Goal: Transaction & Acquisition: Purchase product/service

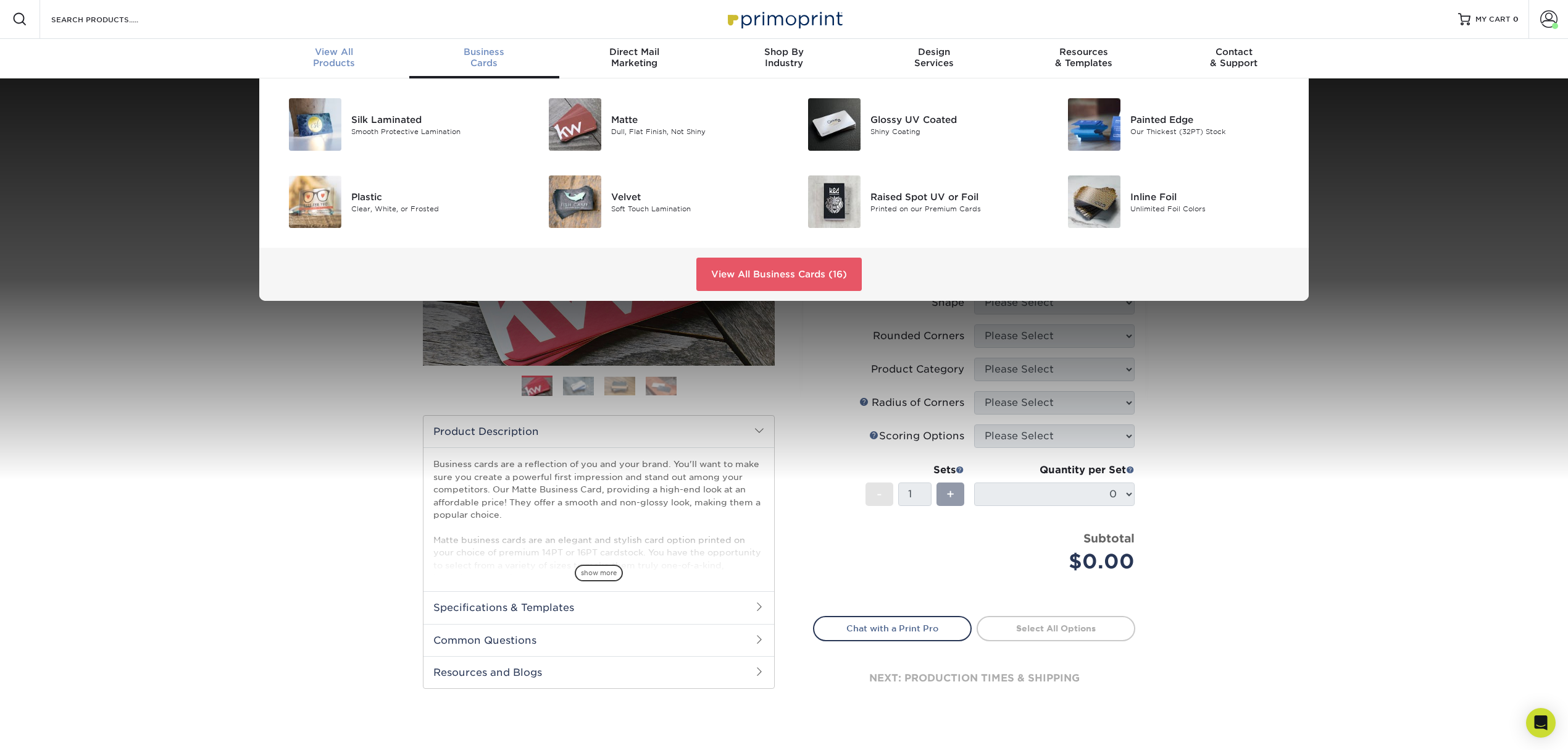
scroll to position [1, 0]
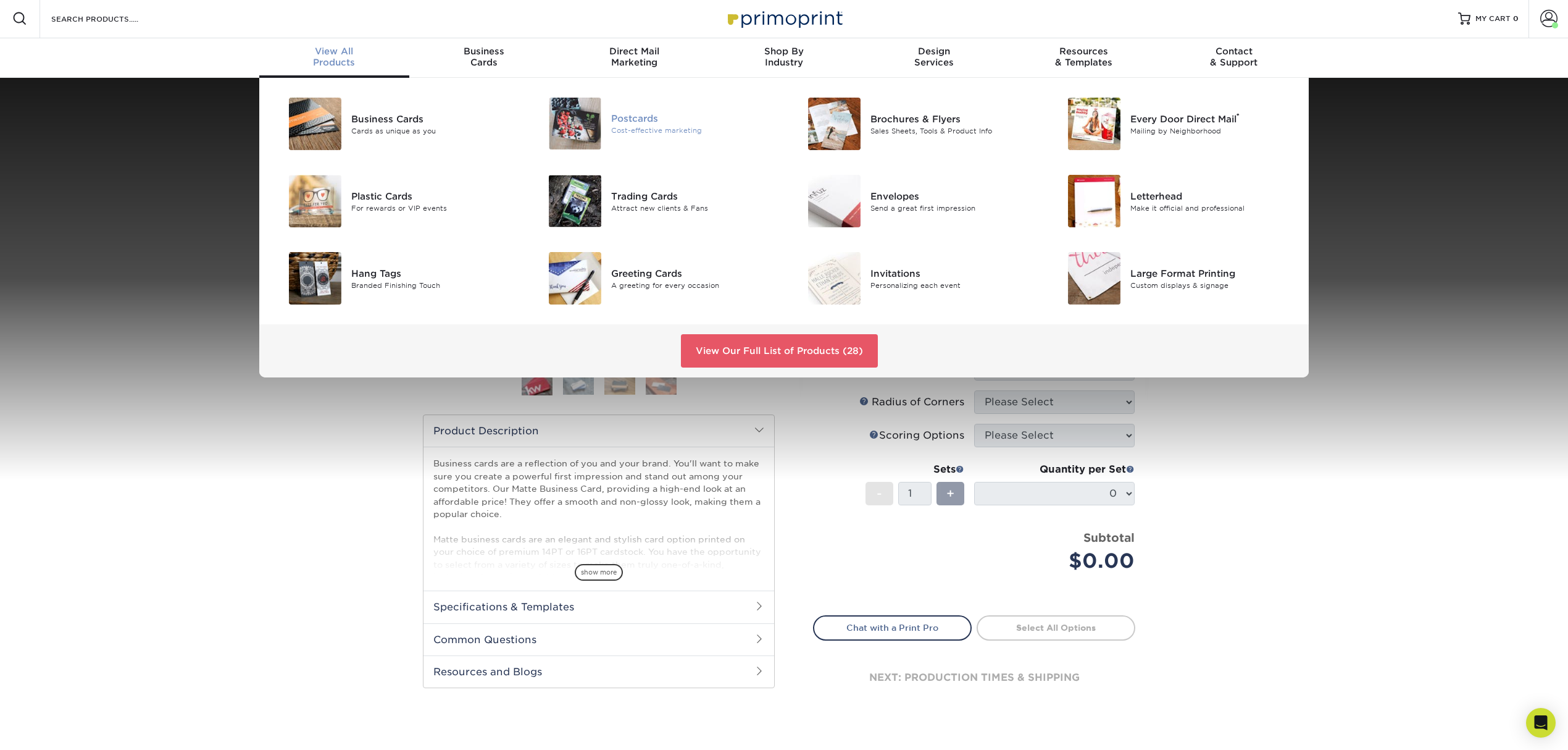
click at [670, 126] on div "Cost-effective marketing" at bounding box center [693, 131] width 164 height 11
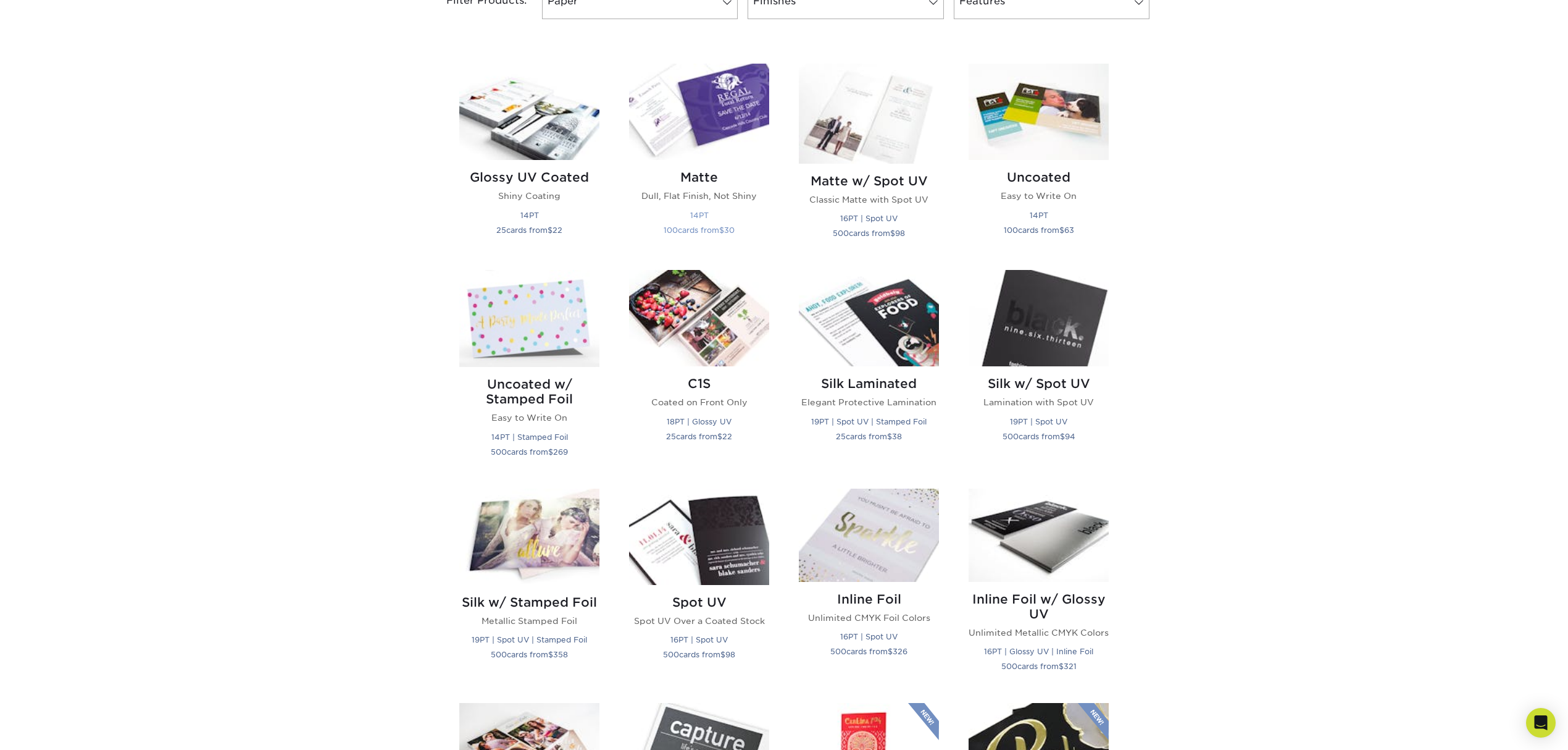
scroll to position [411, 0]
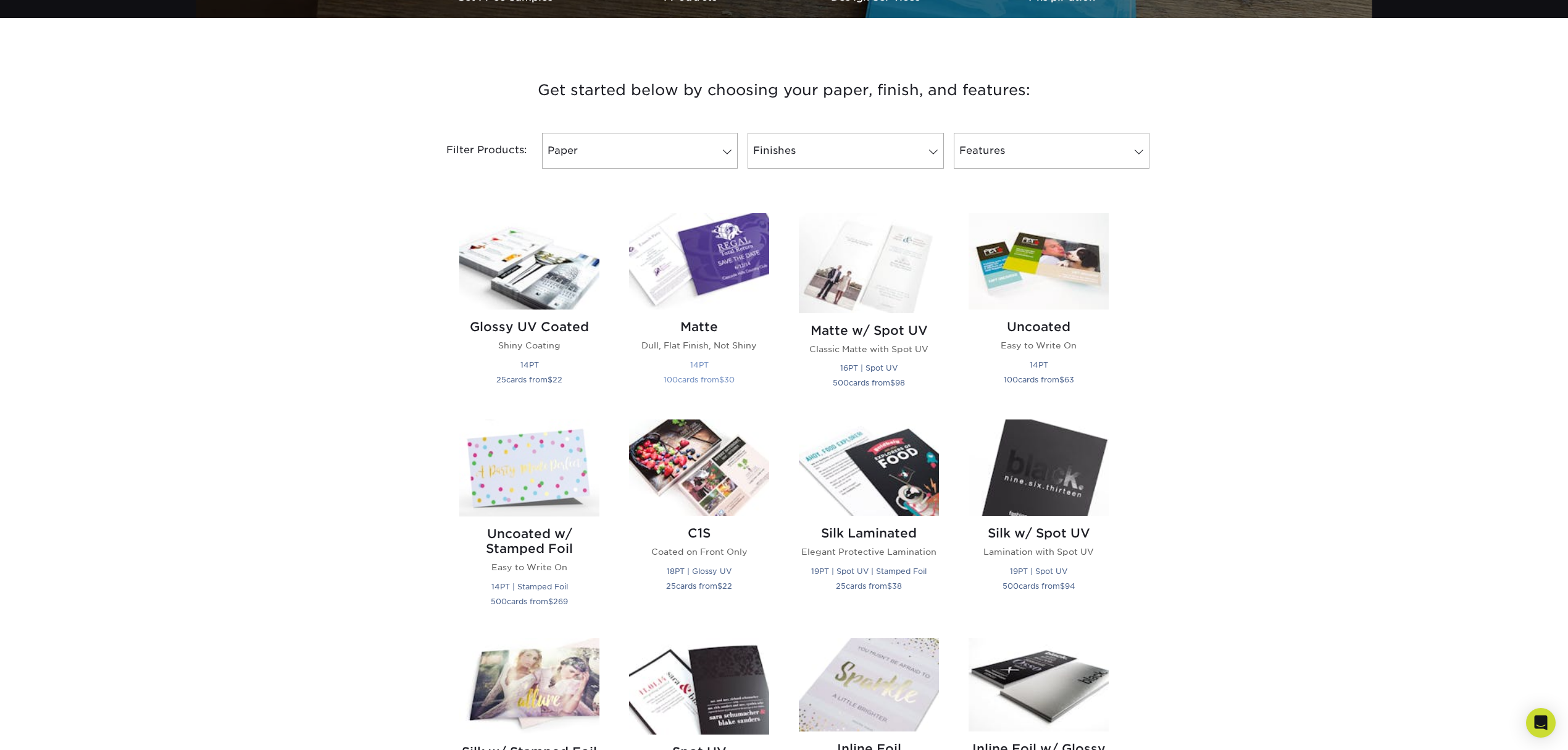
click at [723, 257] on img at bounding box center [699, 261] width 140 height 96
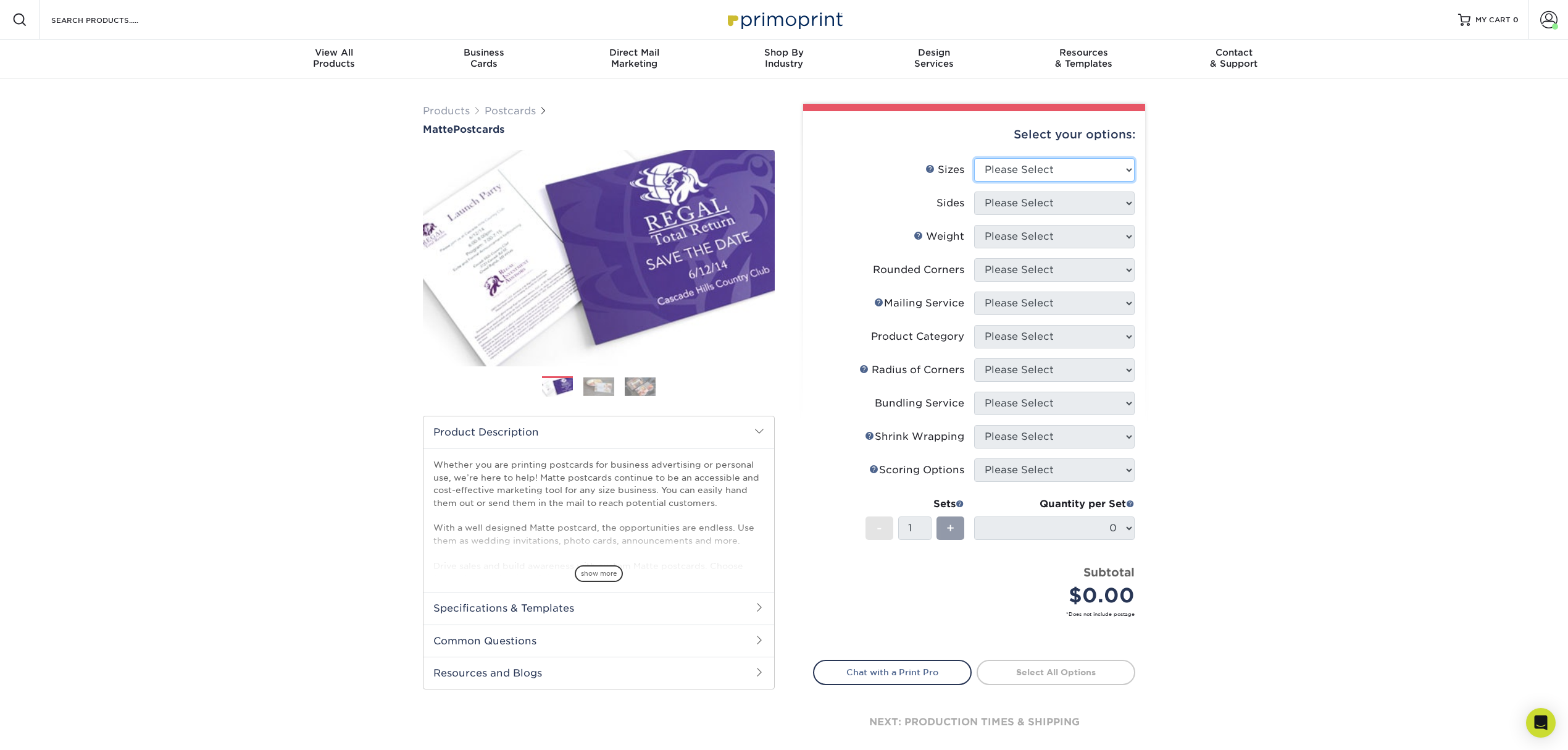
click at [1048, 170] on select "Please Select 1.5" x 7" 2" x 4" 2" x 6" 2" x 7" 2" x 8" 2.12" x 5.5" 2.125" x 5…" at bounding box center [1055, 170] width 160 height 24
select select "4.00x6.00"
click at [975, 158] on select "Please Select 1.5" x 7" 2" x 4" 2" x 6" 2" x 7" 2" x 8" 2.12" x 5.5" 2.125" x 5…" at bounding box center [1055, 170] width 160 height 24
click at [1047, 203] on select "Please Select Print Both Sides Print Front Only" at bounding box center [1055, 203] width 160 height 24
select select "13abbda7-1d64-4f25-8bb2-c179b224825d"
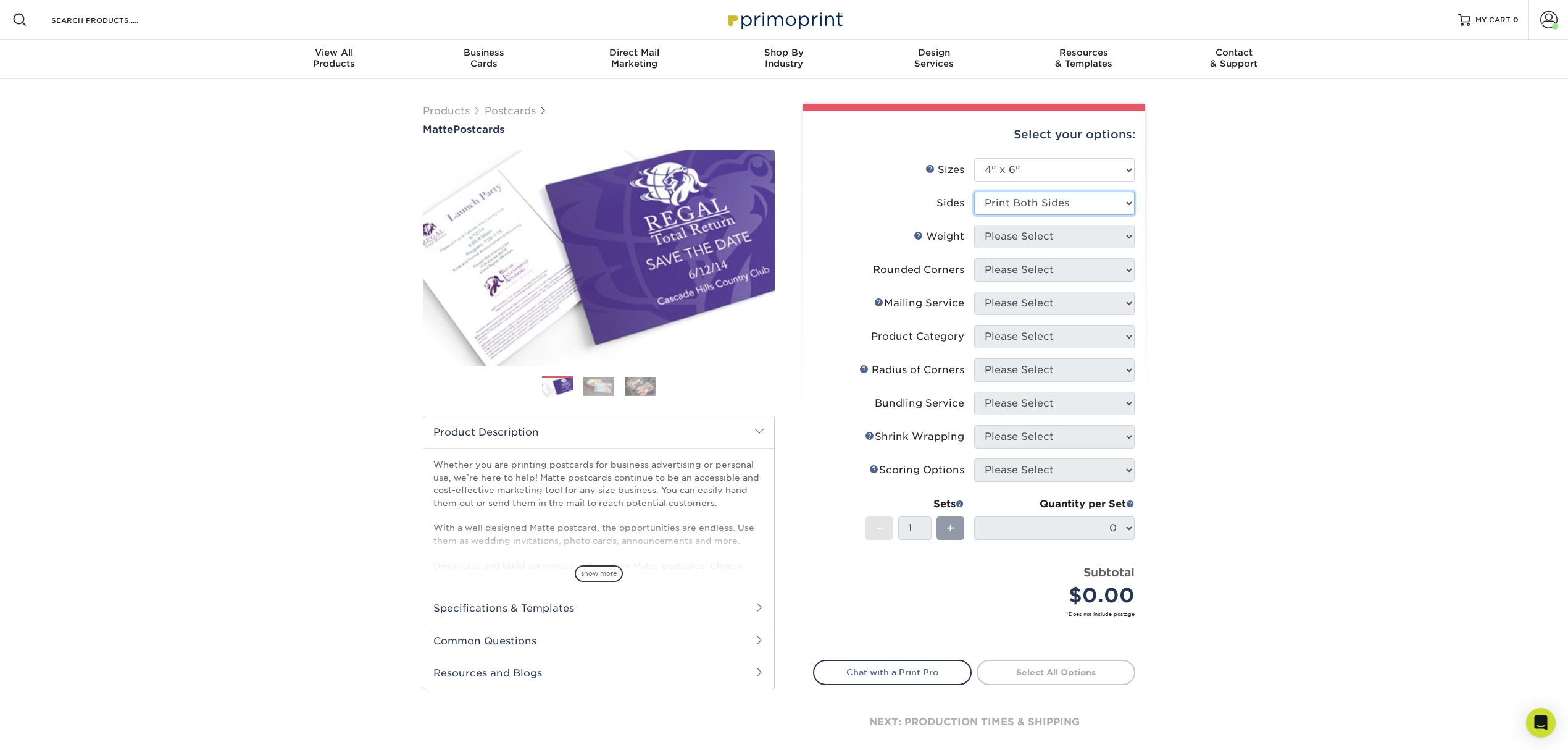
click at [975, 191] on select "Please Select Print Both Sides Print Front Only" at bounding box center [1055, 203] width 160 height 24
click at [1044, 239] on select "Please Select 16PT 14PT" at bounding box center [1055, 237] width 160 height 24
select select "14PT"
click at [975, 225] on select "Please Select 16PT 14PT" at bounding box center [1055, 237] width 160 height 24
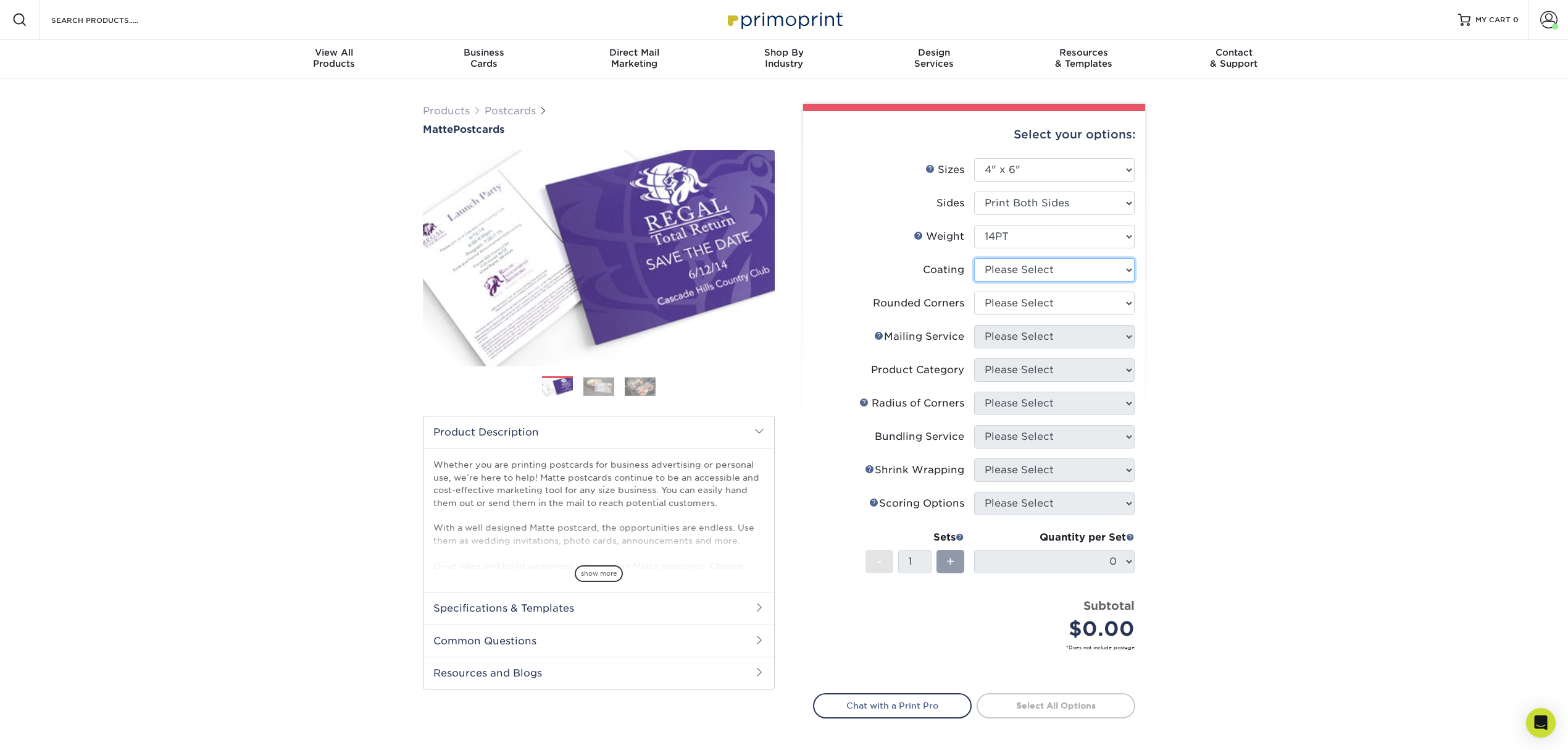
click at [1036, 268] on select at bounding box center [1055, 270] width 160 height 24
select select "121bb7b5-3b4d-429f-bd8d-bbf80e953313"
click at [975, 258] on select at bounding box center [1055, 270] width 160 height 24
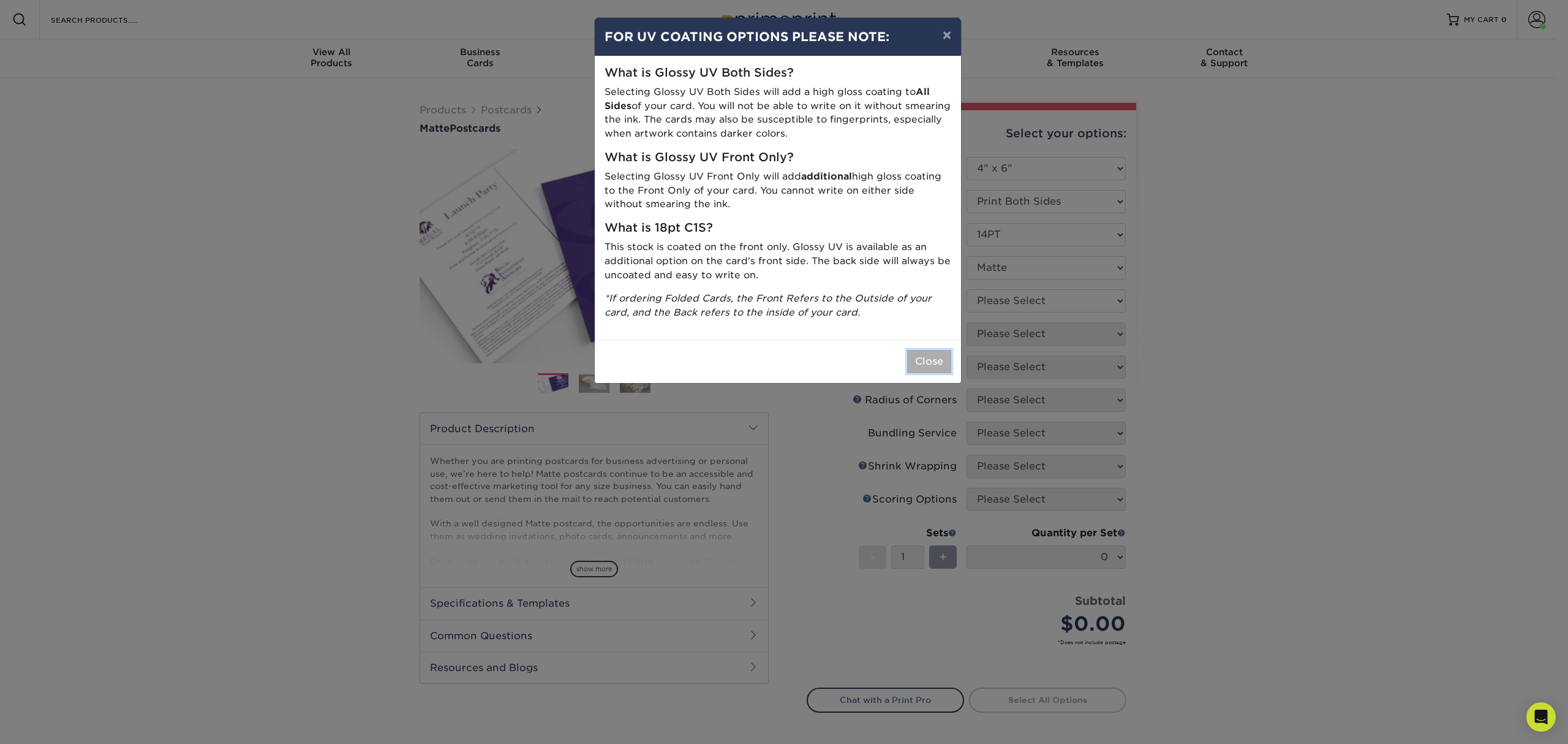
click at [920, 356] on button "Close" at bounding box center [929, 361] width 44 height 23
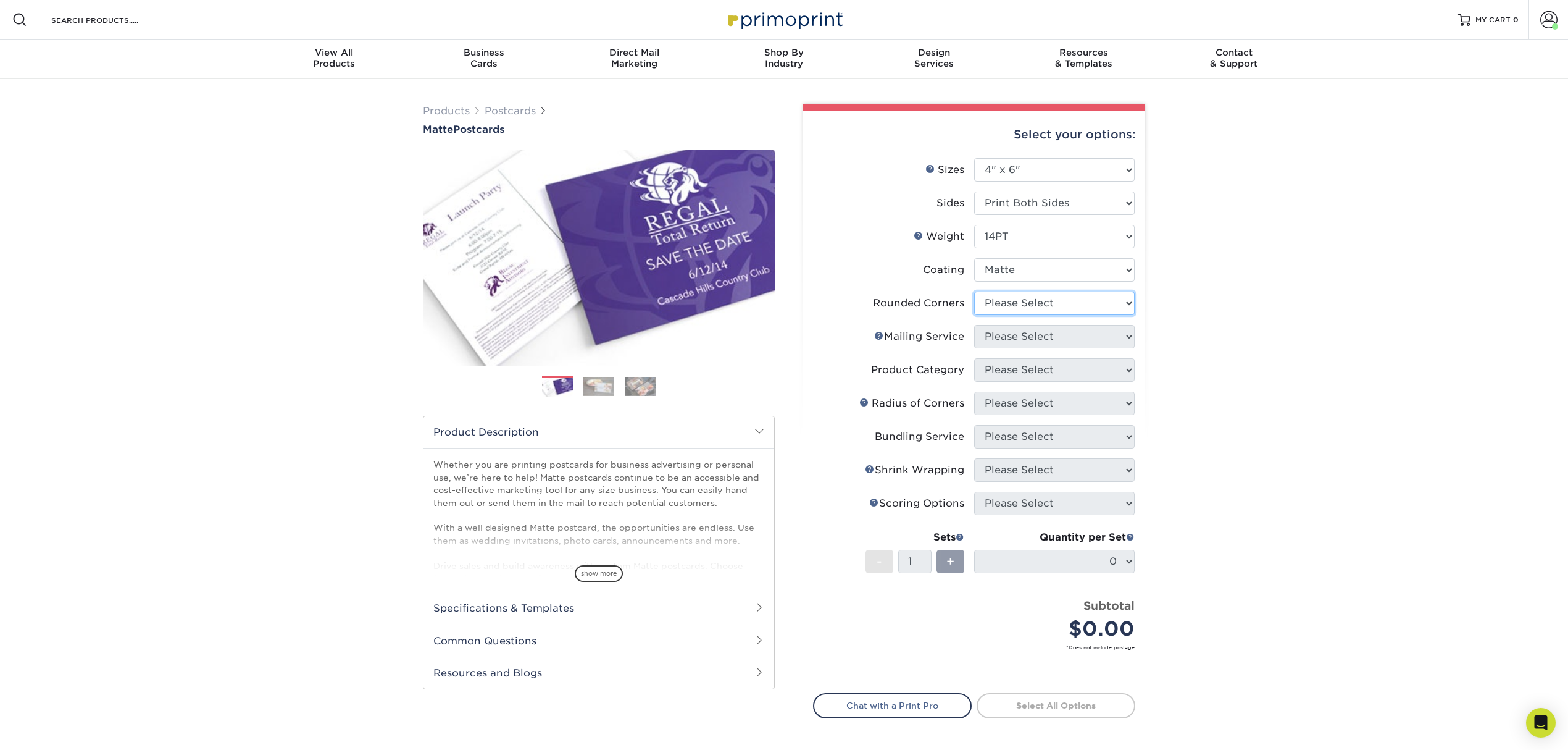
click at [1013, 291] on select "Please Select Yes - Round 4 Corners No" at bounding box center [1055, 303] width 160 height 24
select select "0"
click at [975, 291] on select "Please Select Yes - Round 4 Corners No" at bounding box center [1055, 303] width 160 height 24
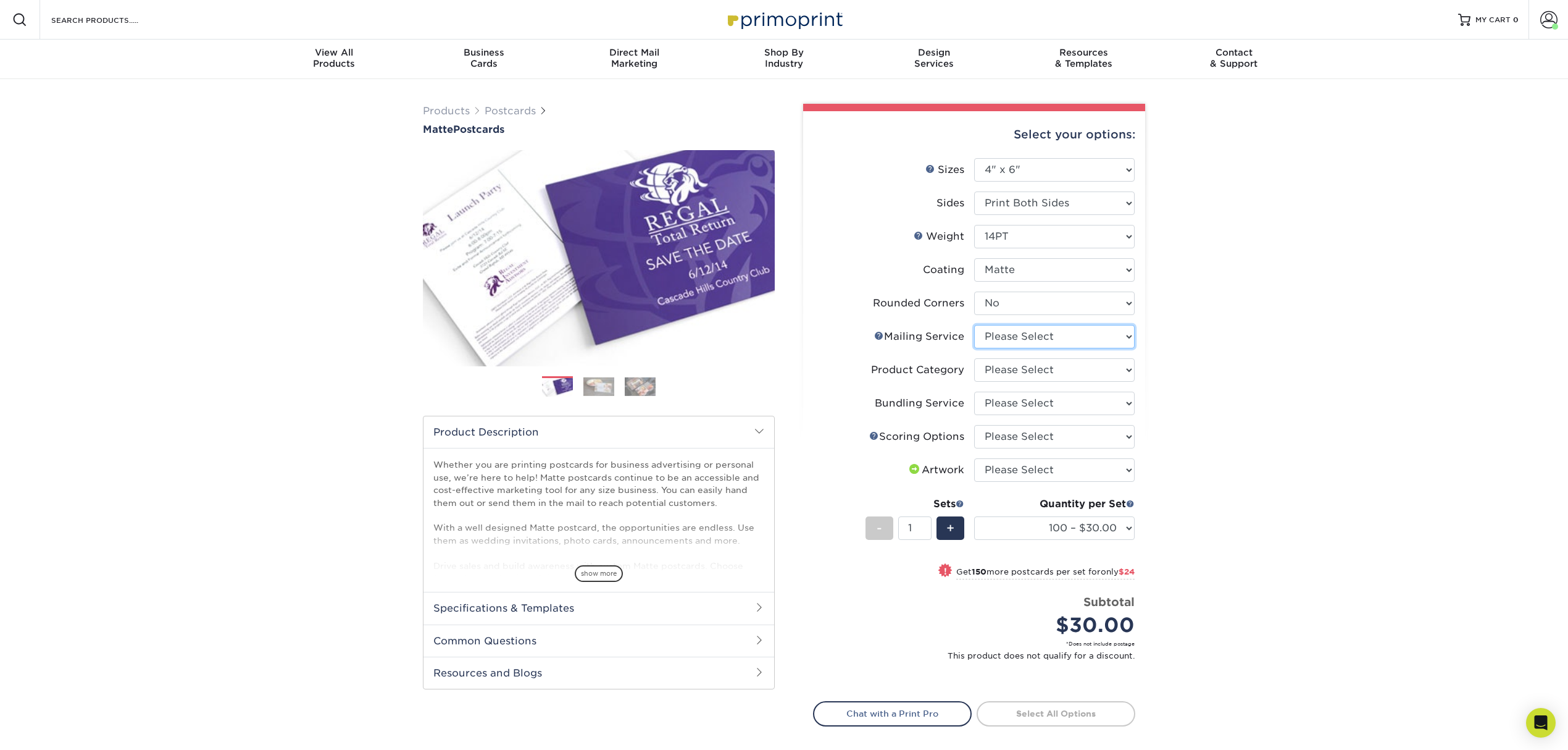
click at [1010, 340] on select "Please Select No Direct Mailing Service No, I will mail/stamp/imprint Direct Ma…" at bounding box center [1055, 337] width 160 height 24
select select "3e5e9bdd-d78a-4c28-a41d-fe1407925ca6"
click at [975, 325] on select "Please Select No Direct Mailing Service No, I will mail/stamp/imprint Direct Ma…" at bounding box center [1055, 337] width 160 height 24
click at [1013, 364] on select "Please Select Postcards" at bounding box center [1055, 370] width 160 height 24
select select "9b7272e0-d6c8-4c3c-8e97-d3a1bcdab858"
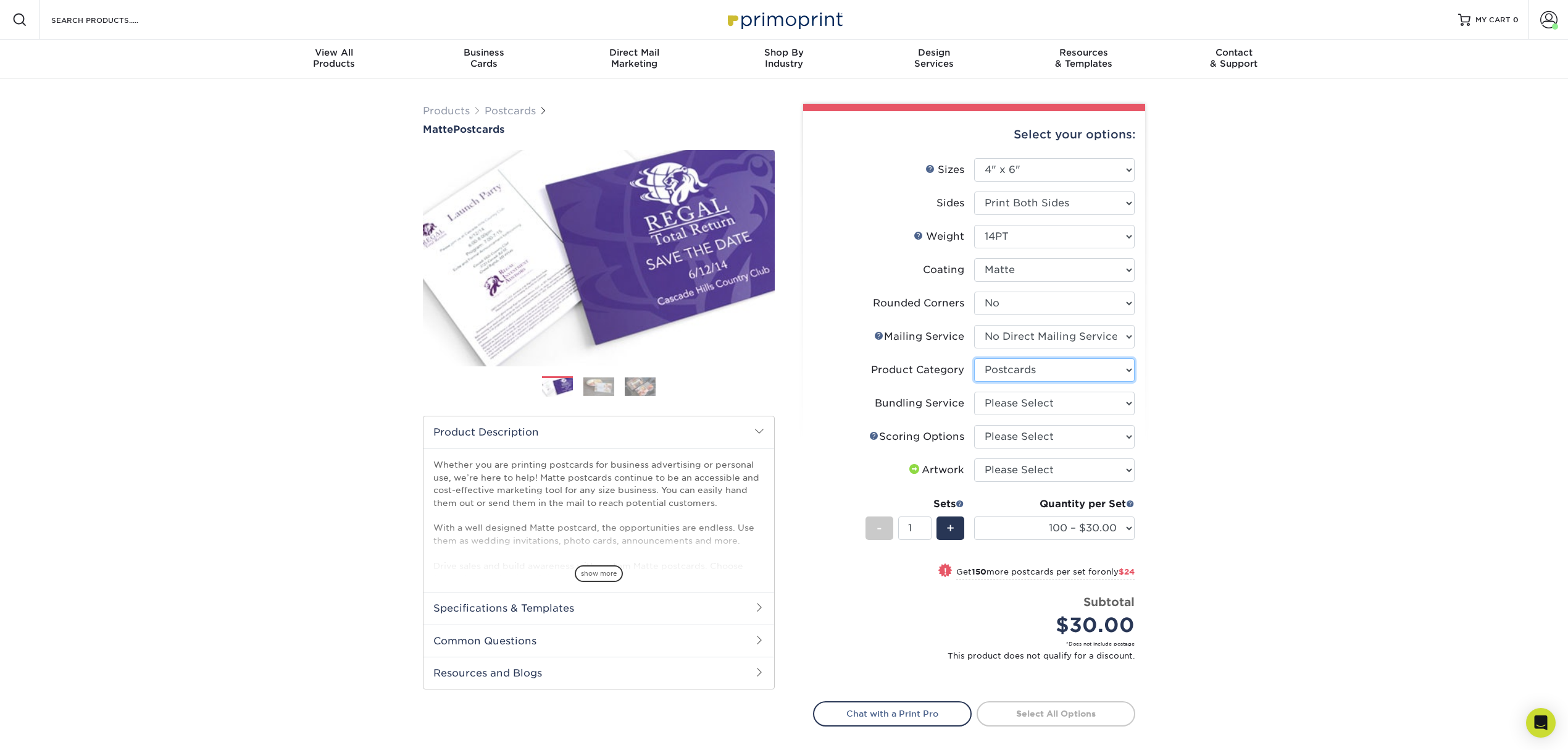
click at [975, 358] on select "Please Select Postcards" at bounding box center [1055, 370] width 160 height 24
click at [1016, 406] on select "Please Select No Bundling Services Yes, Bundles of 50 (+2 Days) Yes, Bundles of…" at bounding box center [1055, 403] width 160 height 24
select select "58689abb-25c0-461c-a4c3-a80b627d6649"
click at [975, 391] on select "Please Select No Bundling Services Yes, Bundles of 50 (+2 Days) Yes, Bundles of…" at bounding box center [1055, 403] width 160 height 24
click at [1006, 431] on select "Please Select No Scoring One Score" at bounding box center [1055, 437] width 160 height 24
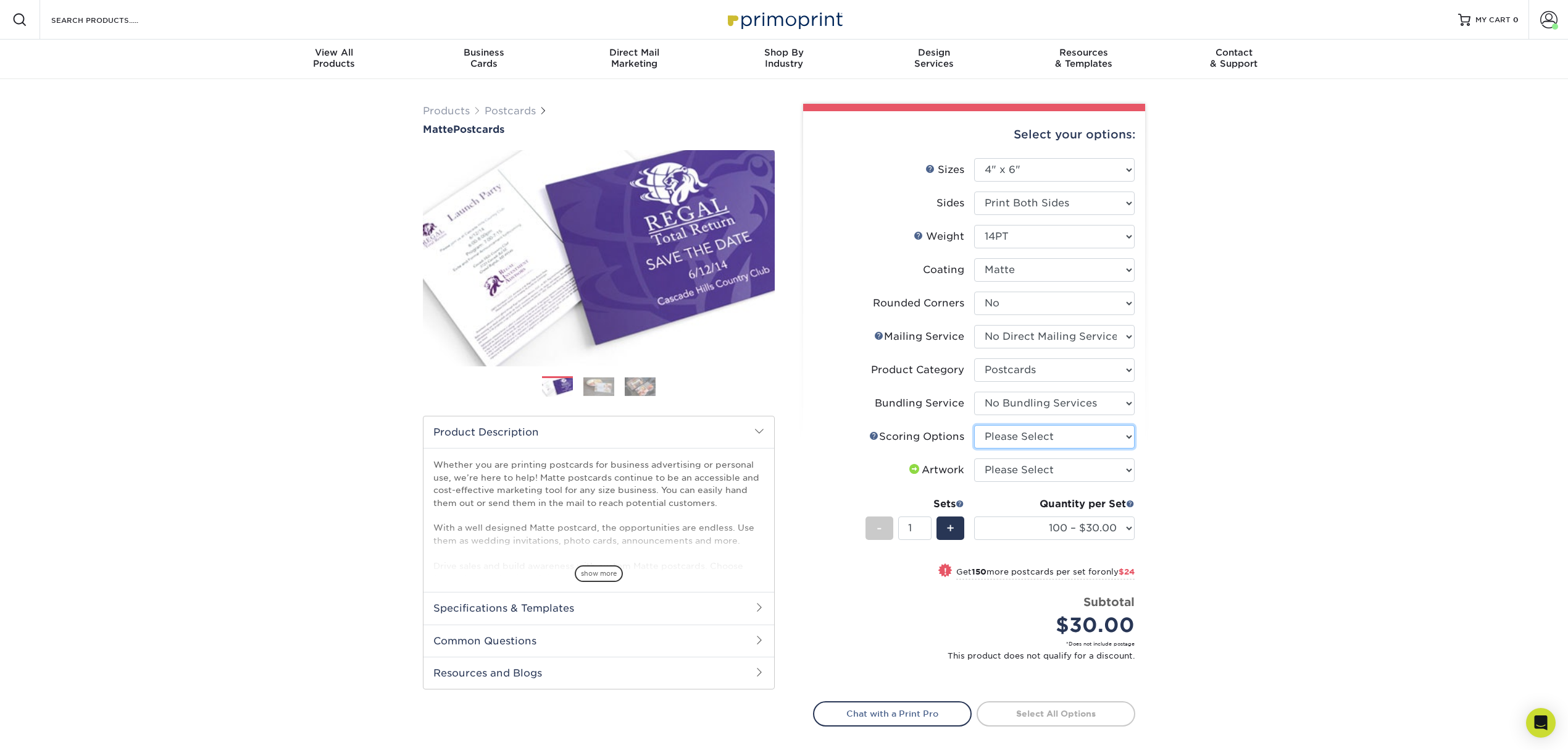
select select "16ebe401-5398-422d-8cb0-f3adbb82deb5"
click at [975, 425] on select "Please Select No Scoring One Score" at bounding box center [1055, 437] width 160 height 24
click at [999, 460] on select "Please Select I will upload files I need a design - $150" at bounding box center [1055, 470] width 160 height 24
select select "upload"
click at [975, 458] on select "Please Select I will upload files I need a design - $150" at bounding box center [1055, 470] width 160 height 24
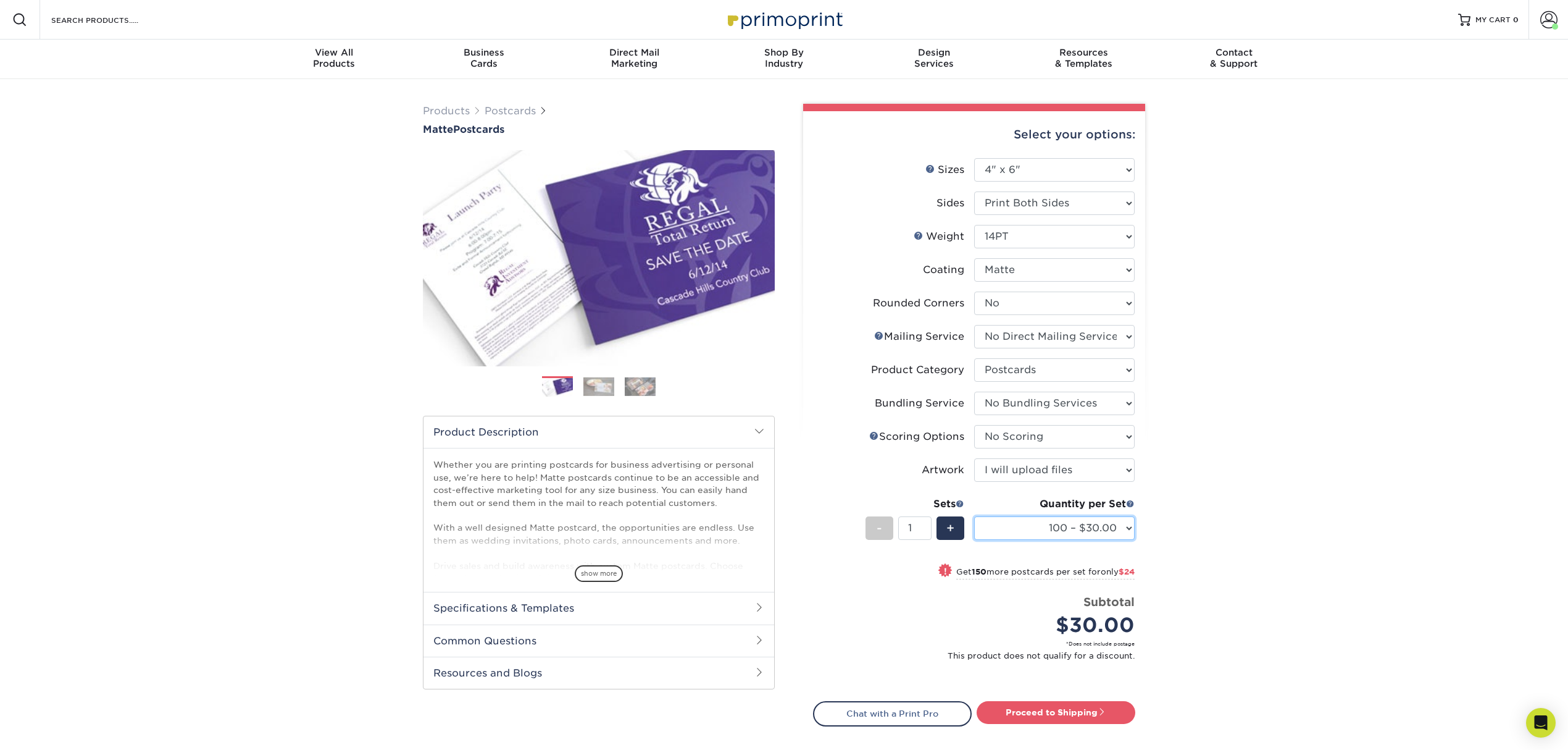
click at [1063, 530] on select "100 – $30.00 250 – $54.00 500 – $64.00 1000 – $73.00 2500 – $149.00 5000 – $222…" at bounding box center [1055, 528] width 160 height 24
select select "500 – $64.00"
click at [975, 516] on select "100 – $30.00 250 – $54.00 500 – $64.00 1000 – $73.00 2500 – $149.00 5000 – $222…" at bounding box center [1055, 528] width 160 height 24
click at [949, 532] on span "+" at bounding box center [950, 528] width 8 height 18
type input "2"
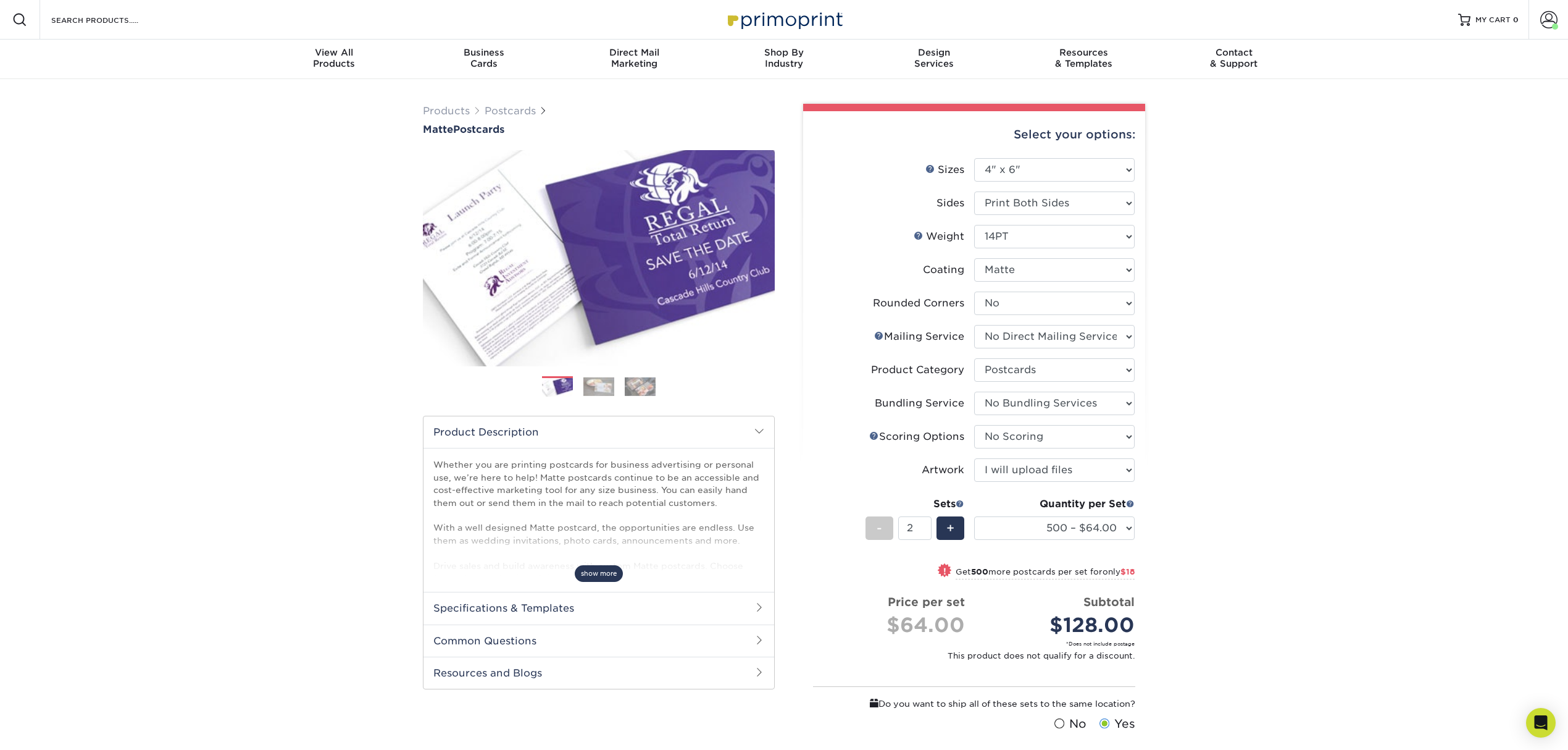
click at [599, 565] on span "show more" at bounding box center [599, 573] width 48 height 16
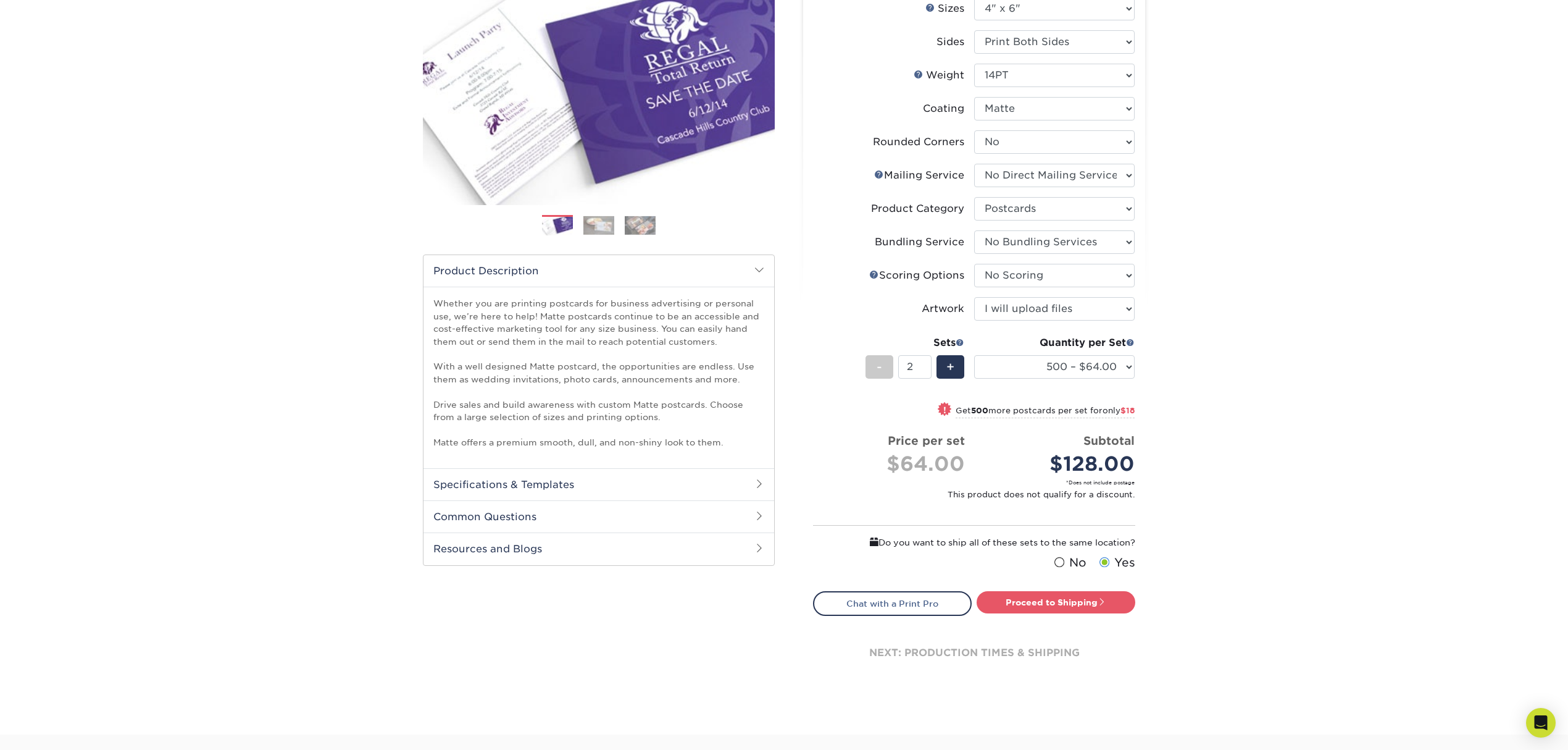
scroll to position [164, 0]
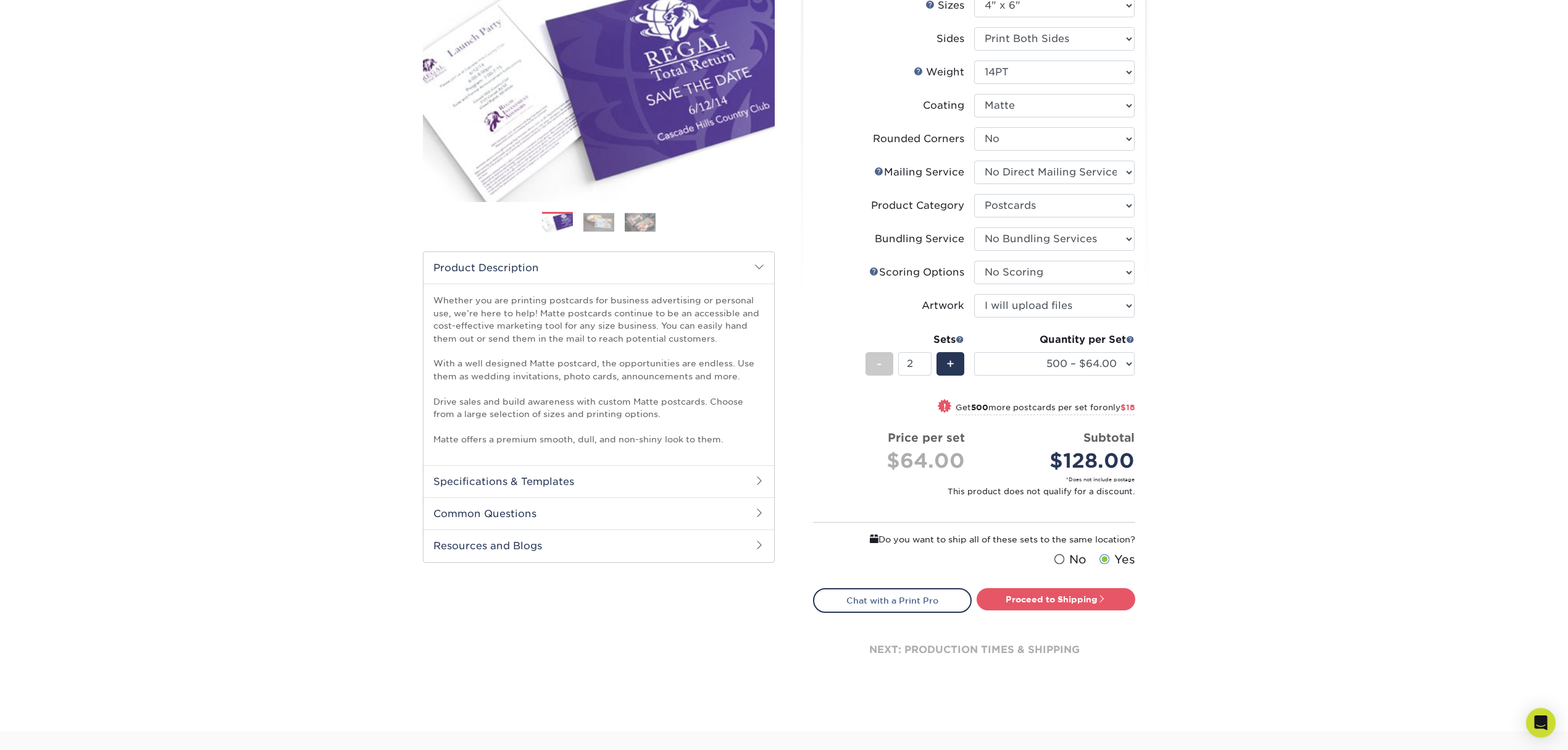
click at [623, 461] on div "Whether you are printing postcards for business advertising or personal use, we…" at bounding box center [598, 373] width 350 height 181
click at [619, 473] on h2 "Specifications & Templates" at bounding box center [598, 481] width 350 height 32
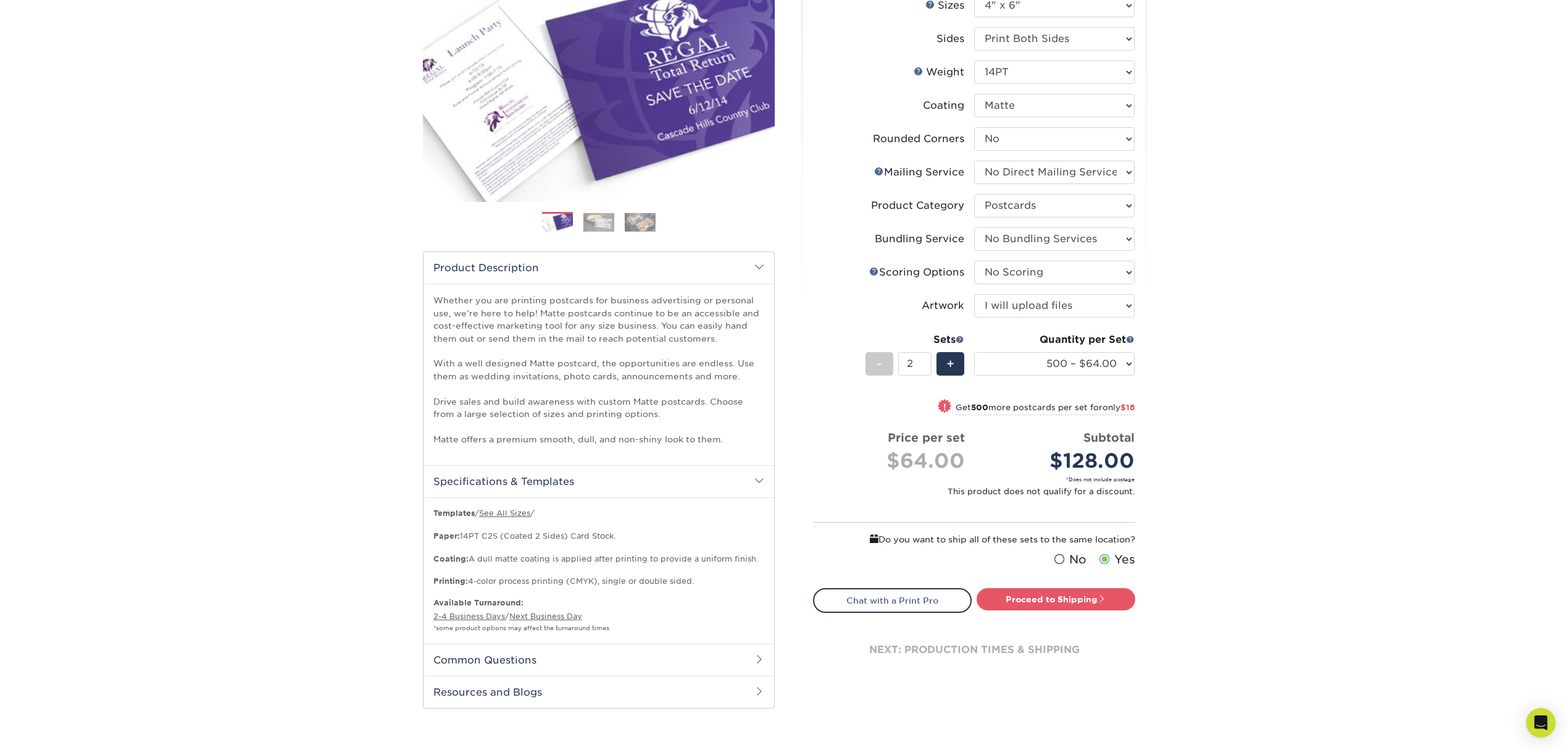
click at [573, 653] on h2 "Common Questions" at bounding box center [598, 659] width 350 height 32
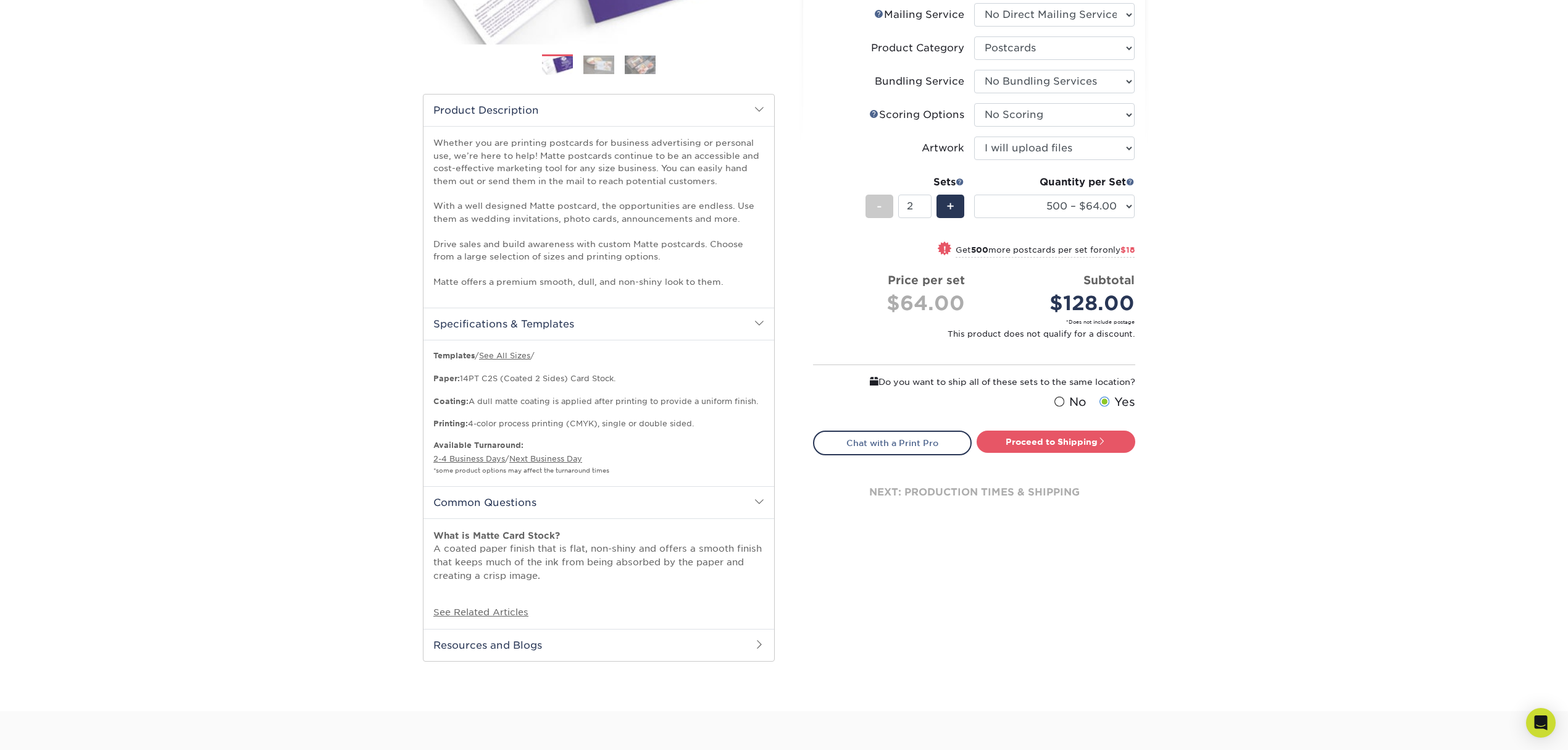
scroll to position [329, 0]
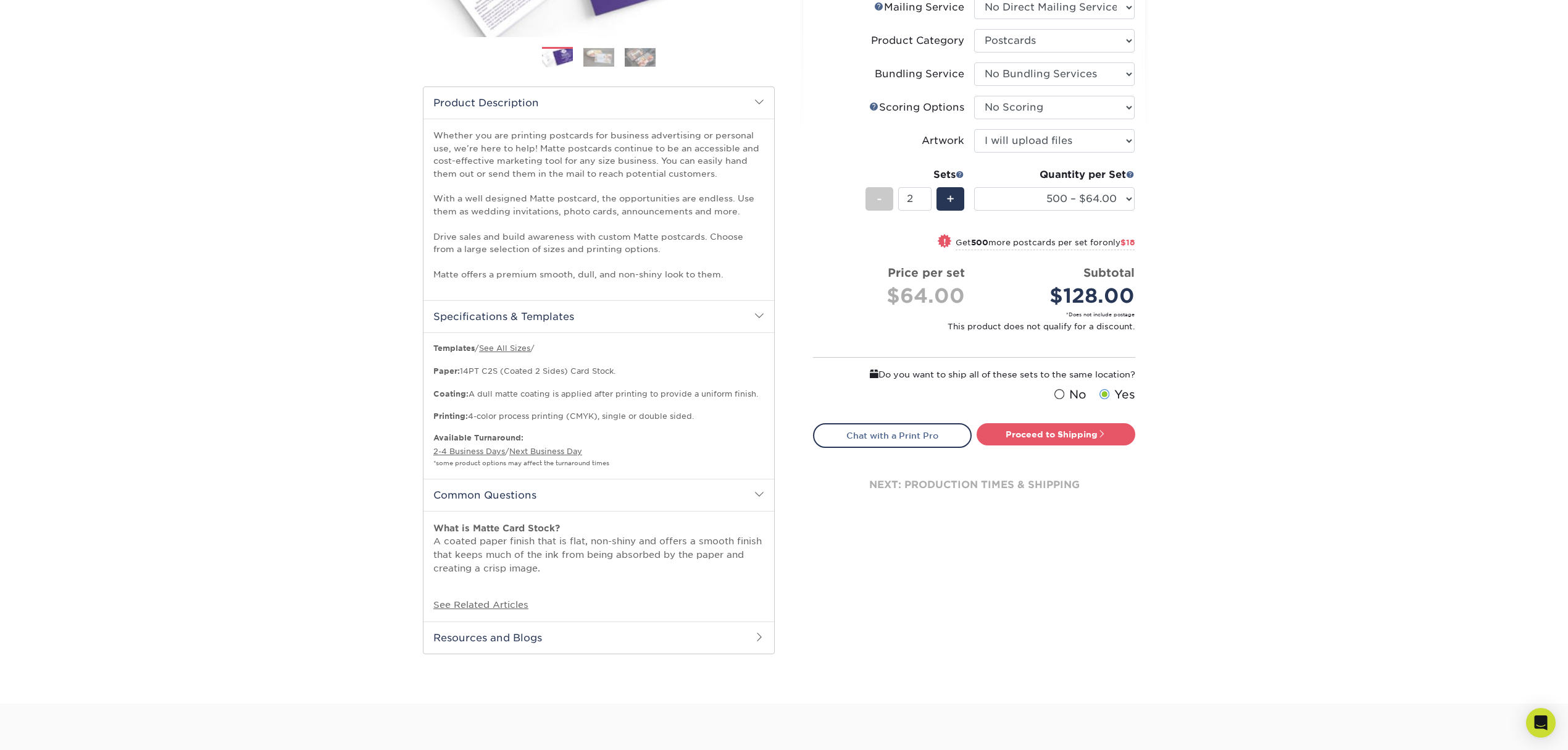
click at [566, 634] on h2 "Resources and Blogs" at bounding box center [598, 637] width 350 height 32
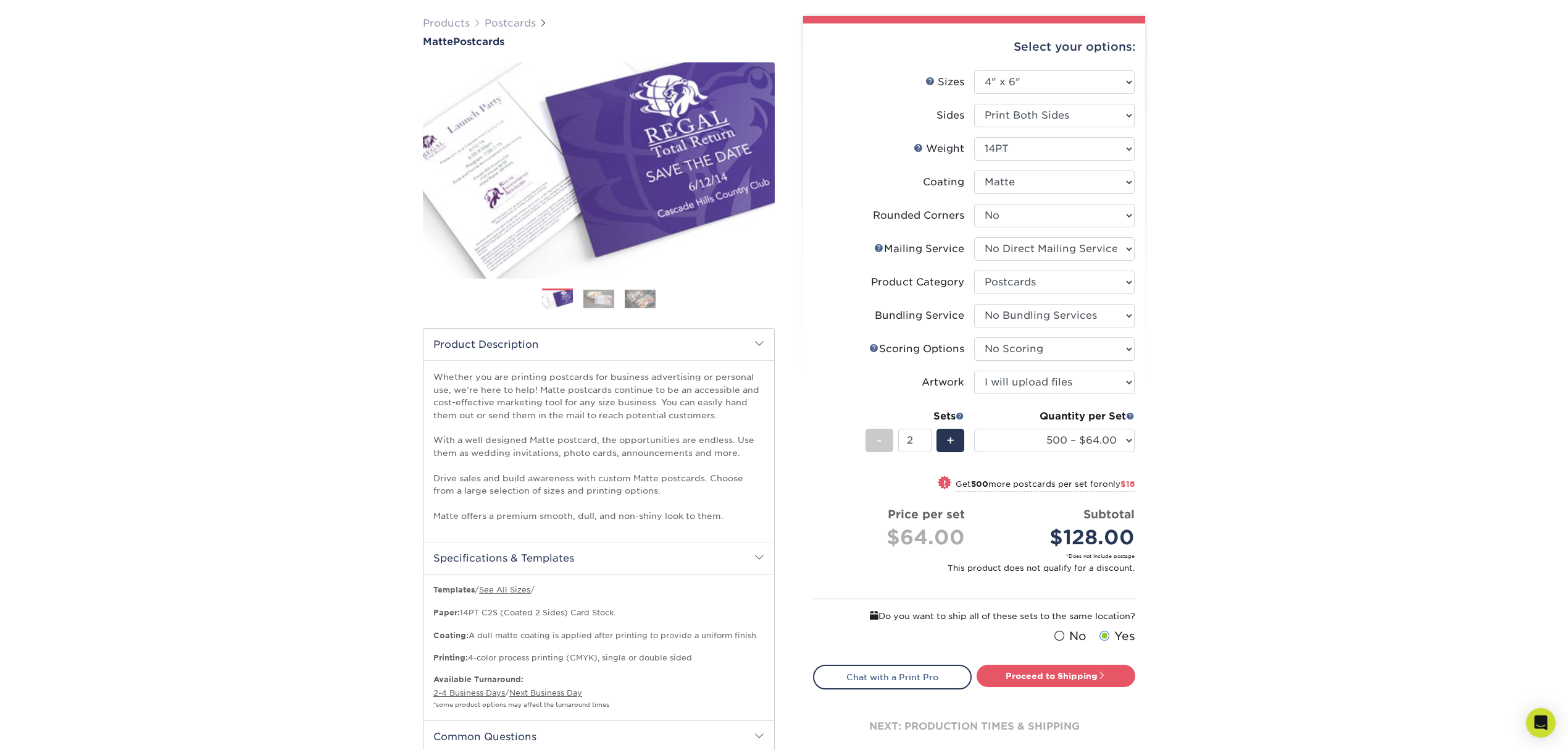
scroll to position [82, 0]
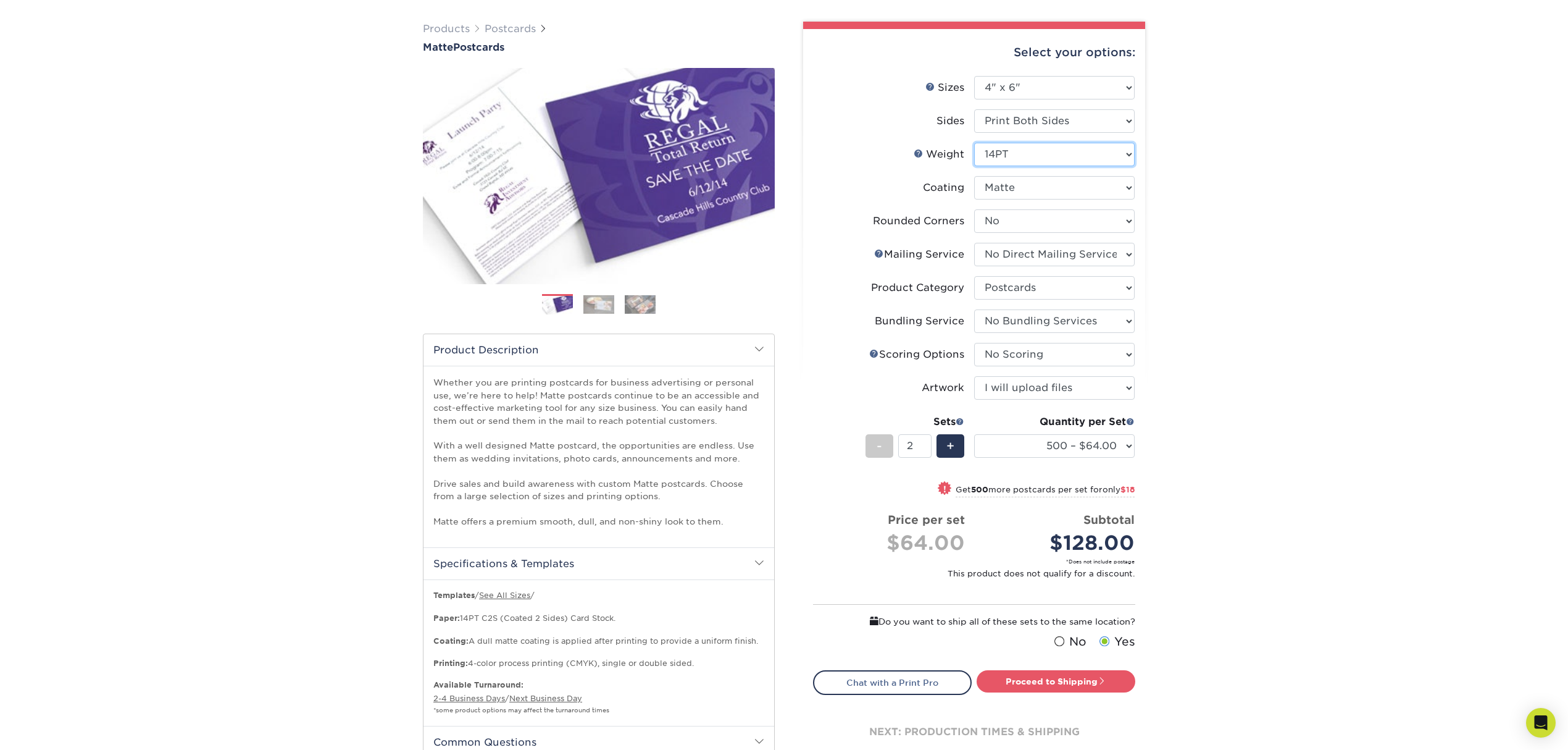
click at [1095, 149] on select "Please Select 16PT 14PT" at bounding box center [1055, 155] width 160 height 24
select select "16PT"
click at [975, 143] on select "Please Select 16PT 14PT" at bounding box center [1055, 155] width 160 height 24
select select "-1"
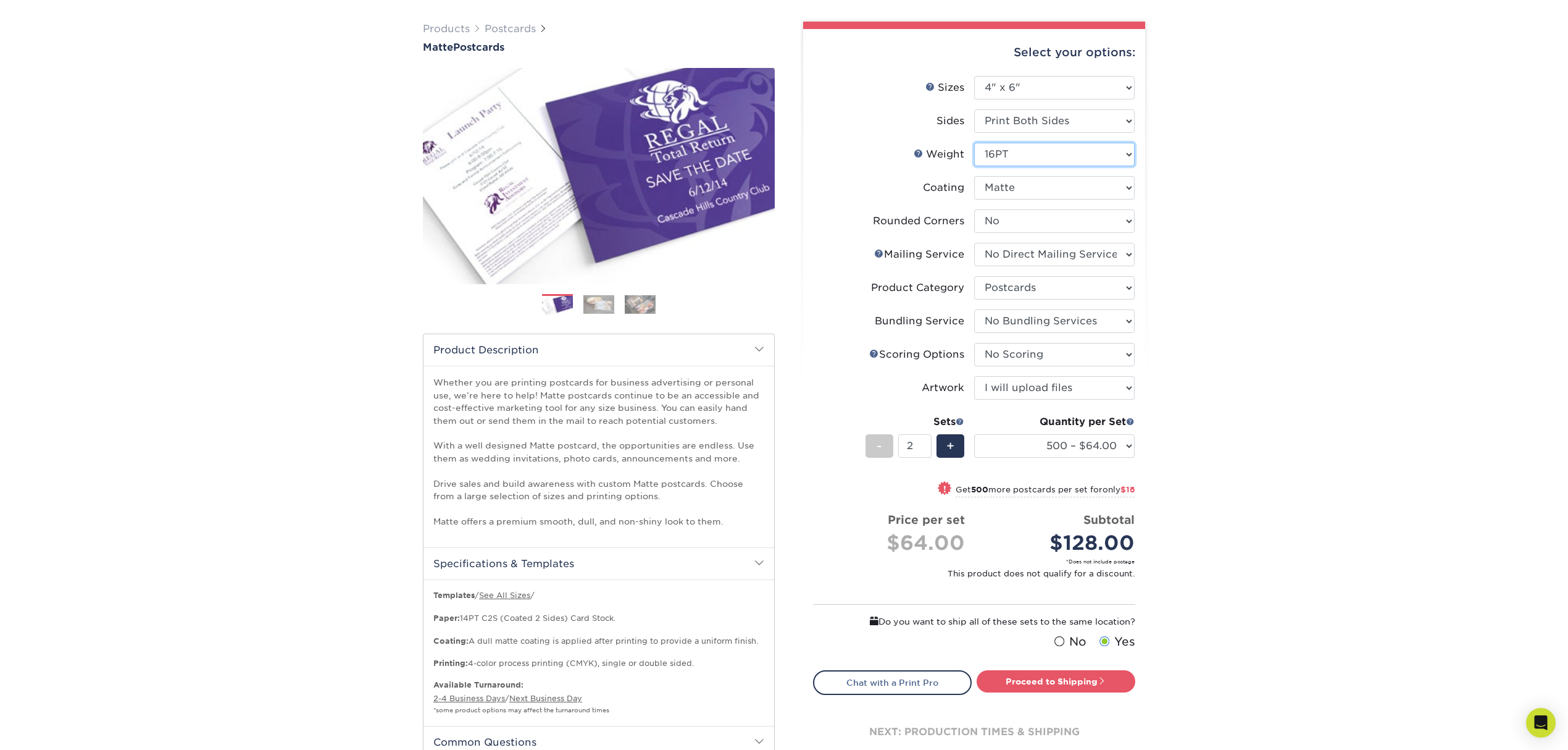
select select "-1"
select select
select select "-1"
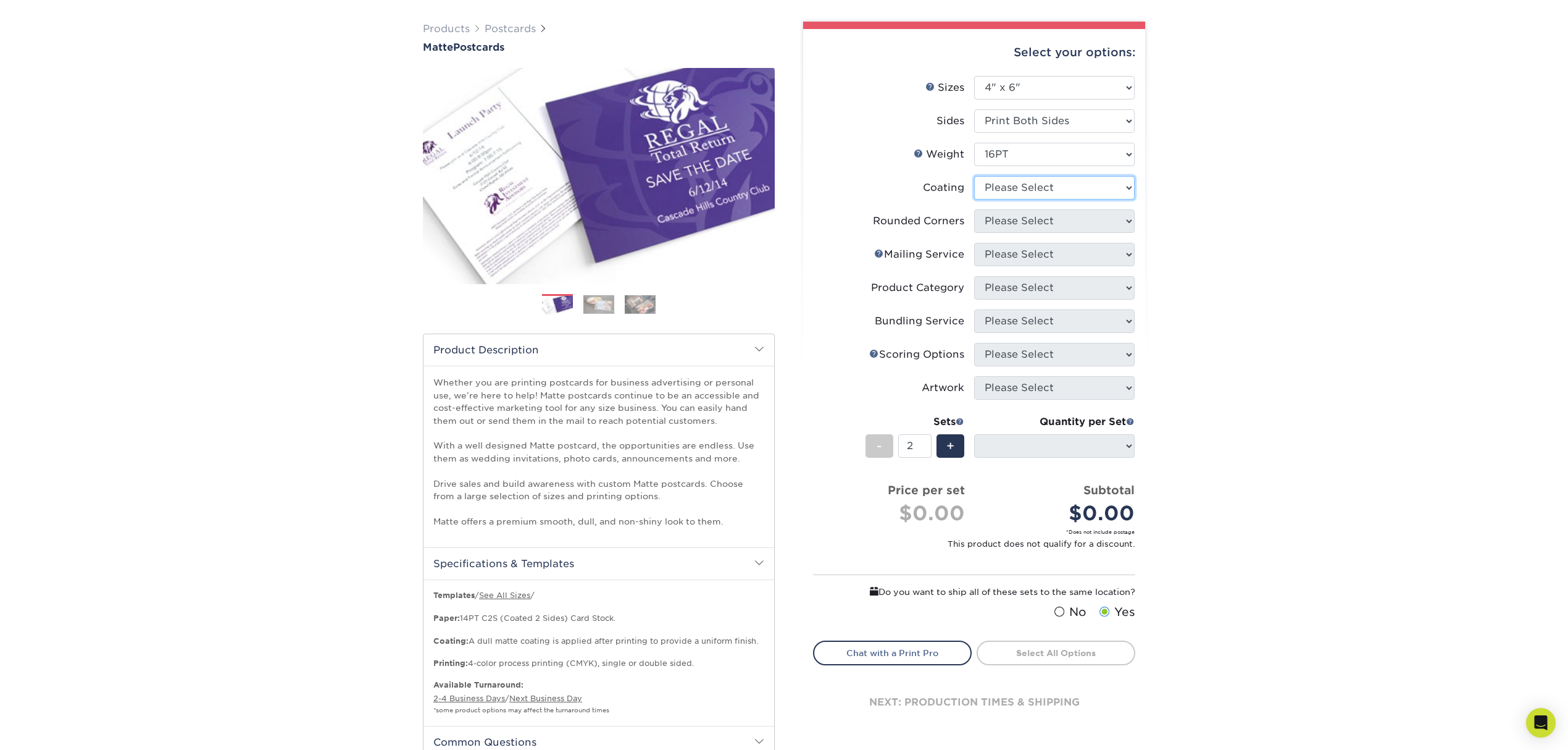
click at [1079, 180] on select at bounding box center [1055, 188] width 160 height 24
select select "121bb7b5-3b4d-429f-bd8d-bbf80e953313"
click at [975, 176] on select at bounding box center [1055, 188] width 160 height 24
select select
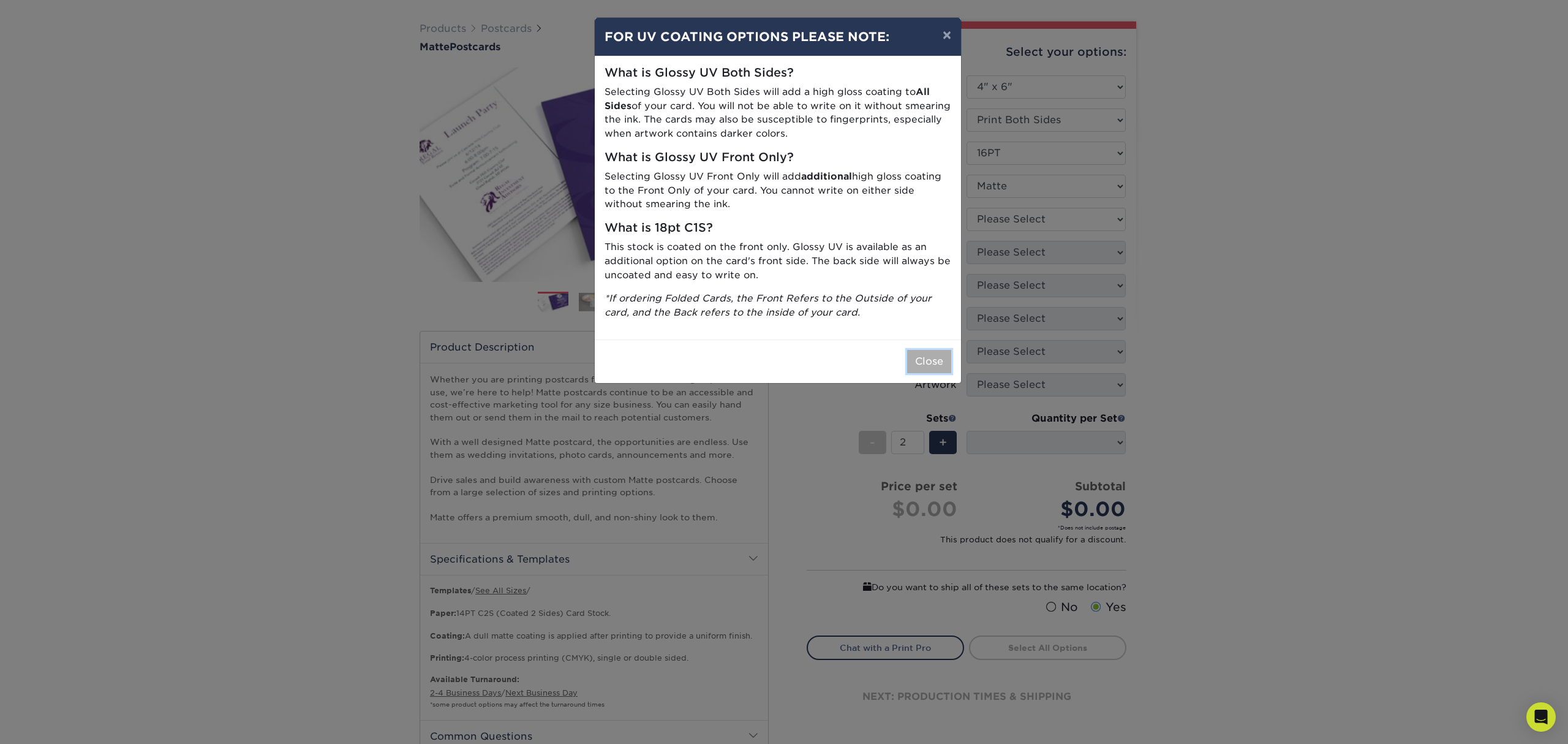
click at [949, 372] on button "Close" at bounding box center [929, 361] width 44 height 23
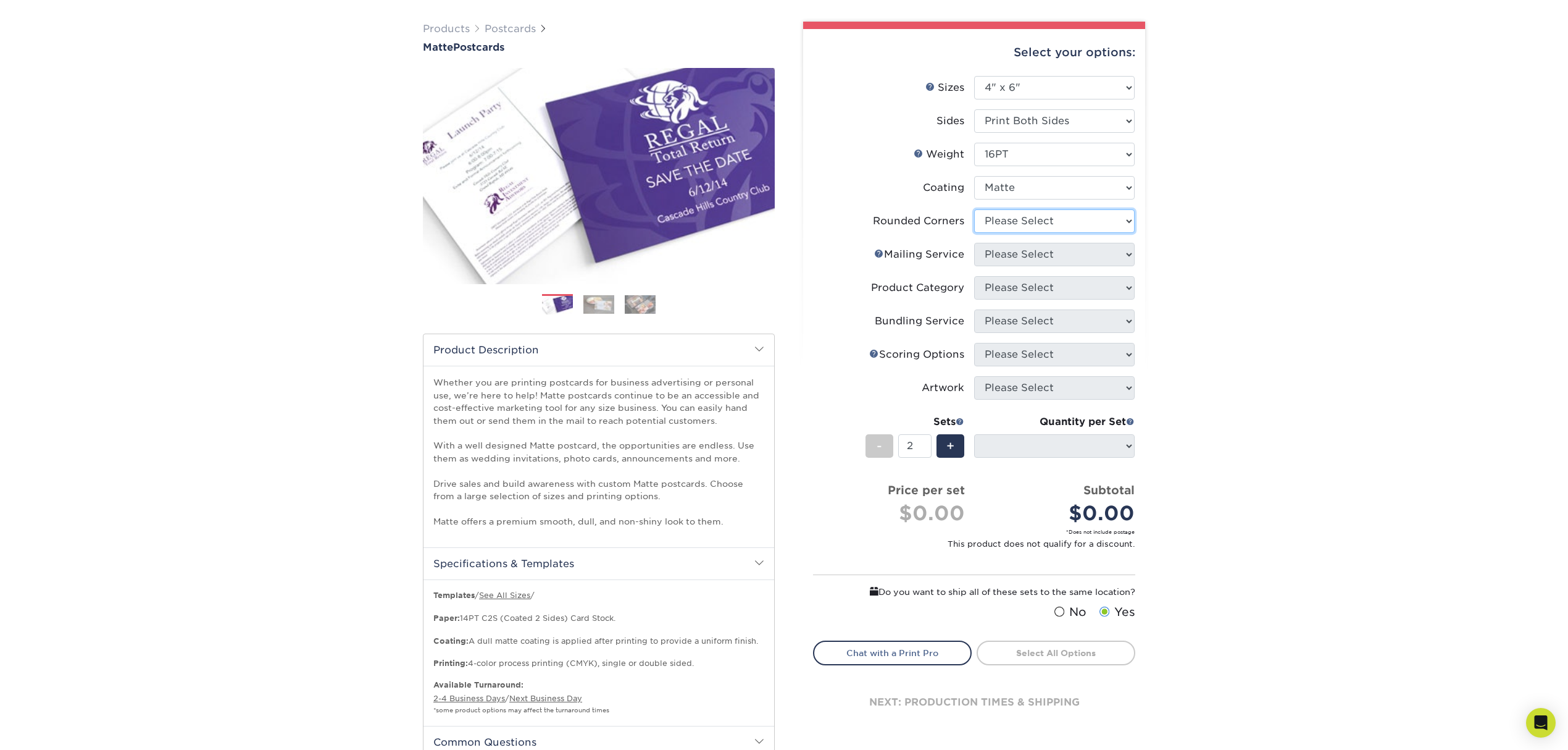
click at [1037, 213] on select "Please Select Yes - Round 4 Corners No" at bounding box center [1055, 221] width 160 height 24
select select "0"
click at [975, 209] on select "Please Select Yes - Round 4 Corners No" at bounding box center [1055, 221] width 160 height 24
select select "-1"
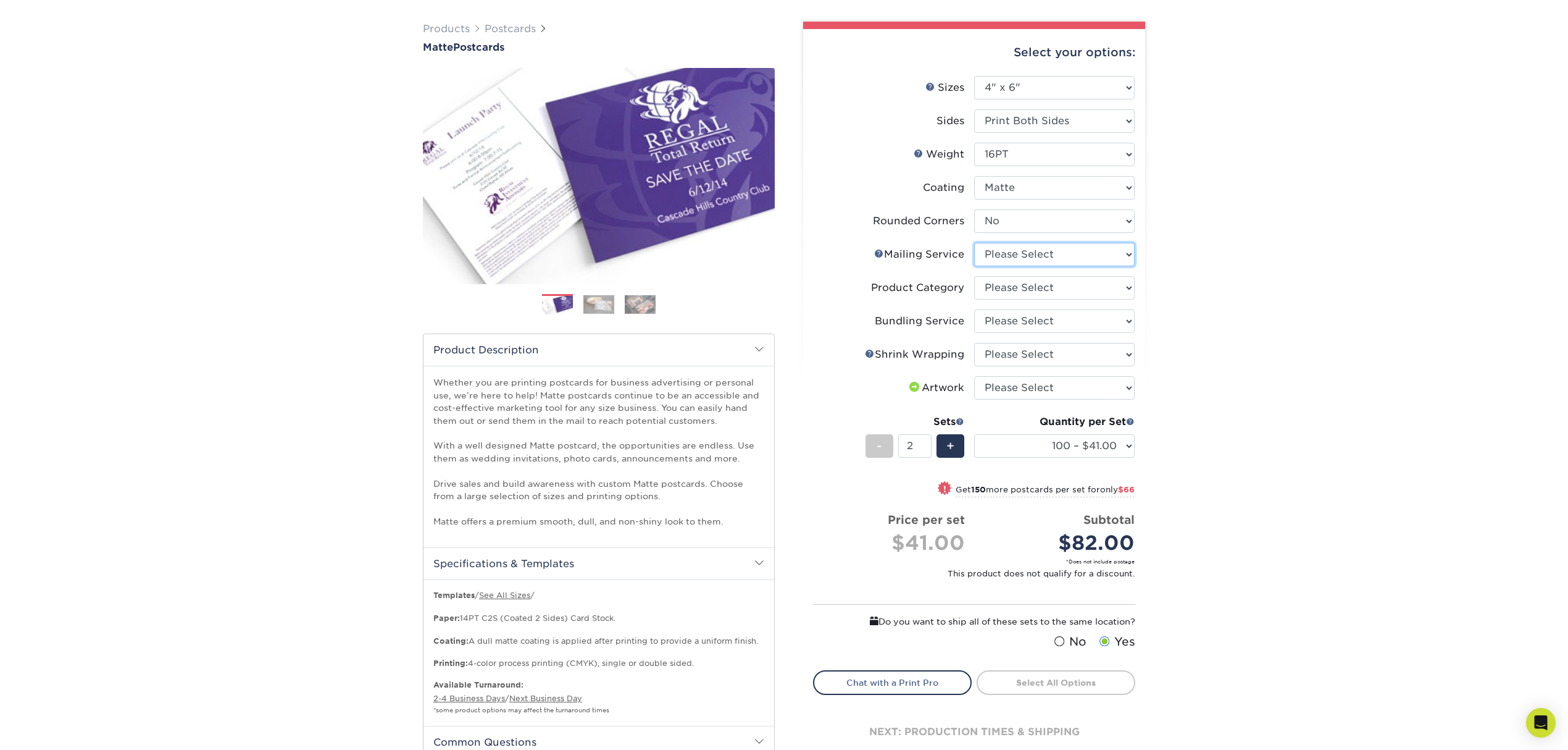
click at [1030, 250] on select "Please Select No Direct Mailing Service No, I will mail/stamp/imprint Direct Ma…" at bounding box center [1055, 255] width 160 height 24
select select "3e5e9bdd-d78a-4c28-a41d-fe1407925ca6"
click at [975, 243] on select "Please Select No Direct Mailing Service No, I will mail/stamp/imprint Direct Ma…" at bounding box center [1055, 255] width 160 height 24
click at [1030, 287] on select "Please Select Postcards" at bounding box center [1055, 288] width 160 height 24
select select "9b7272e0-d6c8-4c3c-8e97-d3a1bcdab858"
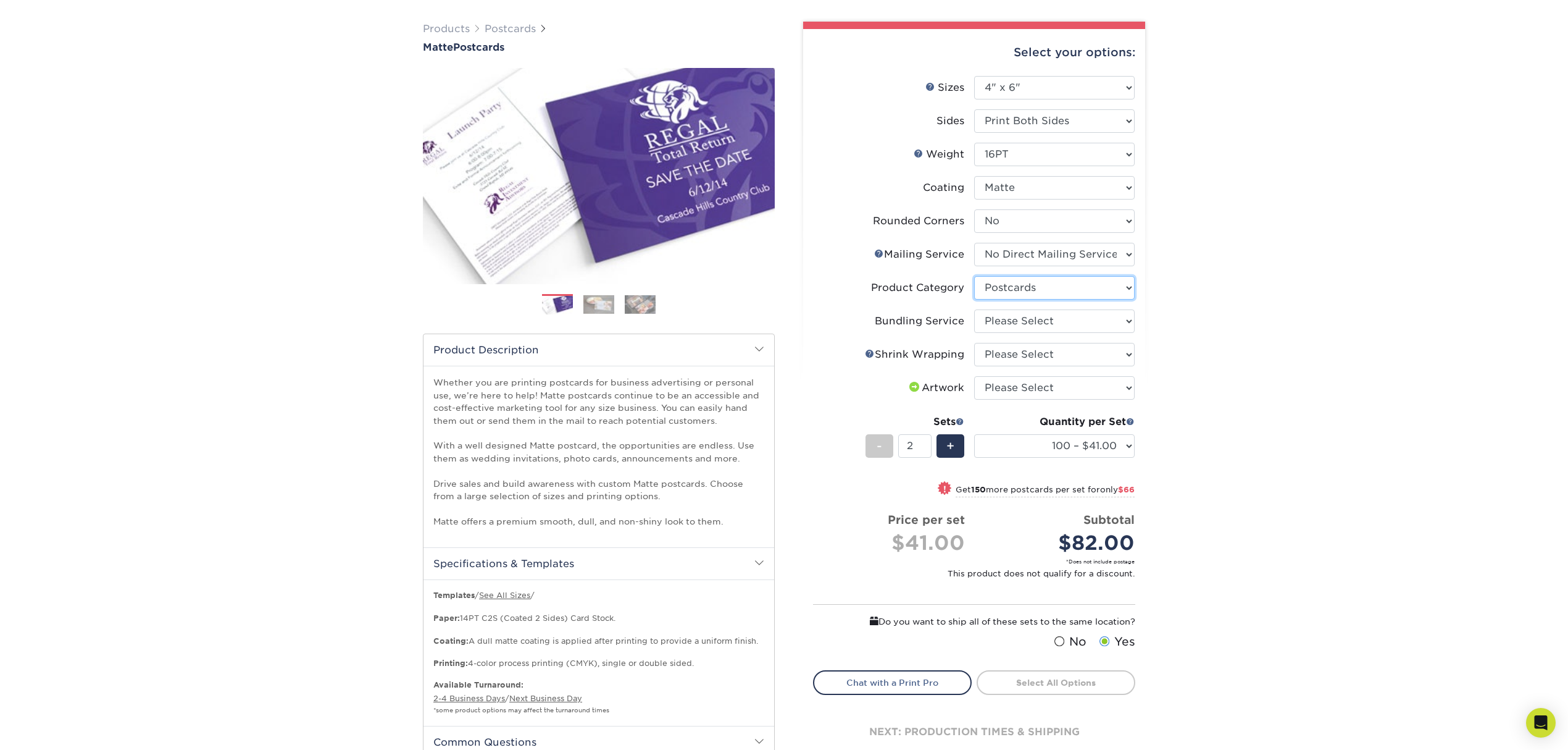
click at [975, 276] on select "Please Select Postcards" at bounding box center [1055, 288] width 160 height 24
click at [1028, 324] on select "Please Select No Bundling Services Yes, Bundles of 50 (+2 Days) Yes, Bundles of…" at bounding box center [1055, 321] width 160 height 24
select select "58689abb-25c0-461c-a4c3-a80b627d6649"
click at [975, 309] on select "Please Select No Bundling Services Yes, Bundles of 50 (+2 Days) Yes, Bundles of…" at bounding box center [1055, 321] width 160 height 24
click at [1027, 350] on select "Please Select No Shrink Wrapping Shrink Wrap 100 Per Package Shrink Wrap 50 Per…" at bounding box center [1055, 355] width 160 height 24
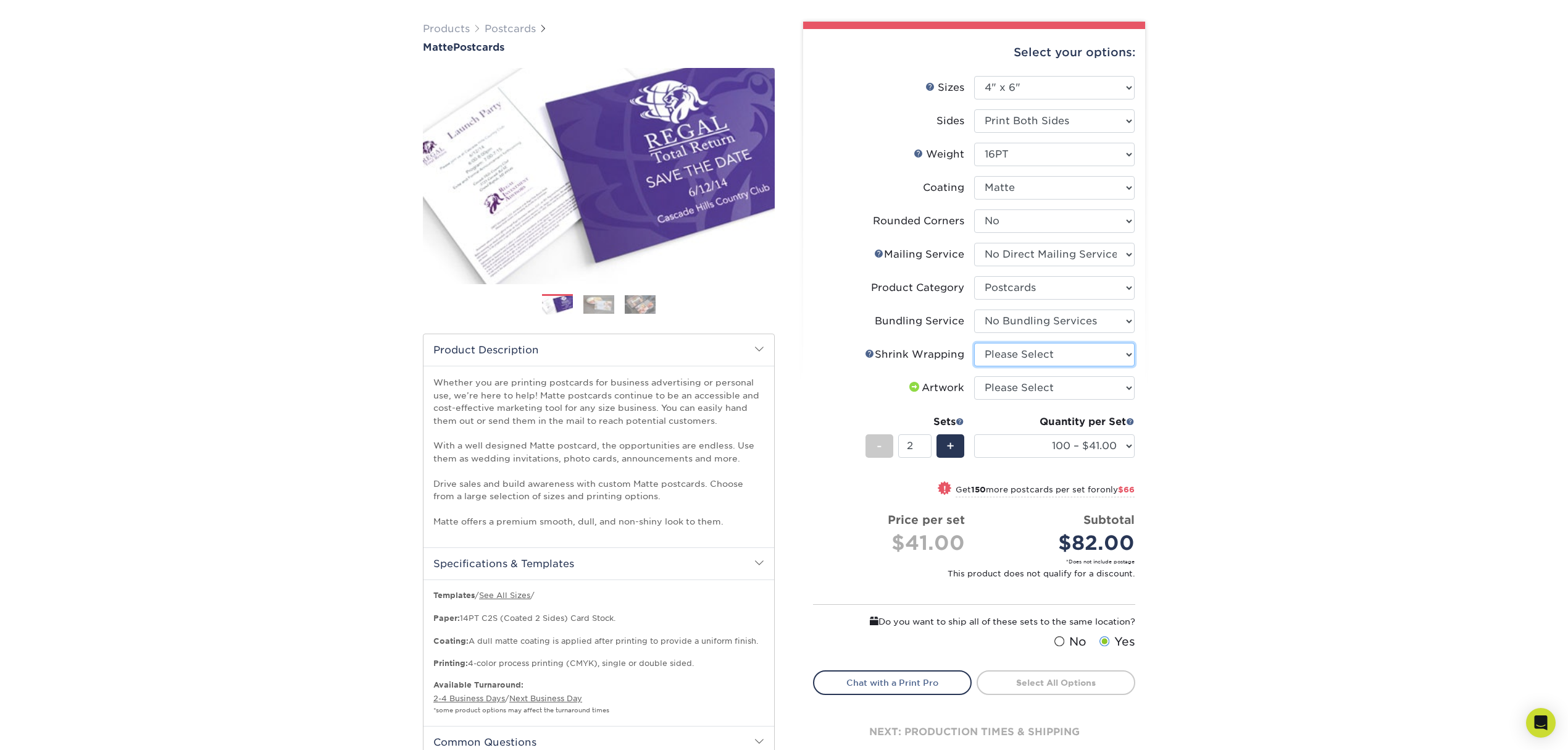
select select "c8749376-e7da-41d0-b3dc-647faf84d907"
click at [975, 343] on select "Please Select No Shrink Wrapping Shrink Wrap 100 Per Package Shrink Wrap 50 Per…" at bounding box center [1055, 355] width 160 height 24
click at [1027, 397] on select "Please Select I will upload files I need a design - $150" at bounding box center [1055, 388] width 160 height 24
select select "upload"
click at [975, 376] on select "Please Select I will upload files I need a design - $150" at bounding box center [1055, 388] width 160 height 24
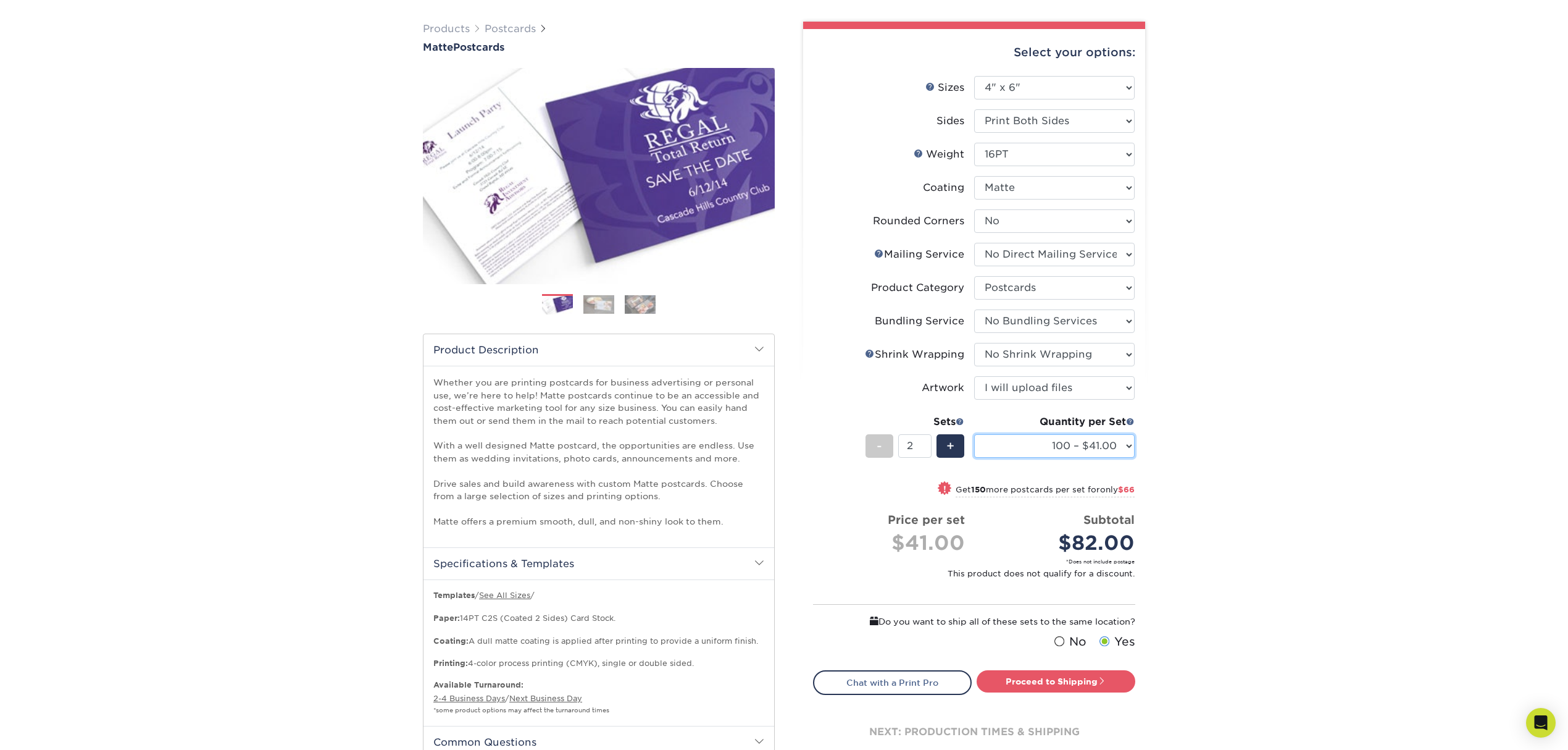
click at [1124, 442] on select "100 – $41.00 250 – $74.00 500 – $88.00 1000 – $99.00 2500 – $205.00 5000 – $304…" at bounding box center [1055, 446] width 160 height 24
select select "500 – $88.00"
click at [975, 434] on select "100 – $41.00 250 – $74.00 500 – $88.00 1000 – $99.00 2500 – $205.00 5000 – $304…" at bounding box center [1055, 446] width 160 height 24
click at [1022, 354] on select "Please Select No Shrink Wrapping Shrink Wrap 100 Per Package Shrink Wrap 50 Per…" at bounding box center [1055, 355] width 160 height 24
click at [975, 343] on select "Please Select No Shrink Wrapping Shrink Wrap 100 Per Package Shrink Wrap 50 Per…" at bounding box center [1055, 355] width 160 height 24
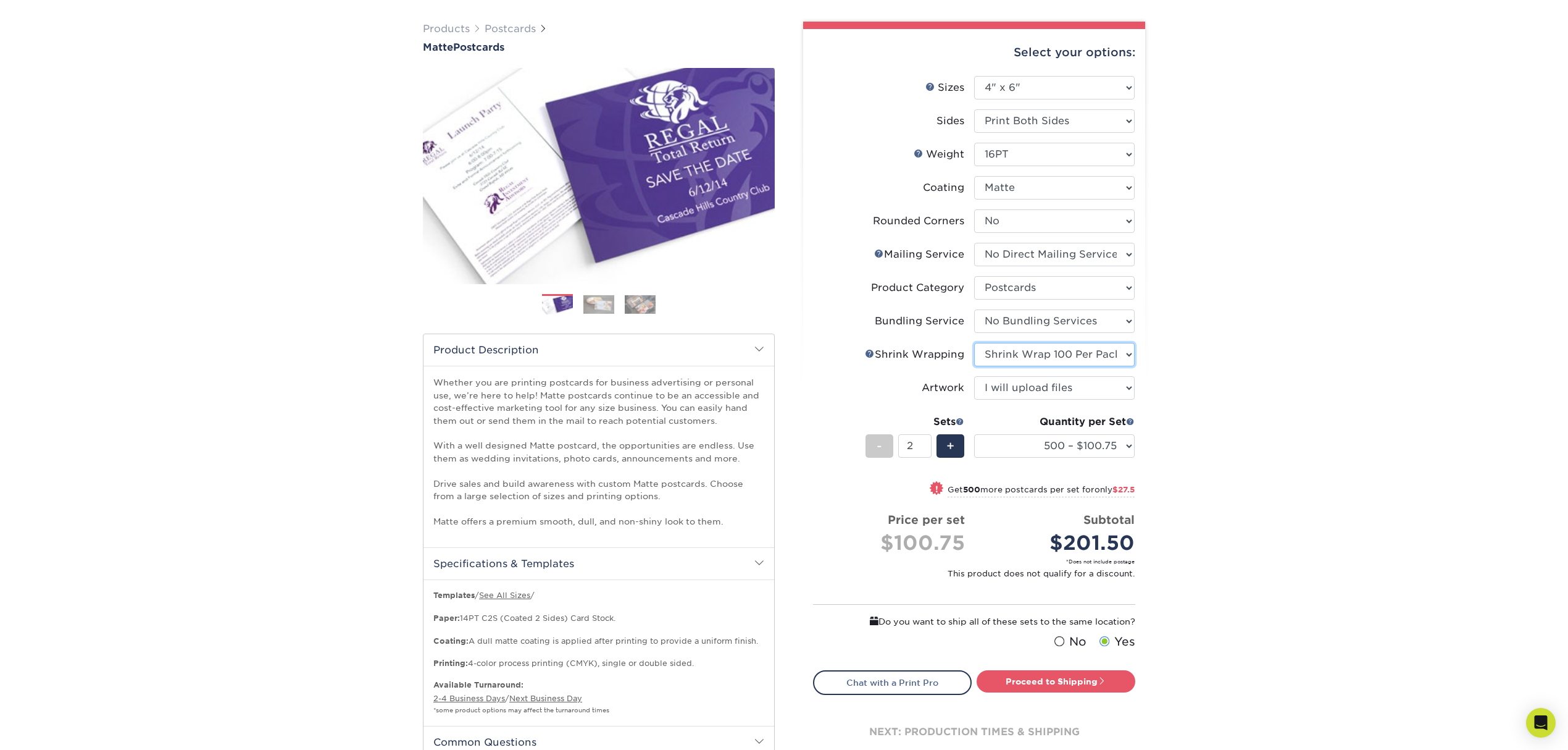
click at [1038, 353] on select "Please Select No Shrink Wrapping Shrink Wrap 100 Per Package Shrink Wrap 50 Per…" at bounding box center [1055, 355] width 160 height 24
select select "c8749376-e7da-41d0-b3dc-647faf84d907"
click at [975, 343] on select "Please Select No Shrink Wrapping Shrink Wrap 100 Per Package Shrink Wrap 50 Per…" at bounding box center [1055, 355] width 160 height 24
click at [1087, 681] on link "Proceed to Shipping" at bounding box center [1056, 681] width 158 height 22
type input "Set 1"
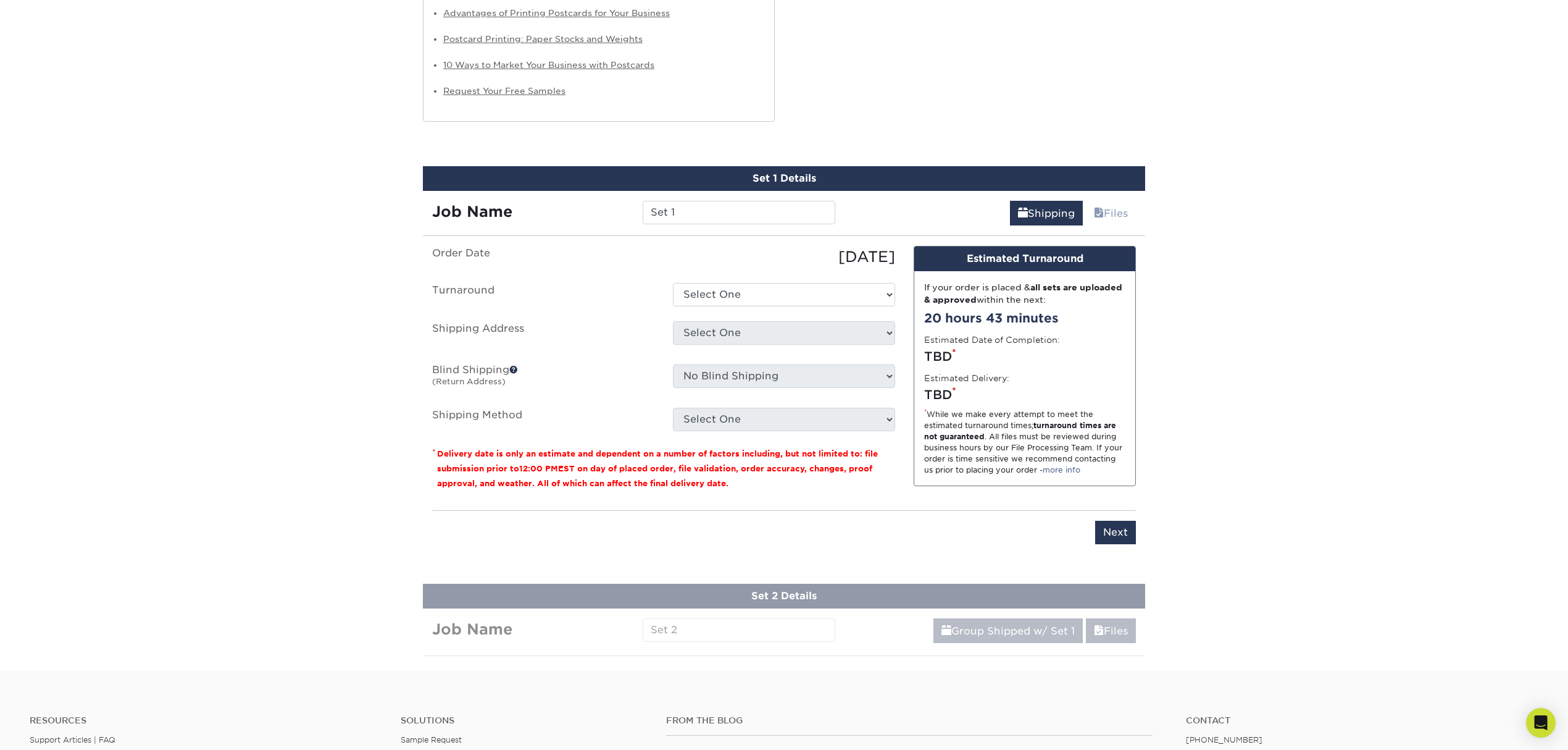
scroll to position [1105, 0]
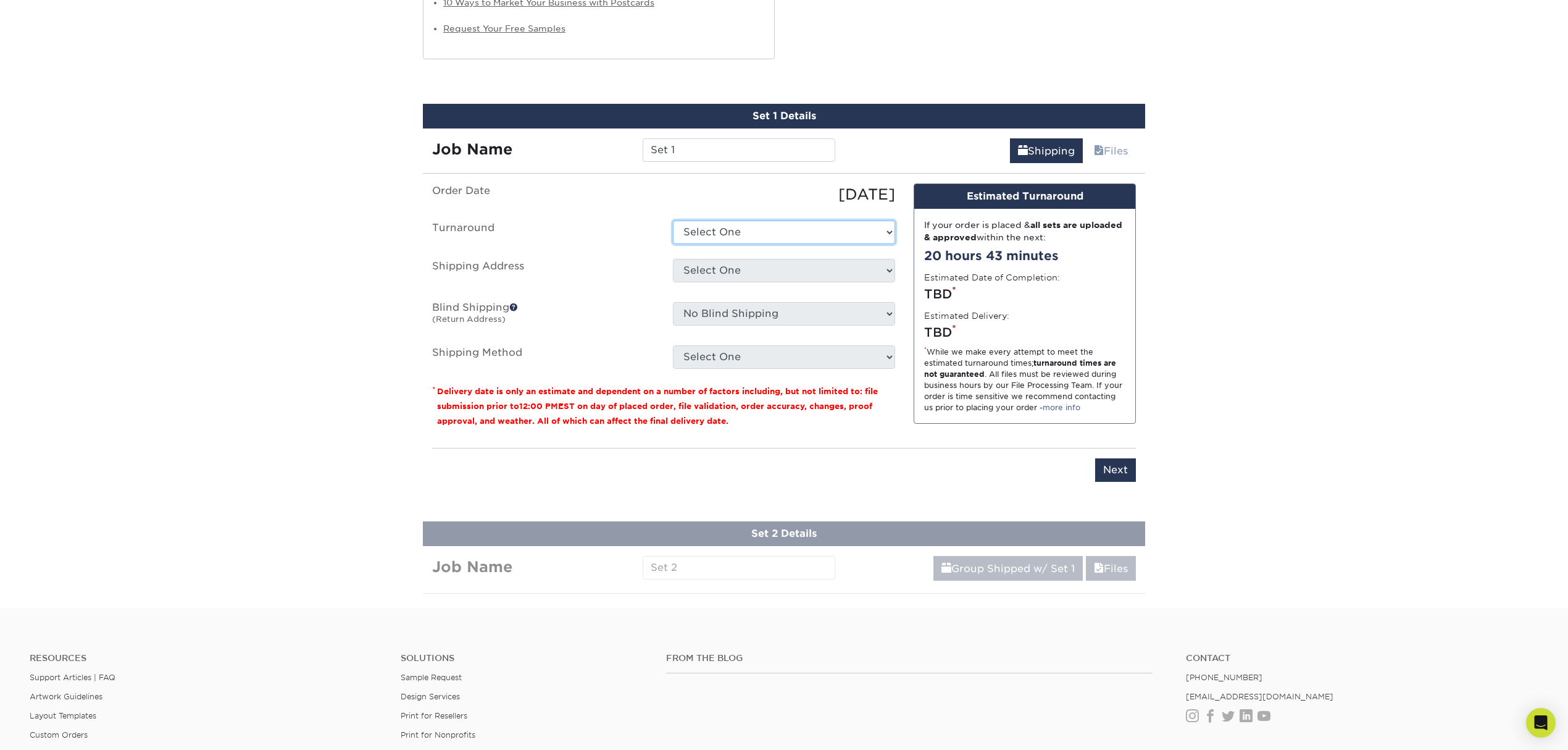
click at [879, 232] on select "Select One 2-4 Business Days 2 Day Next Business Day" at bounding box center [784, 232] width 222 height 24
click at [673, 222] on select "Select One 2-4 Business Days 2 Day Next Business Day" at bounding box center [784, 232] width 222 height 24
click at [819, 235] on select "Select One 2-4 Business Days 2 Day Next Business Day" at bounding box center [784, 232] width 222 height 24
select select "7e539abe-e435-4ccd-a2f2-d61d66bbc826"
click at [673, 222] on select "Select One 2-4 Business Days 2 Day Next Business Day" at bounding box center [784, 232] width 222 height 24
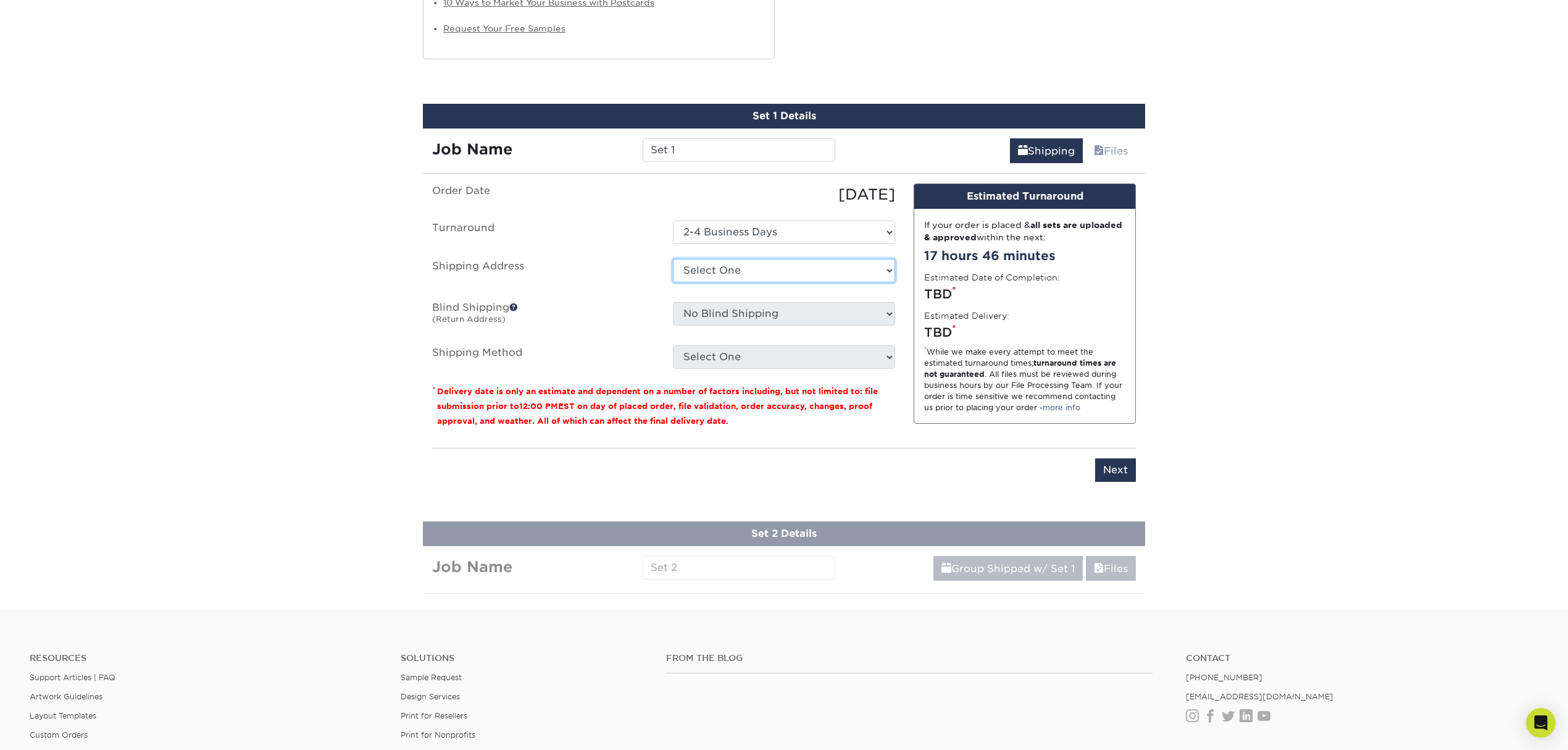
click at [798, 269] on select "Select One Business Cards - 16pt Raised UV SpeedPro Silver Spring + Add New Add…" at bounding box center [784, 270] width 222 height 24
select select "286385"
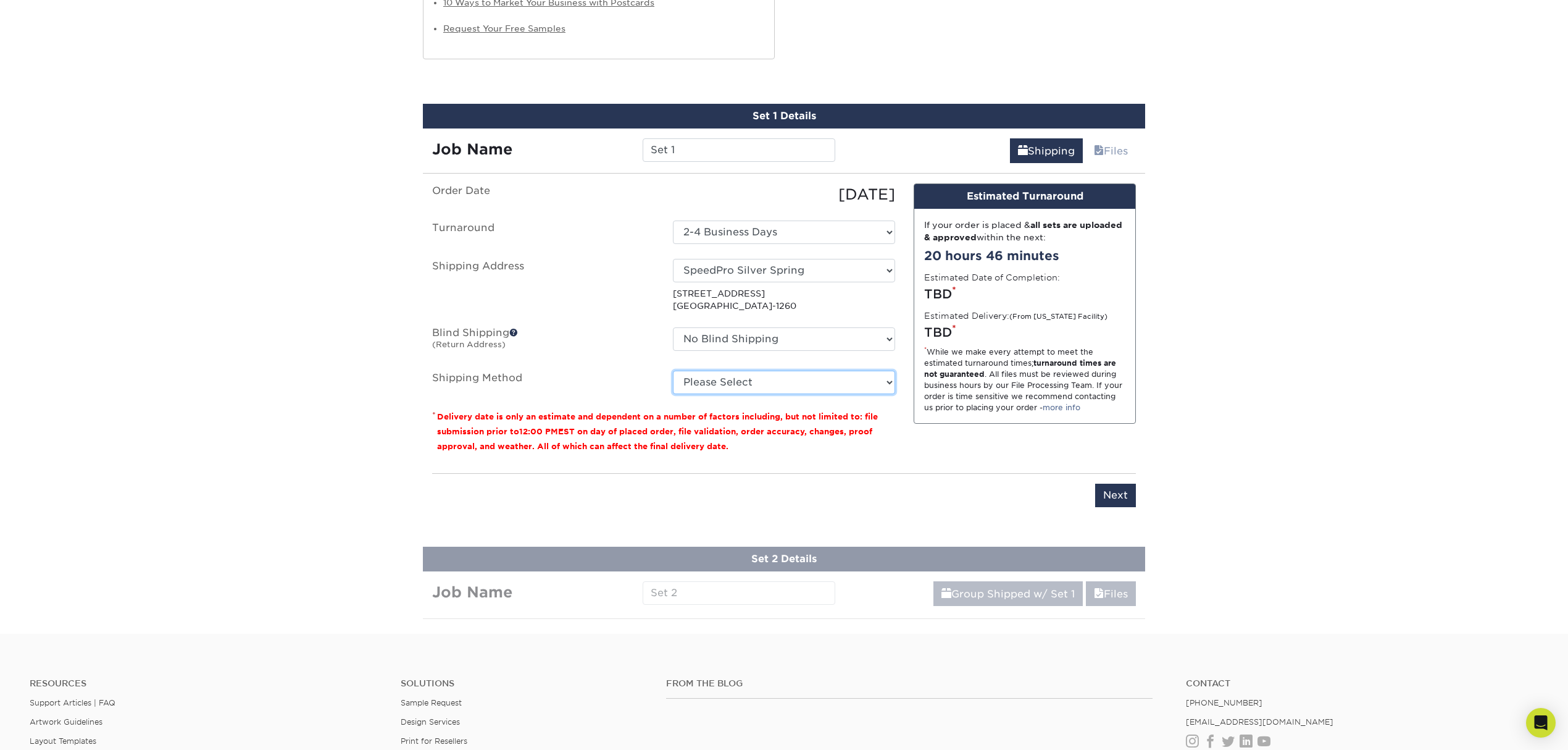
click at [756, 380] on select "Please Select Ground Shipping (+$17.51) 3 Day Shipping Service (+$23.26) 2 Day …" at bounding box center [784, 382] width 222 height 24
select select "03"
click at [673, 371] on select "Please Select Ground Shipping (+$17.51) 3 Day Shipping Service (+$23.26) 2 Day …" at bounding box center [784, 382] width 222 height 24
click at [766, 143] on input "Set 1" at bounding box center [738, 150] width 192 height 24
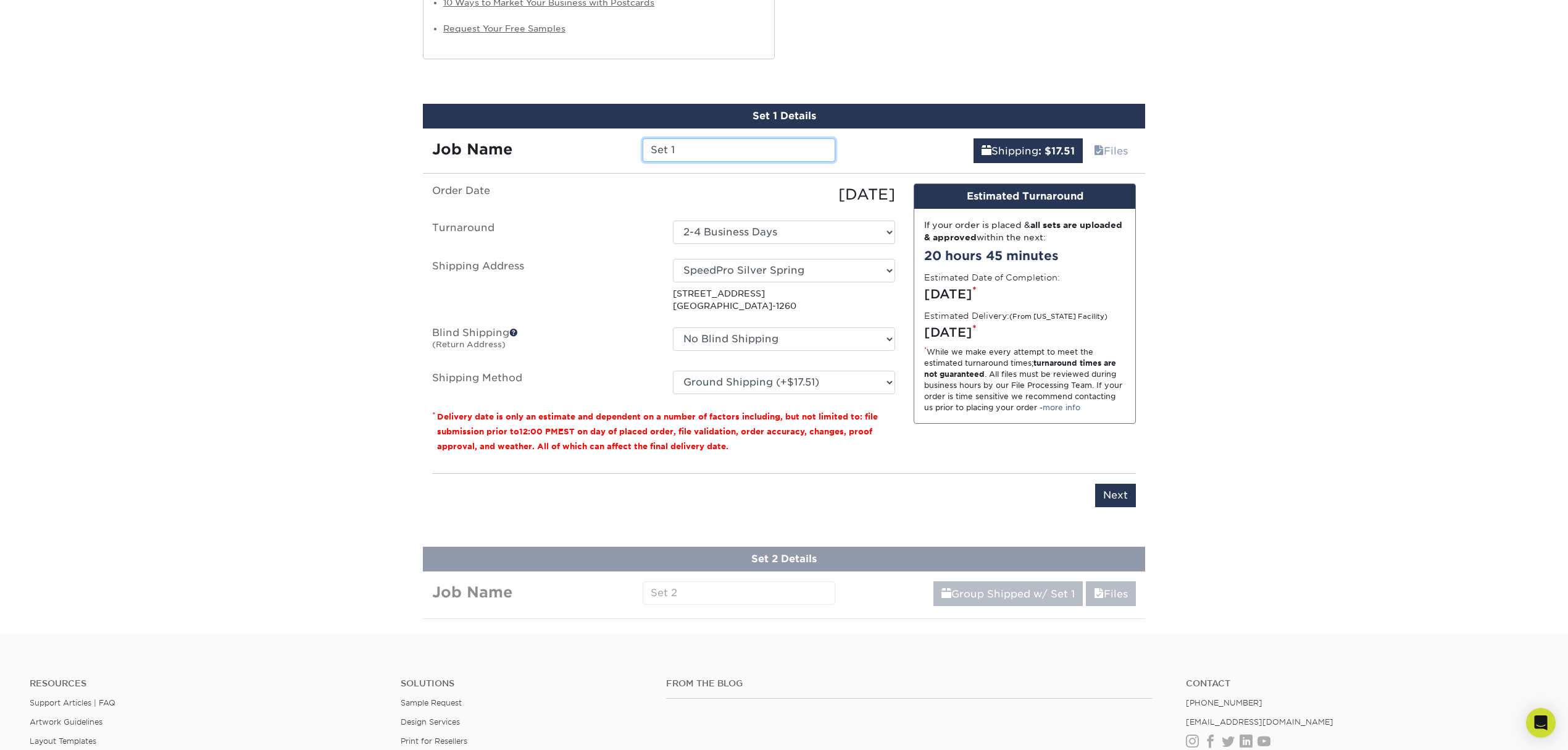
click at [766, 143] on input "Set 1" at bounding box center [738, 150] width 192 height 24
type input "Bring Kilmar Home (Set 1)"
click at [1126, 502] on input "Next" at bounding box center [1116, 495] width 41 height 24
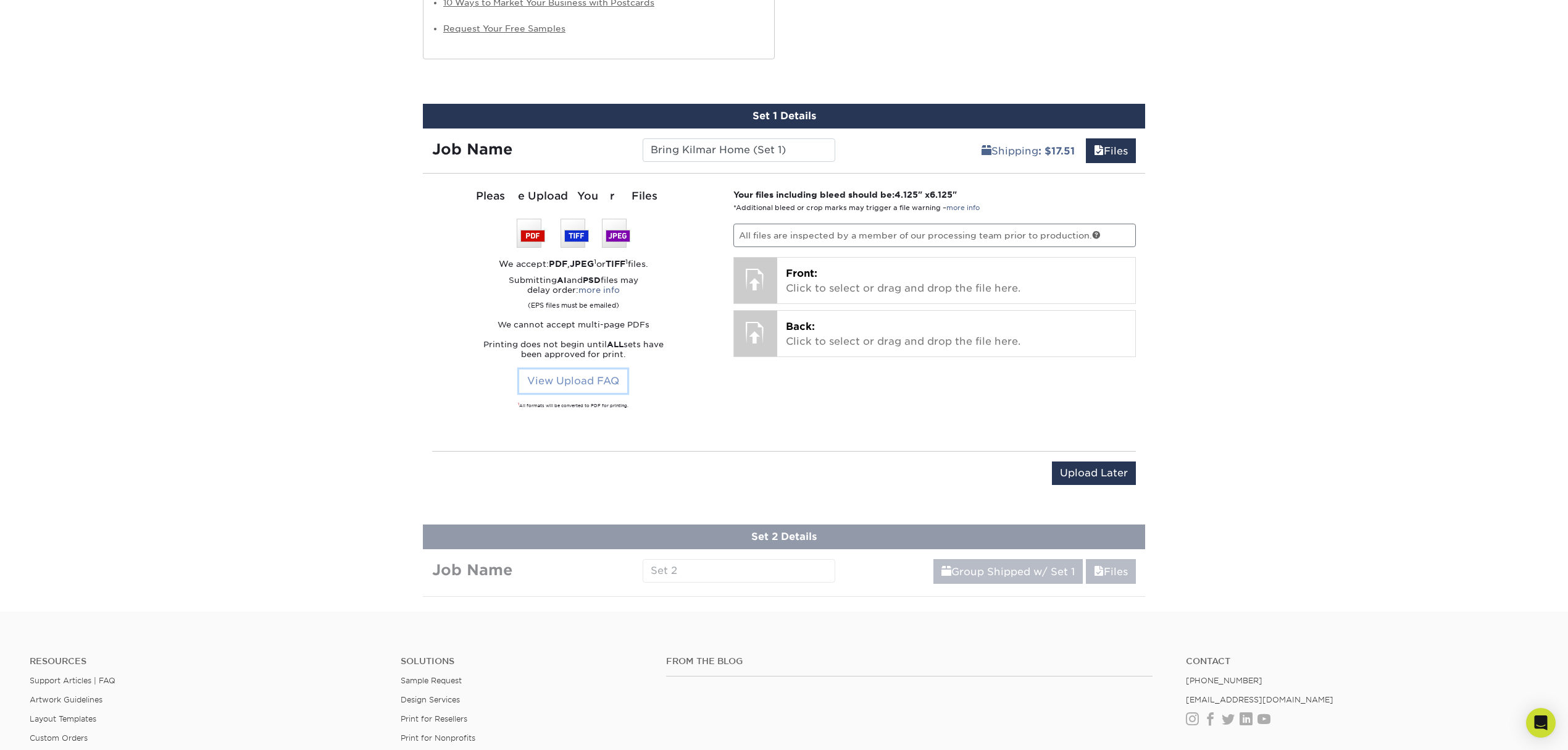
click at [579, 387] on link "View Upload FAQ" at bounding box center [573, 381] width 108 height 24
click at [759, 287] on div at bounding box center [755, 279] width 43 height 43
click at [793, 269] on span "Front:" at bounding box center [802, 273] width 32 height 12
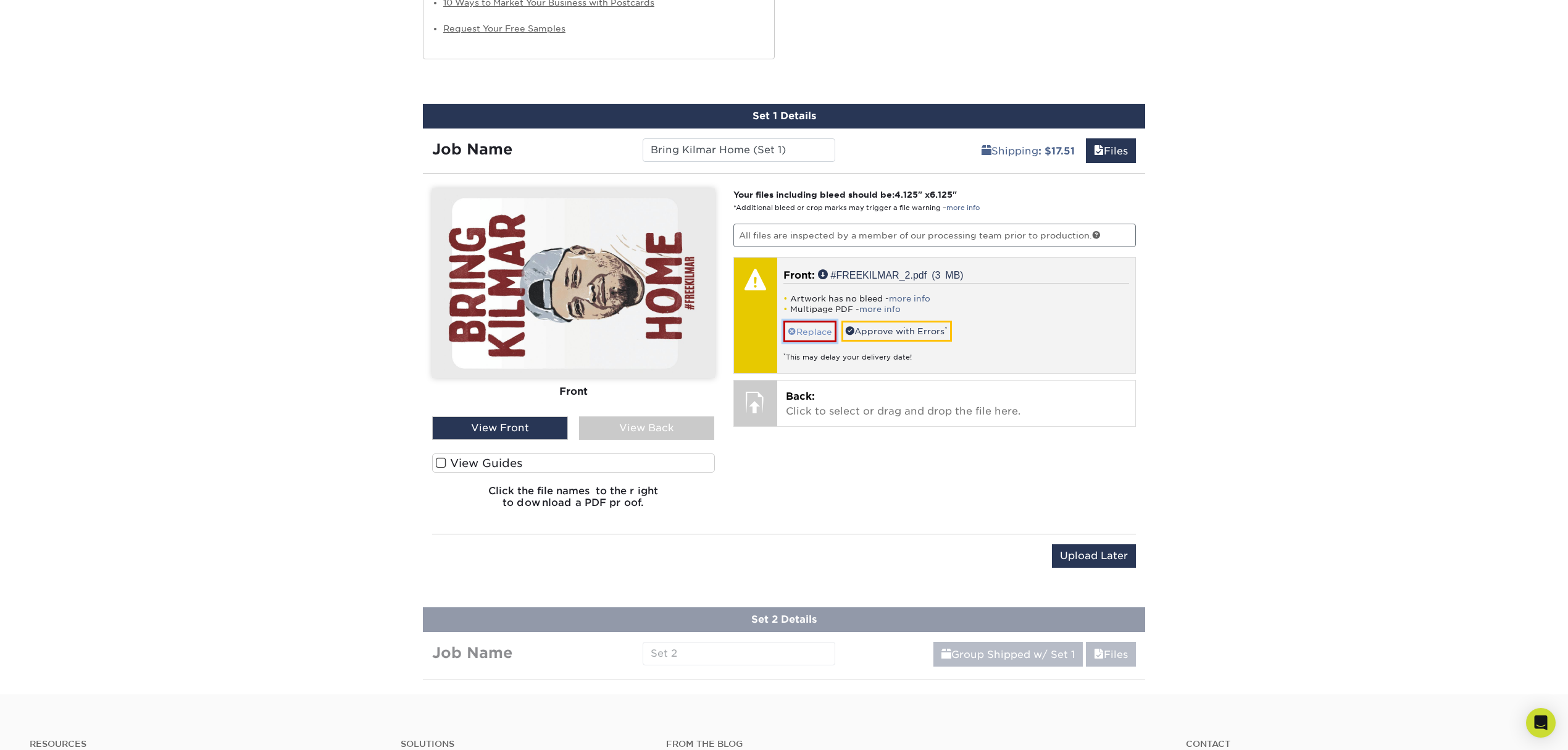
click at [825, 336] on link "Replace" at bounding box center [810, 331] width 53 height 22
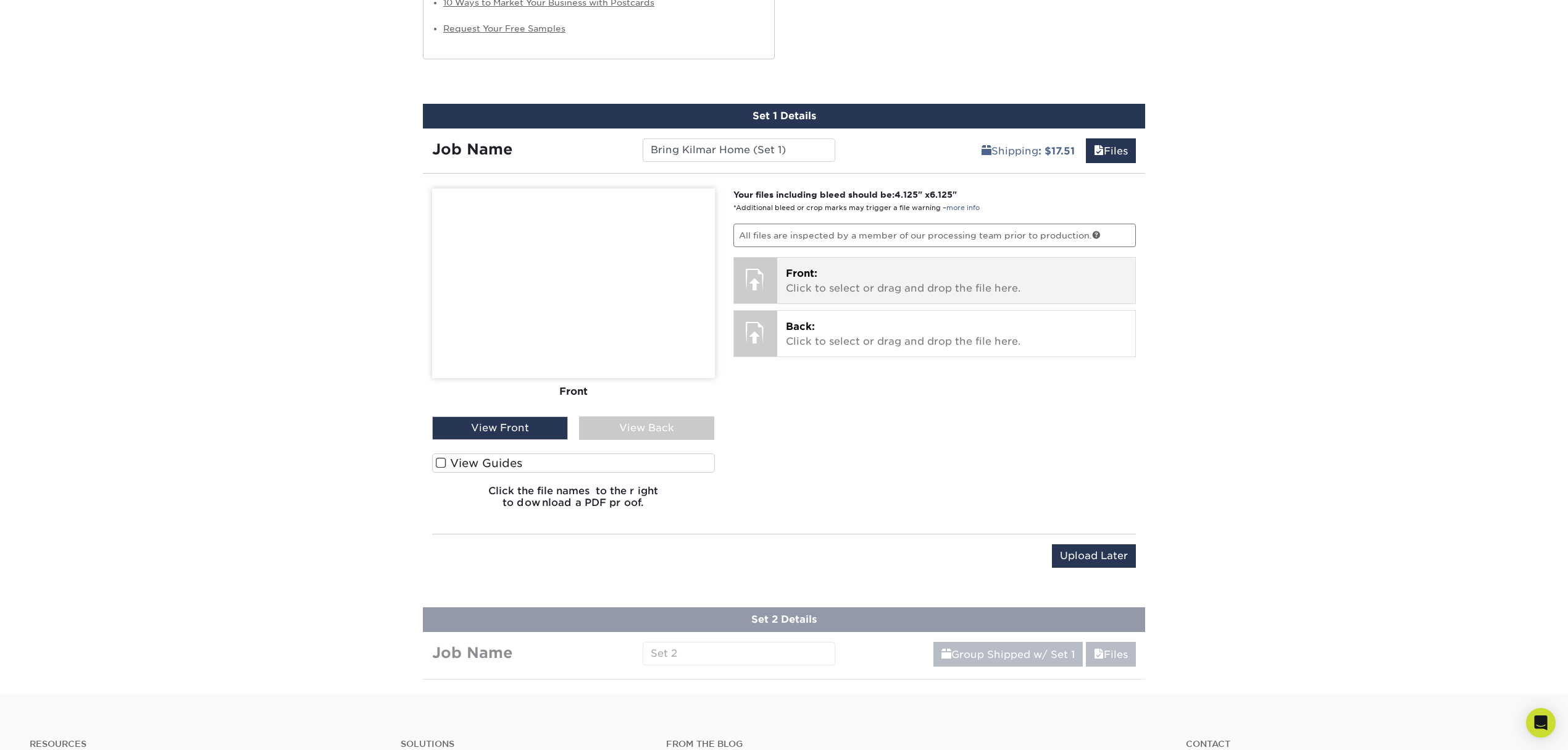
scroll to position [857, 0]
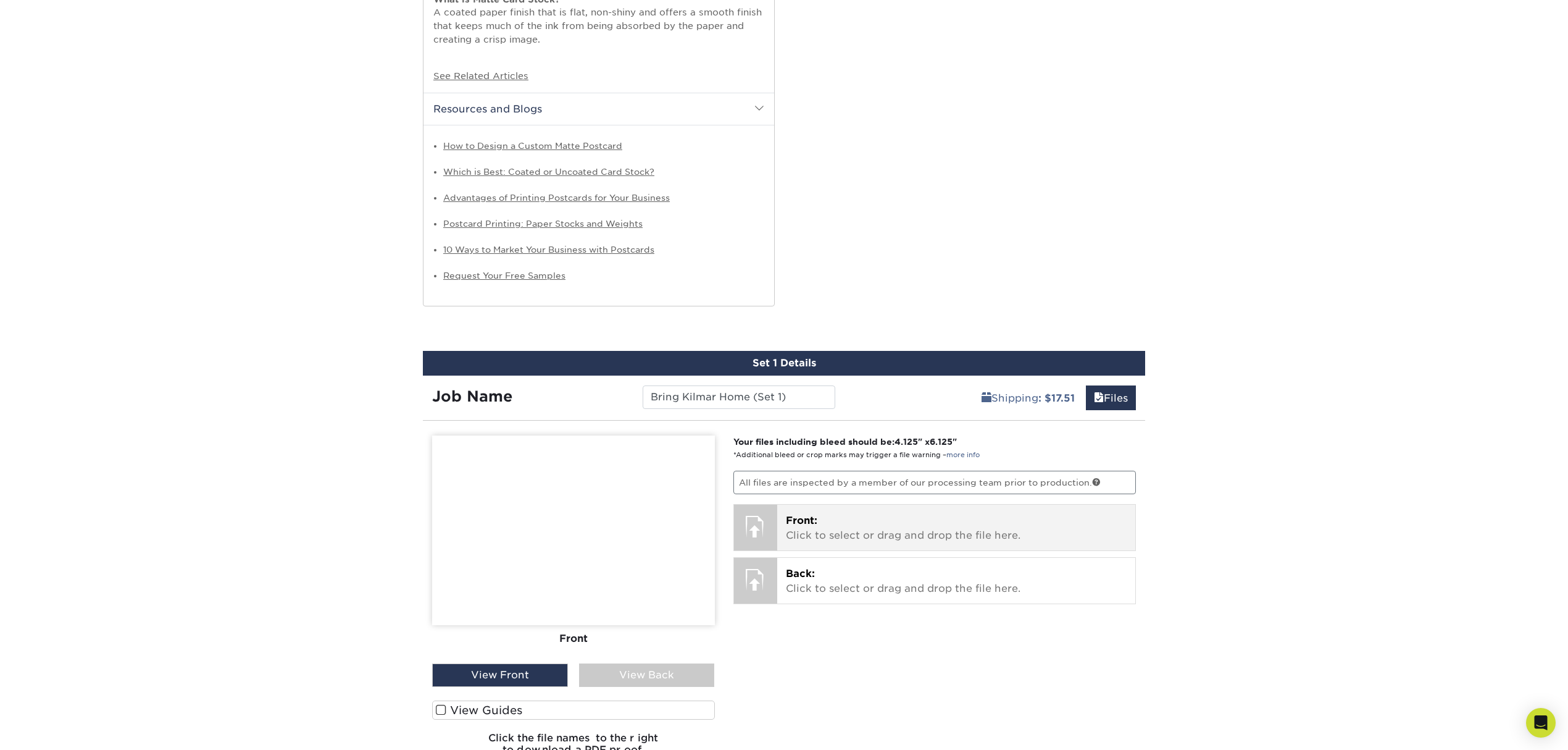
click at [794, 530] on p "Front: Click to select or drag and drop the file here." at bounding box center [956, 528] width 341 height 30
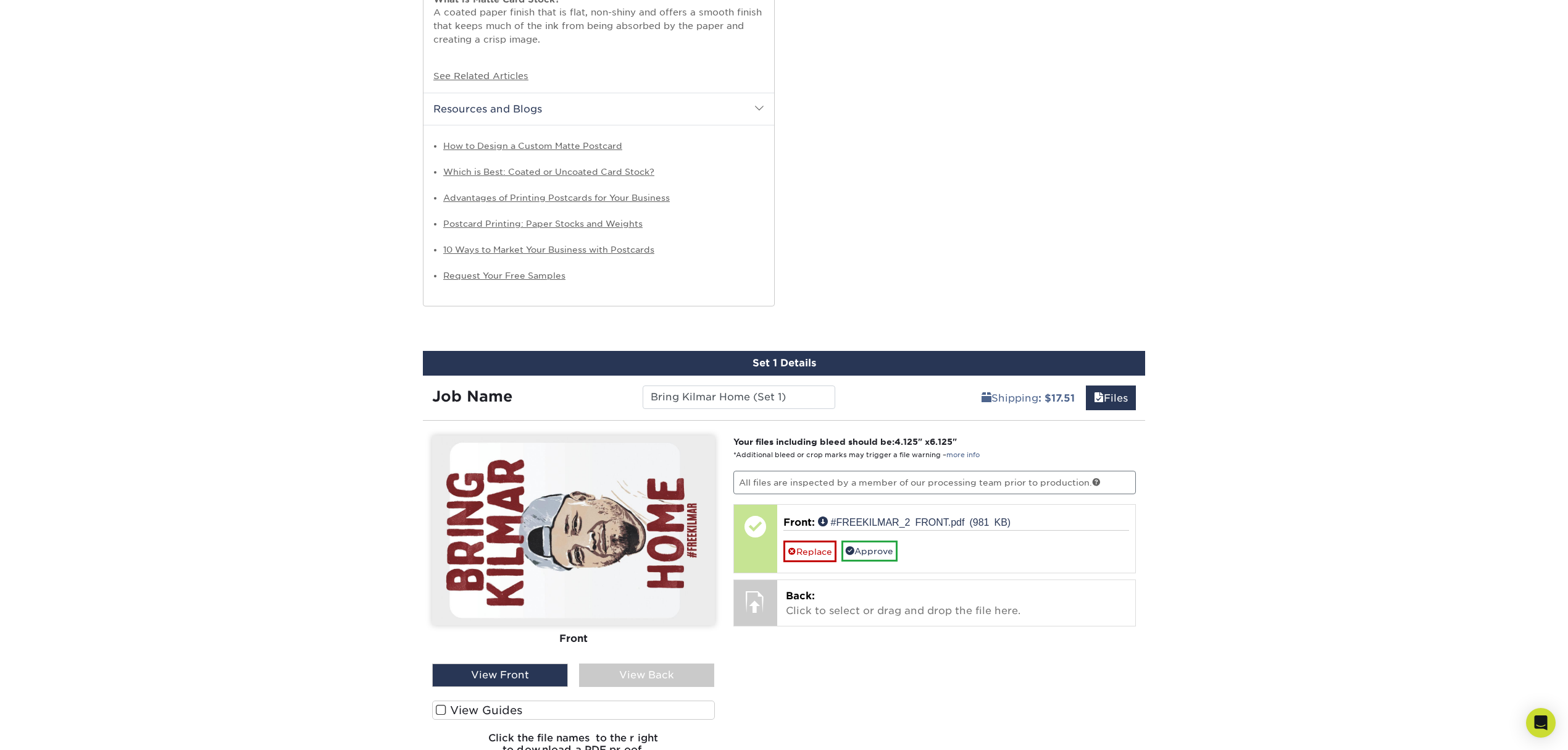
click at [527, 710] on label "View Guides" at bounding box center [573, 709] width 283 height 19
click at [0, 0] on input "View Guides" at bounding box center [0, 0] width 0 height 0
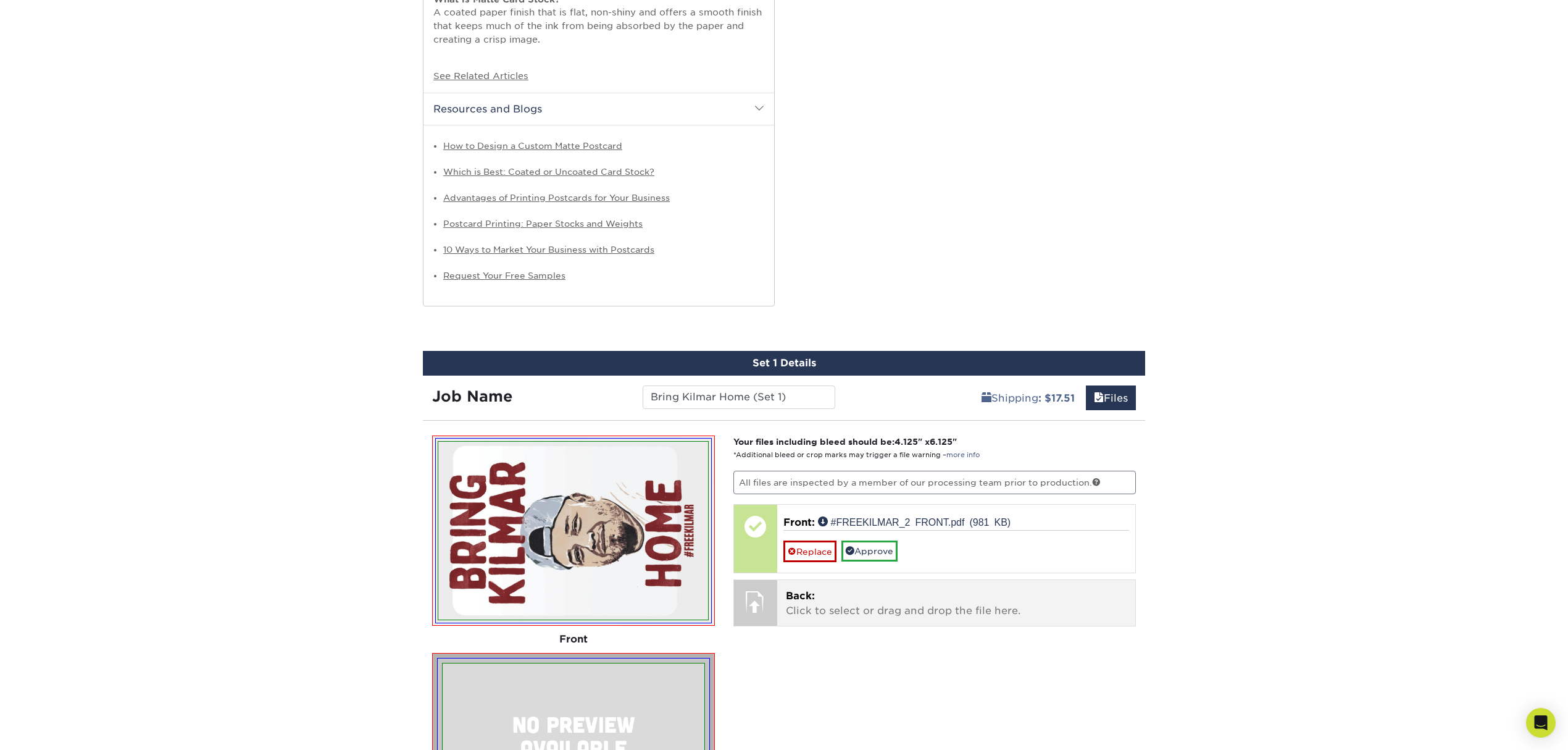
click at [798, 601] on span "Back:" at bounding box center [801, 595] width 29 height 12
click at [509, 79] on link "See Related Articles" at bounding box center [481, 76] width 95 height 11
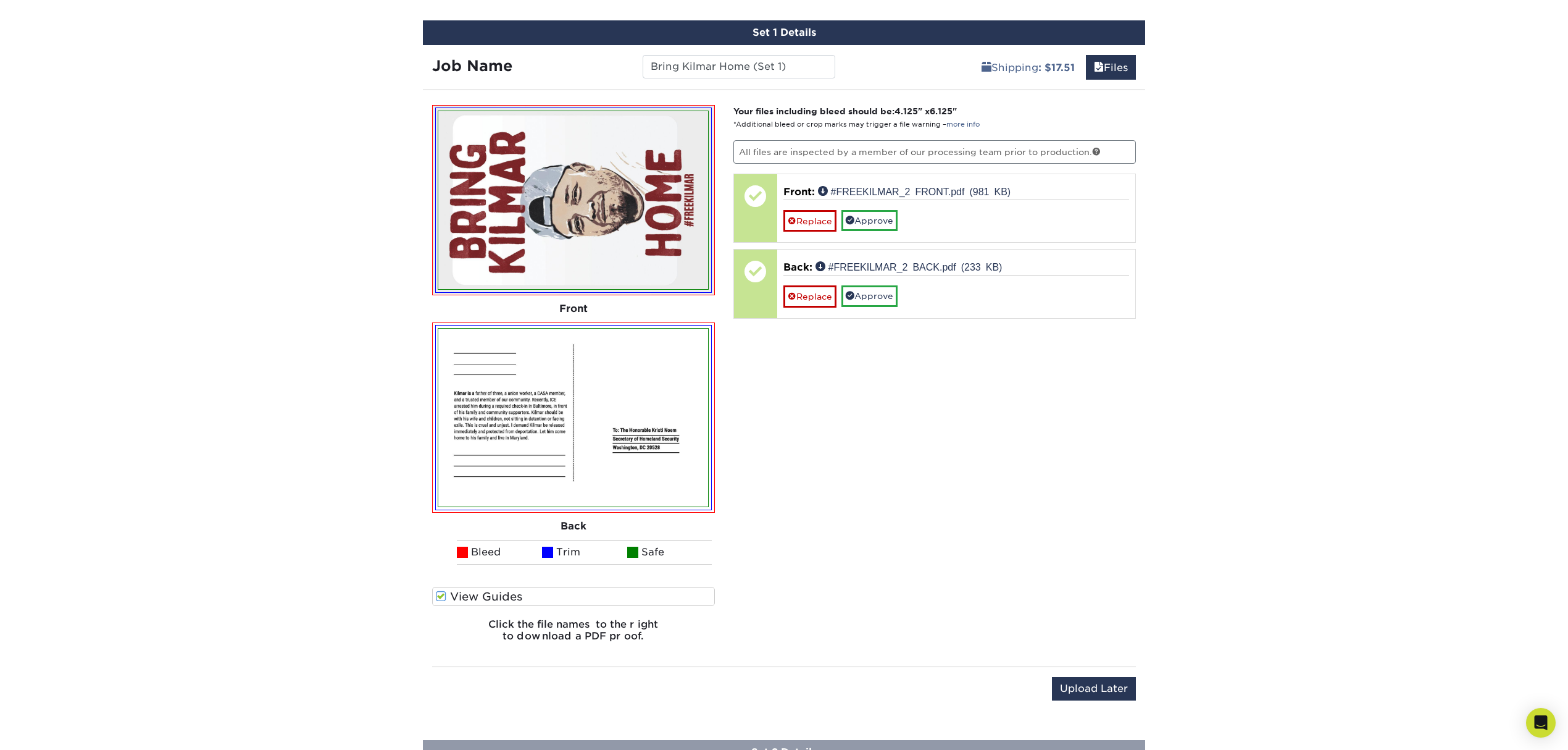
scroll to position [1187, 0]
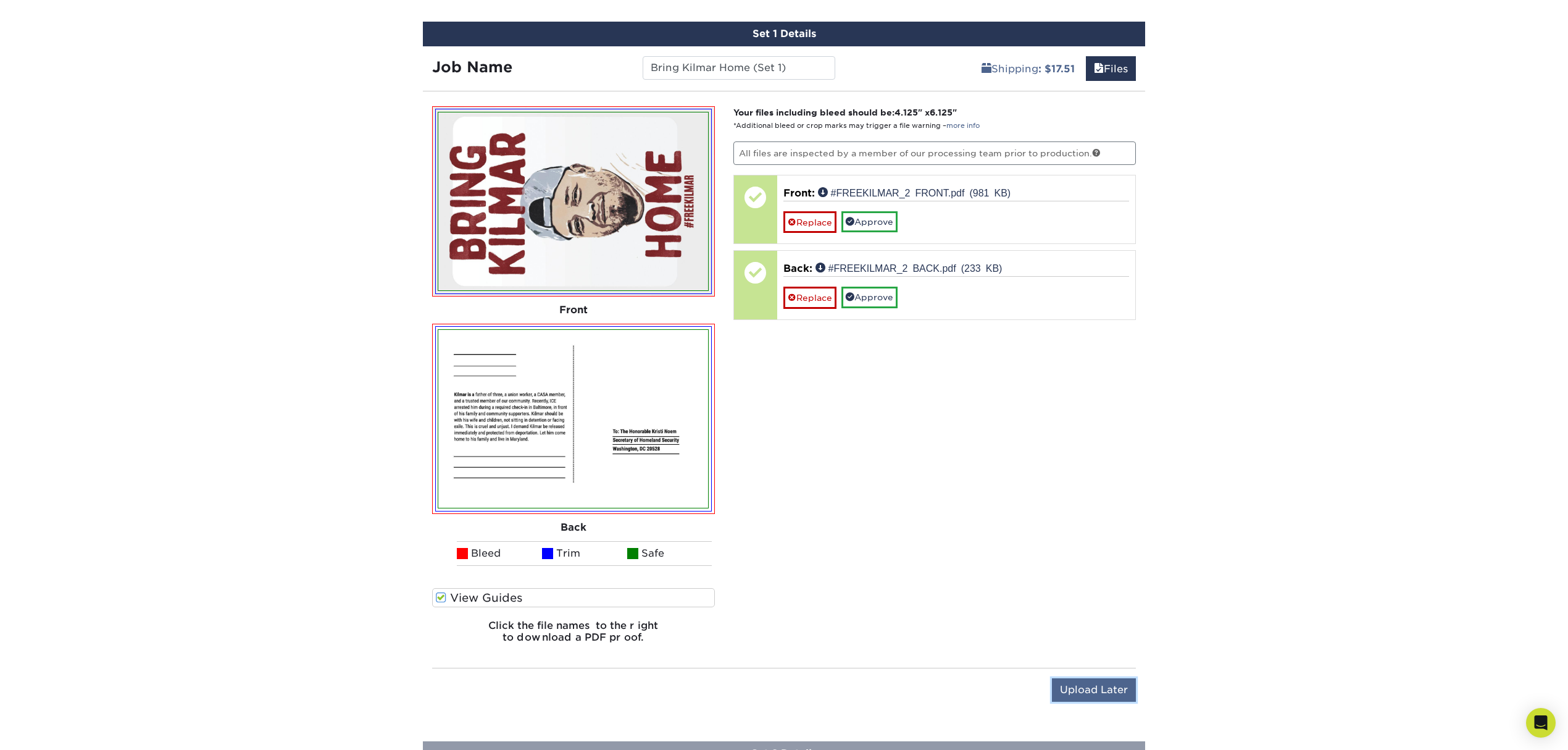
click at [1072, 688] on input "Upload Later" at bounding box center [1094, 690] width 84 height 24
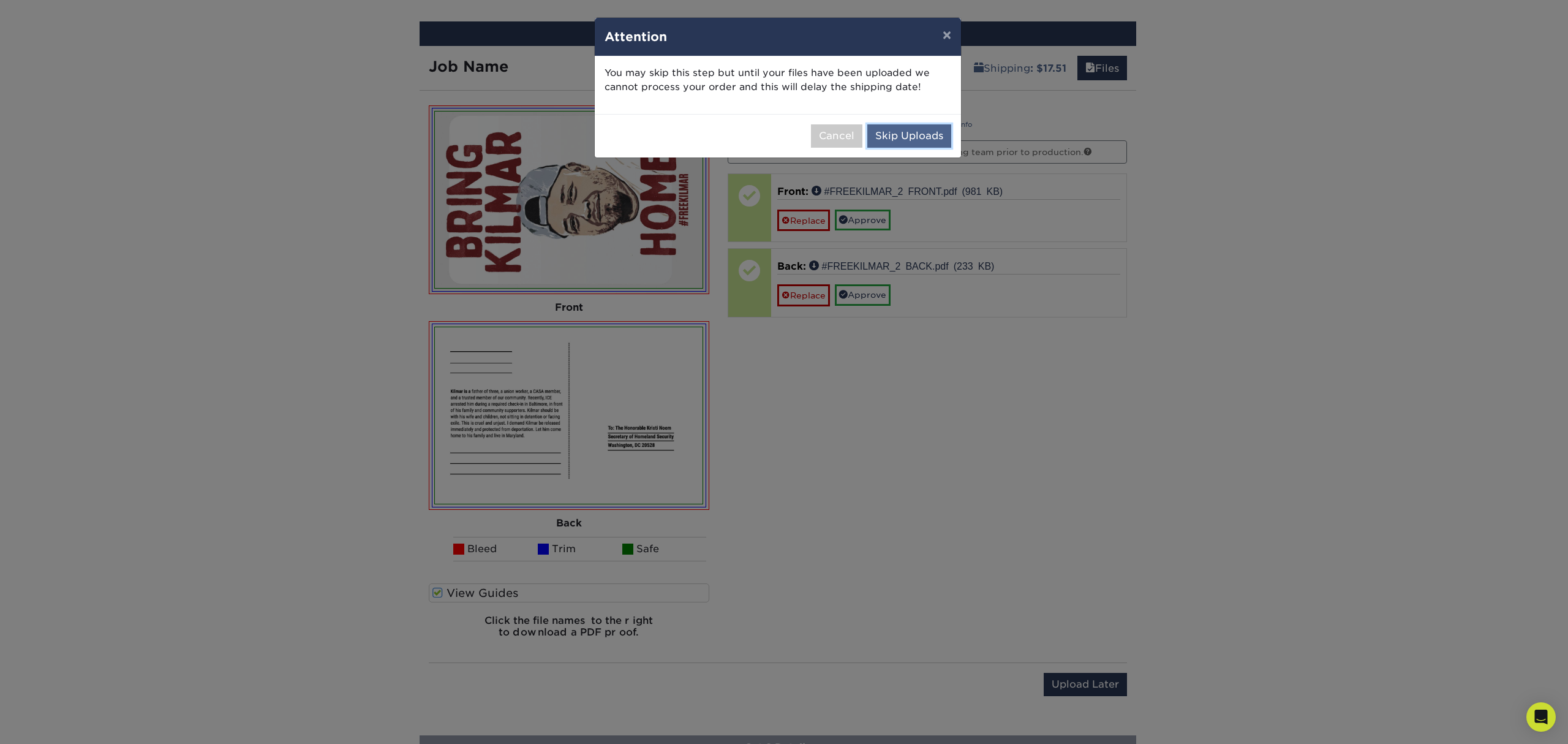
click at [896, 135] on button "Skip Uploads" at bounding box center [909, 136] width 84 height 23
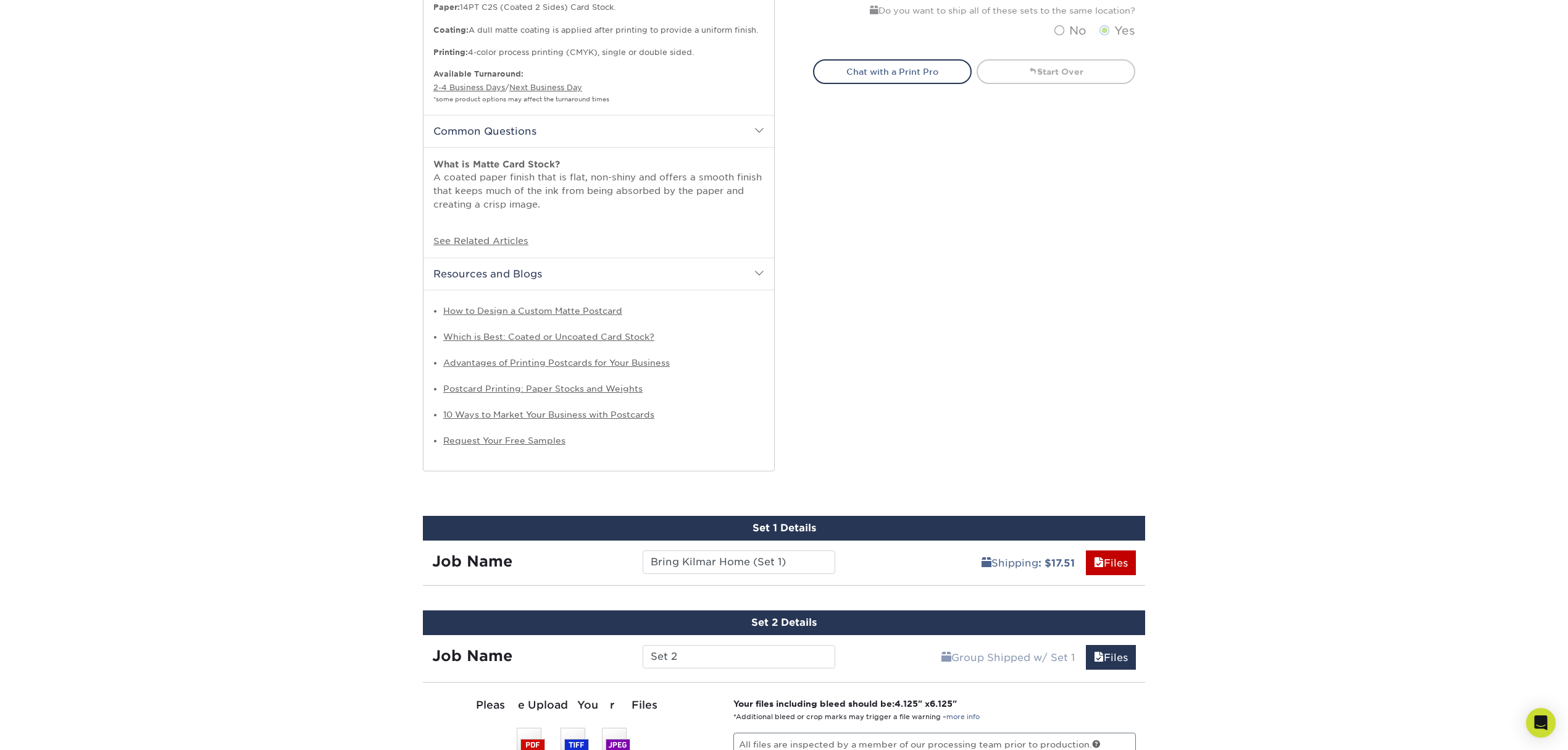
scroll to position [775, 0]
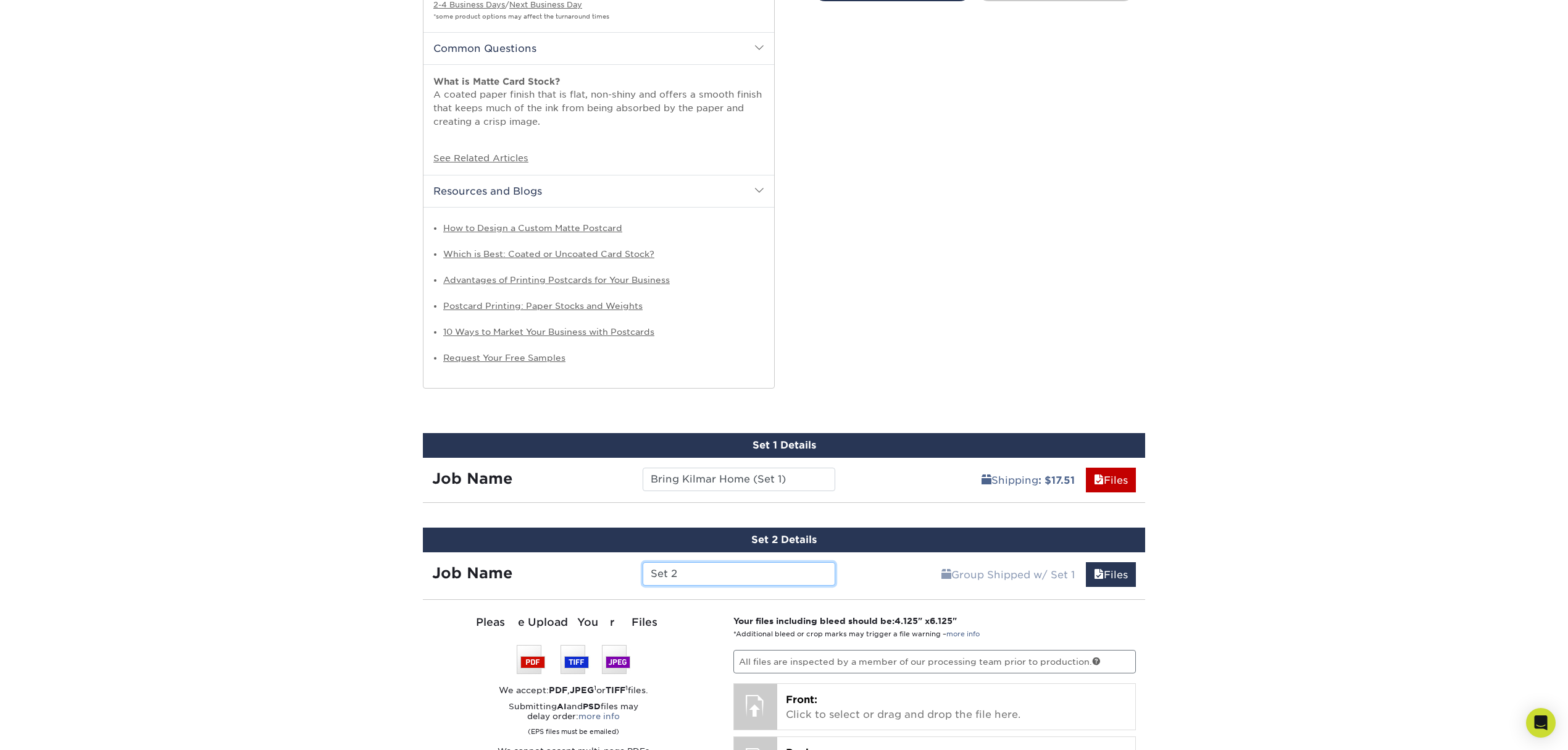
click at [724, 574] on input "Set 2" at bounding box center [738, 573] width 192 height 24
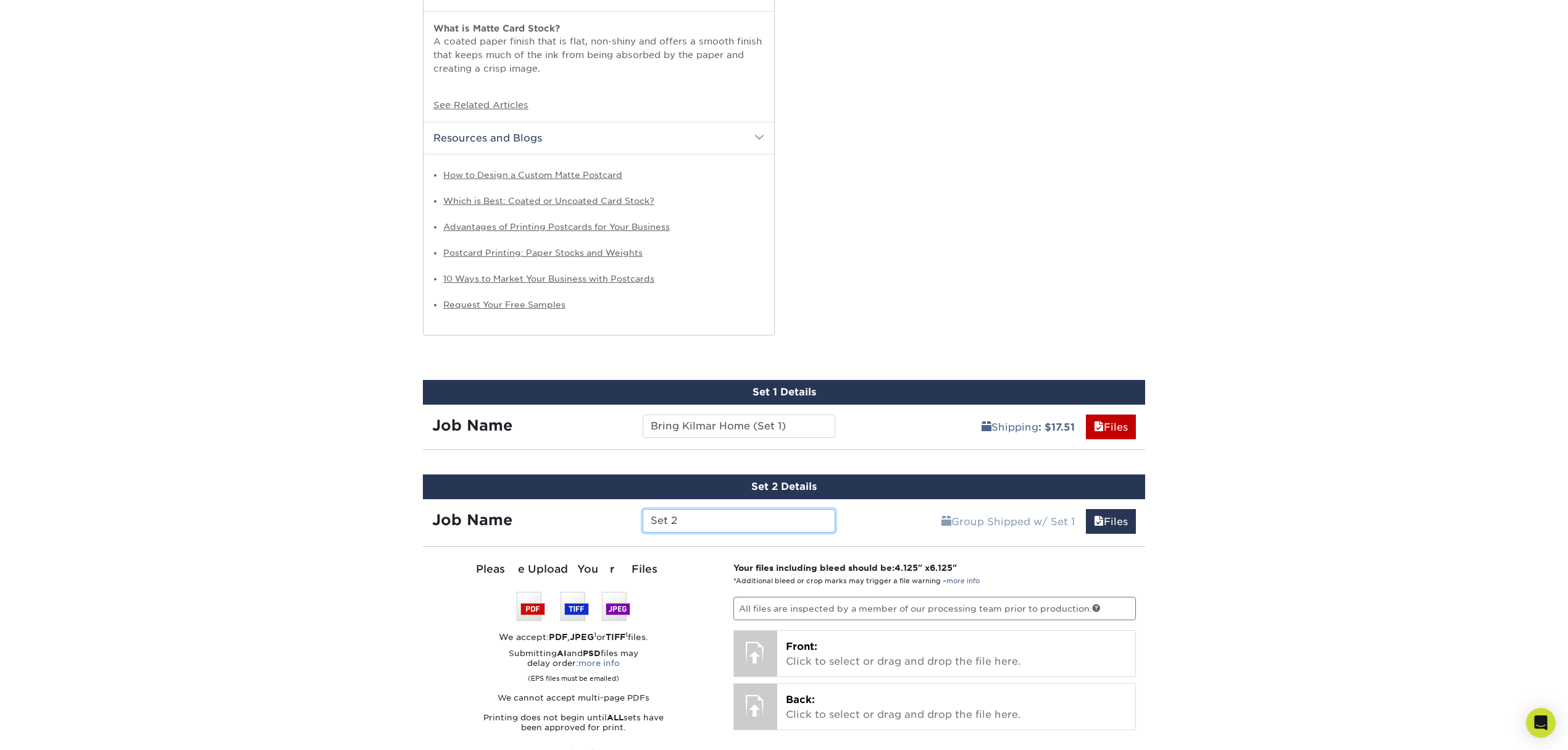
scroll to position [857, 0]
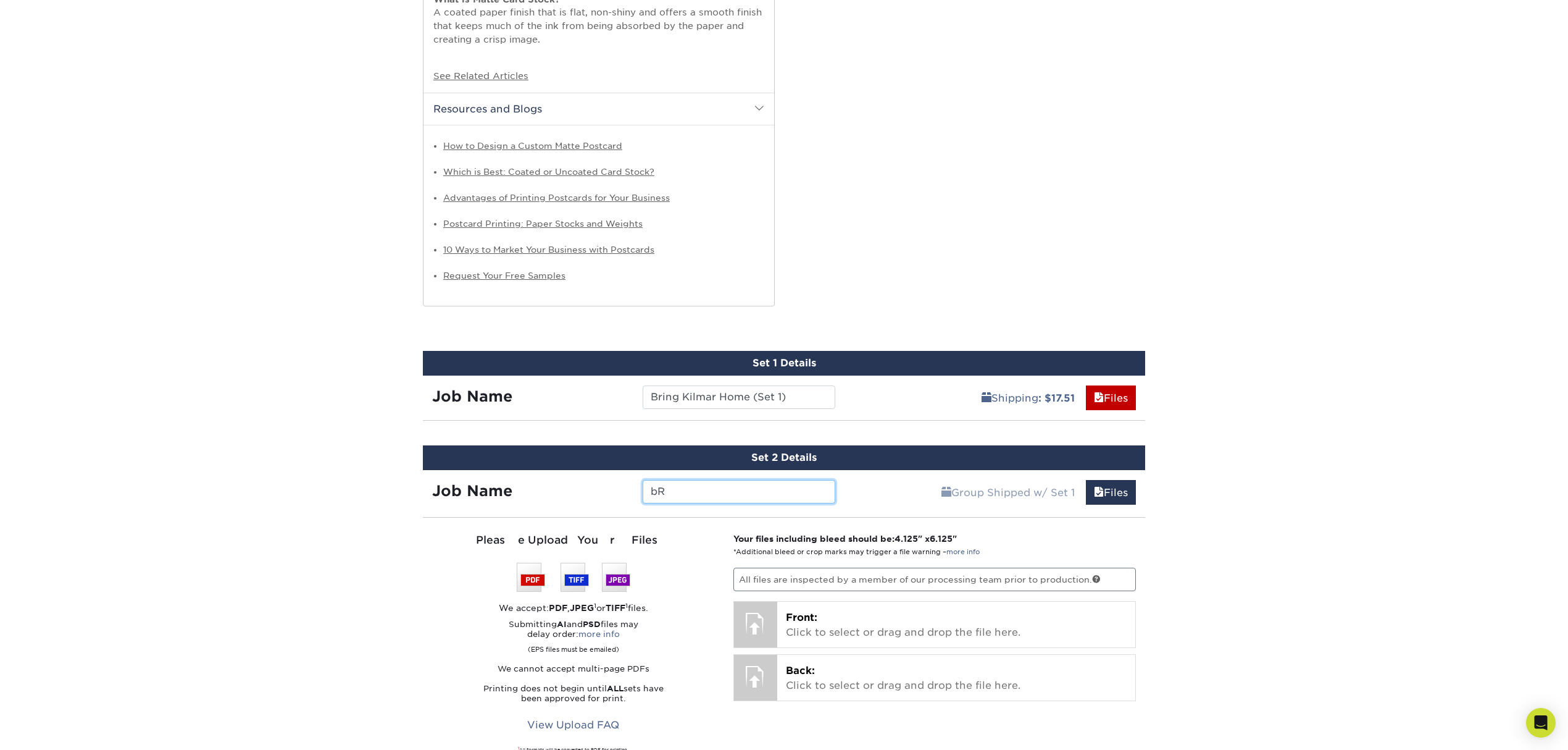
type input "b"
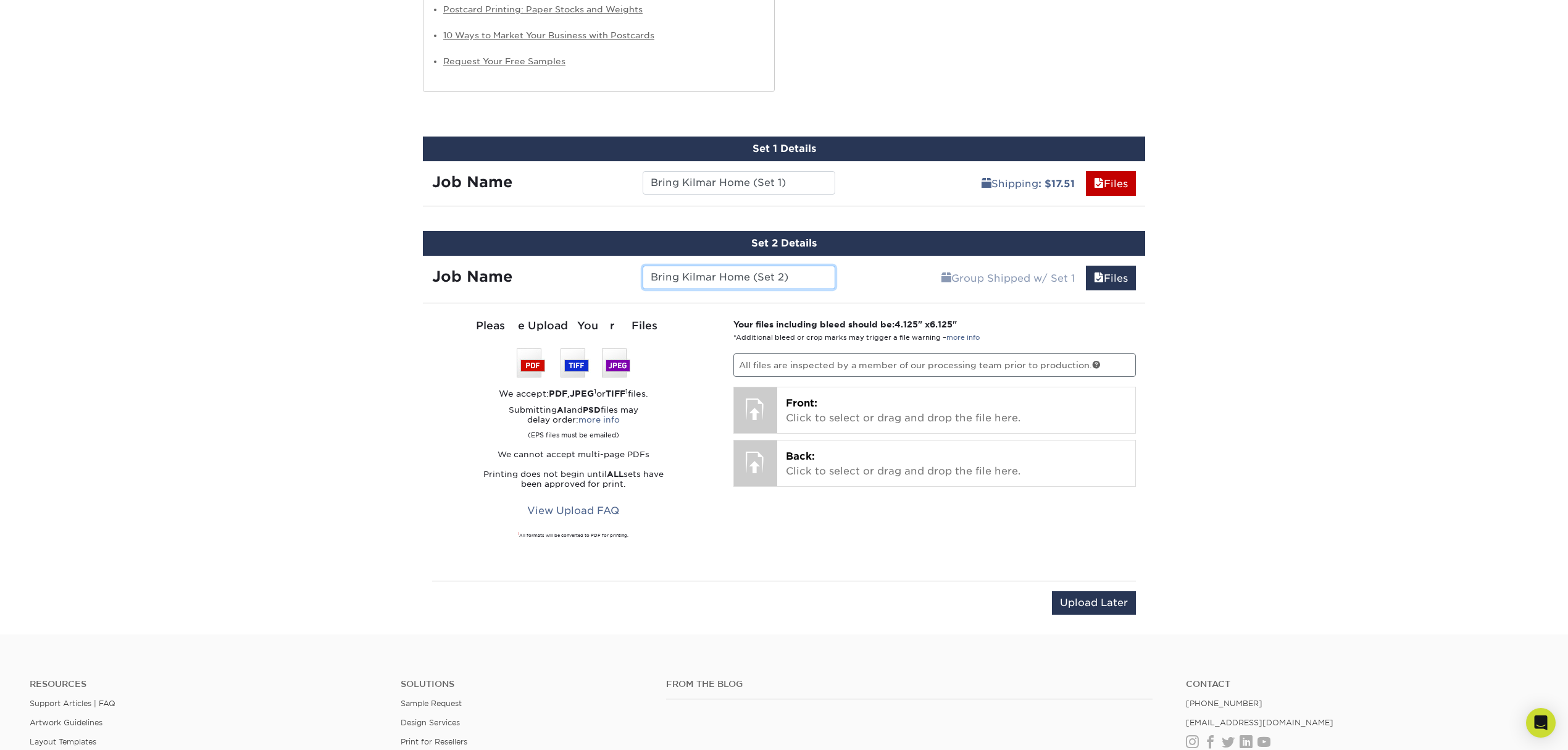
scroll to position [1187, 0]
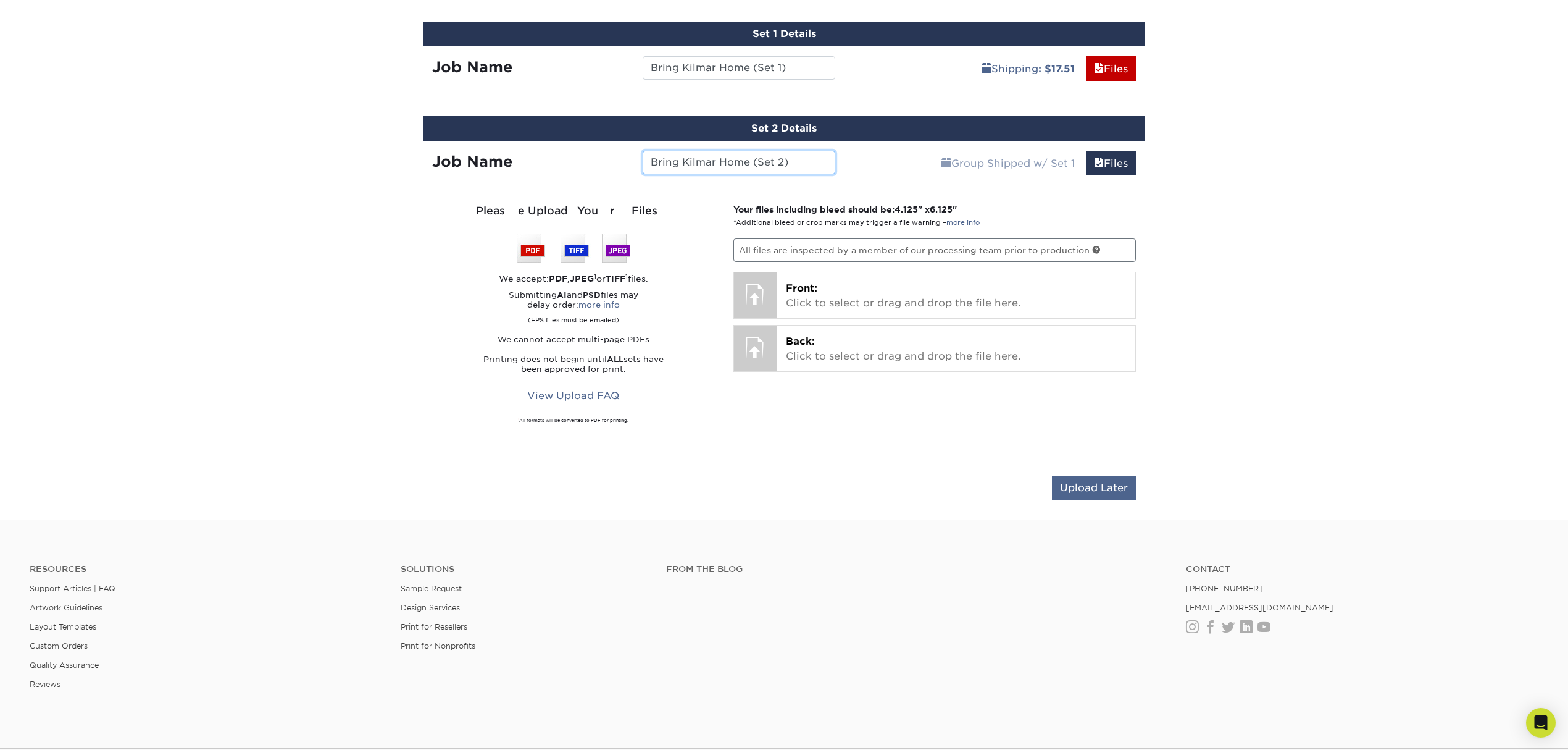
type input "Bring Kilmar Home (Set 2)"
click at [1083, 500] on input "Upload Later" at bounding box center [1094, 488] width 84 height 24
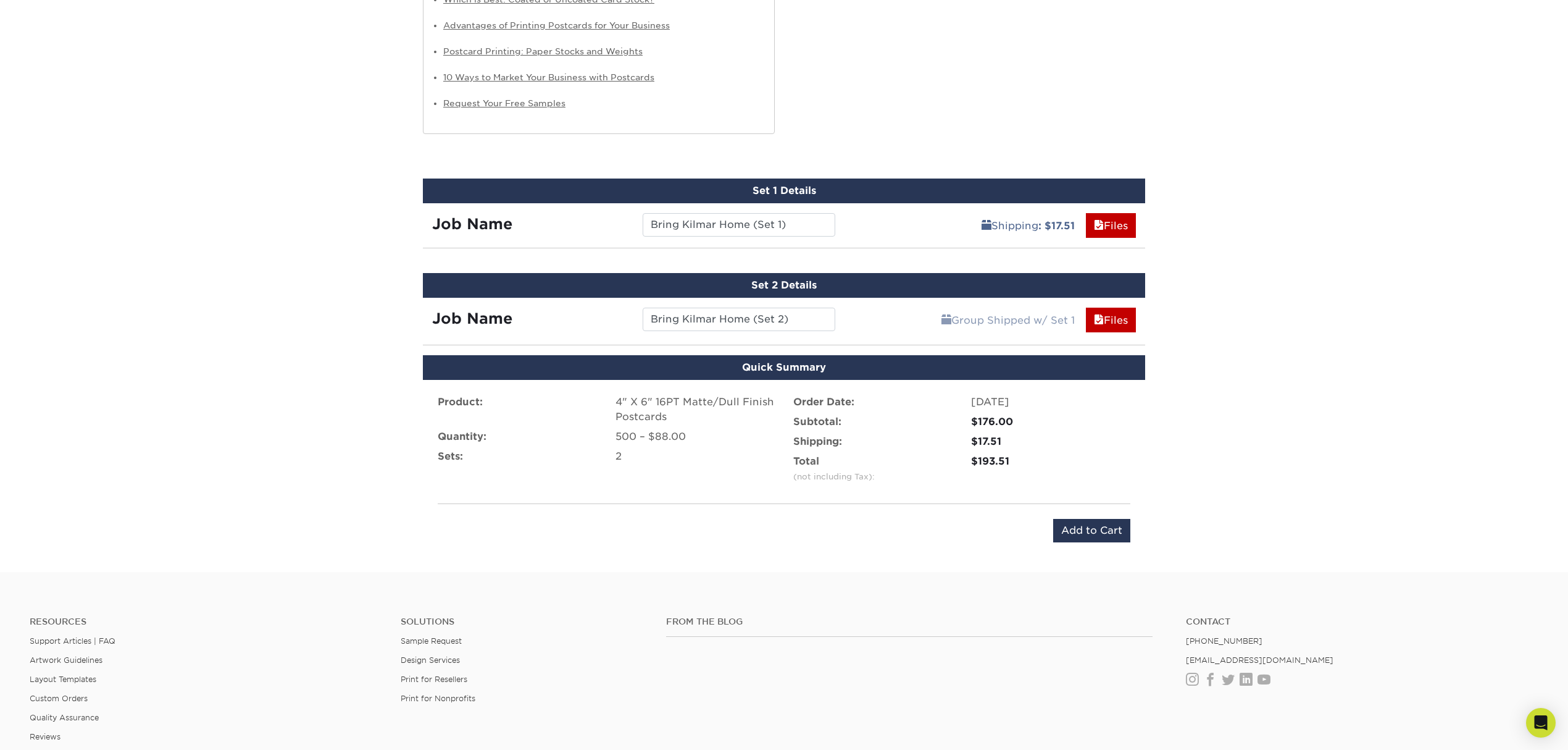
scroll to position [940, 0]
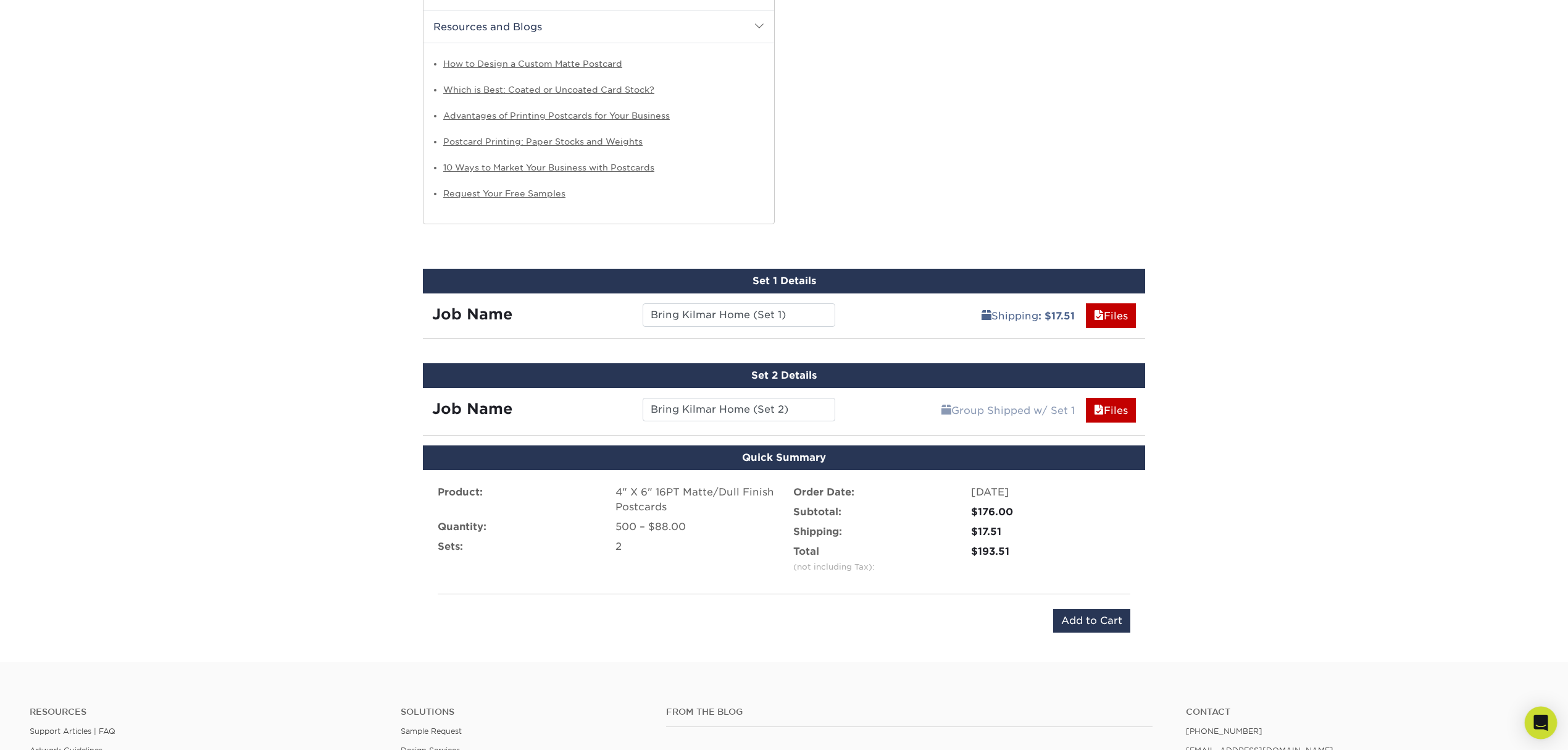
click at [1539, 724] on icon "Open Intercom Messenger" at bounding box center [1541, 723] width 15 height 16
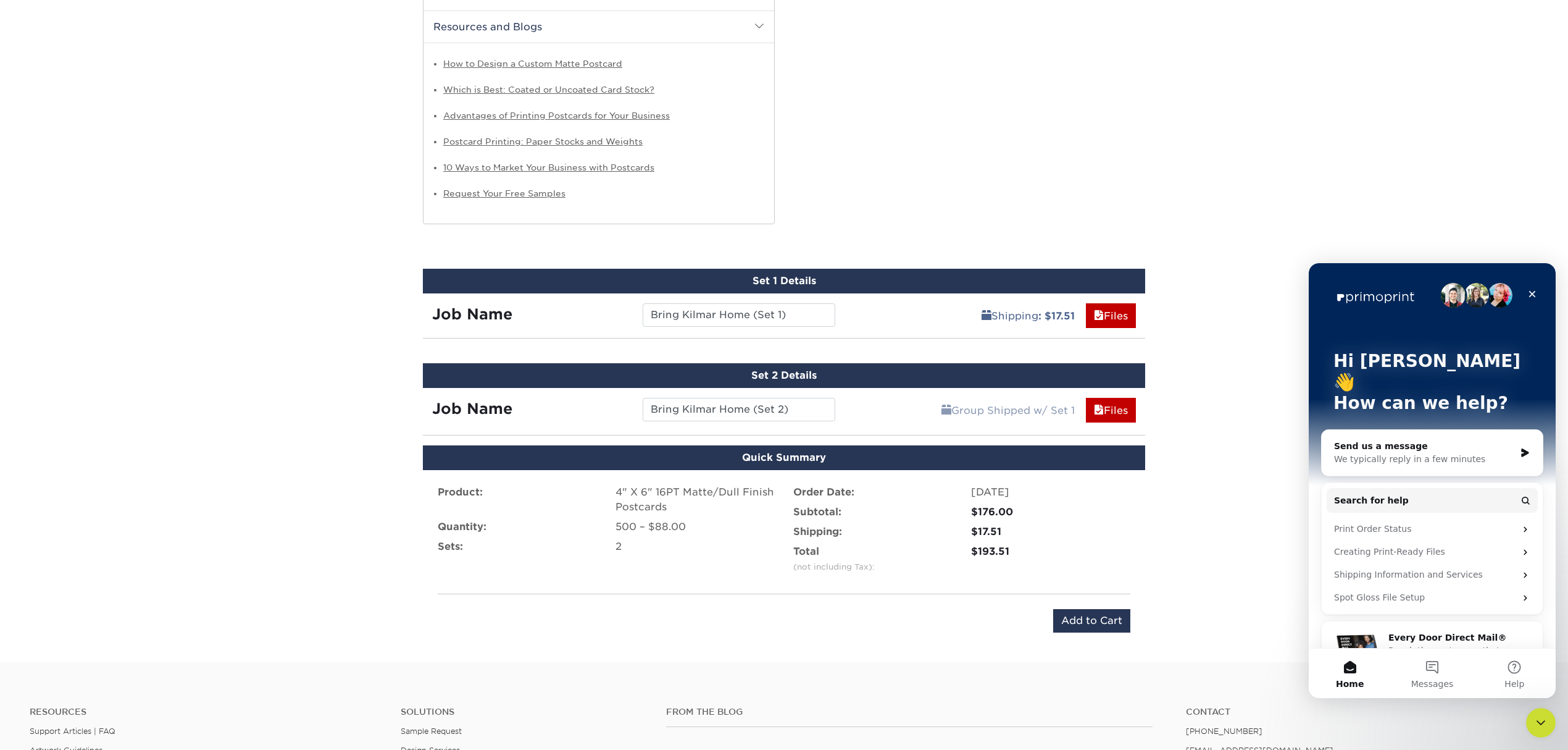
scroll to position [0, 0]
click at [1460, 545] on div "Creating Print-Ready Files" at bounding box center [1424, 552] width 181 height 13
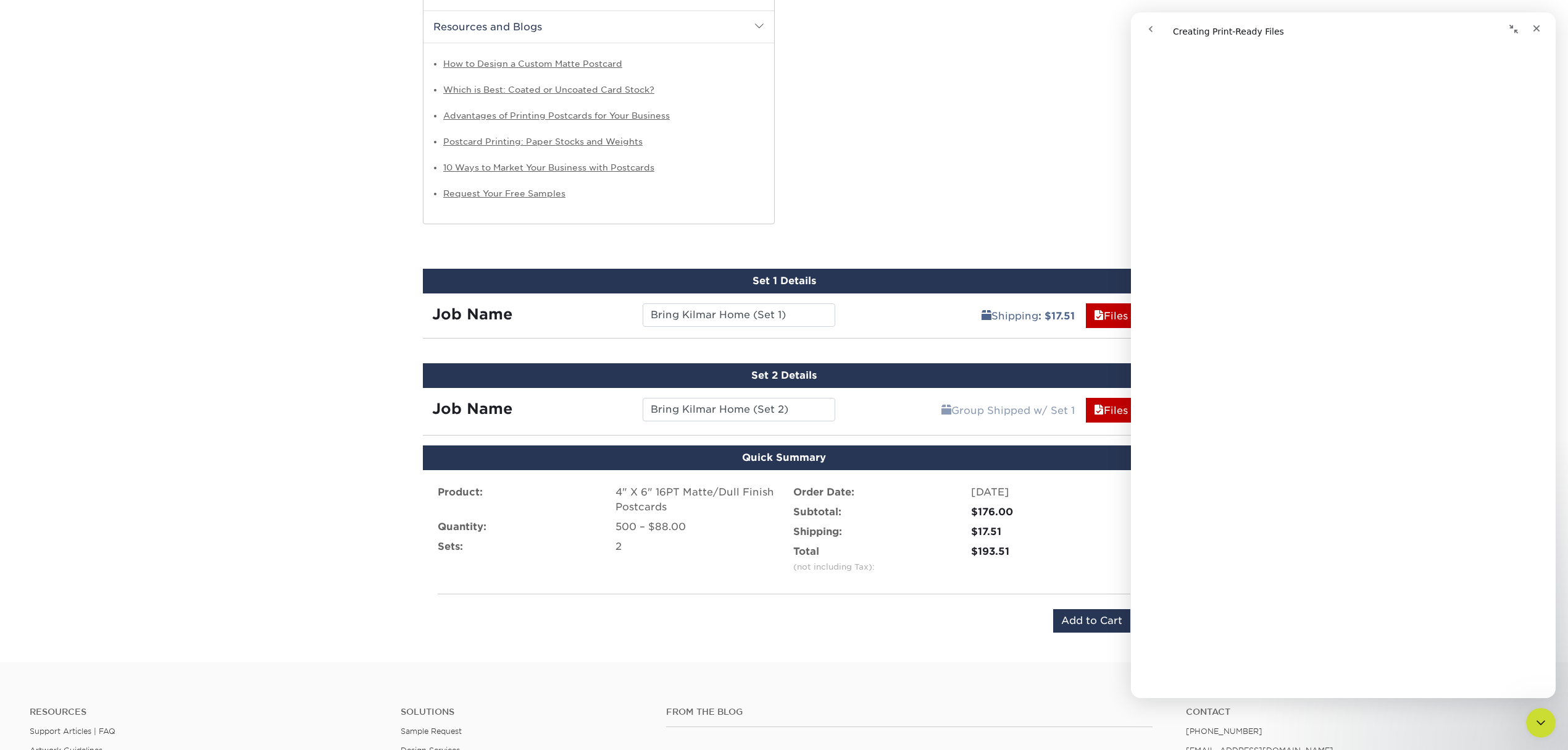
scroll to position [991, 0]
click at [1157, 33] on button "go back" at bounding box center [1151, 29] width 24 height 24
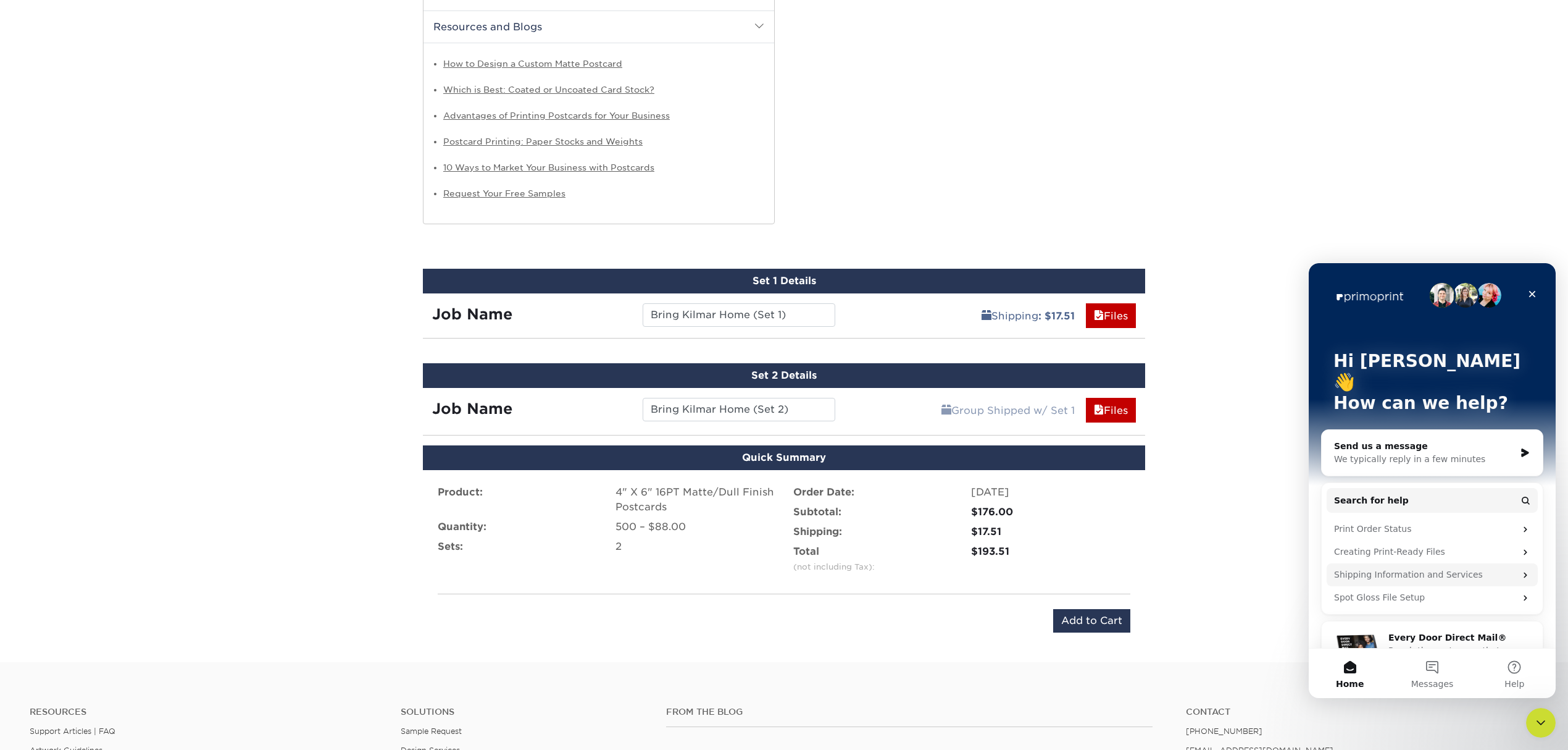
click at [1457, 568] on div "Shipping Information and Services" at bounding box center [1424, 574] width 181 height 13
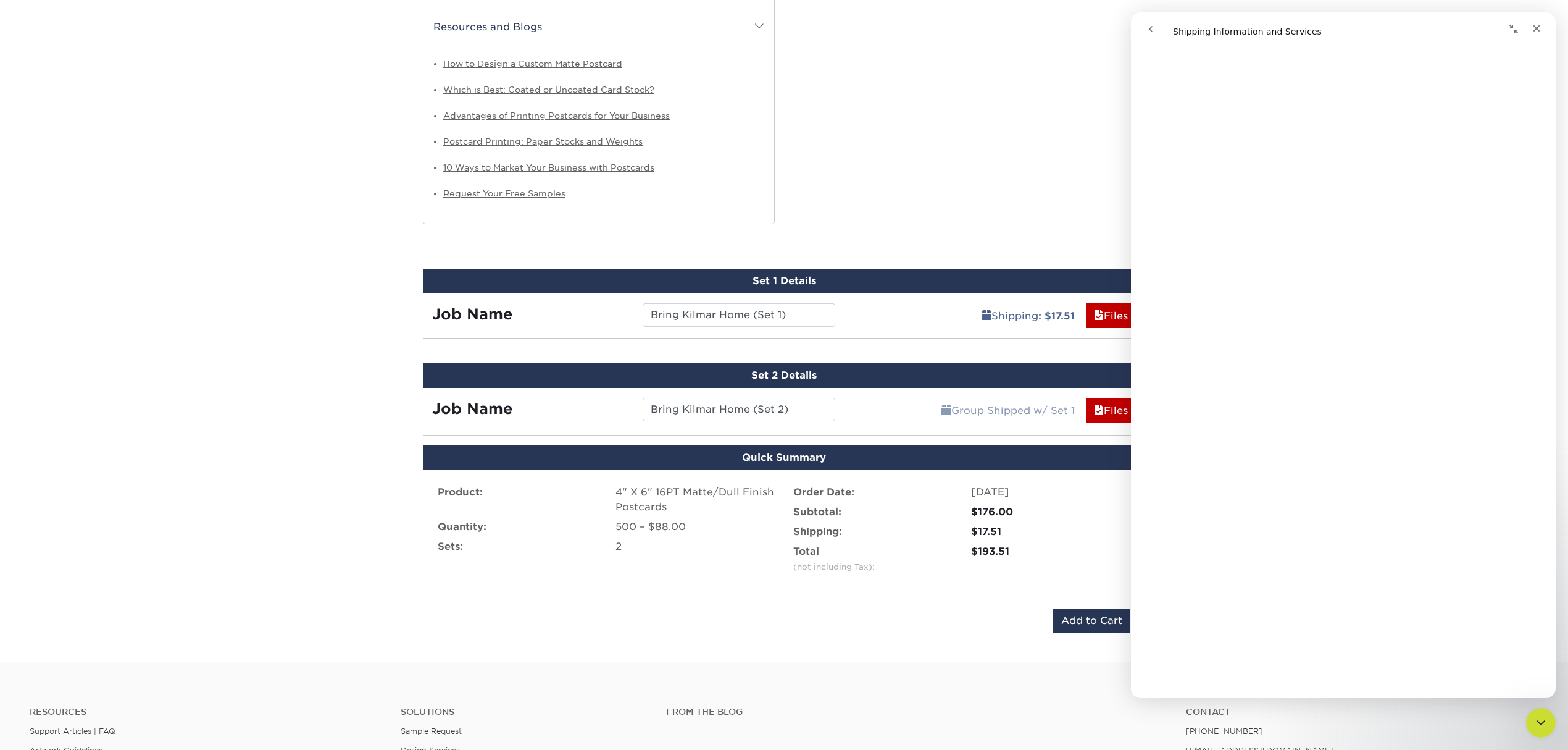
scroll to position [82, 0]
click at [1526, 24] on div "Close" at bounding box center [1536, 28] width 22 height 22
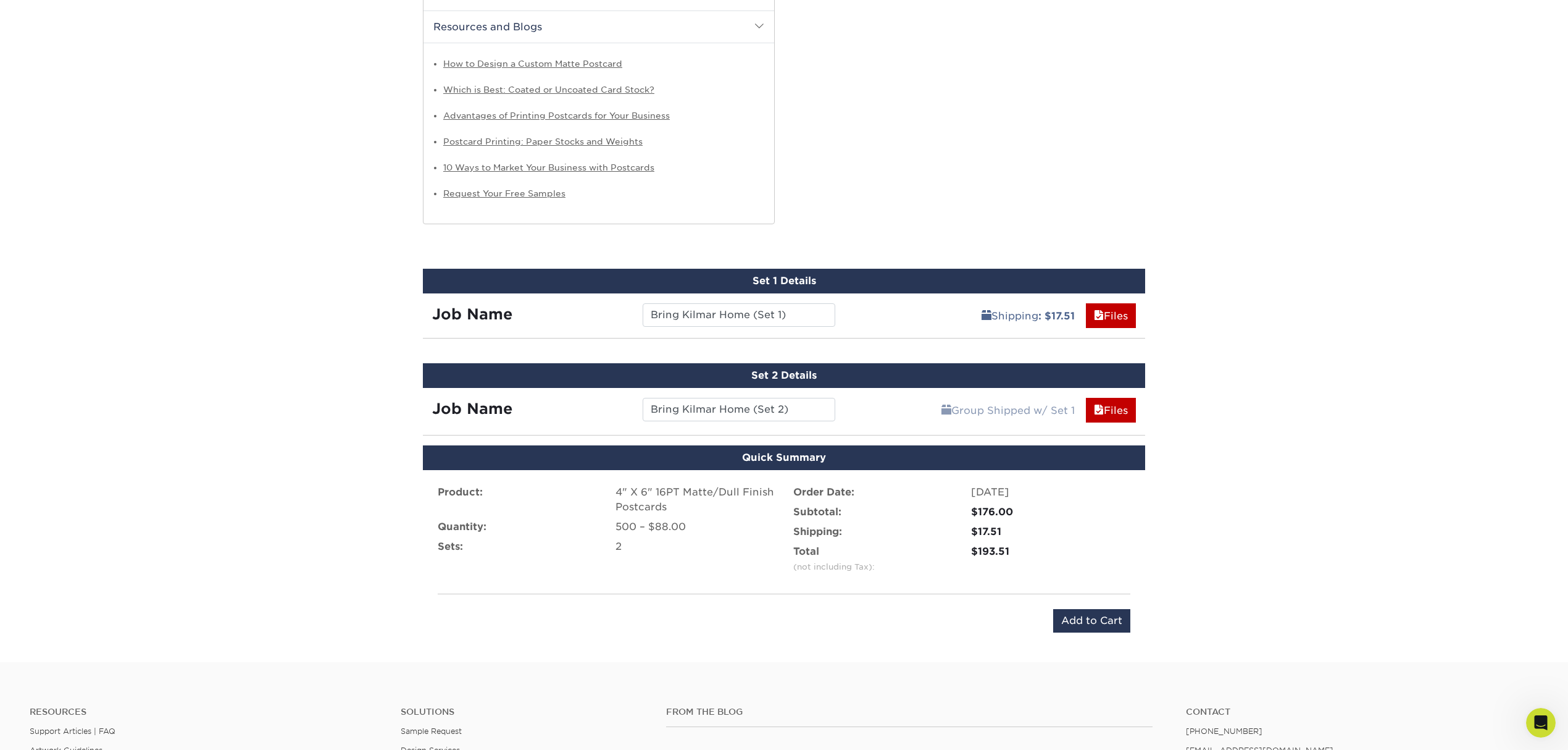
scroll to position [0, 0]
click at [1031, 421] on link "Group Shipped w/ Set 1" at bounding box center [1008, 410] width 149 height 25
click at [1097, 413] on span at bounding box center [1098, 410] width 10 height 12
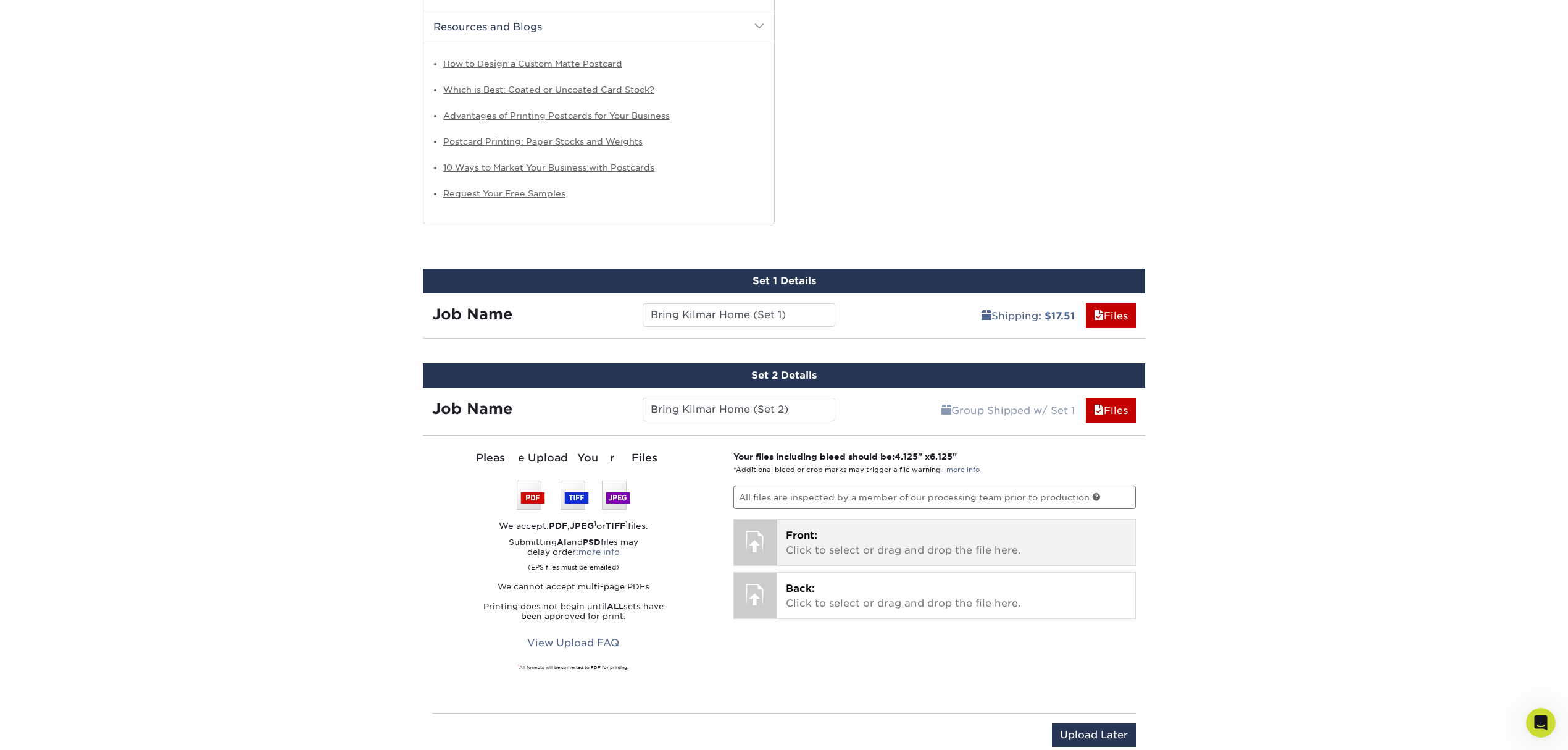
click at [809, 553] on p "Front: Click to select or drag and drop the file here." at bounding box center [956, 542] width 341 height 30
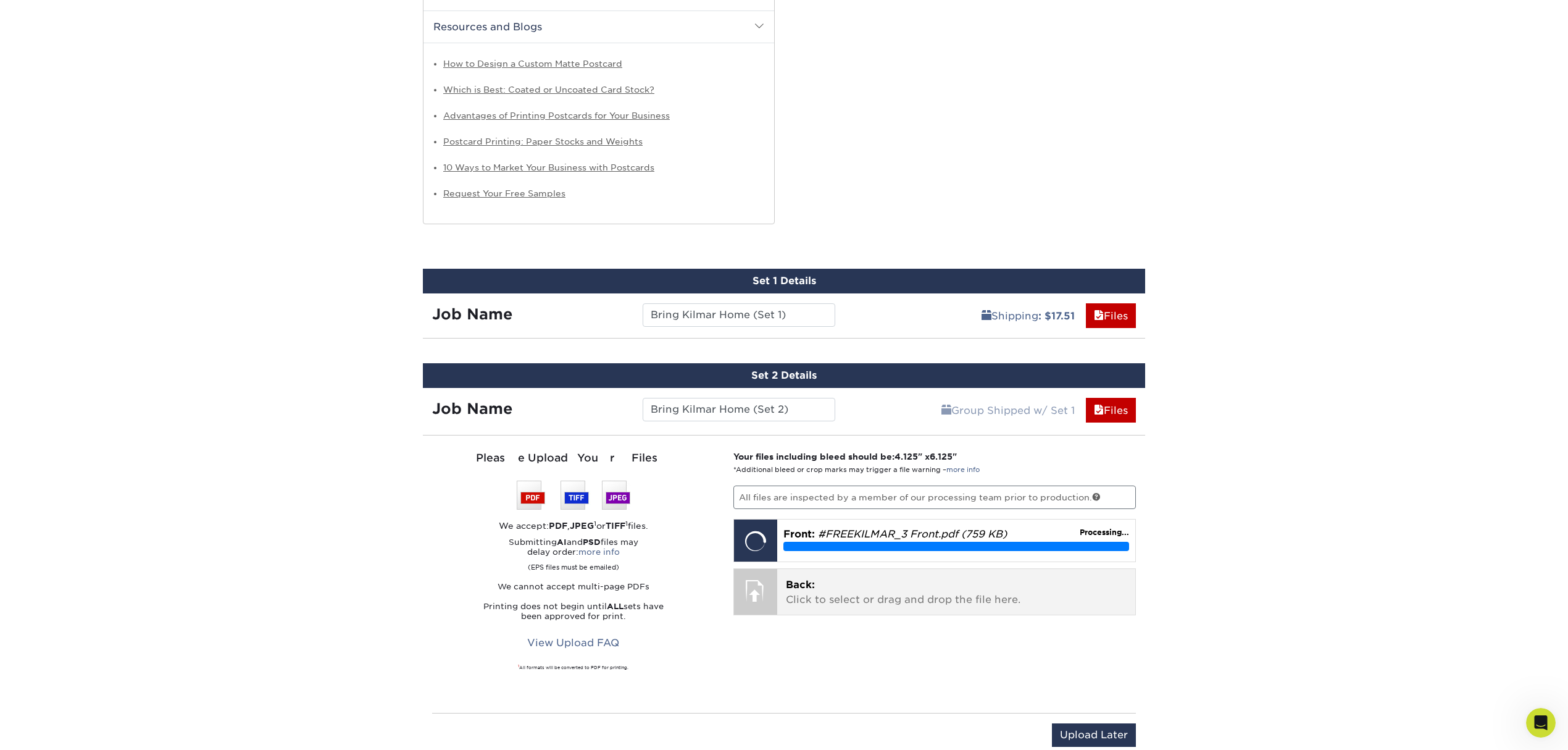
click at [948, 603] on p "Back: Click to select or drag and drop the file here." at bounding box center [956, 592] width 341 height 30
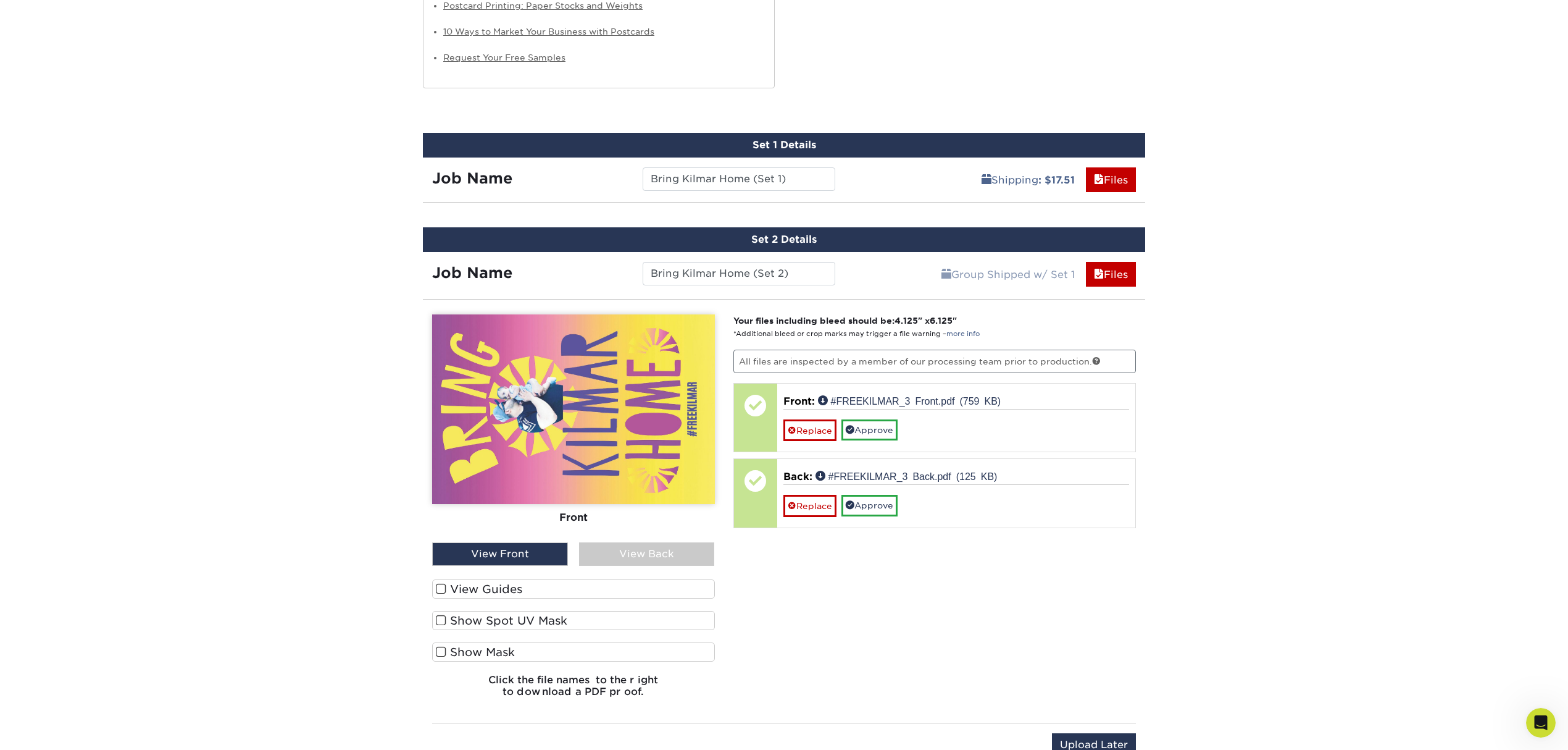
scroll to position [1105, 0]
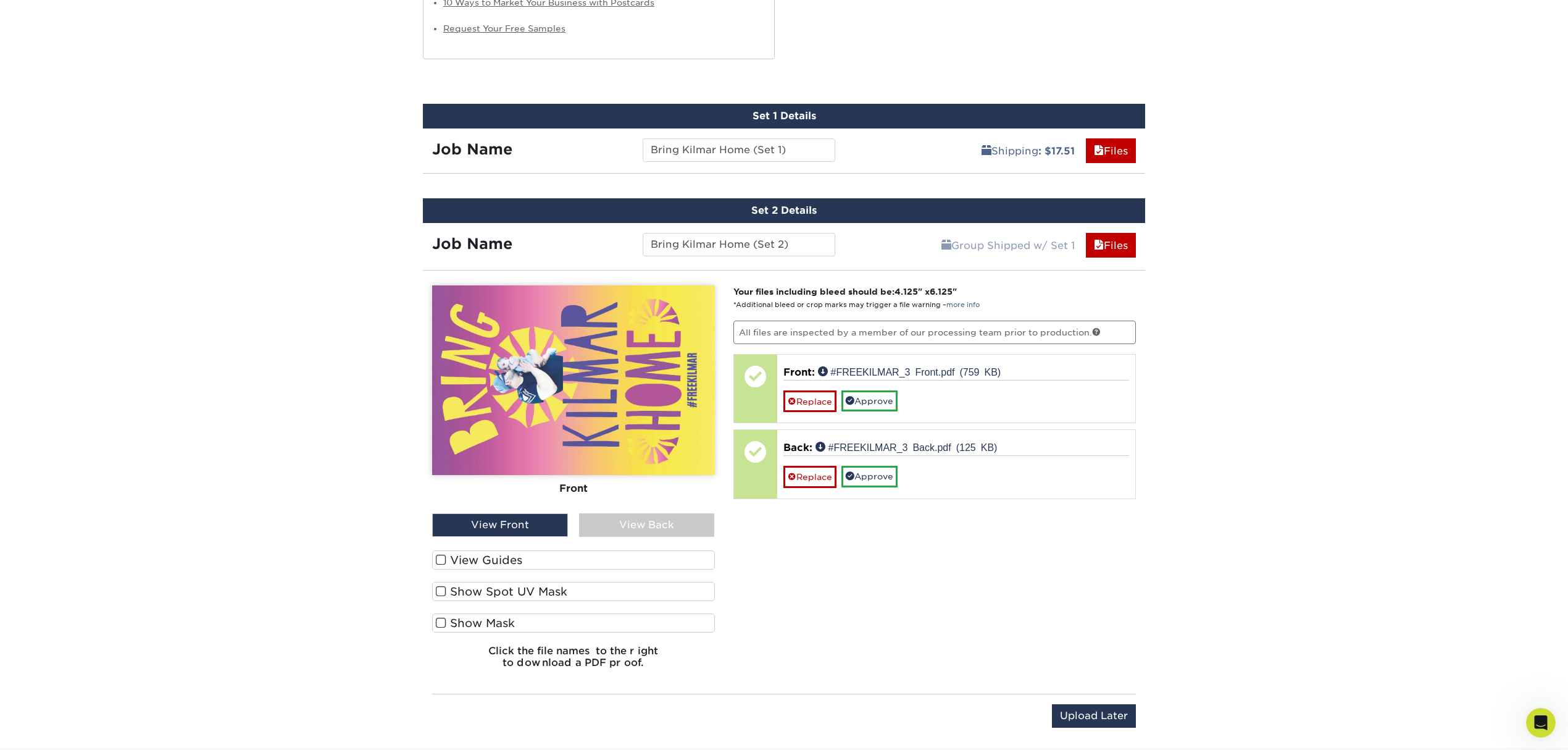
click at [496, 563] on label "View Guides" at bounding box center [573, 559] width 283 height 19
click at [0, 0] on input "View Guides" at bounding box center [0, 0] width 0 height 0
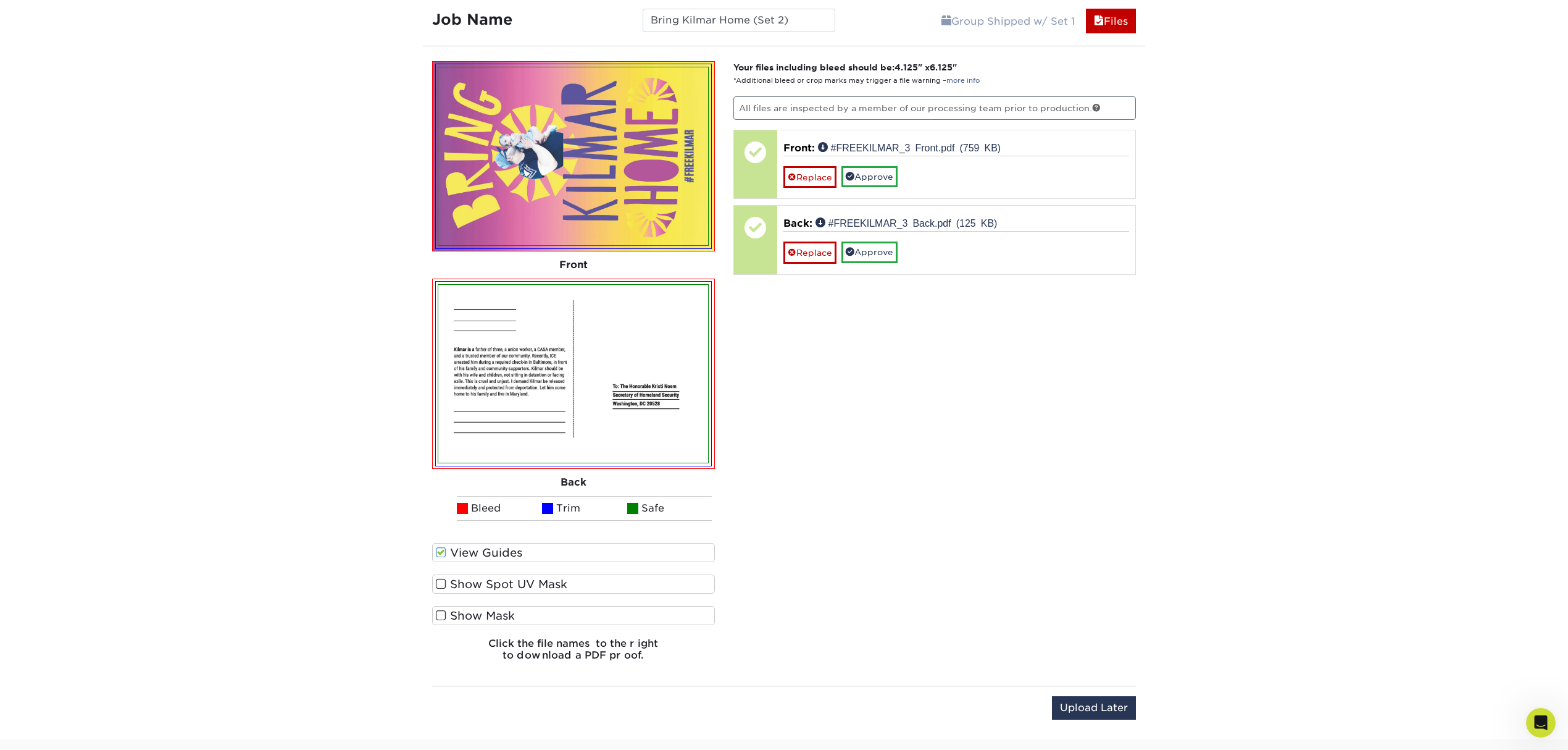
scroll to position [1352, 0]
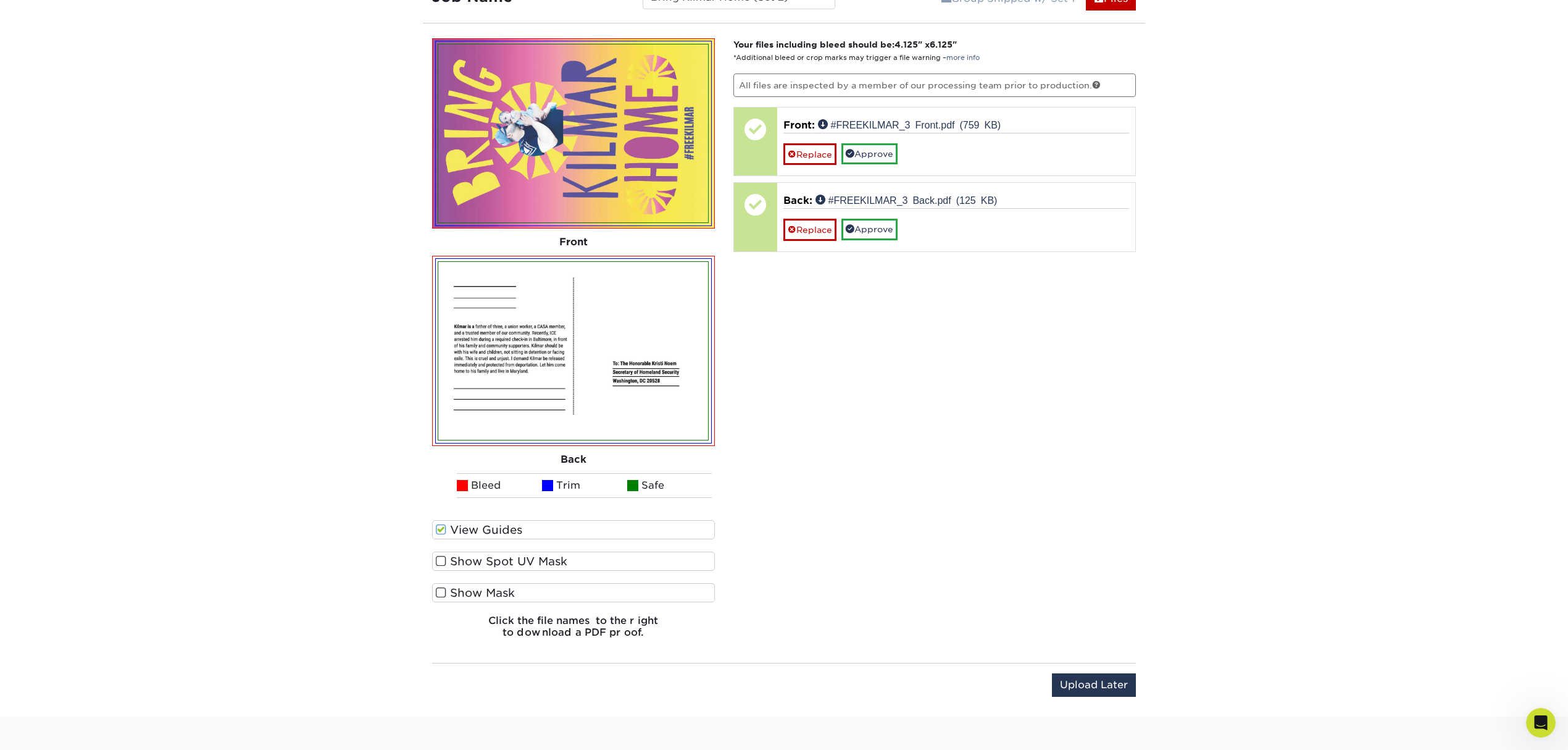
click at [513, 532] on label "View Guides" at bounding box center [573, 529] width 283 height 19
click at [0, 0] on input "View Guides" at bounding box center [0, 0] width 0 height 0
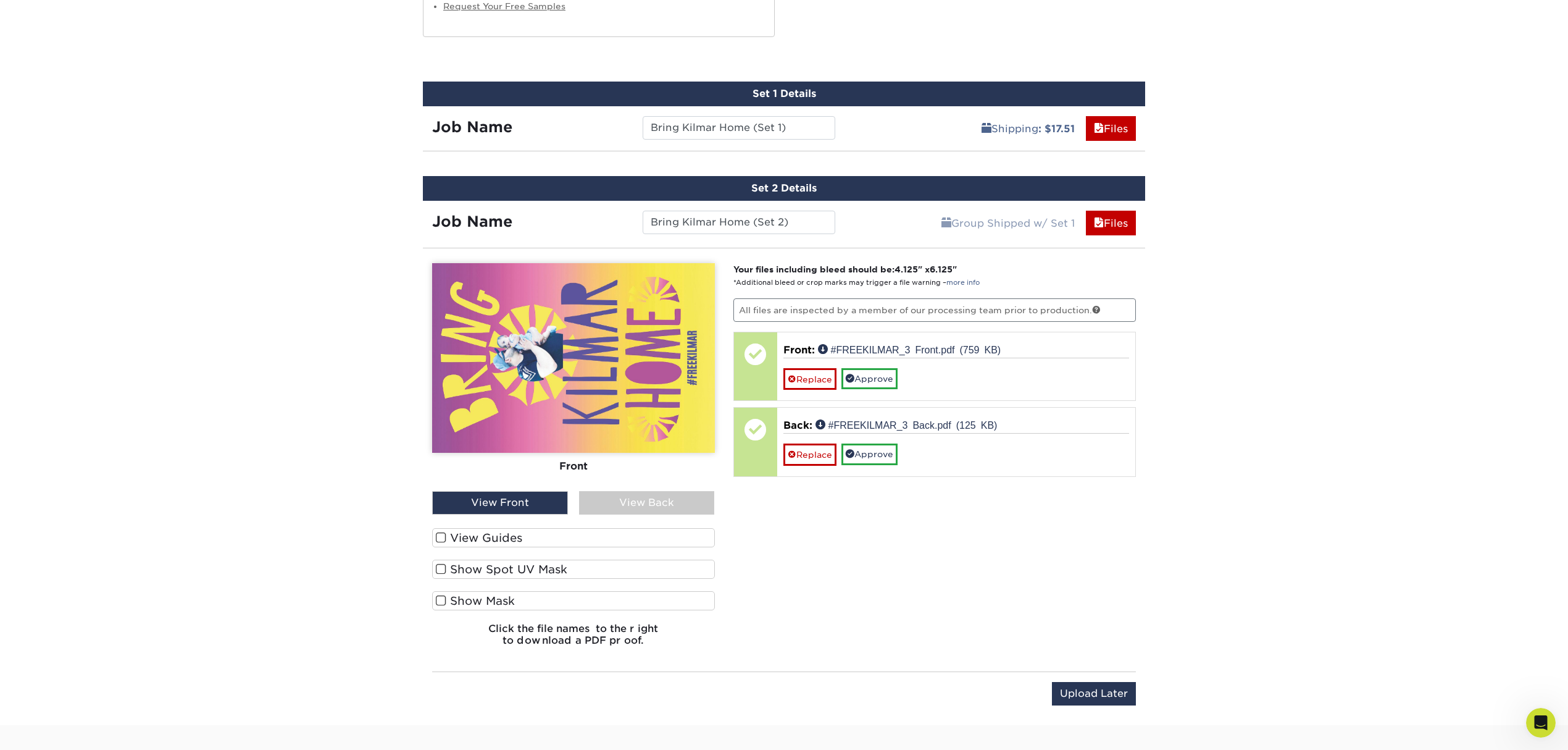
scroll to position [1105, 0]
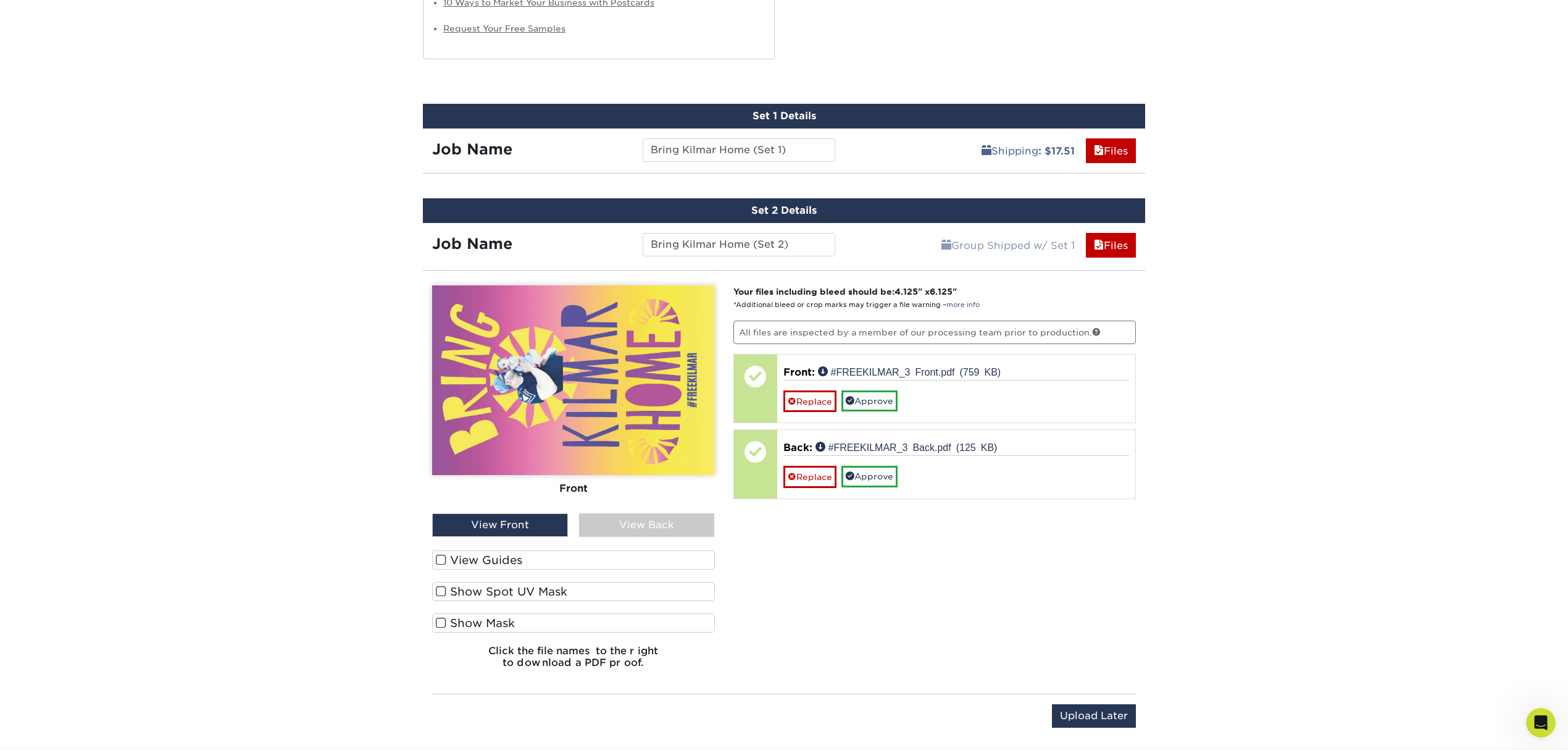
click at [1058, 583] on div "Your files including bleed should be: 4.125 " x 6.125 " *Additional bleed or cr…" at bounding box center [935, 481] width 421 height 393
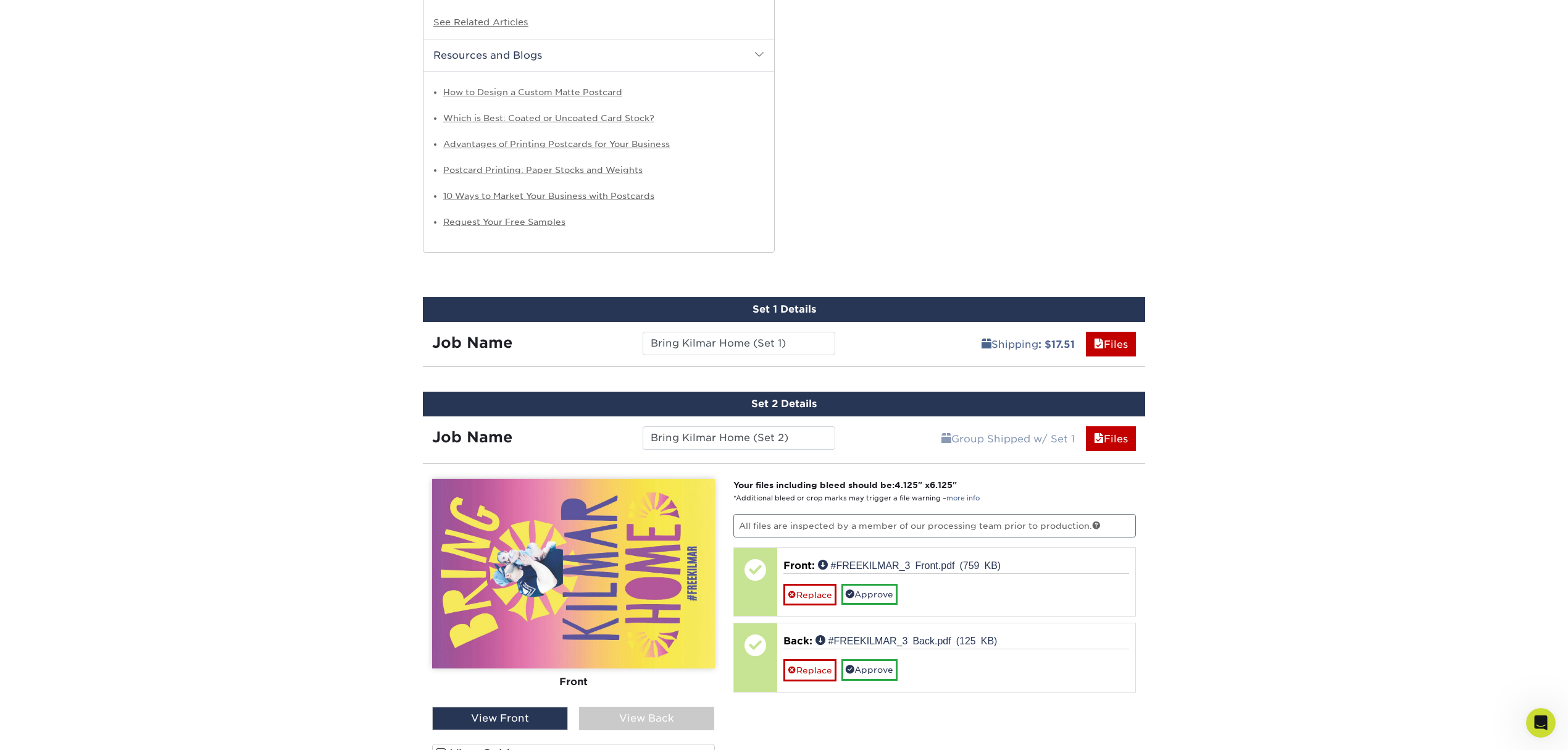
scroll to position [1022, 0]
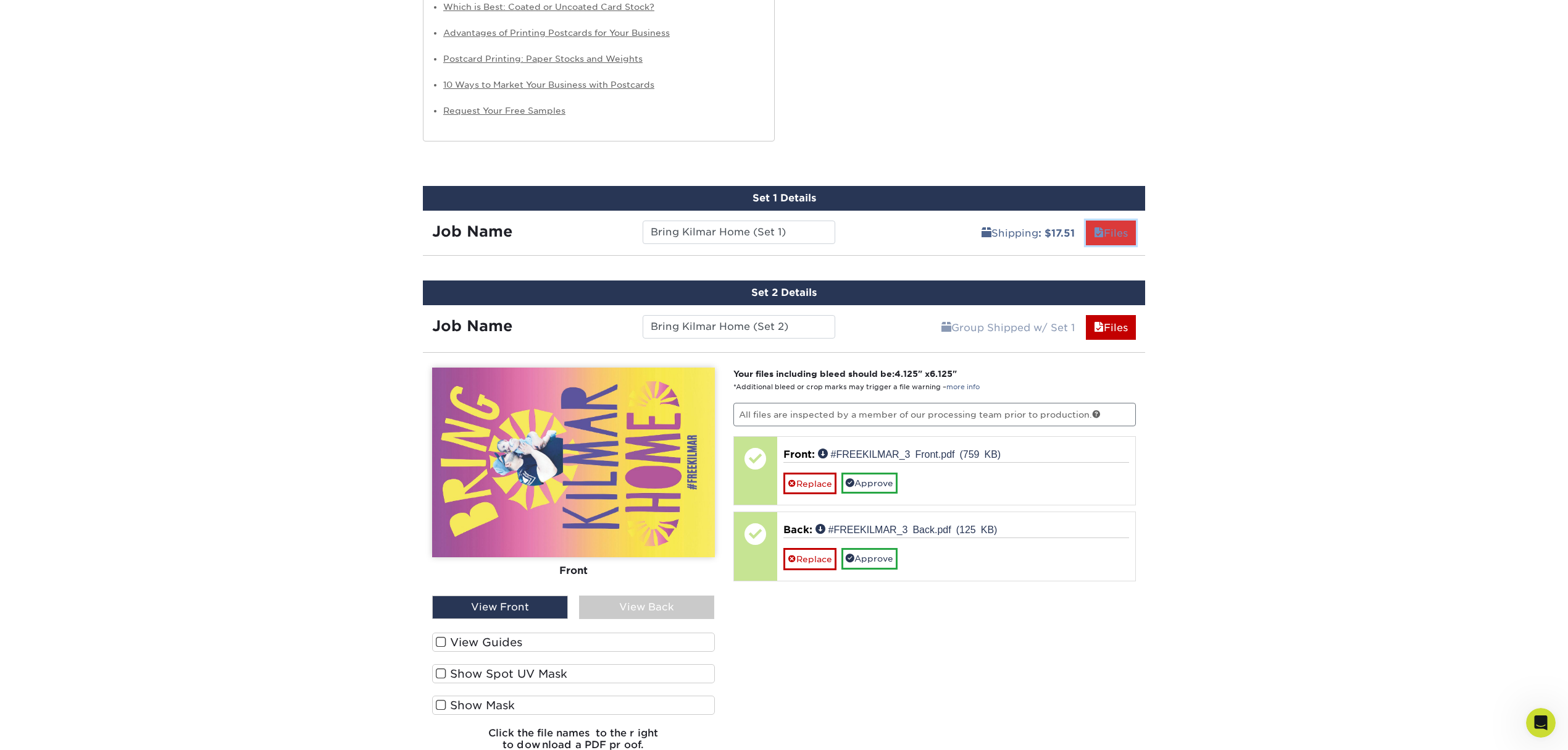
click at [1125, 242] on link "Files" at bounding box center [1110, 232] width 50 height 25
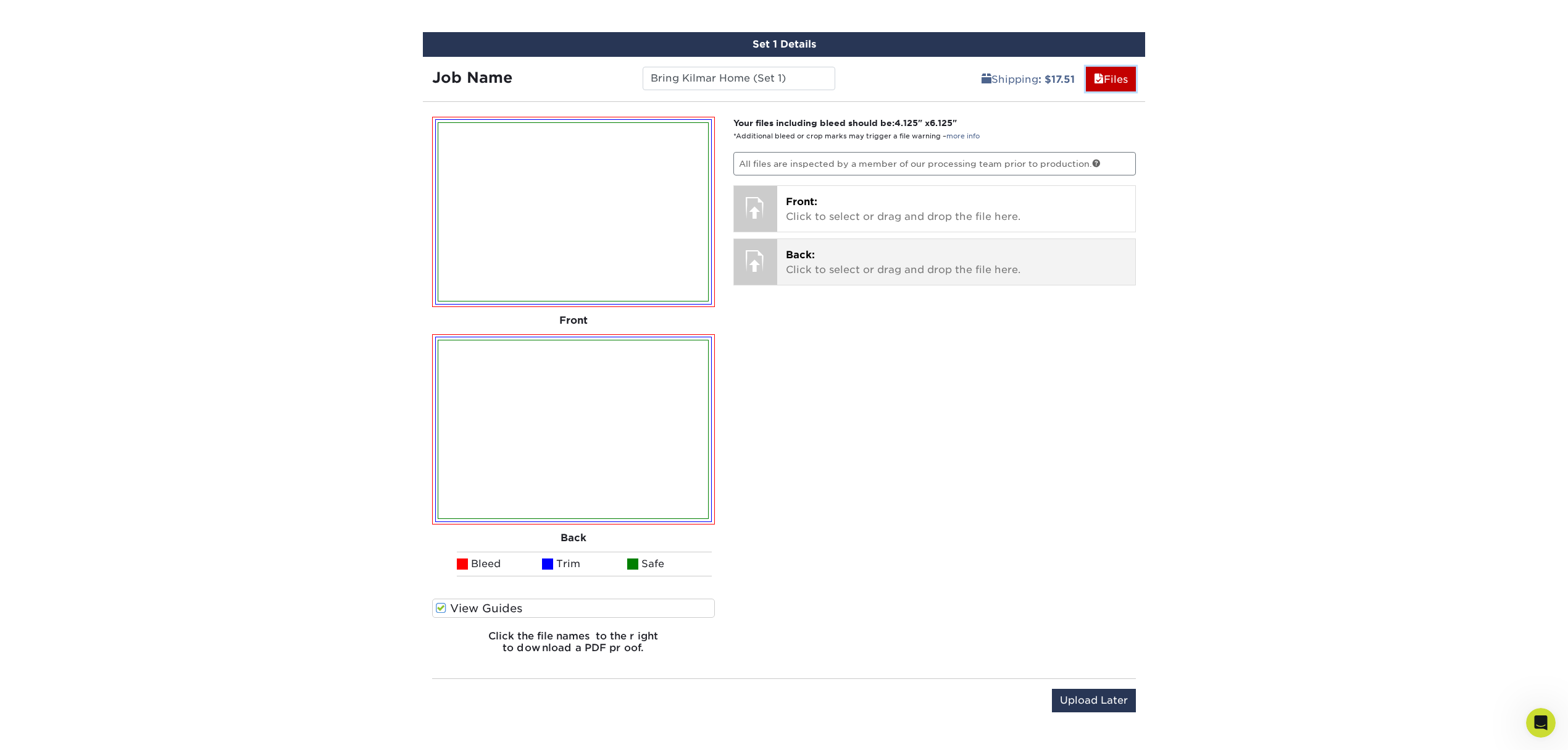
scroll to position [1187, 0]
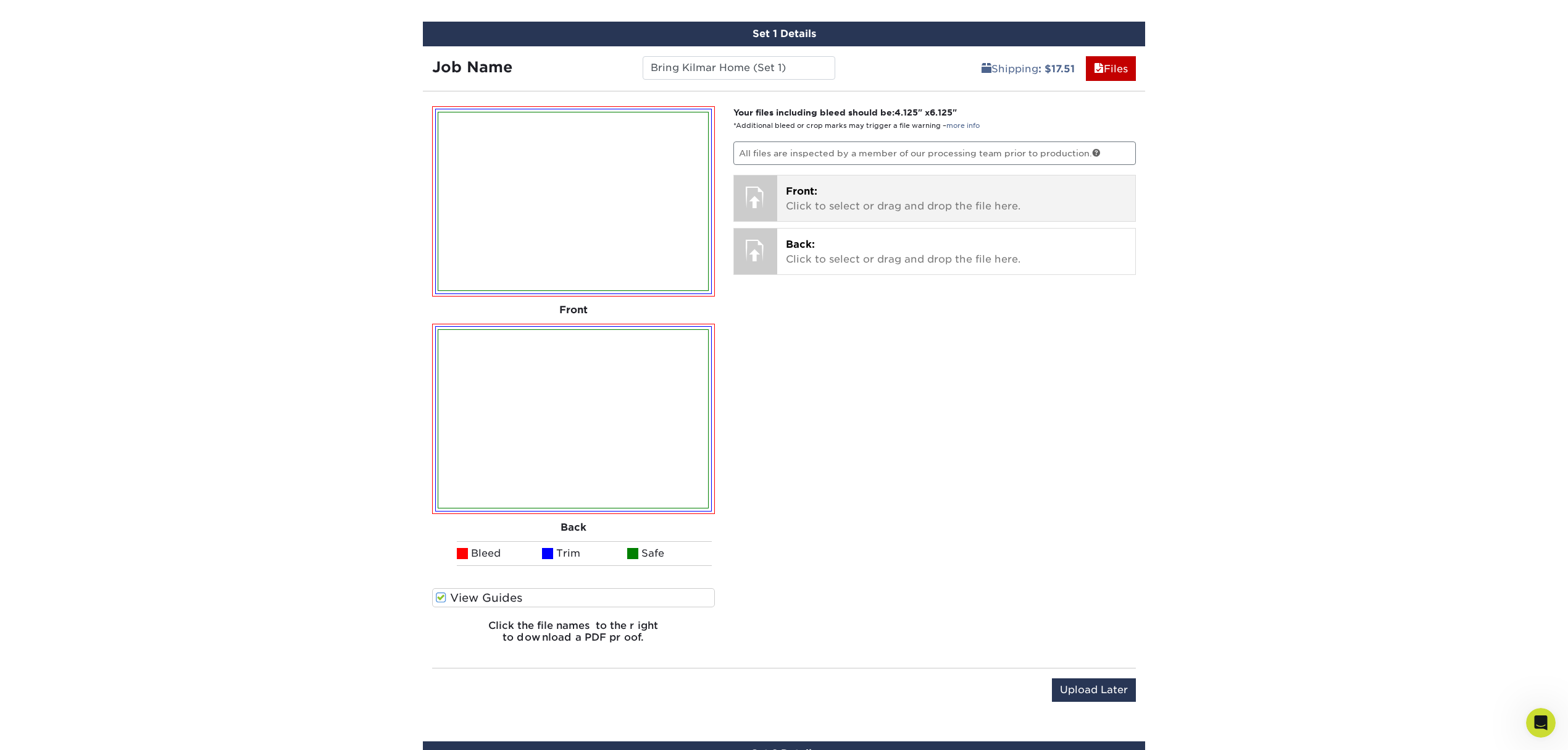
click at [944, 211] on p "Front: Click to select or drag and drop the file here." at bounding box center [956, 198] width 341 height 30
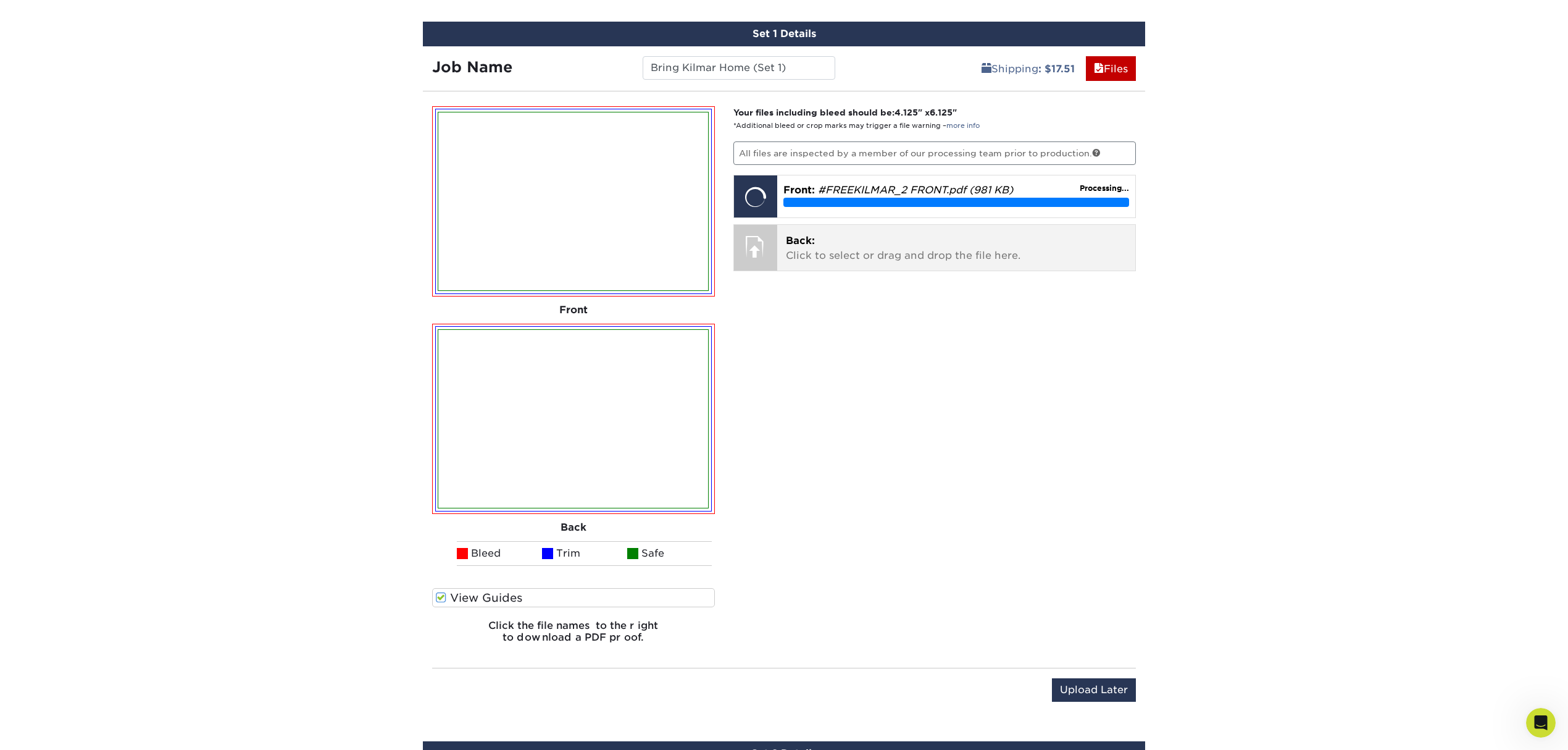
click at [814, 250] on p "Back: Click to select or drag and drop the file here." at bounding box center [956, 248] width 341 height 30
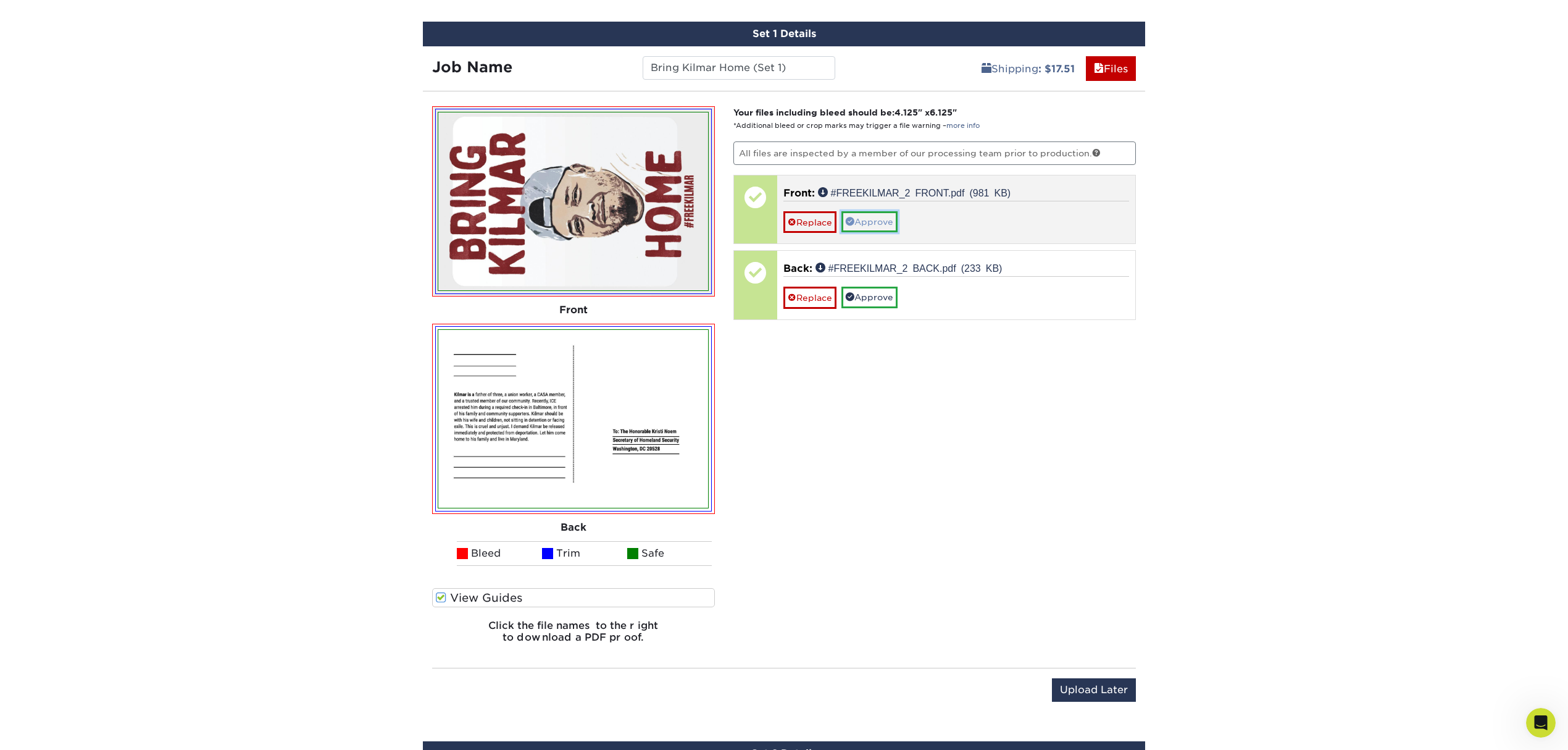
click at [865, 220] on link "Approve" at bounding box center [870, 221] width 56 height 21
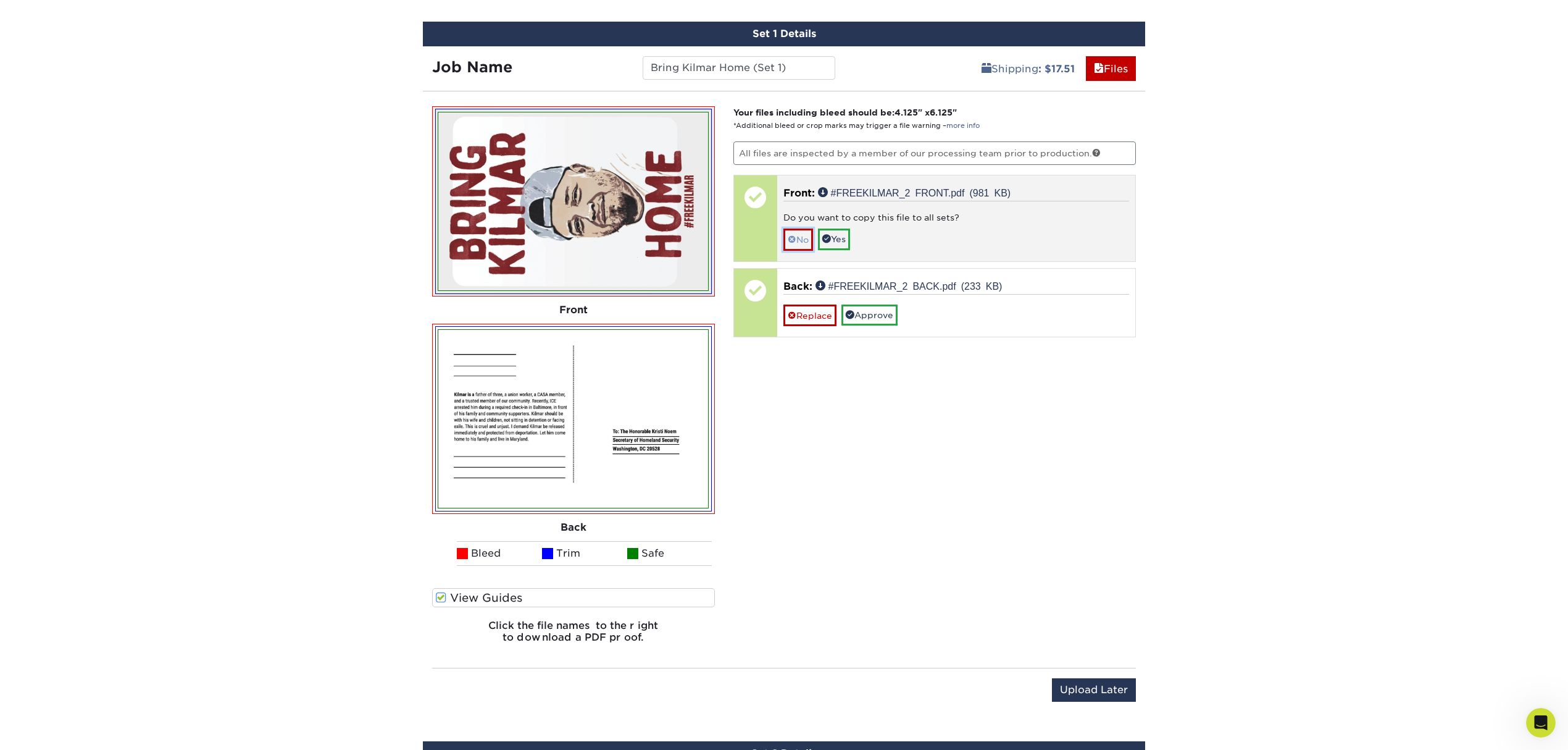
click at [796, 247] on link "No" at bounding box center [798, 239] width 30 height 22
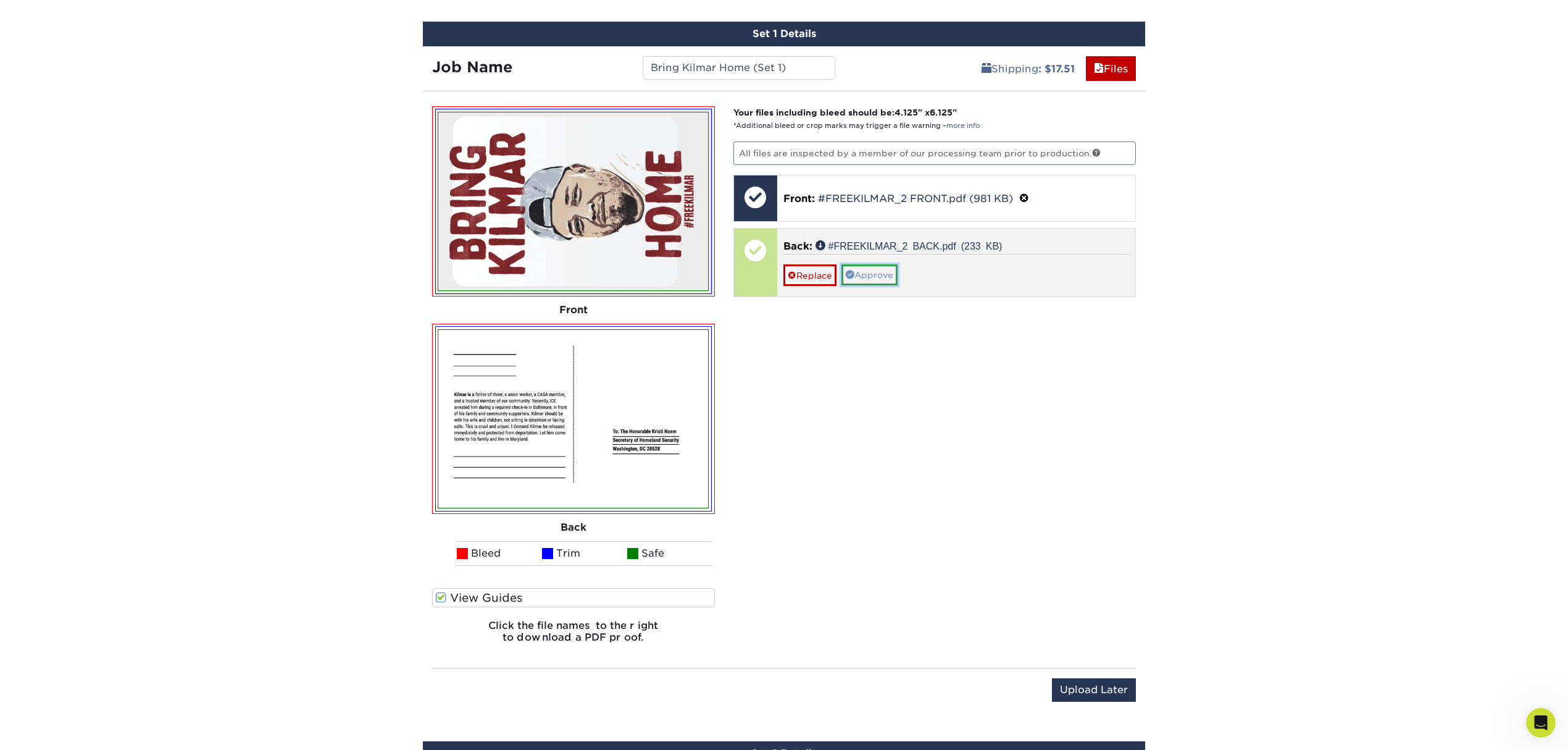
click at [871, 272] on link "Approve" at bounding box center [870, 274] width 56 height 21
click at [794, 292] on span at bounding box center [792, 292] width 8 height 10
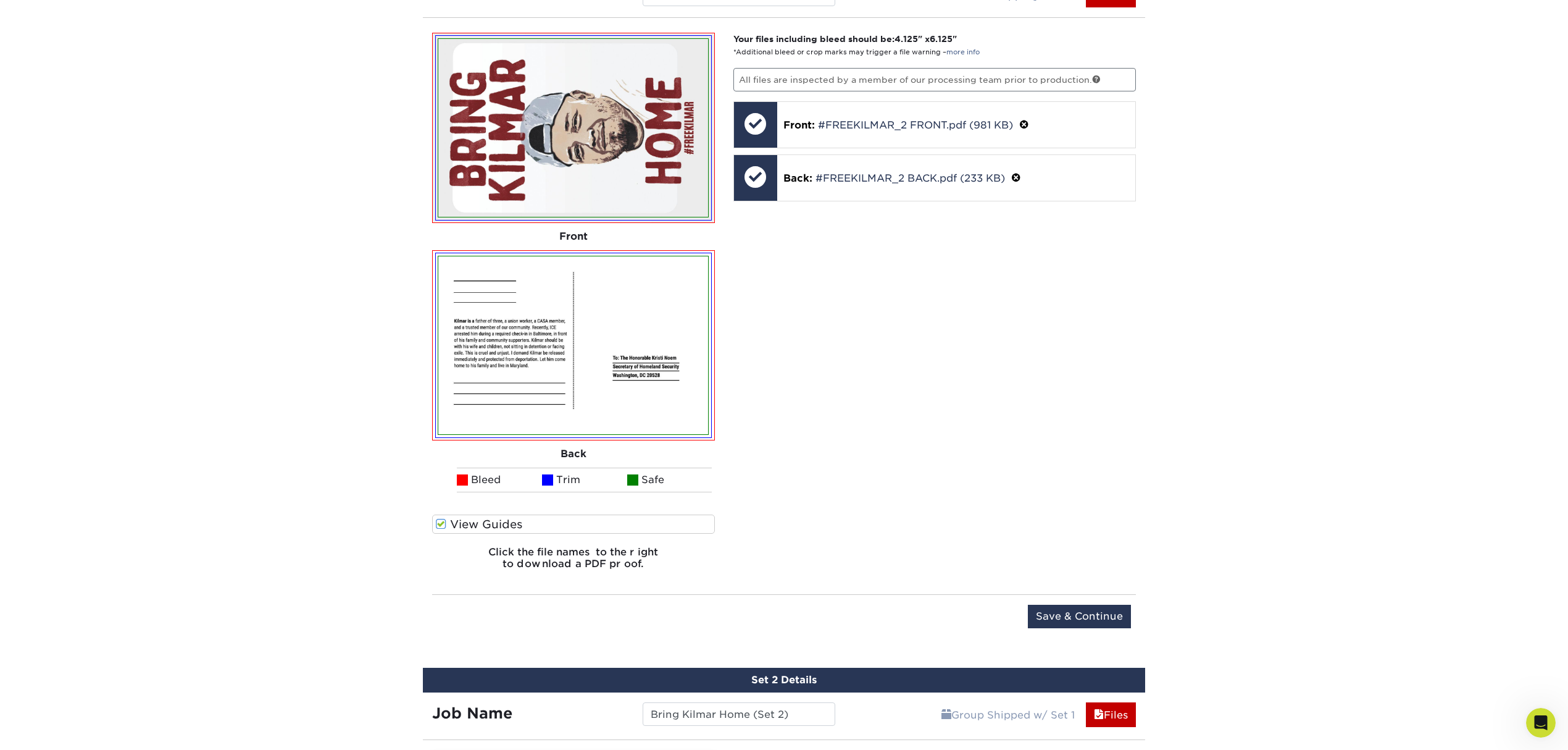
scroll to position [1352, 0]
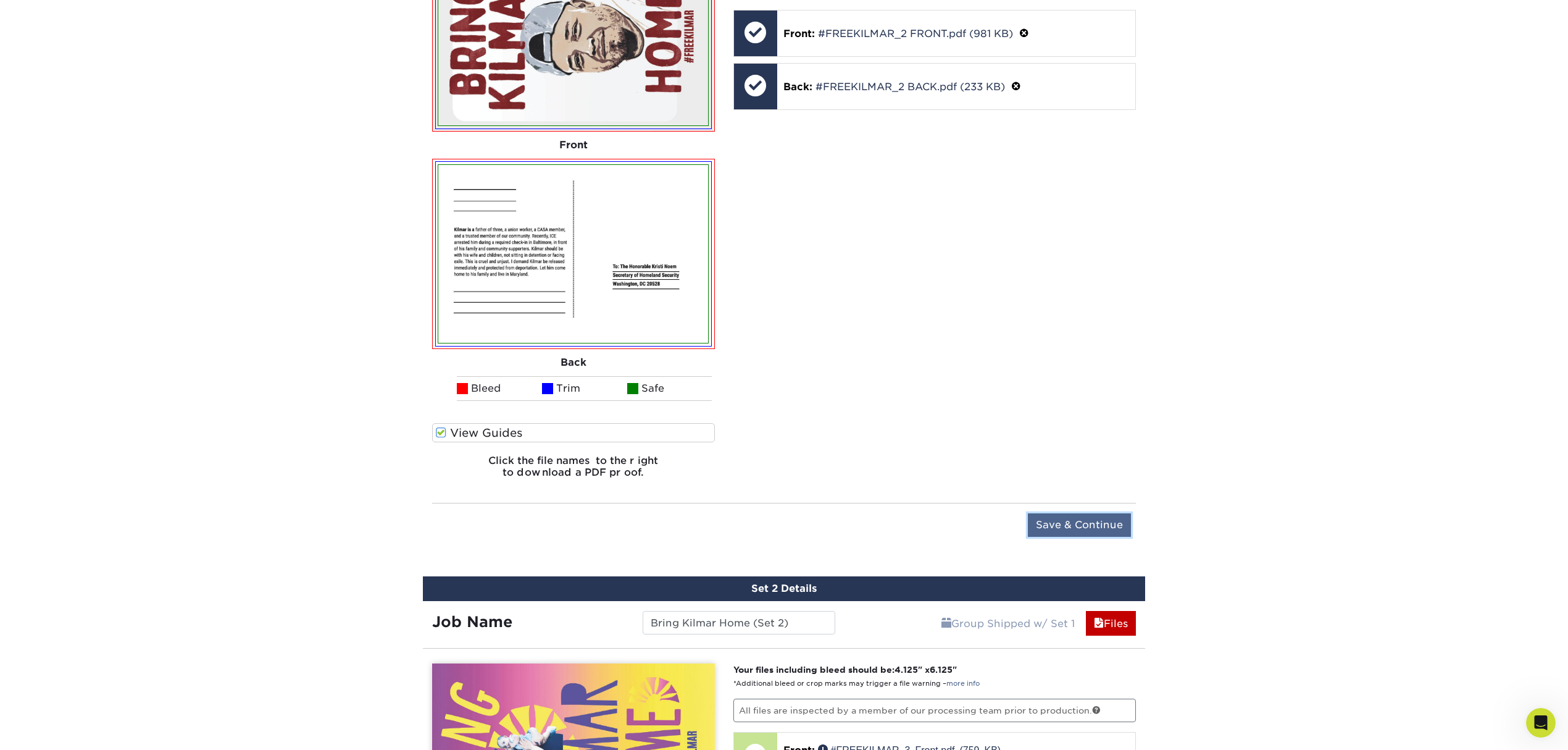
click at [1067, 524] on input "Save & Continue" at bounding box center [1079, 525] width 103 height 24
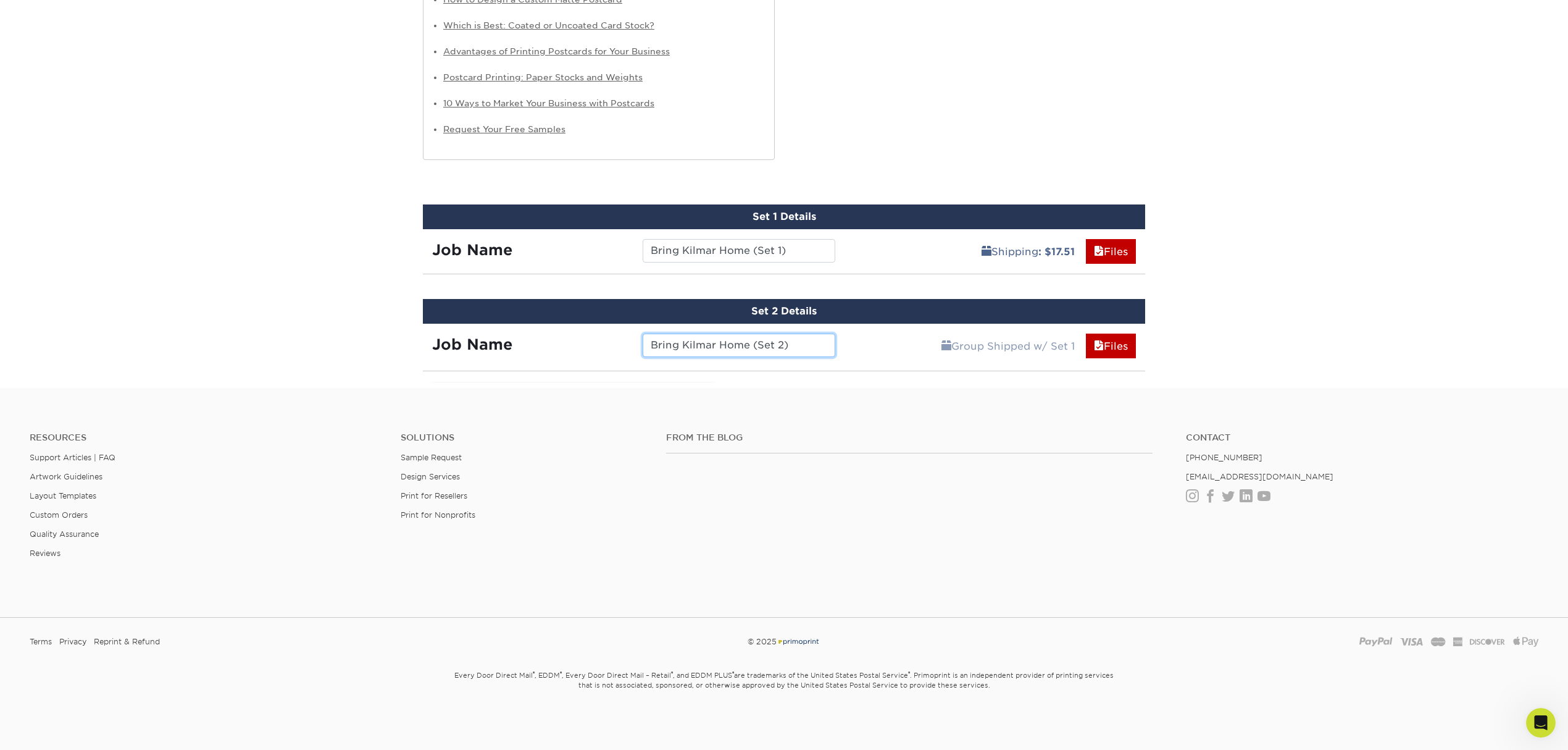
scroll to position [1340, 0]
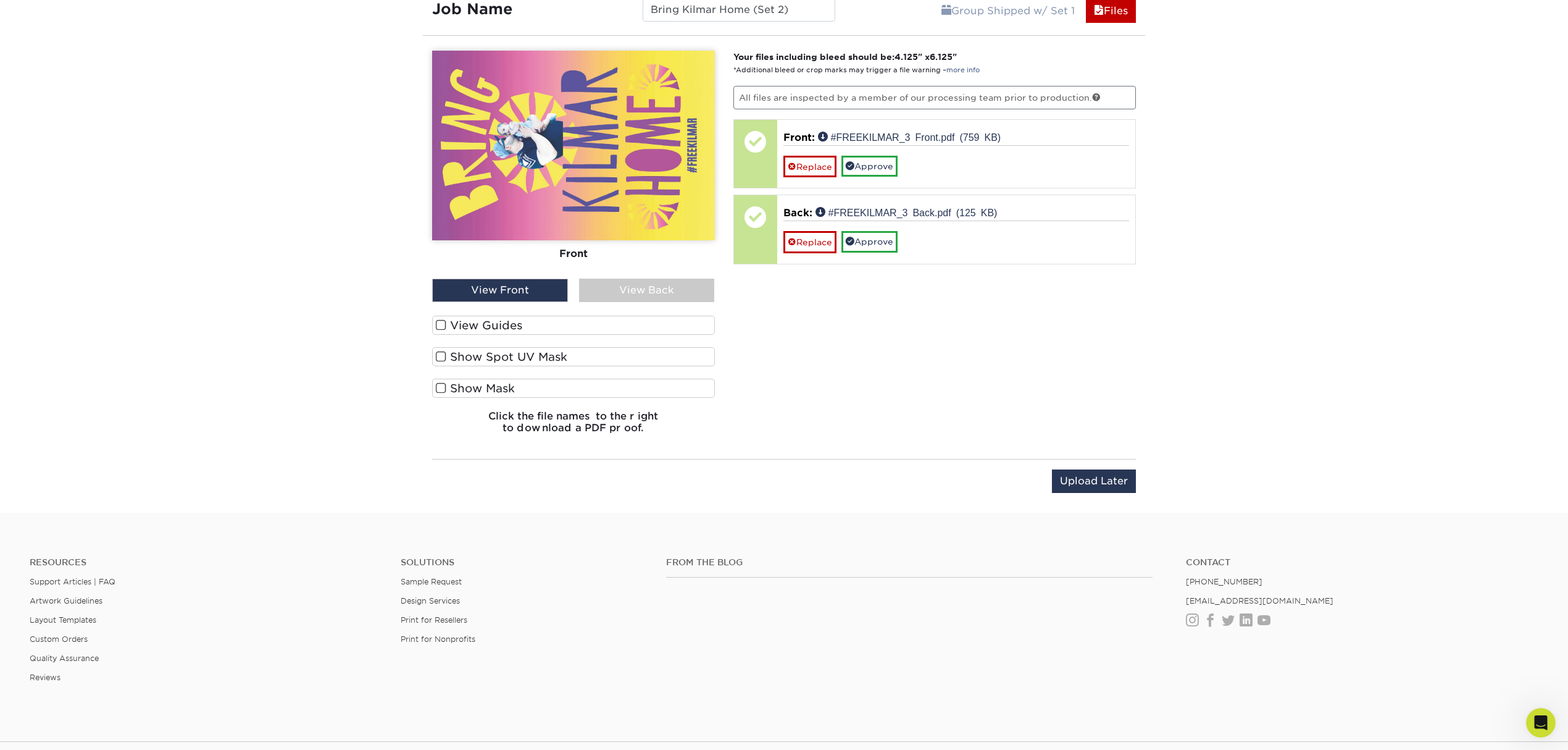
click at [693, 226] on img at bounding box center [573, 146] width 283 height 189
click at [641, 287] on div "View Back" at bounding box center [646, 290] width 136 height 24
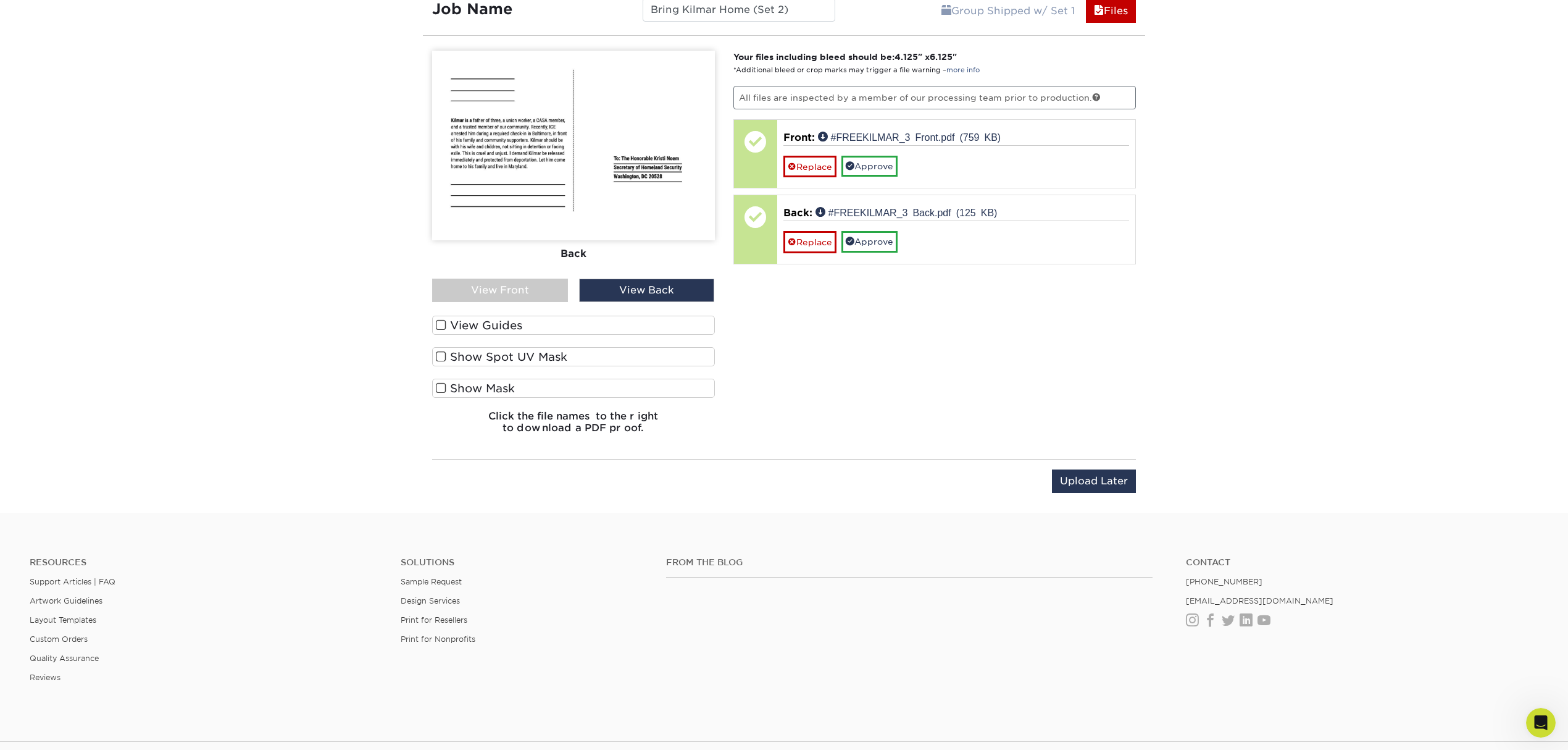
click at [560, 298] on div "View Front" at bounding box center [500, 290] width 136 height 24
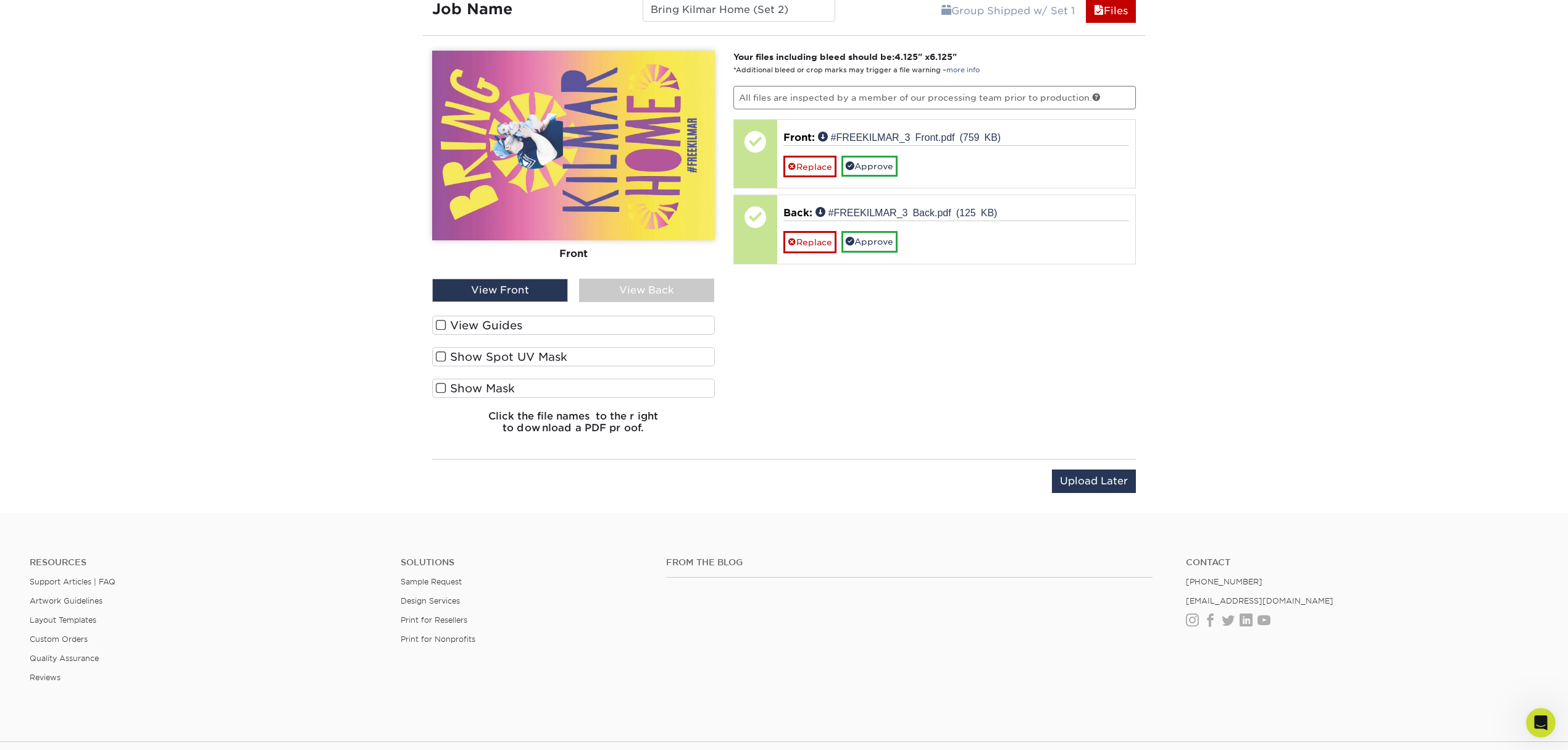
click at [511, 332] on label "View Guides" at bounding box center [573, 325] width 283 height 19
click at [0, 0] on input "View Guides" at bounding box center [0, 0] width 0 height 0
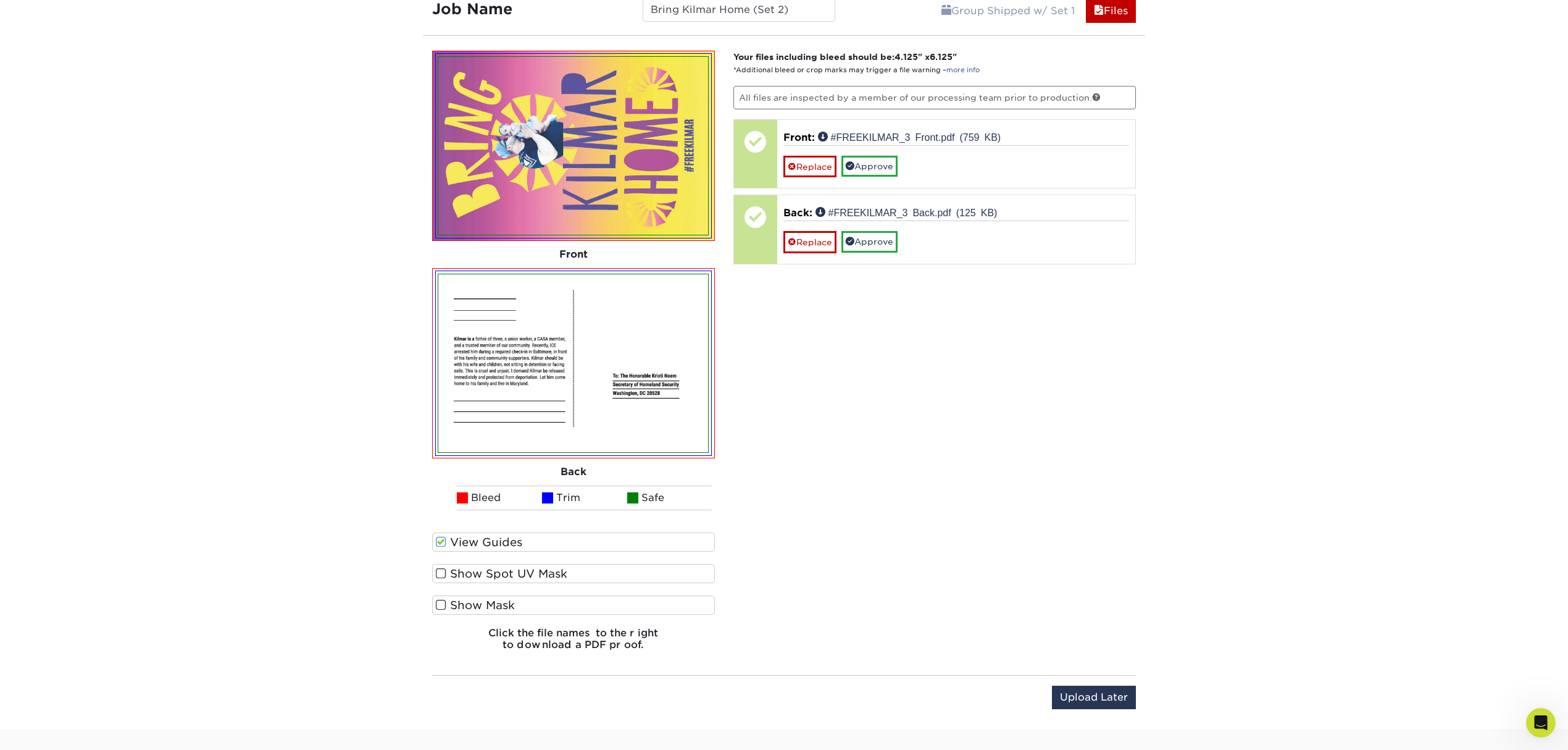
click at [453, 541] on label "View Guides" at bounding box center [573, 542] width 283 height 19
click at [0, 0] on input "View Guides" at bounding box center [0, 0] width 0 height 0
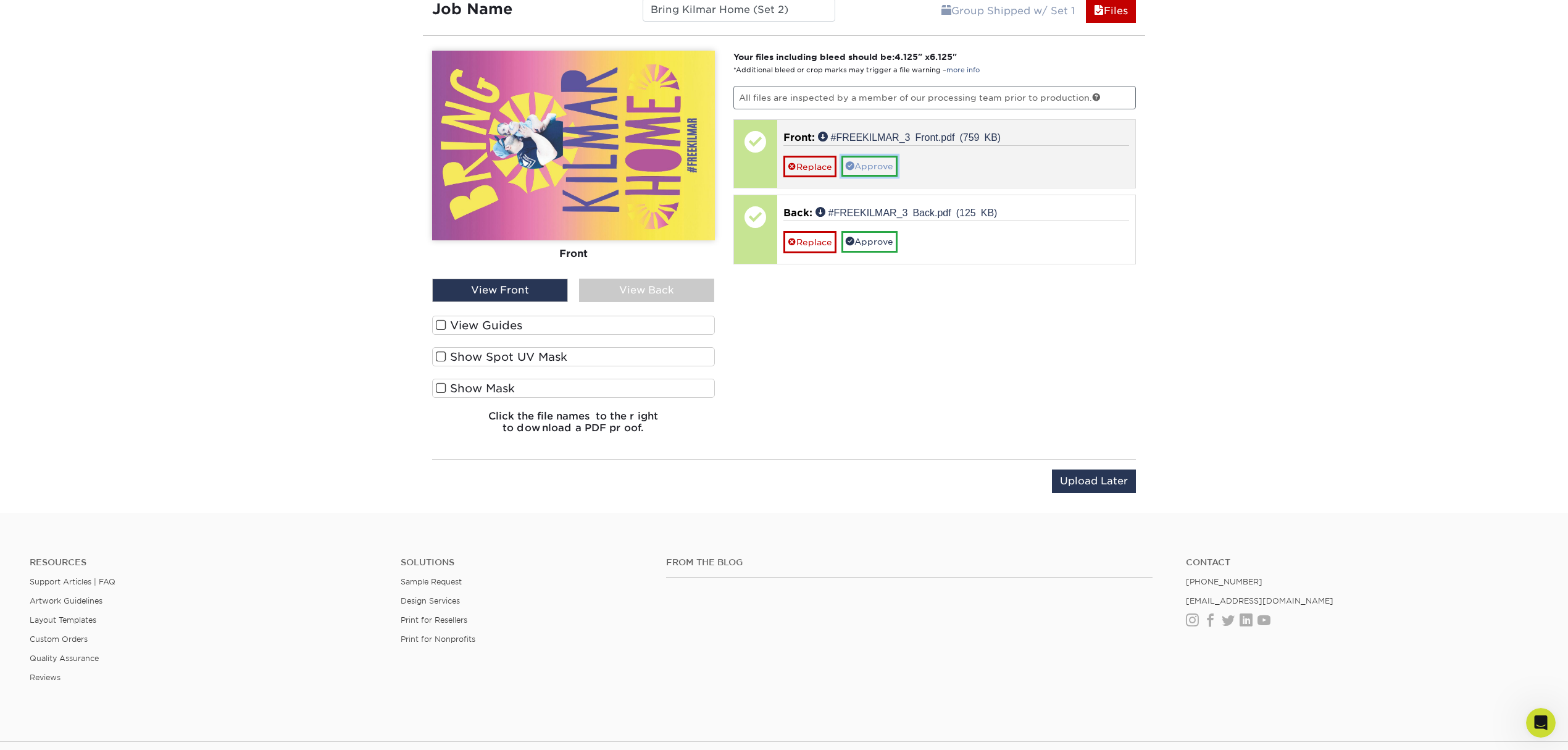
click at [885, 167] on link "Approve" at bounding box center [870, 166] width 56 height 21
click at [809, 188] on link "No" at bounding box center [798, 184] width 30 height 22
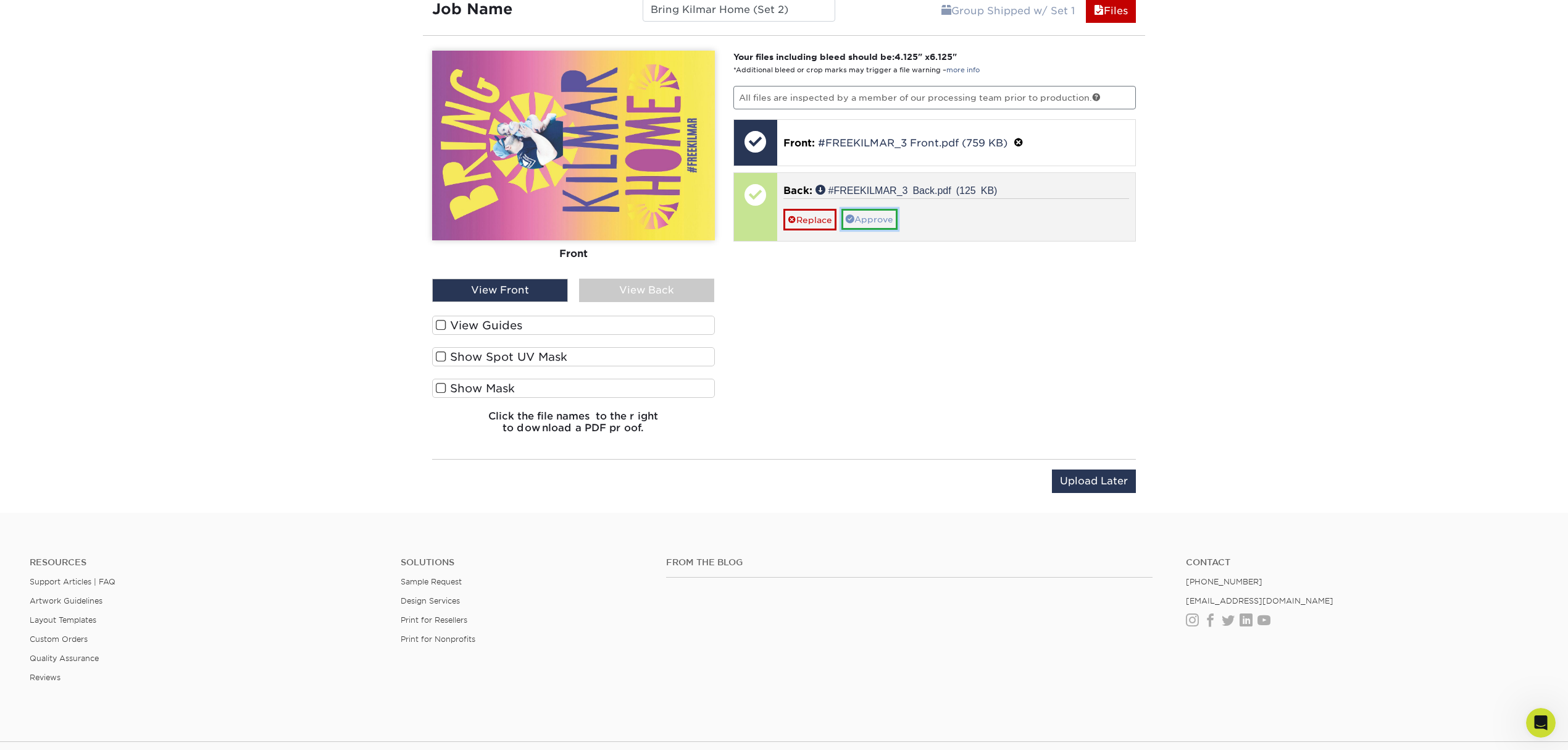
click at [879, 218] on link "Approve" at bounding box center [870, 218] width 56 height 21
click at [799, 243] on link "No" at bounding box center [798, 237] width 30 height 22
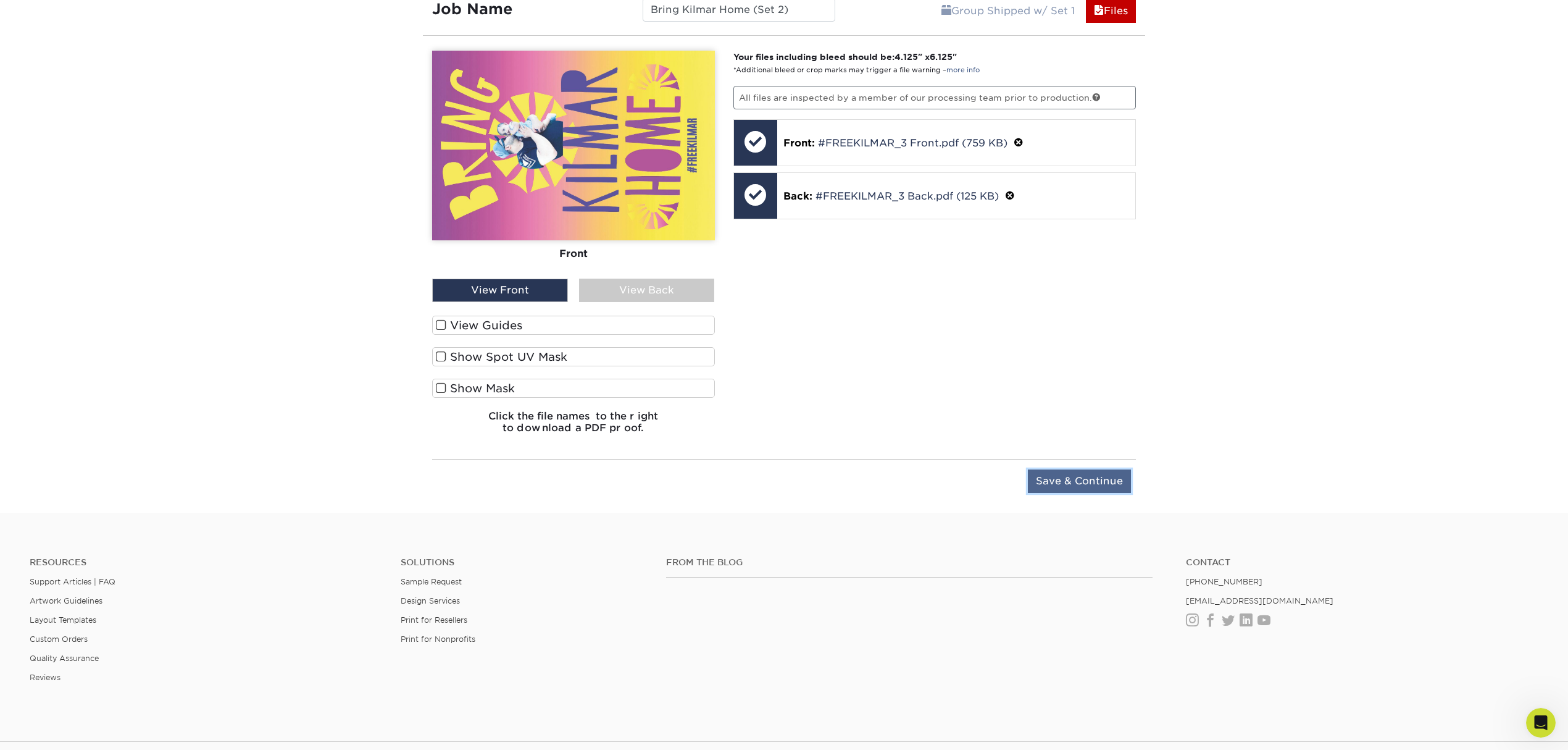
click at [1072, 487] on input "Save & Continue" at bounding box center [1079, 481] width 103 height 24
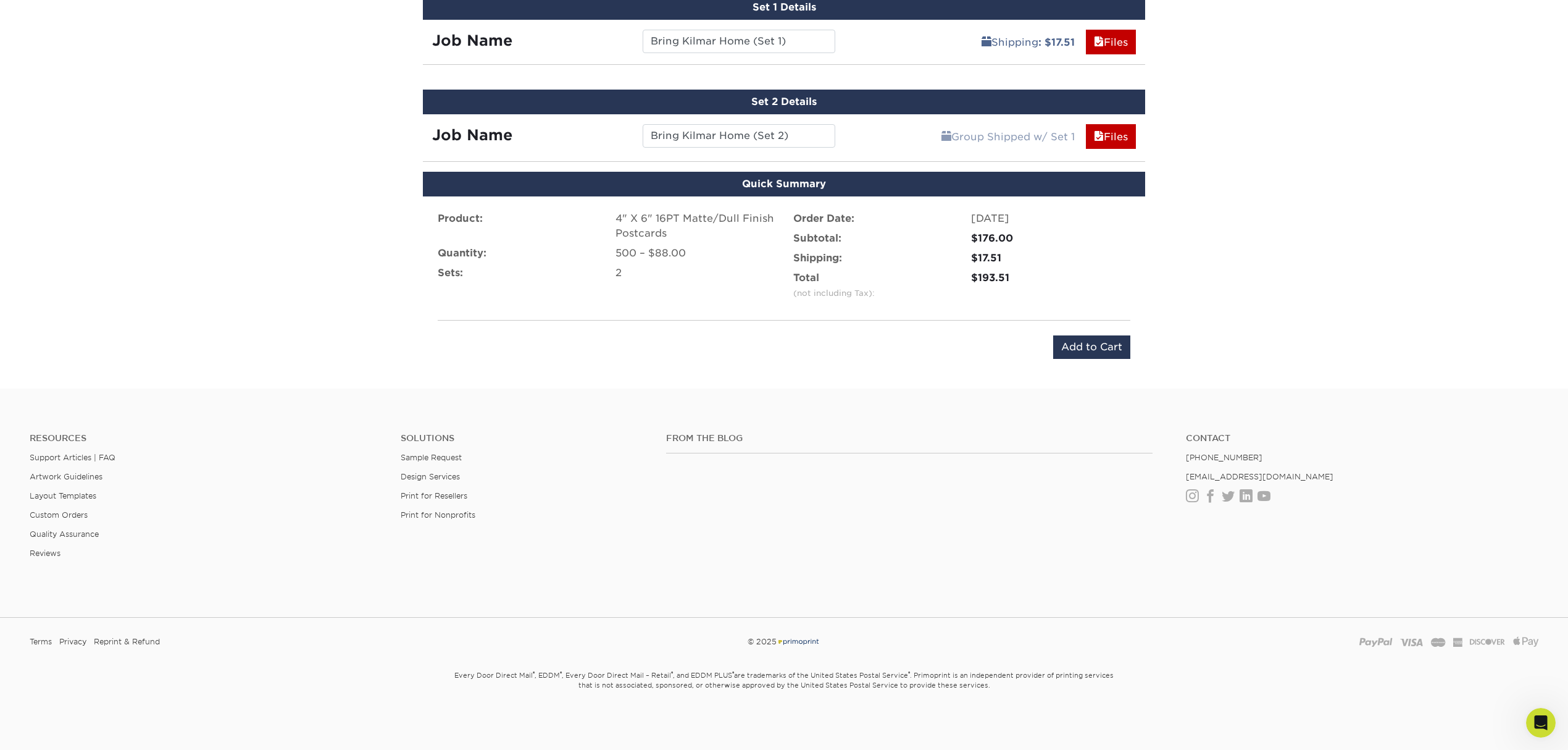
scroll to position [1216, 0]
click at [976, 272] on div "$193.51" at bounding box center [1050, 278] width 159 height 15
copy div "$193.51"
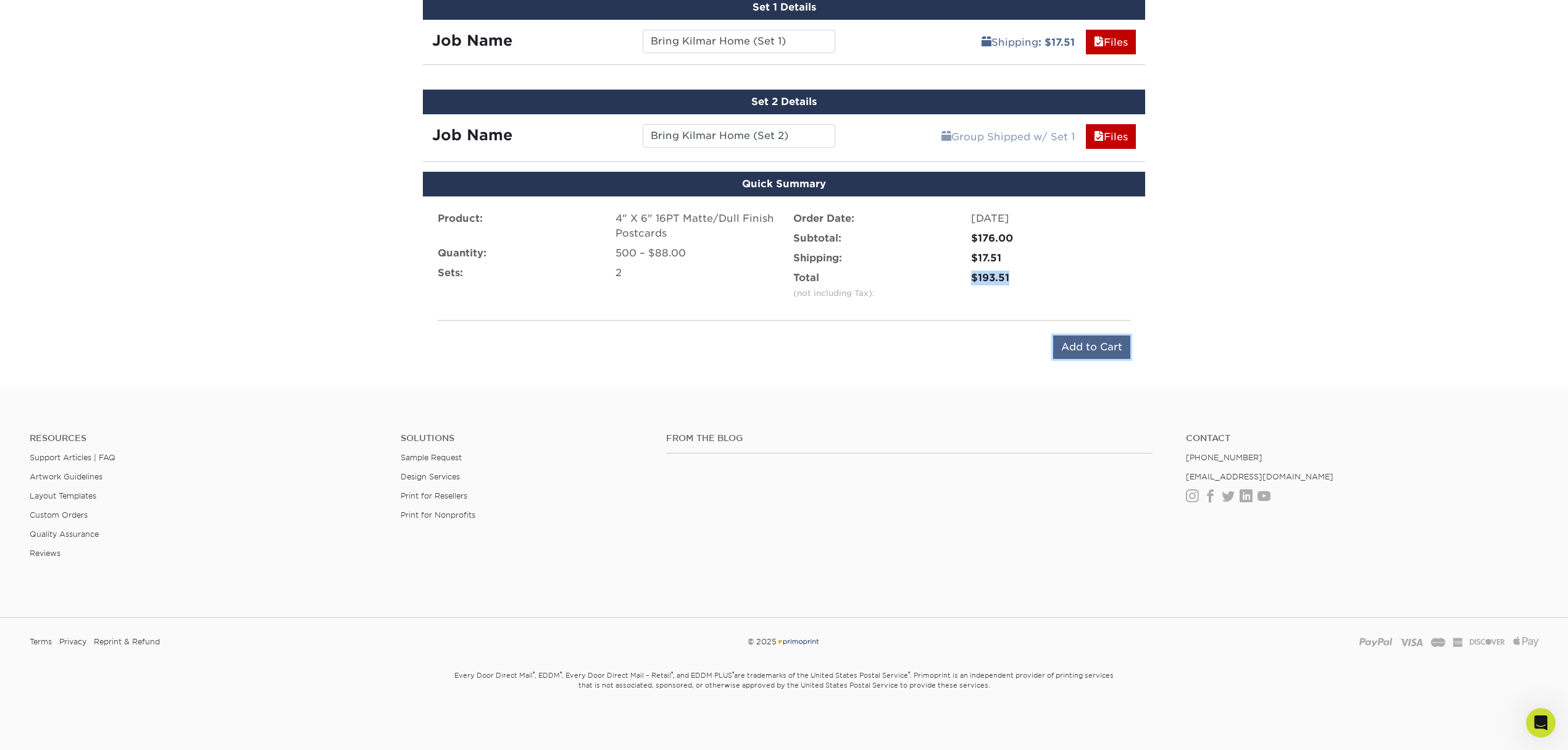
click at [1080, 343] on input "Add to Cart" at bounding box center [1091, 347] width 77 height 24
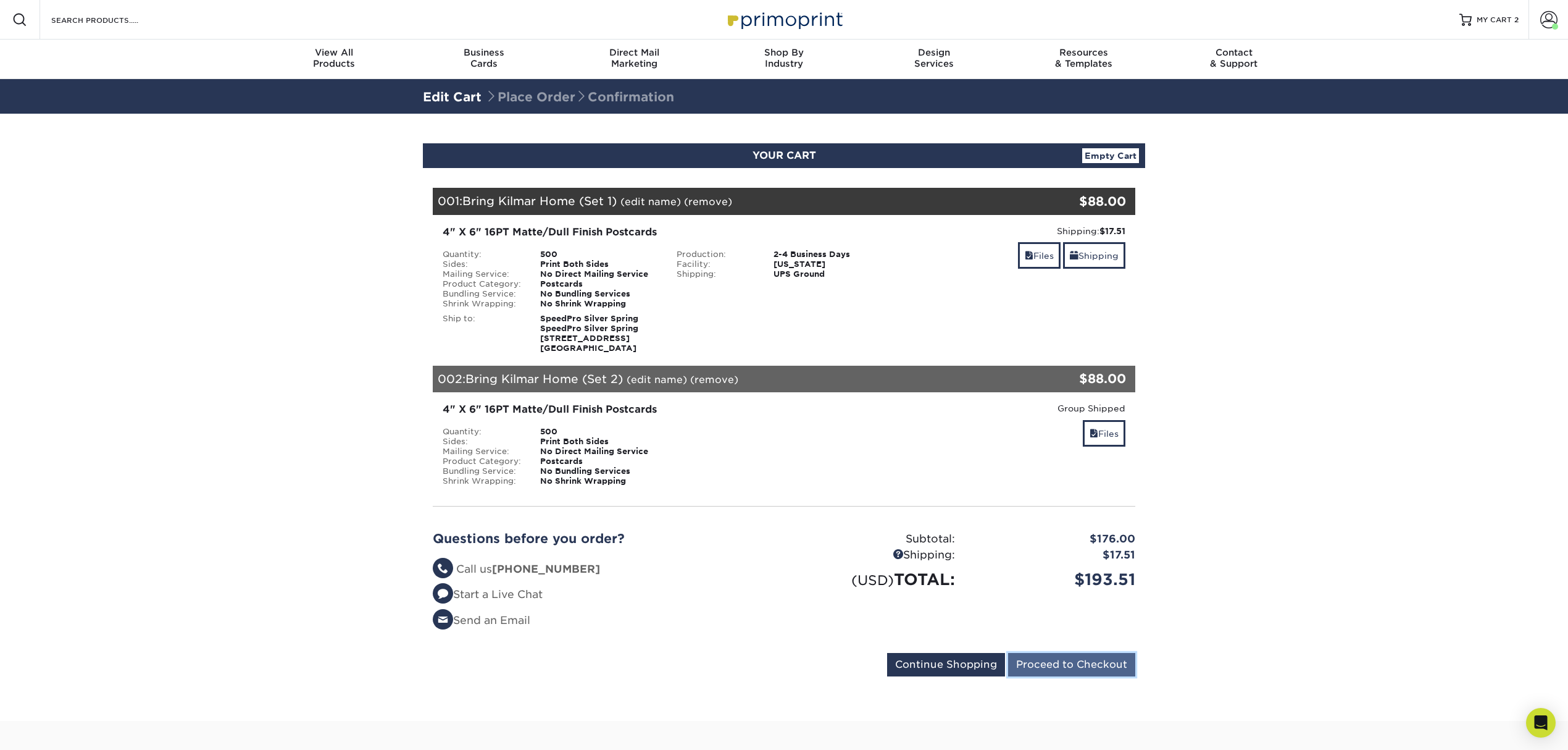
click at [1057, 660] on input "Proceed to Checkout" at bounding box center [1072, 664] width 127 height 24
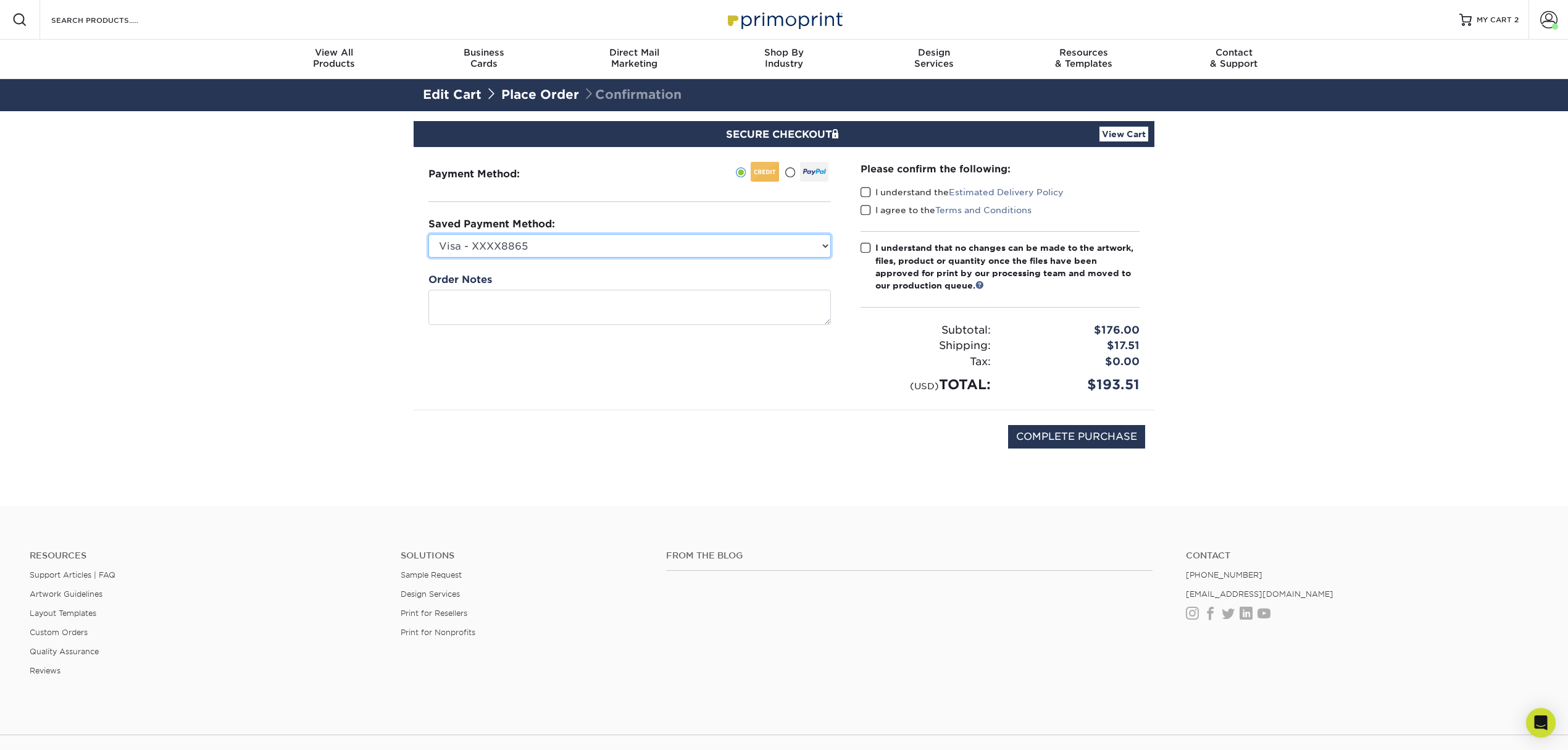
click at [738, 242] on select "Visa - XXXX8865 New Credit Card" at bounding box center [630, 246] width 402 height 24
drag, startPoint x: 788, startPoint y: 243, endPoint x: 782, endPoint y: 249, distance: 8.5
click at [788, 243] on select "Visa - XXXX8865 New Credit Card" at bounding box center [630, 246] width 402 height 24
select select
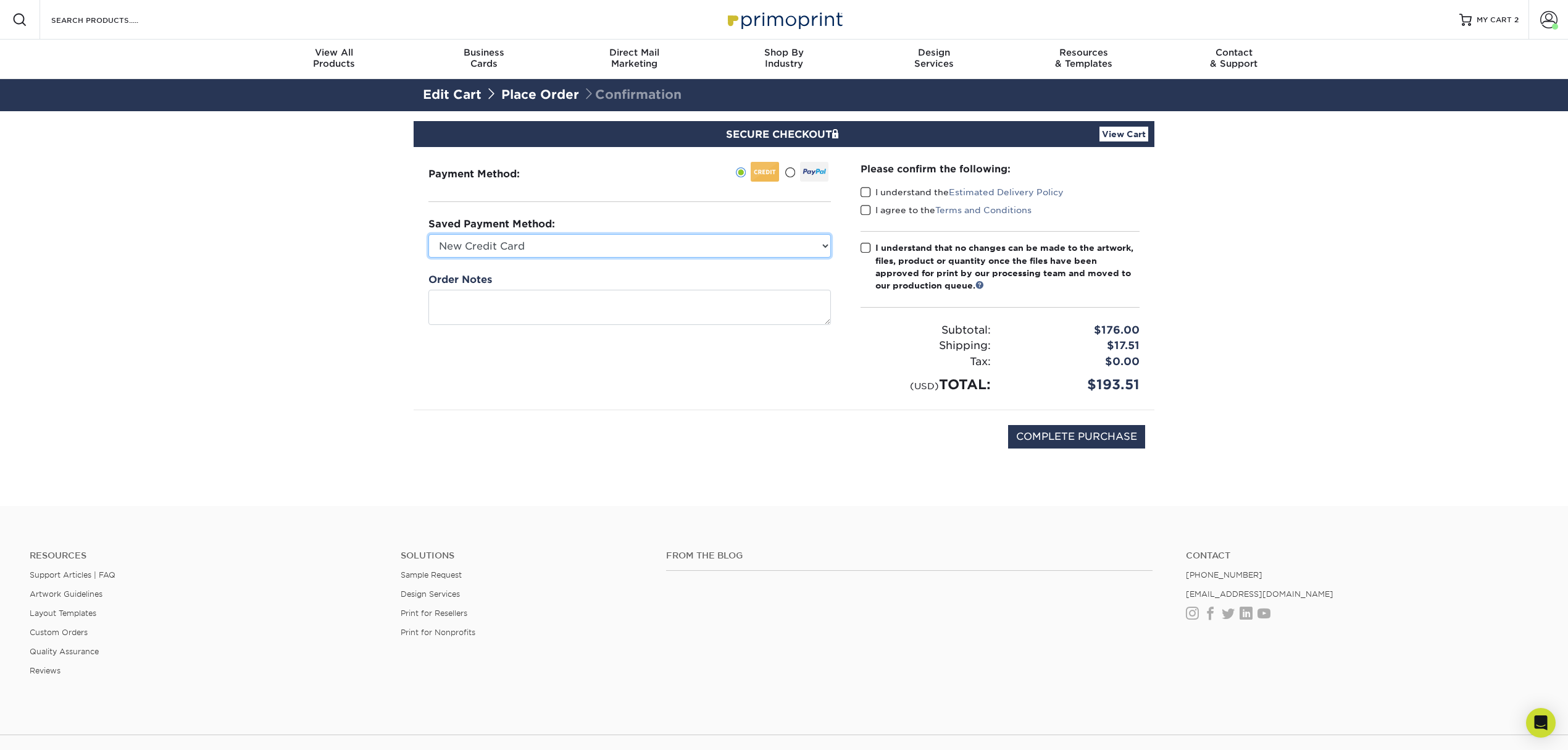
click at [429, 234] on select "Visa - XXXX8865 New Credit Card" at bounding box center [630, 246] width 402 height 24
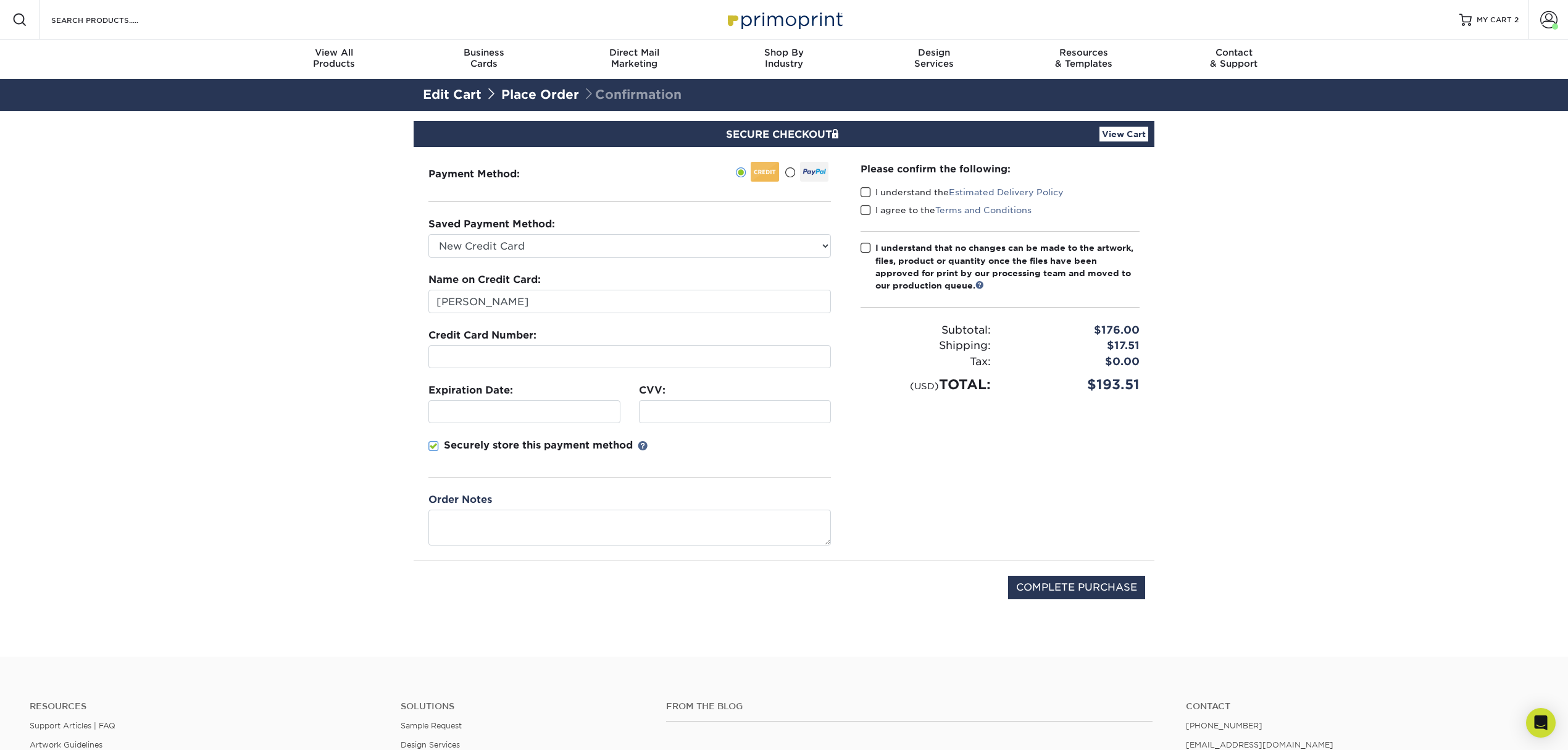
click at [618, 339] on div "Credit Card Number:" at bounding box center [630, 348] width 402 height 40
click at [613, 299] on input "Sangeeta Kalra" at bounding box center [630, 301] width 402 height 24
type input "Harveen Kalra"
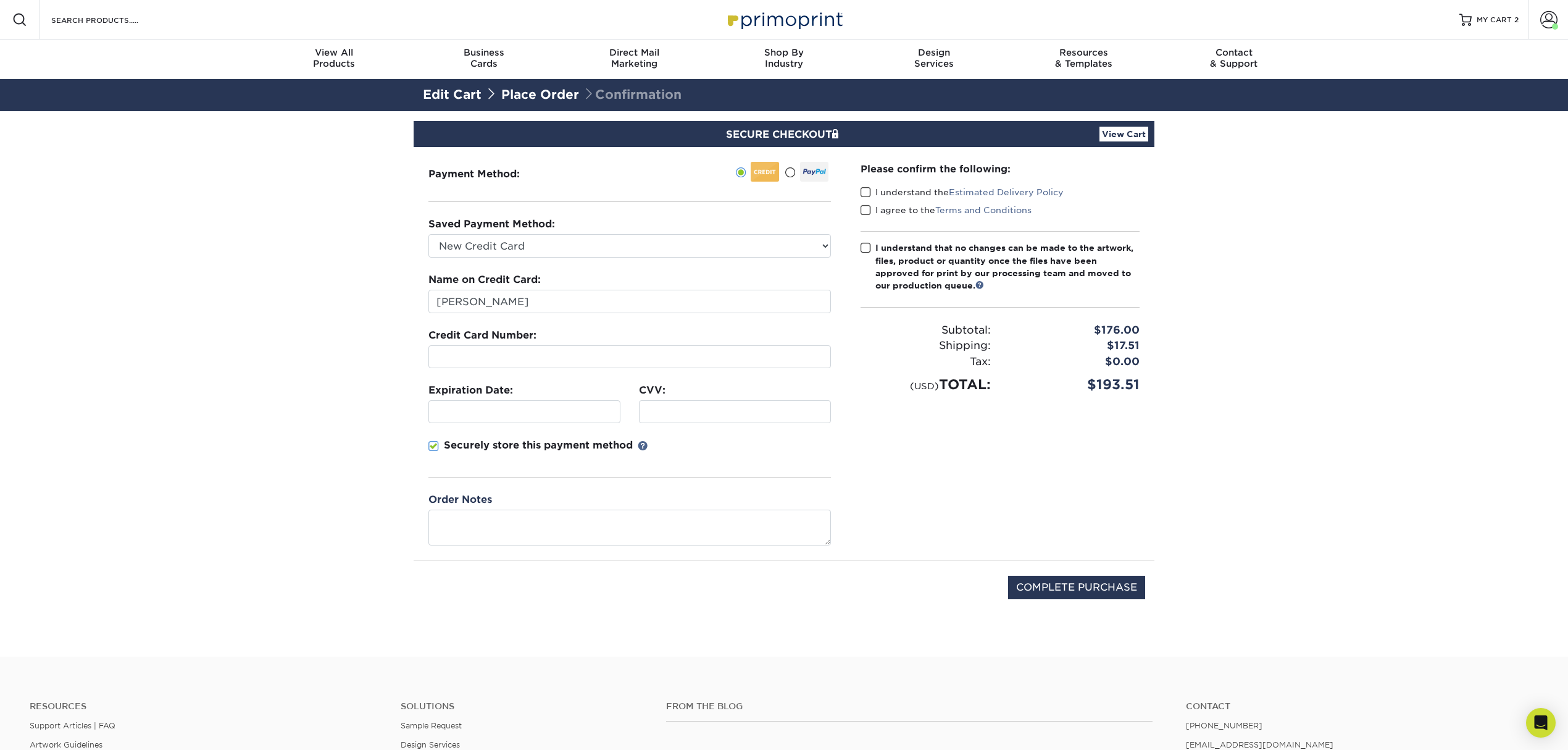
click at [867, 191] on span at bounding box center [866, 192] width 11 height 12
click at [0, 0] on input "I understand the Estimated Delivery Policy" at bounding box center [0, 0] width 0 height 0
click at [865, 208] on span at bounding box center [866, 210] width 11 height 12
click at [0, 0] on input "I agree to the Terms and Conditions" at bounding box center [0, 0] width 0 height 0
click at [863, 246] on span at bounding box center [866, 248] width 11 height 12
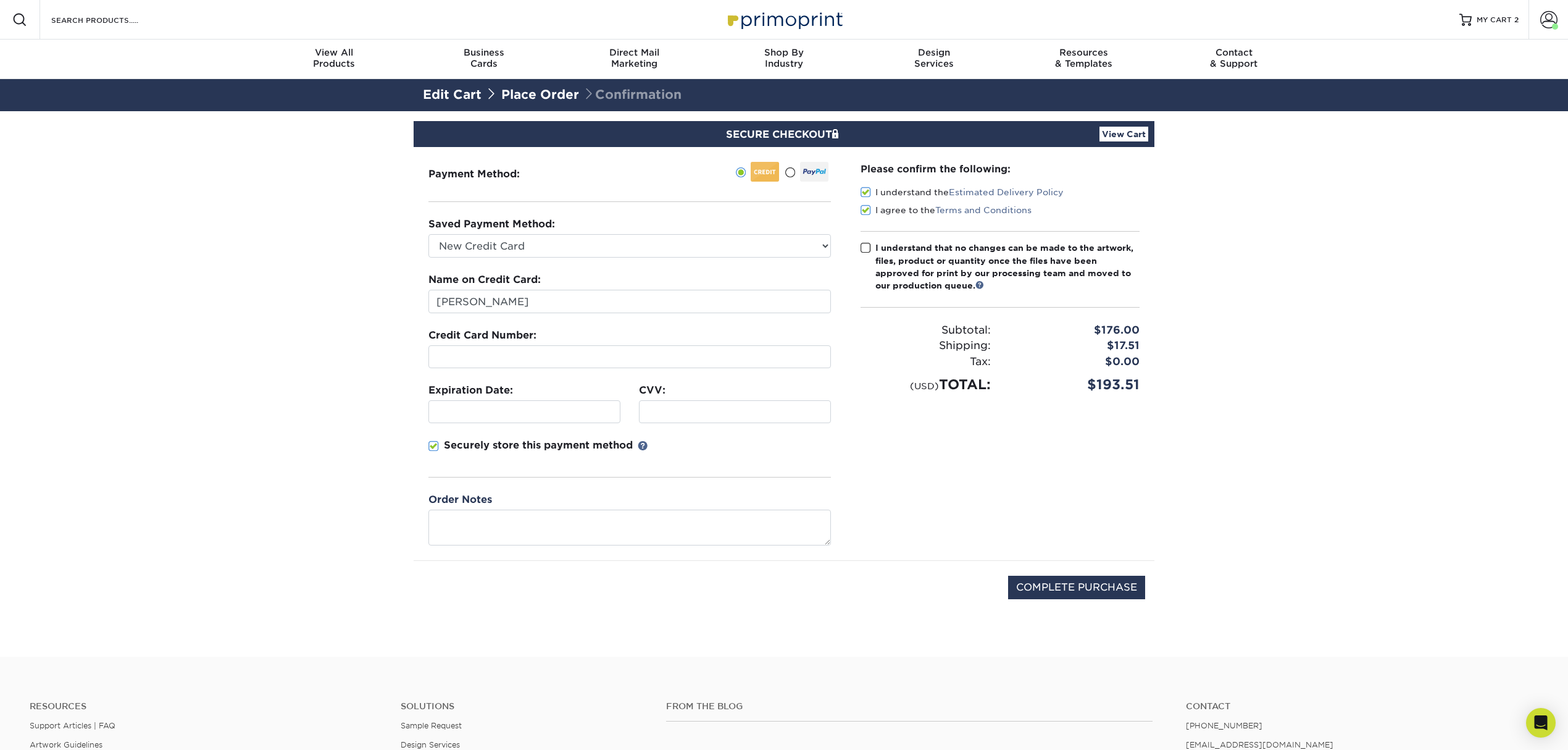
click at [0, 0] on input "I understand that no changes can be made to the artwork, files, product or quan…" at bounding box center [0, 0] width 0 height 0
click at [1057, 583] on input "COMPLETE PURCHASE" at bounding box center [1077, 587] width 137 height 24
type input "PROCESSING, PLEASE WAIT..."
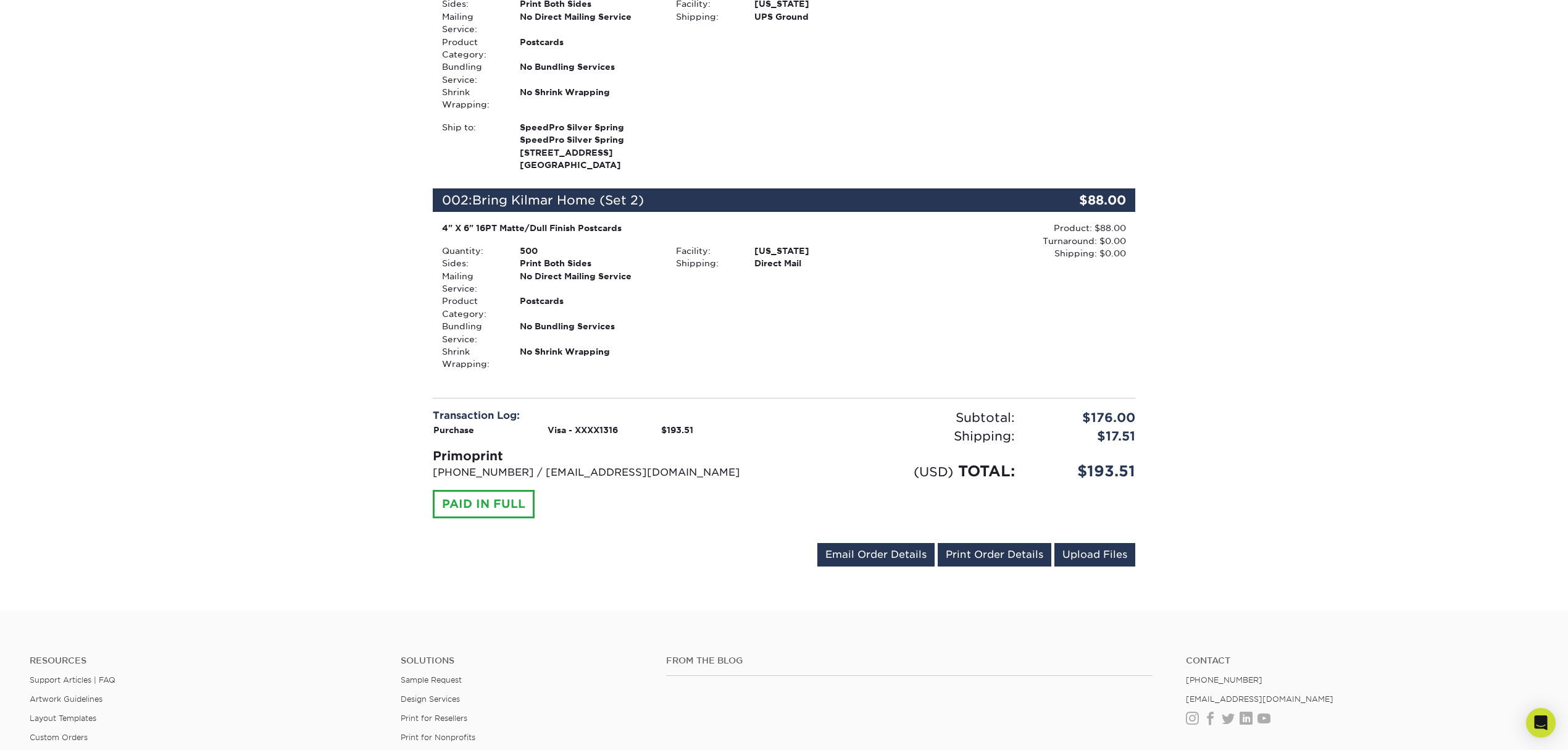
scroll to position [576, 0]
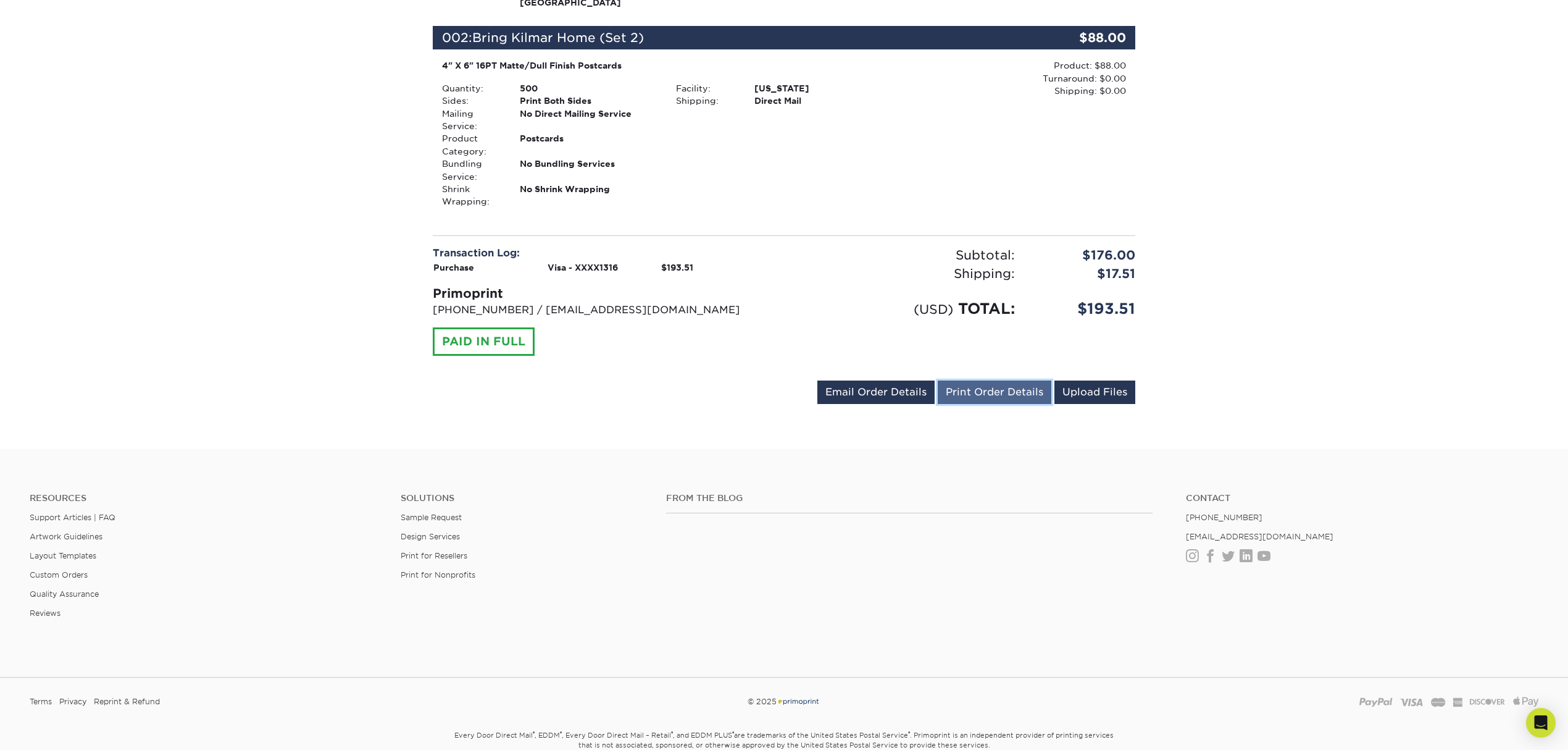
click at [1010, 389] on link "Print Order Details" at bounding box center [995, 392] width 114 height 24
click at [1067, 399] on link "Upload Files" at bounding box center [1095, 392] width 81 height 24
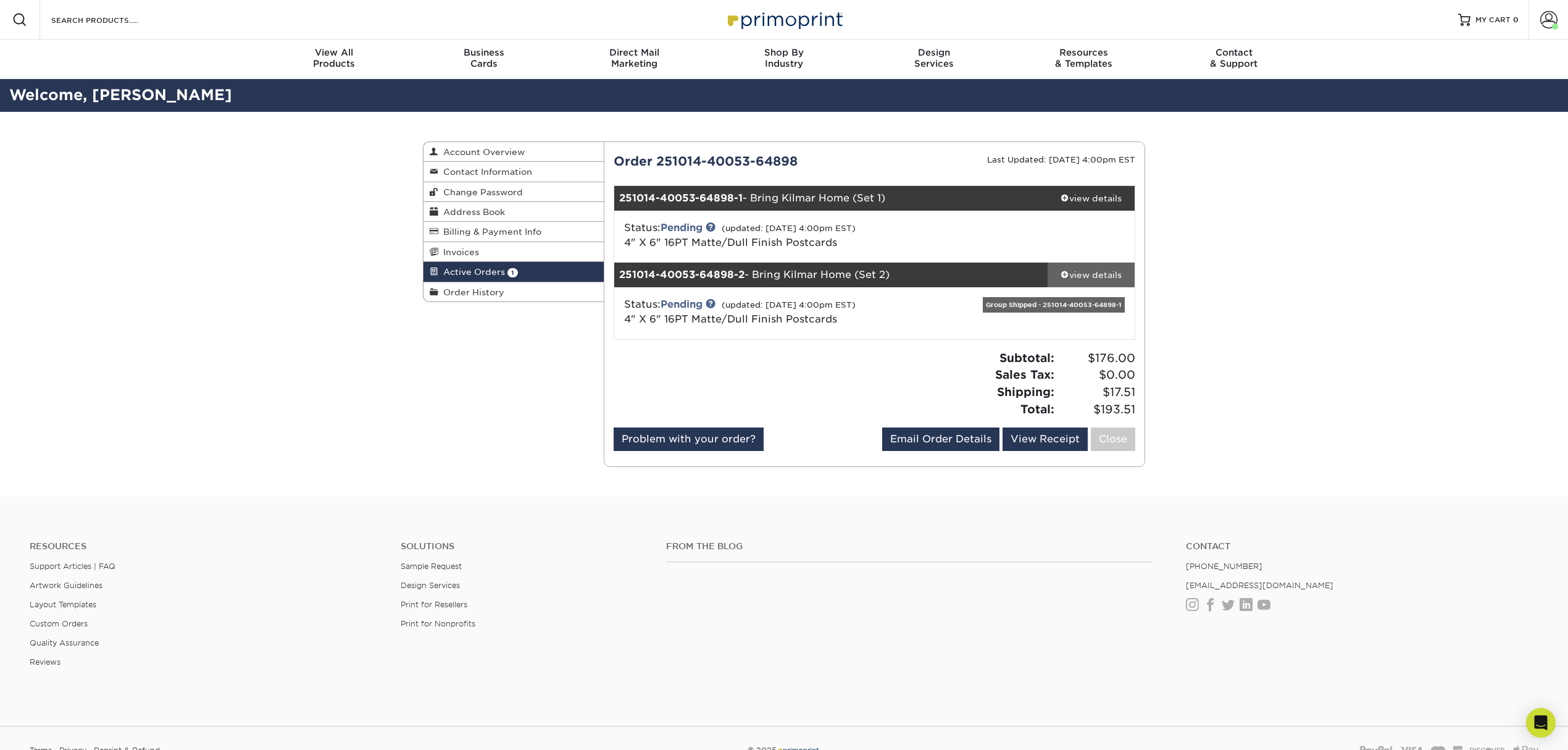
click at [1072, 267] on link "view details" at bounding box center [1091, 274] width 87 height 25
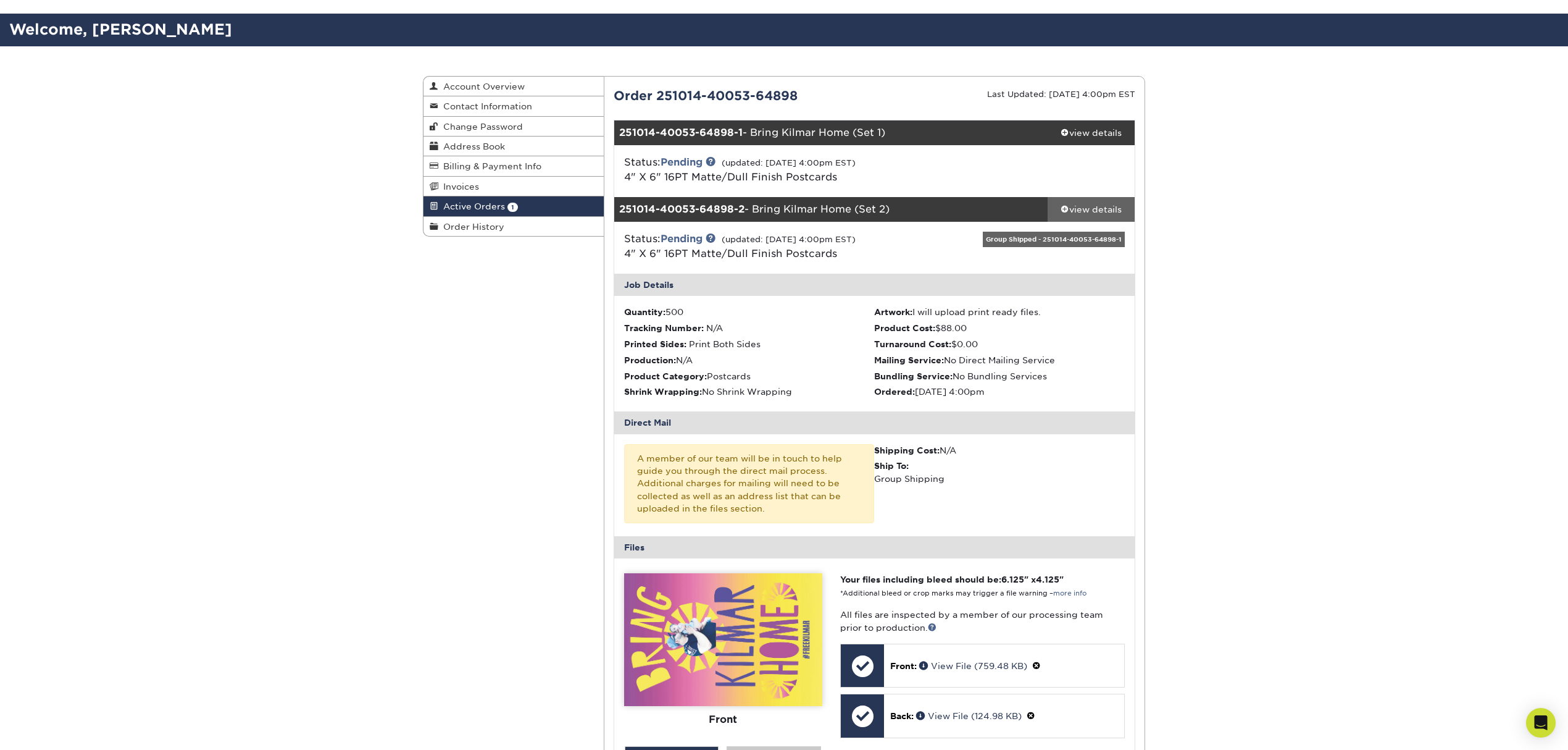
scroll to position [164, 0]
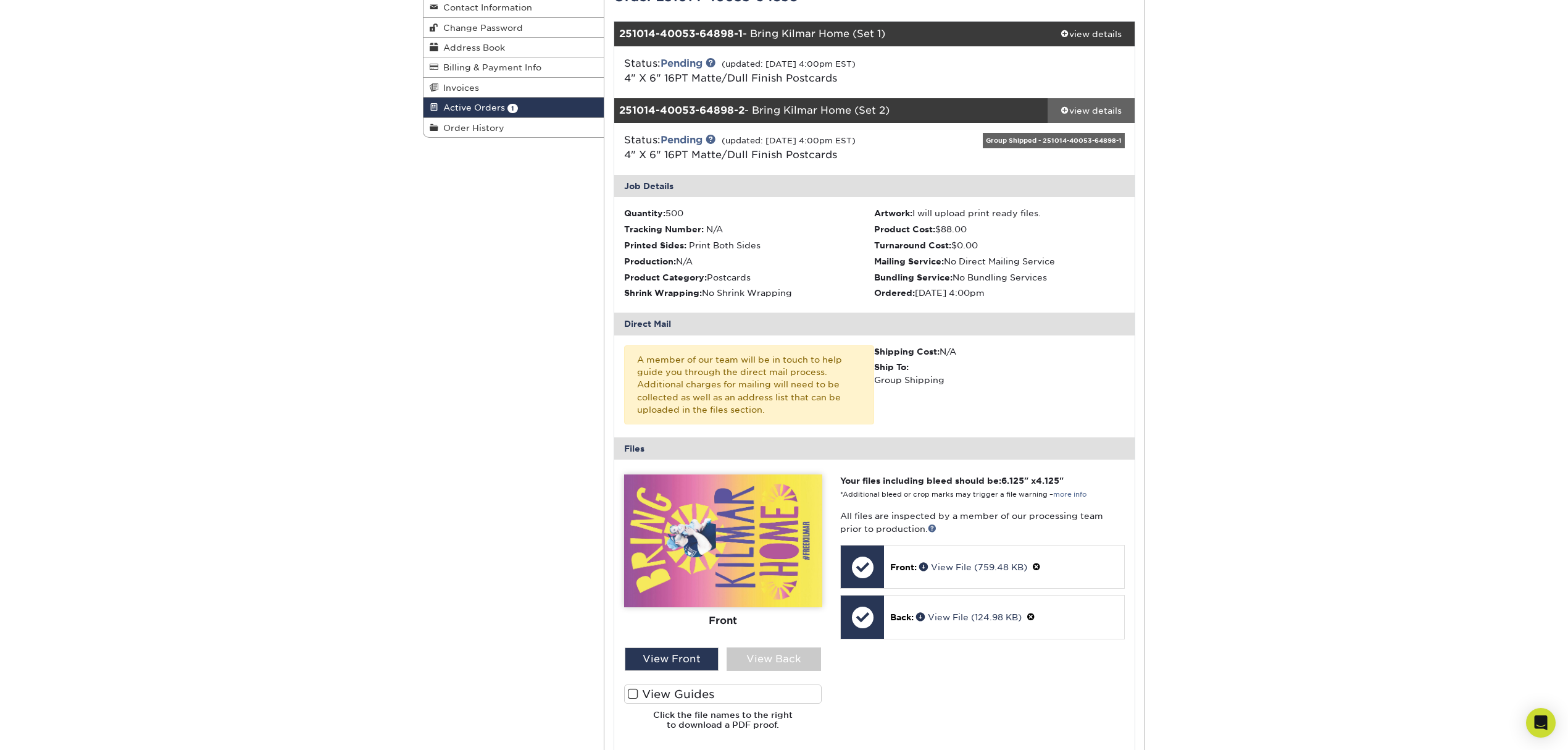
click at [1101, 110] on div "view details" at bounding box center [1091, 111] width 87 height 13
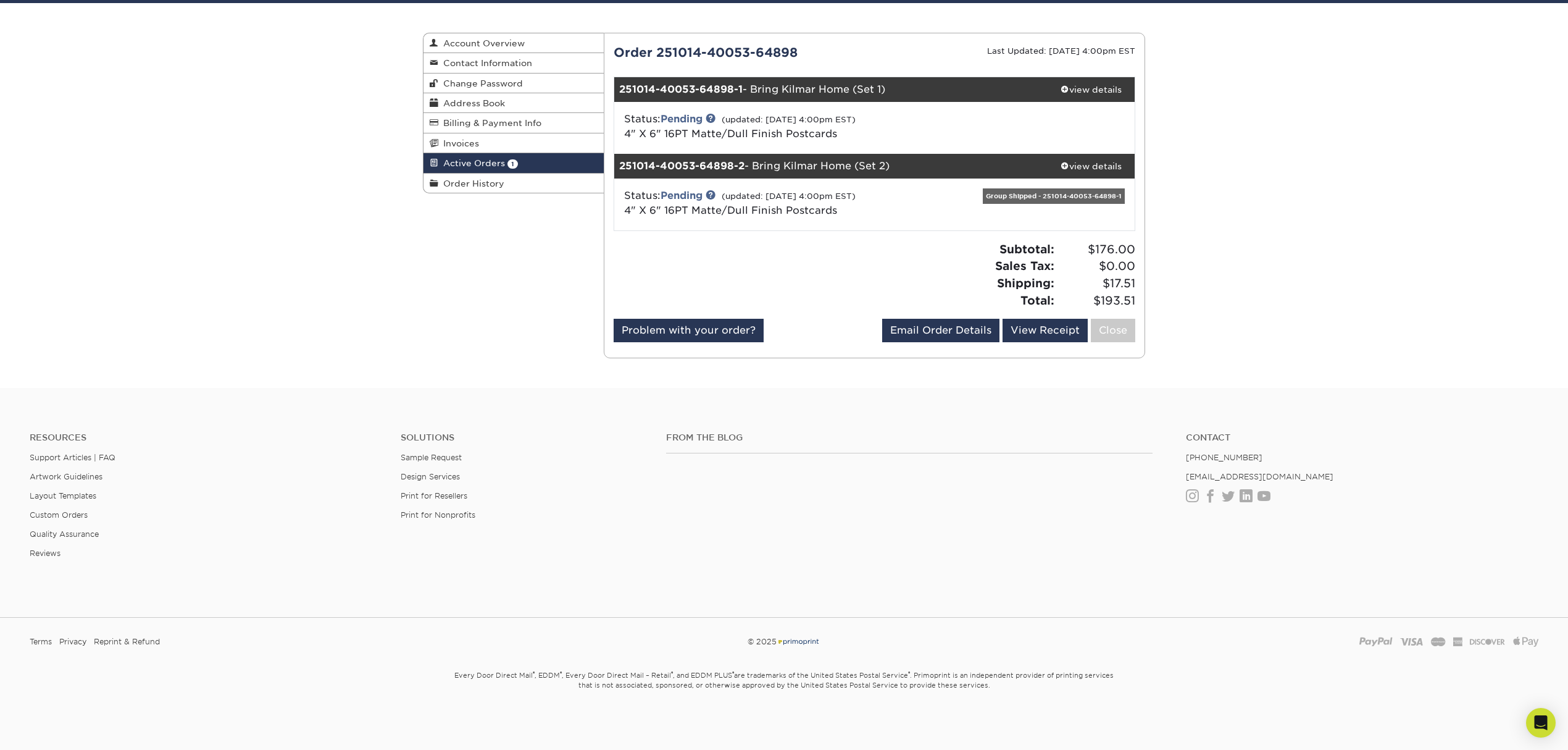
scroll to position [0, 0]
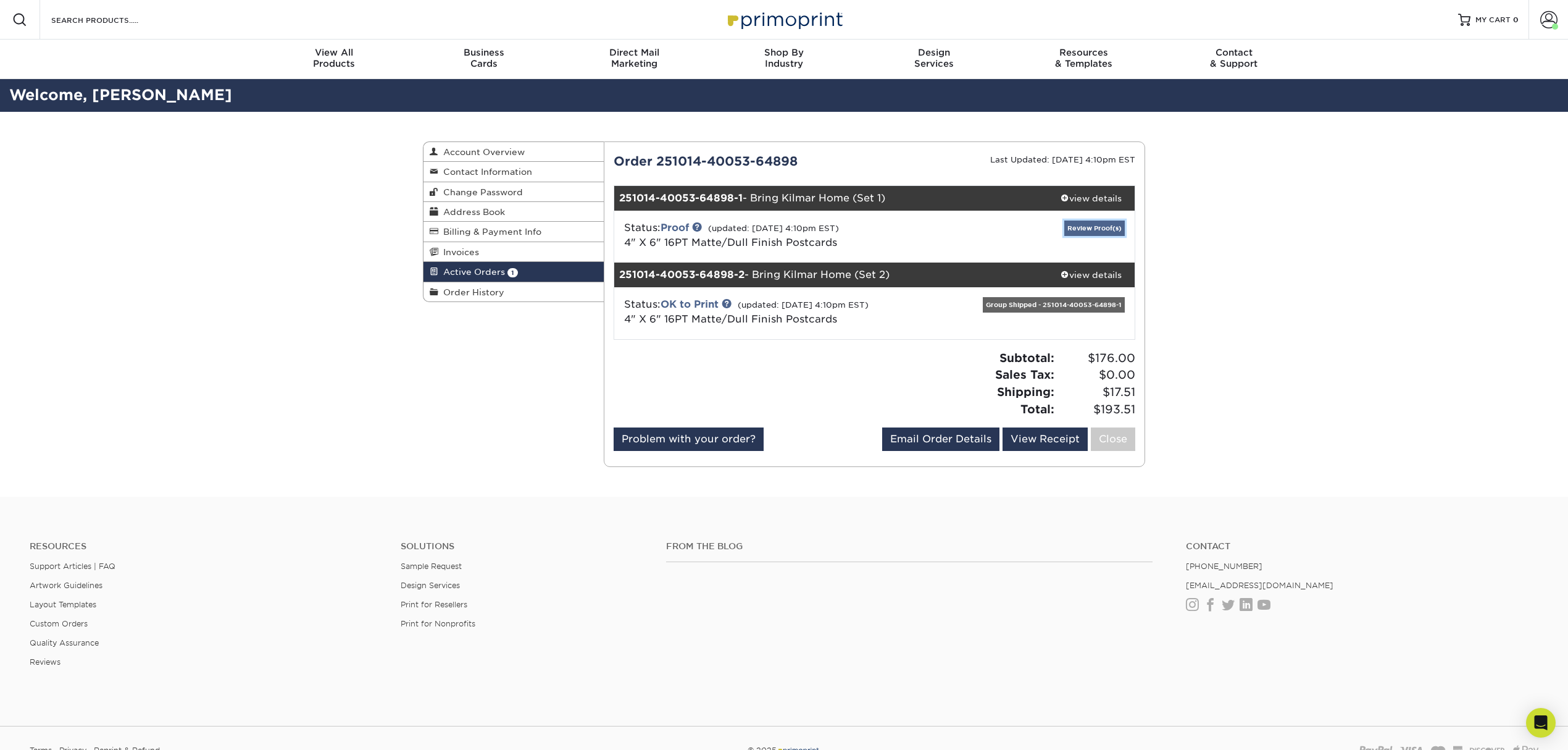
click at [1095, 228] on link "Review Proof(s)" at bounding box center [1095, 228] width 60 height 15
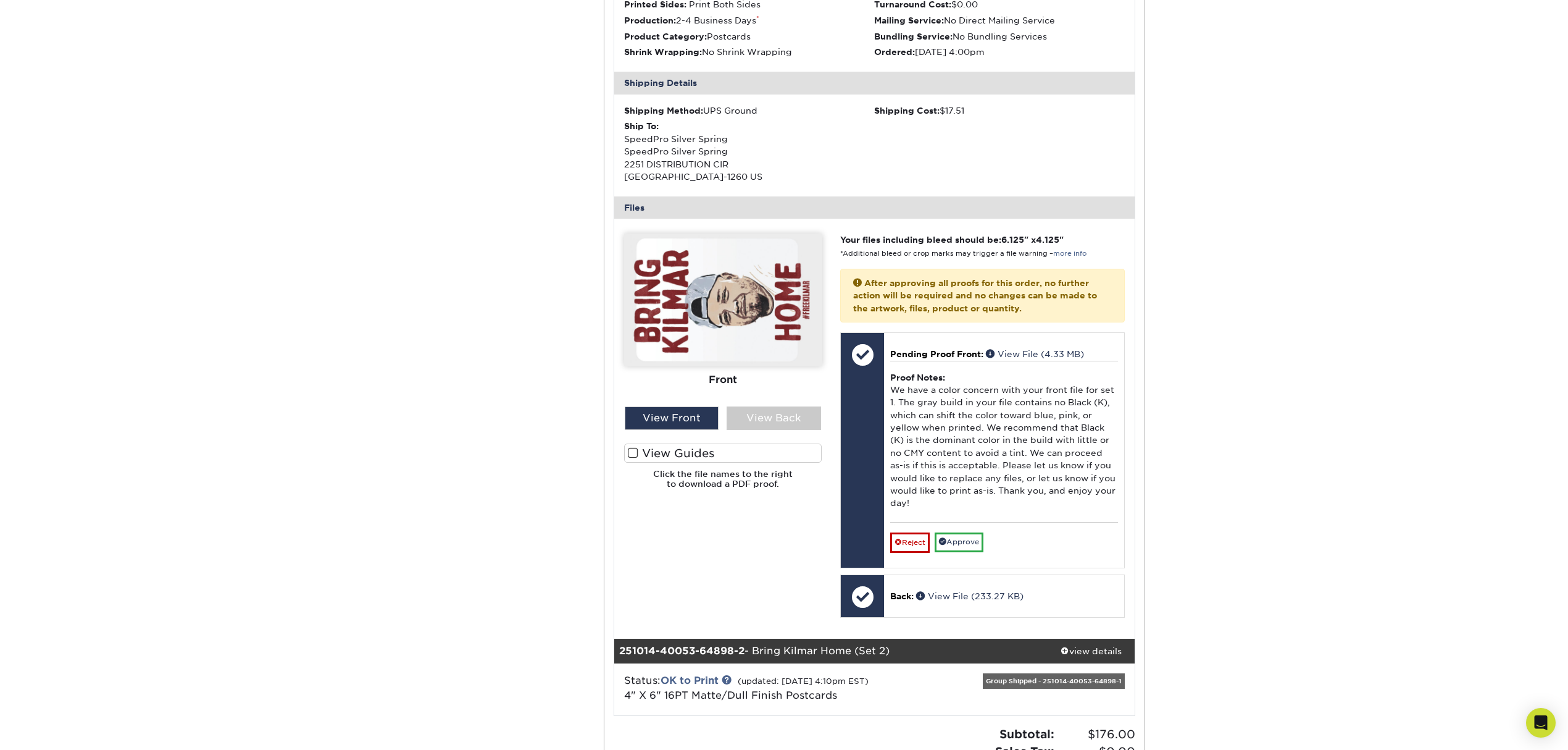
scroll to position [329, 0]
click at [698, 414] on div "View Front" at bounding box center [673, 418] width 95 height 24
click at [740, 412] on div "View Back" at bounding box center [774, 418] width 95 height 24
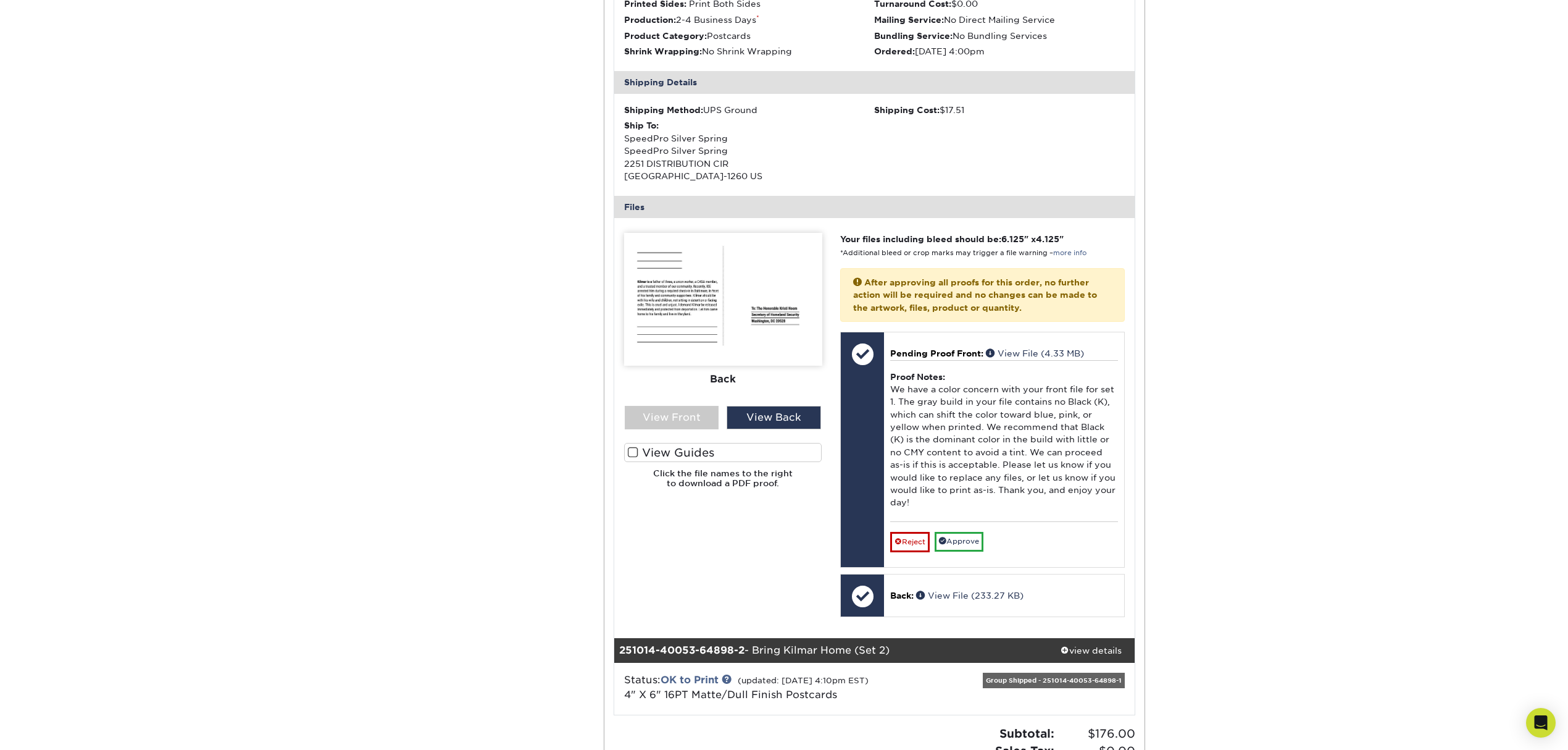
click at [744, 319] on img at bounding box center [723, 299] width 198 height 133
click at [671, 447] on label "View Guides" at bounding box center [723, 451] width 198 height 19
click at [0, 0] on input "View Guides" at bounding box center [0, 0] width 0 height 0
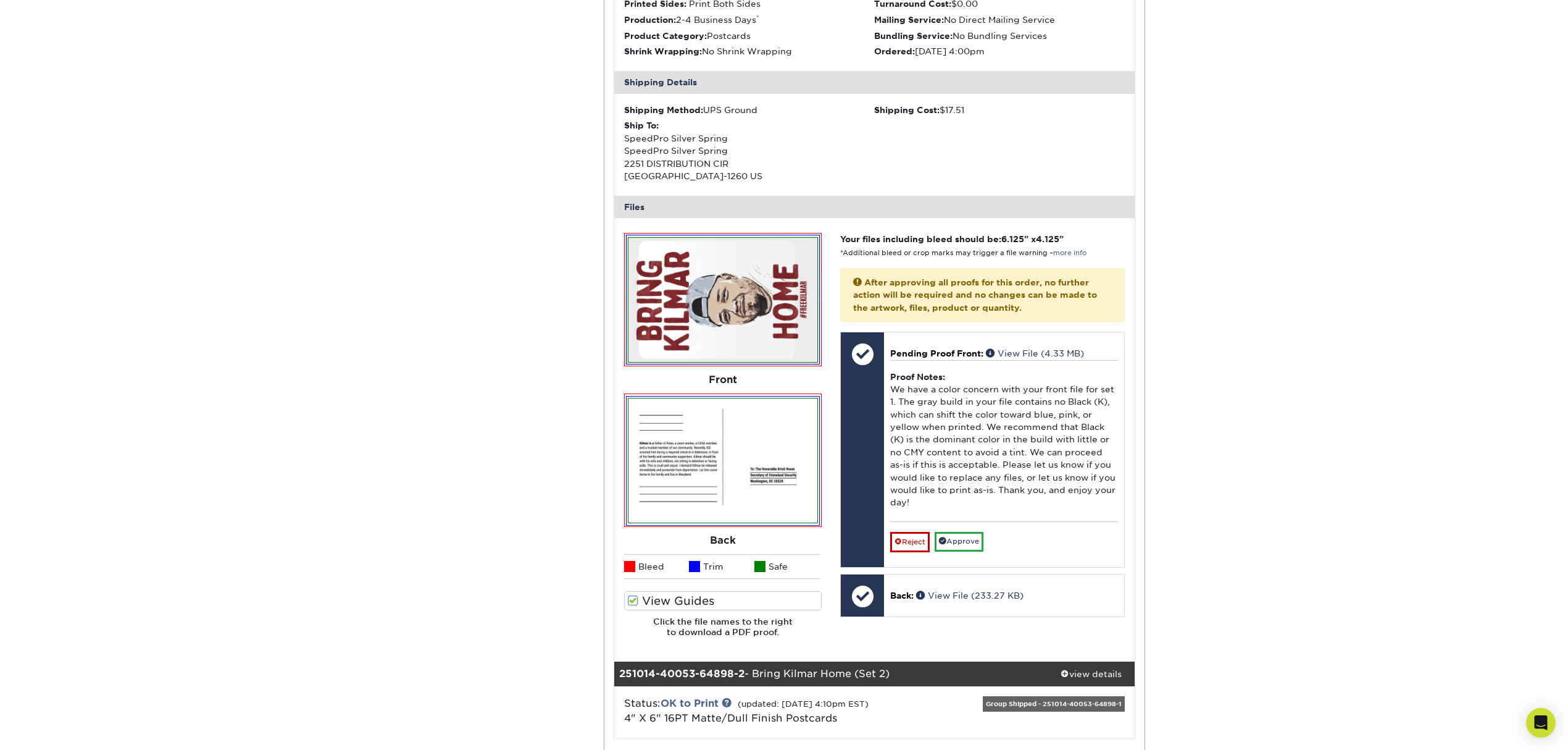
scroll to position [411, 0]
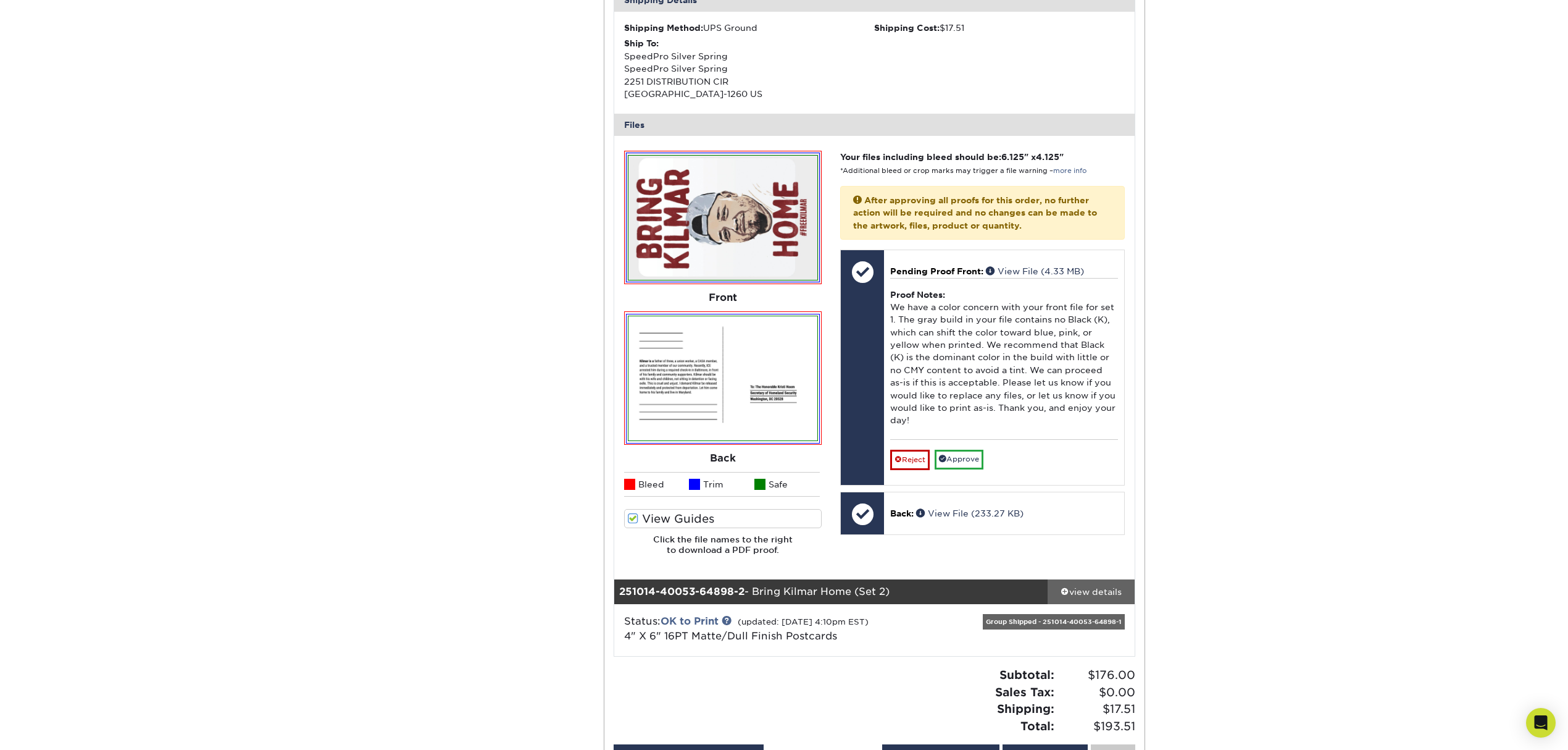
click at [1087, 579] on link "view details" at bounding box center [1091, 591] width 87 height 25
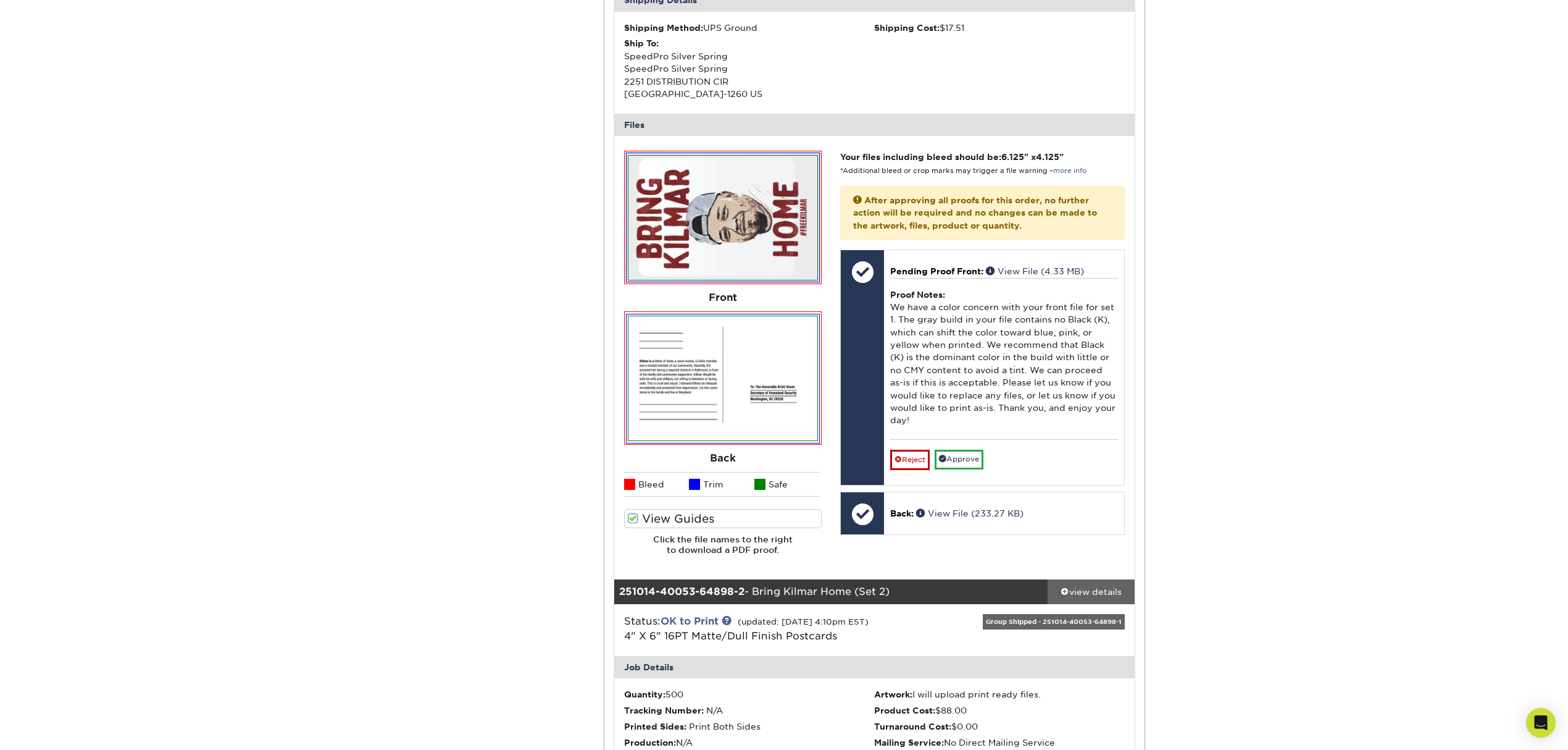
click at [1085, 588] on div "view details" at bounding box center [1091, 592] width 87 height 13
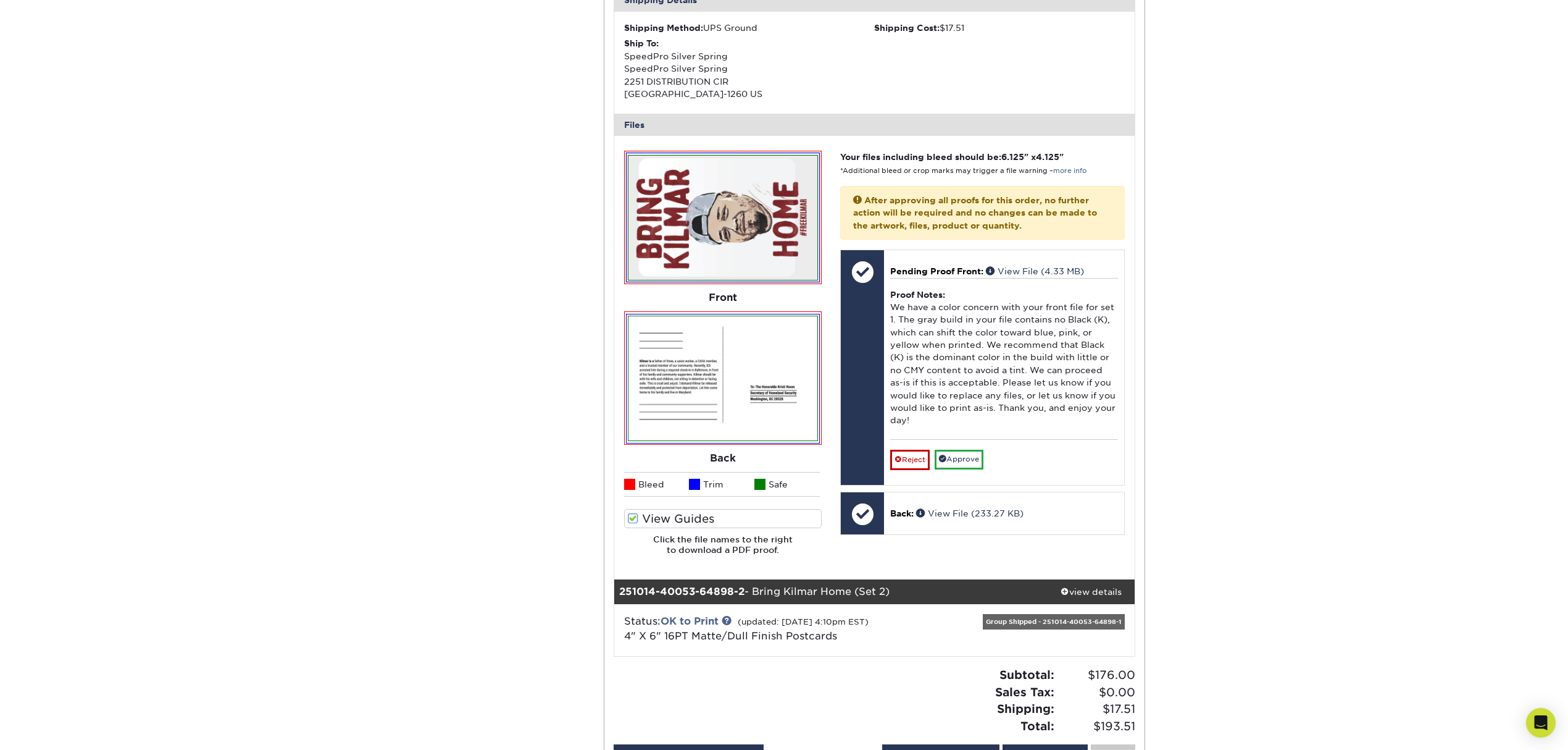
click at [772, 213] on img at bounding box center [723, 218] width 189 height 125
click at [765, 210] on img at bounding box center [723, 218] width 189 height 125
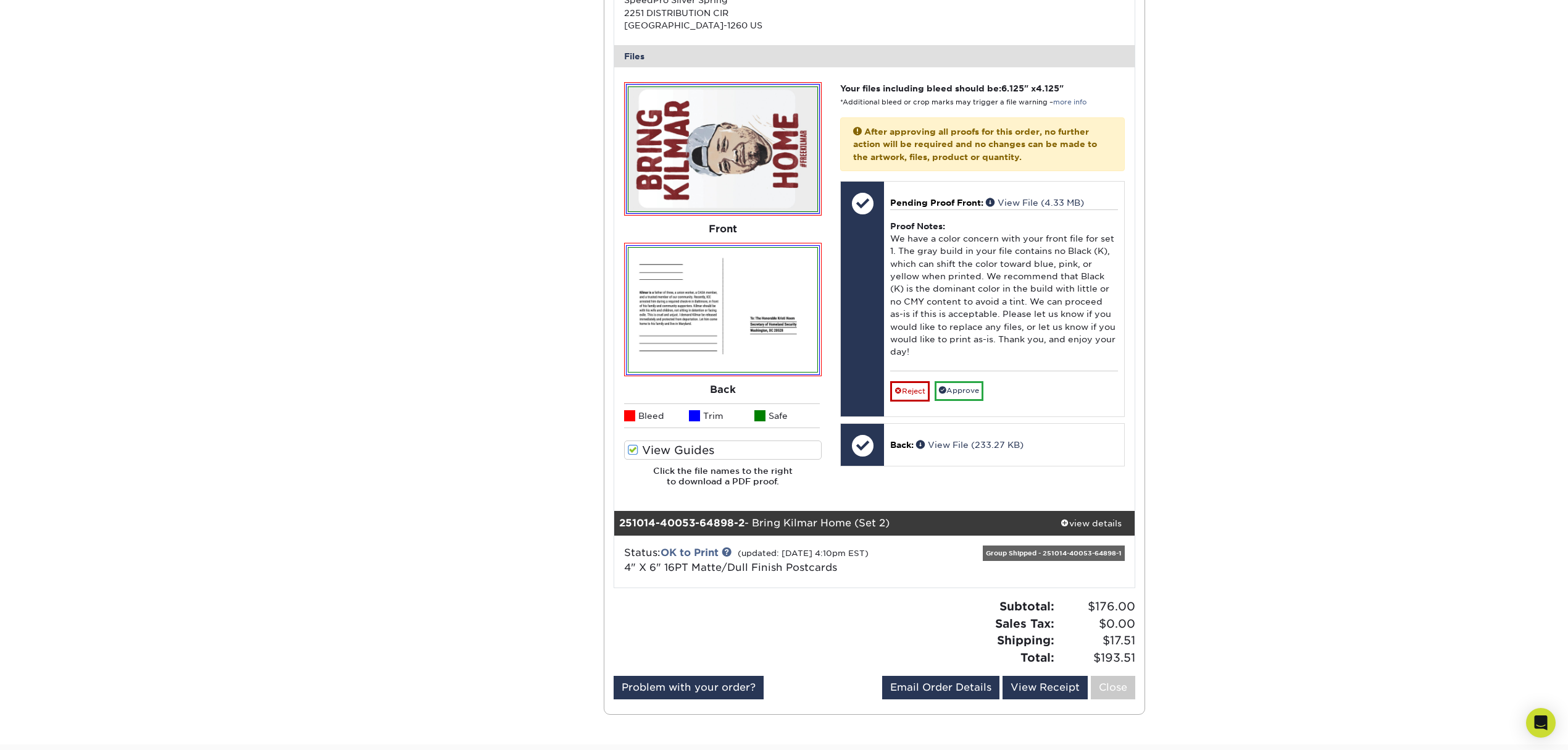
scroll to position [494, 0]
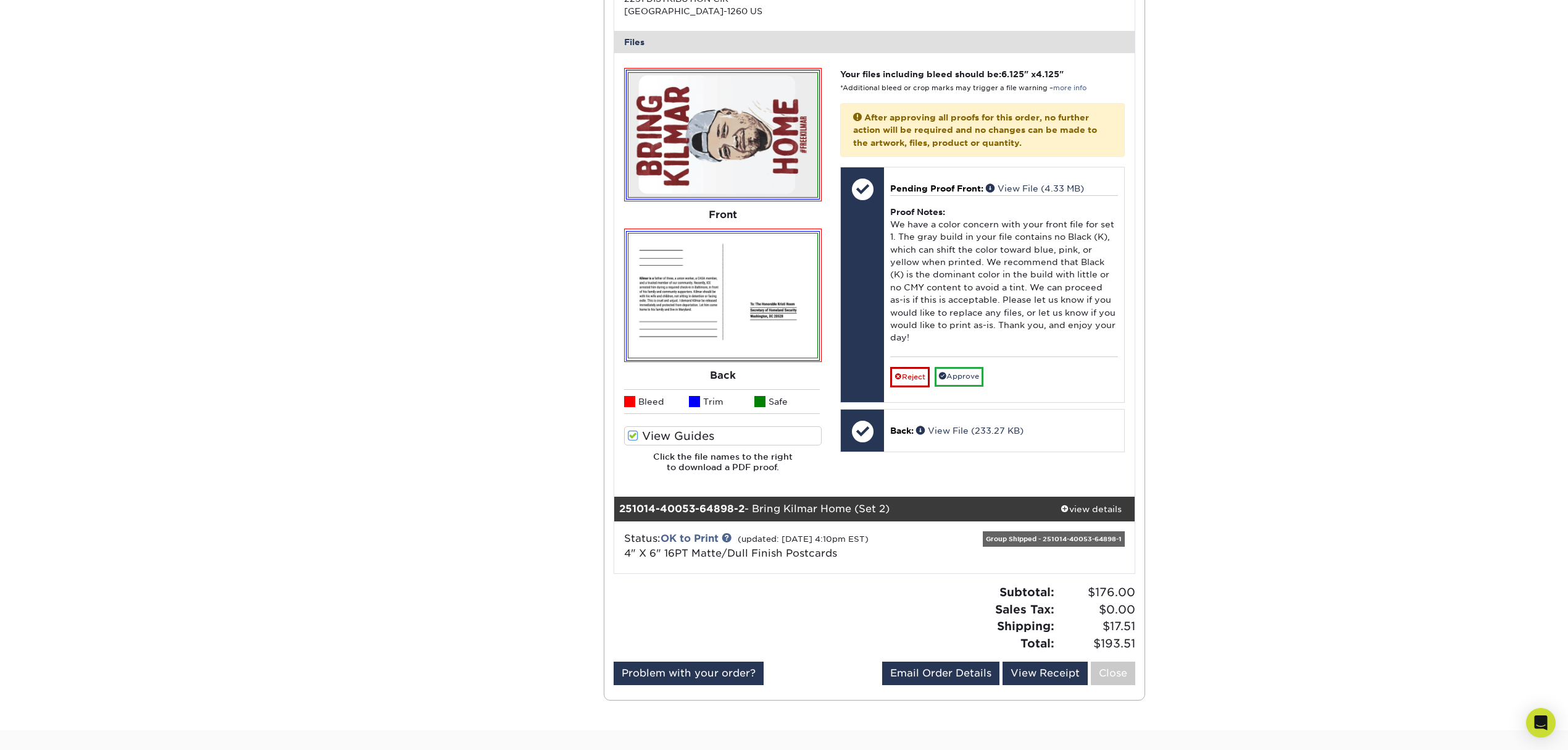
click at [674, 439] on label "View Guides" at bounding box center [723, 435] width 198 height 19
click at [0, 0] on input "View Guides" at bounding box center [0, 0] width 0 height 0
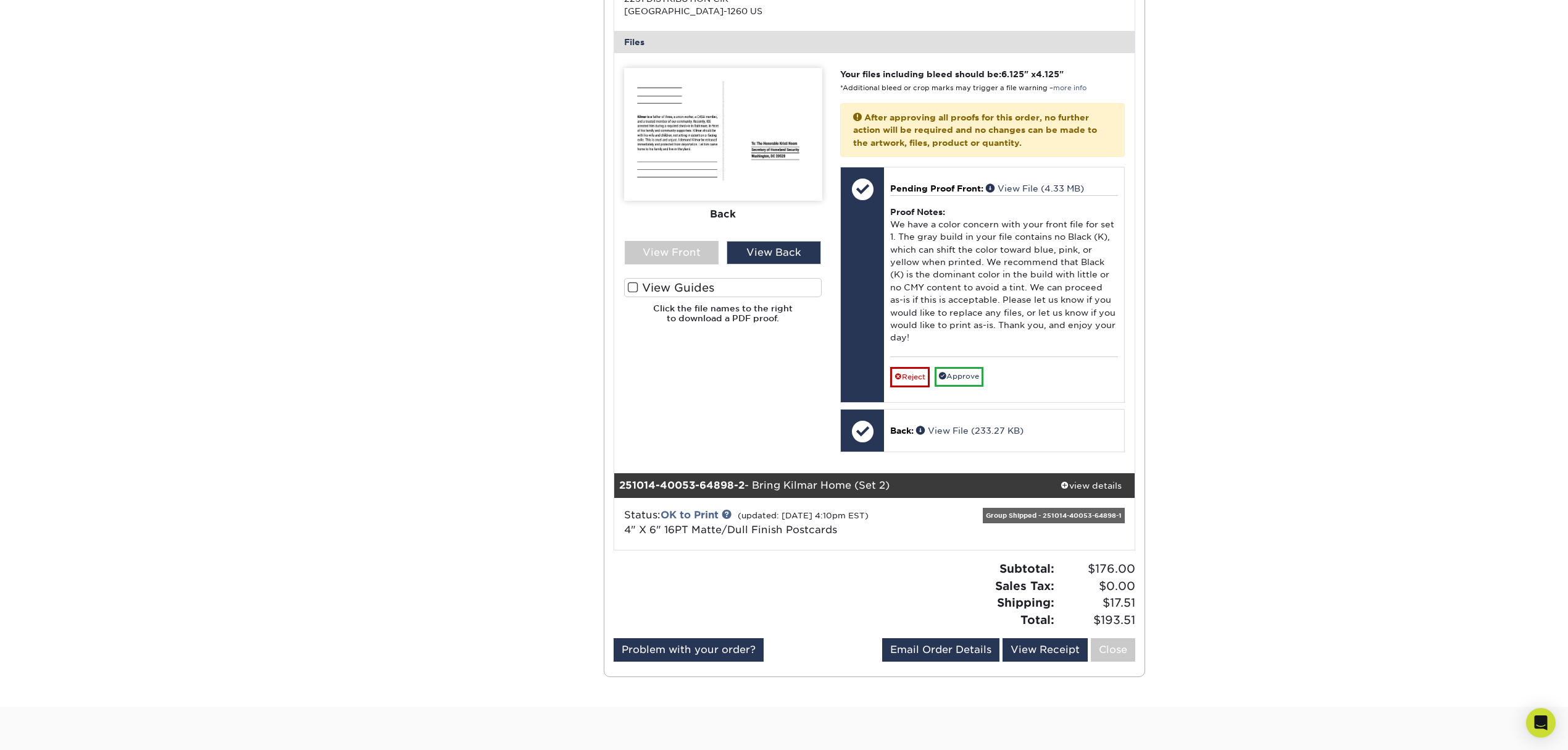
click at [699, 285] on label "View Guides" at bounding box center [723, 287] width 198 height 19
click at [0, 0] on input "View Guides" at bounding box center [0, 0] width 0 height 0
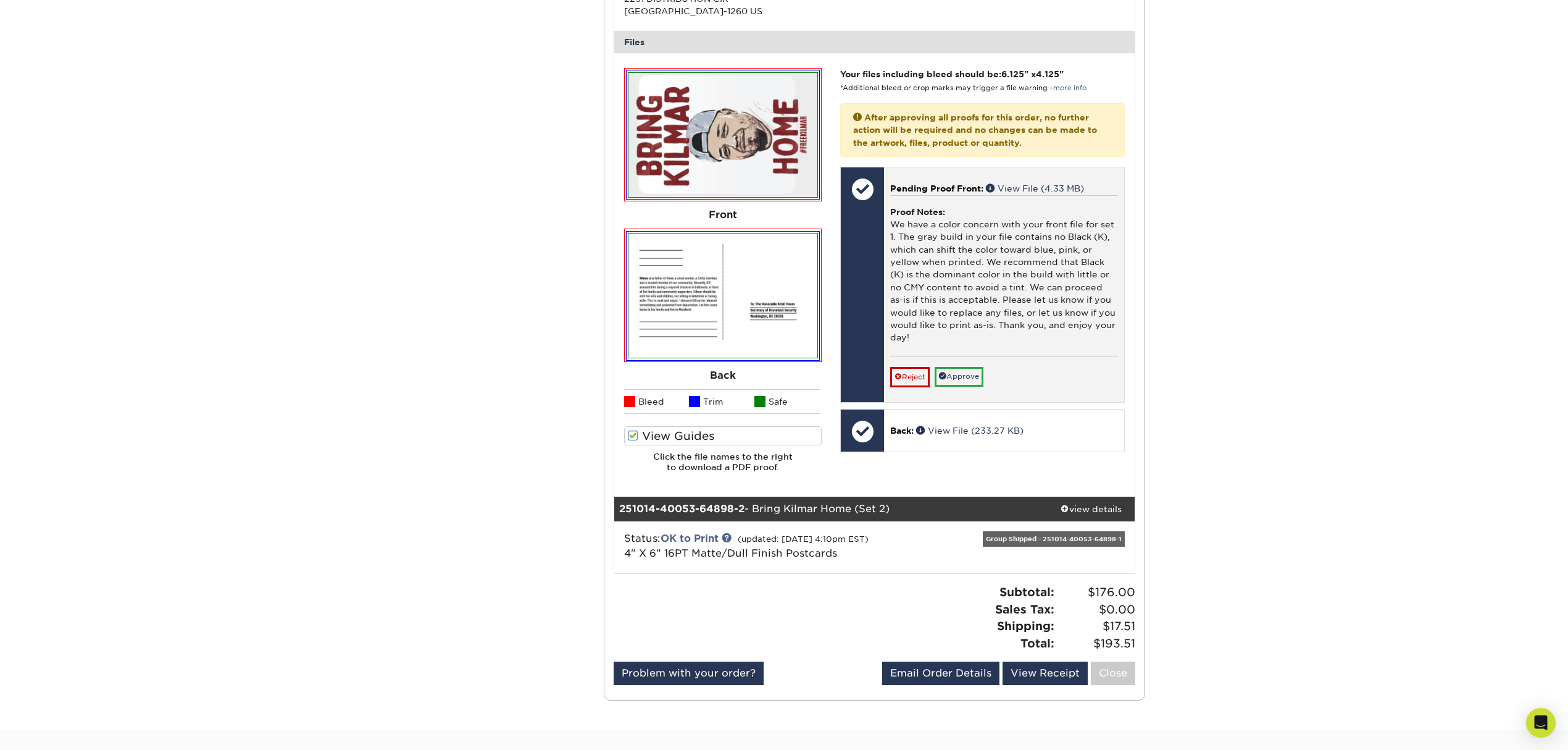
click at [959, 181] on div "Pending Proof Front: View File (4.33 MB) Proof Notes: We have a color concern w…" at bounding box center [1005, 284] width 240 height 234
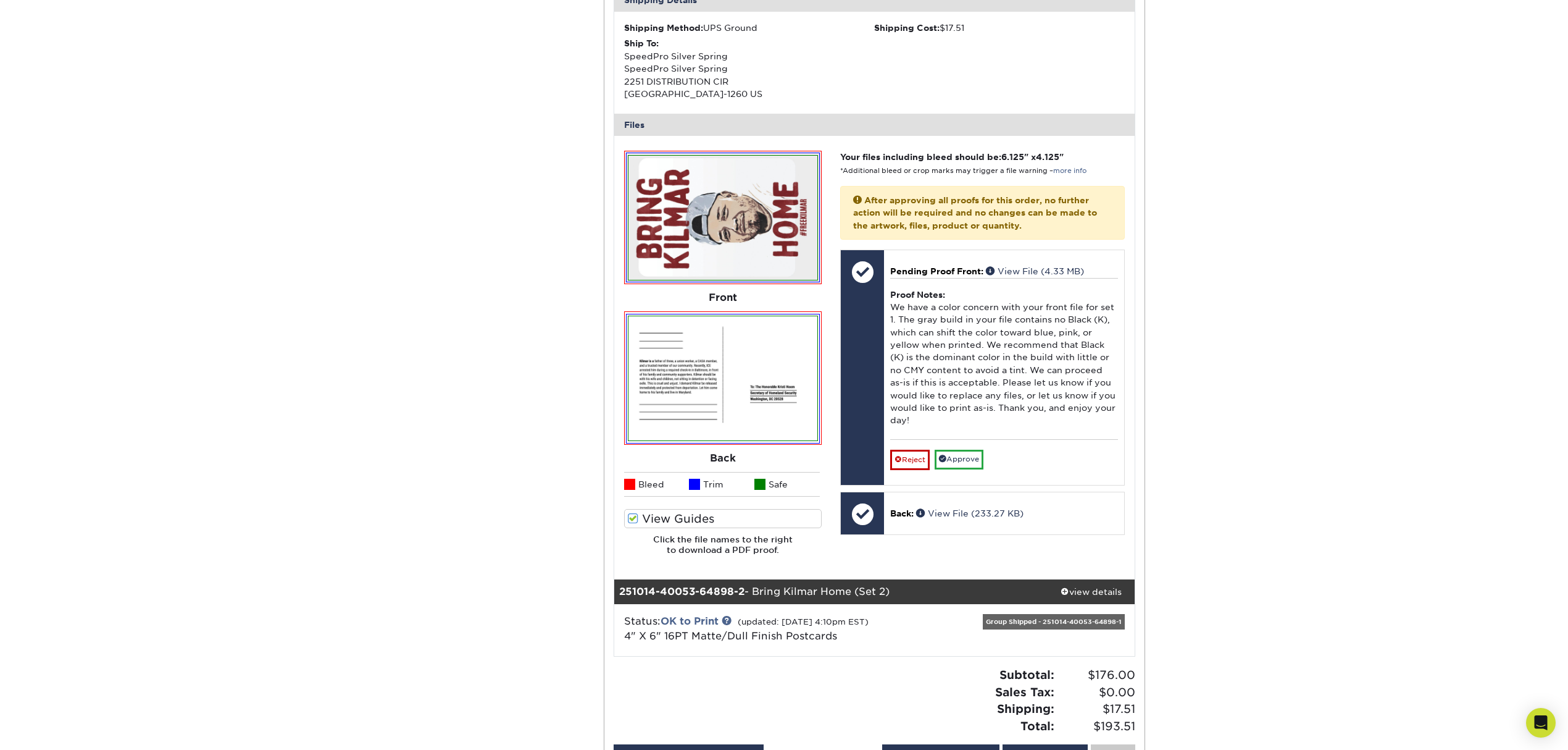
click at [737, 200] on img at bounding box center [723, 218] width 189 height 125
click at [781, 259] on img at bounding box center [723, 218] width 189 height 125
click at [1079, 168] on link "more info" at bounding box center [1069, 170] width 34 height 8
click at [1043, 520] on p "Back: View File (233.27 KB)" at bounding box center [1004, 513] width 228 height 13
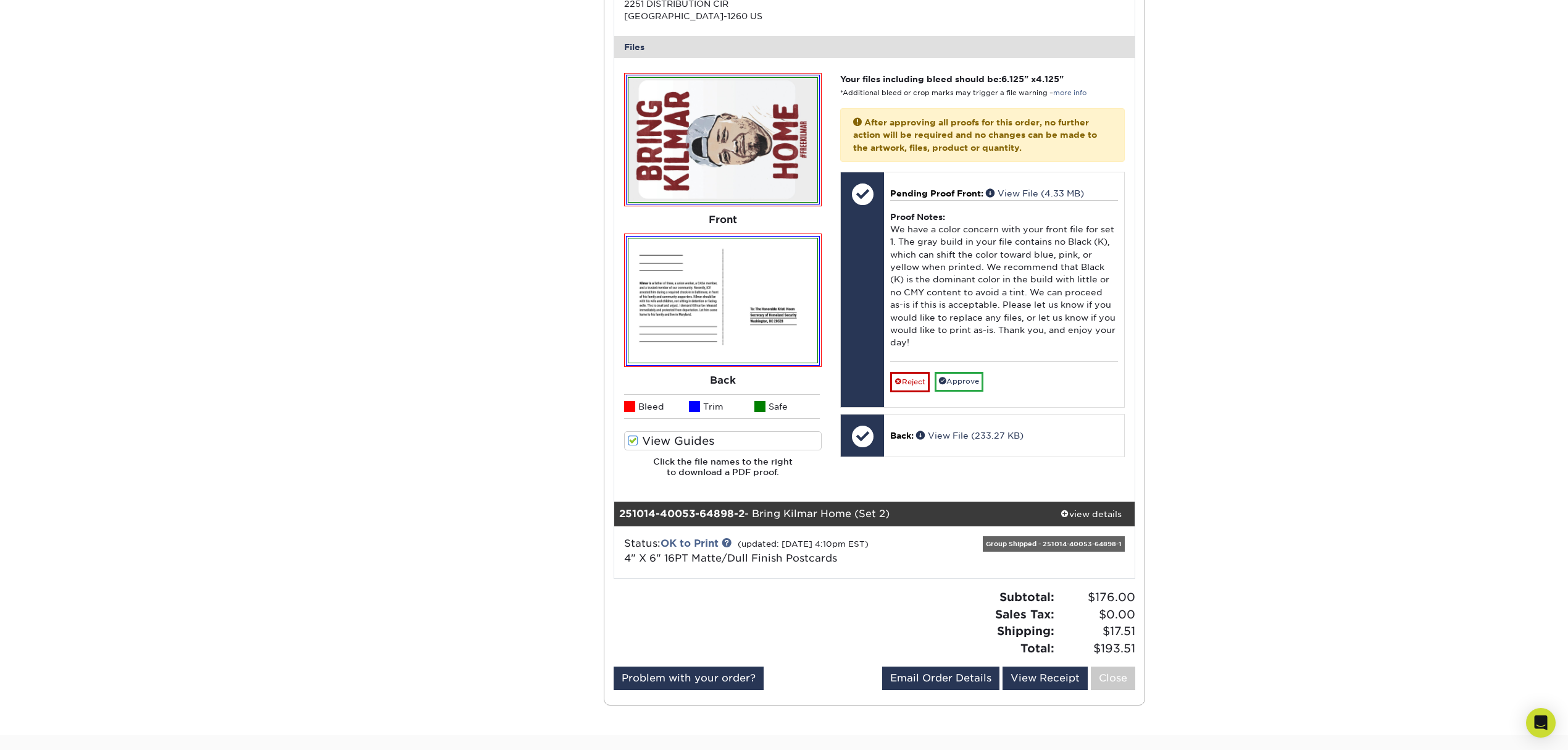
scroll to position [576, 0]
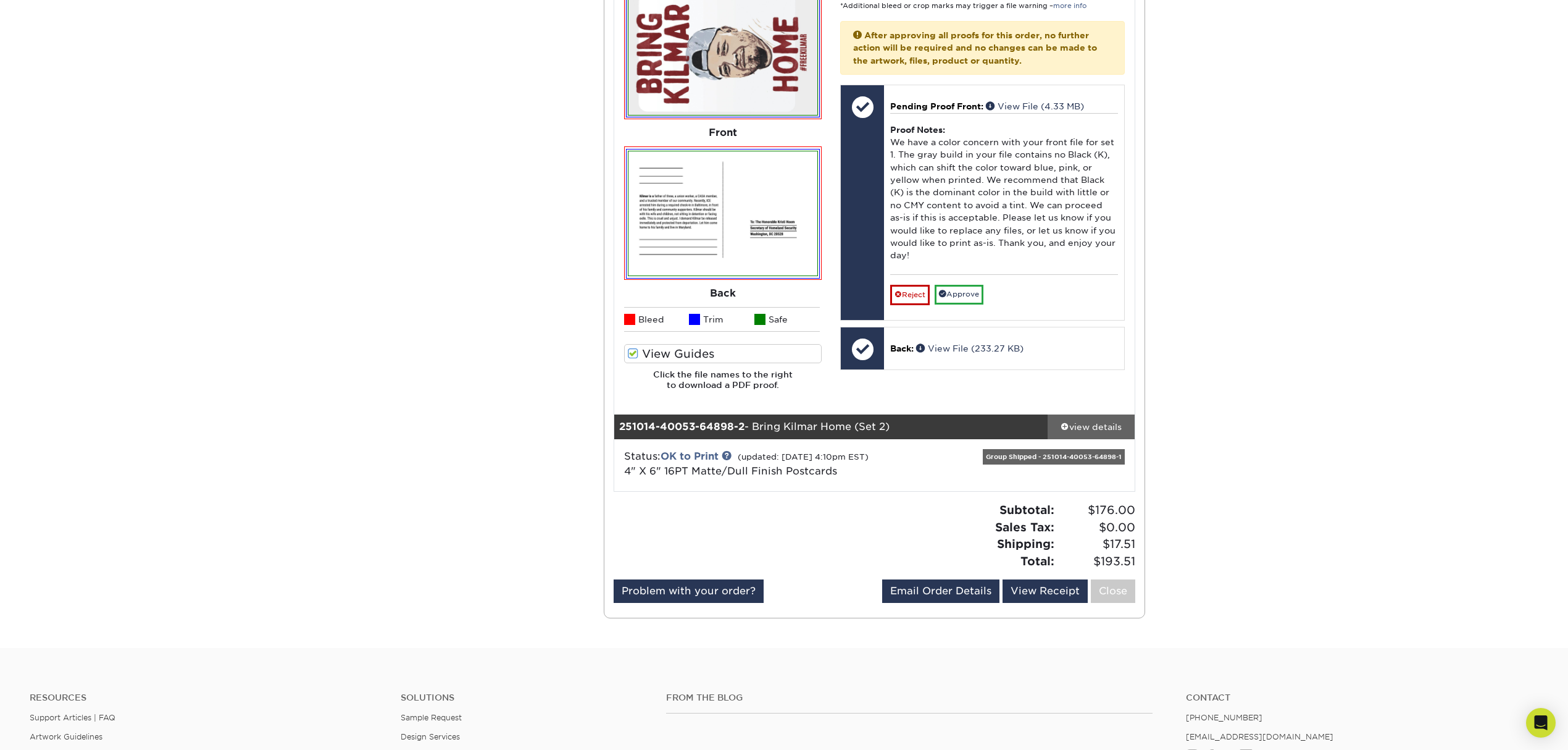
click at [1102, 426] on div "view details" at bounding box center [1091, 427] width 87 height 13
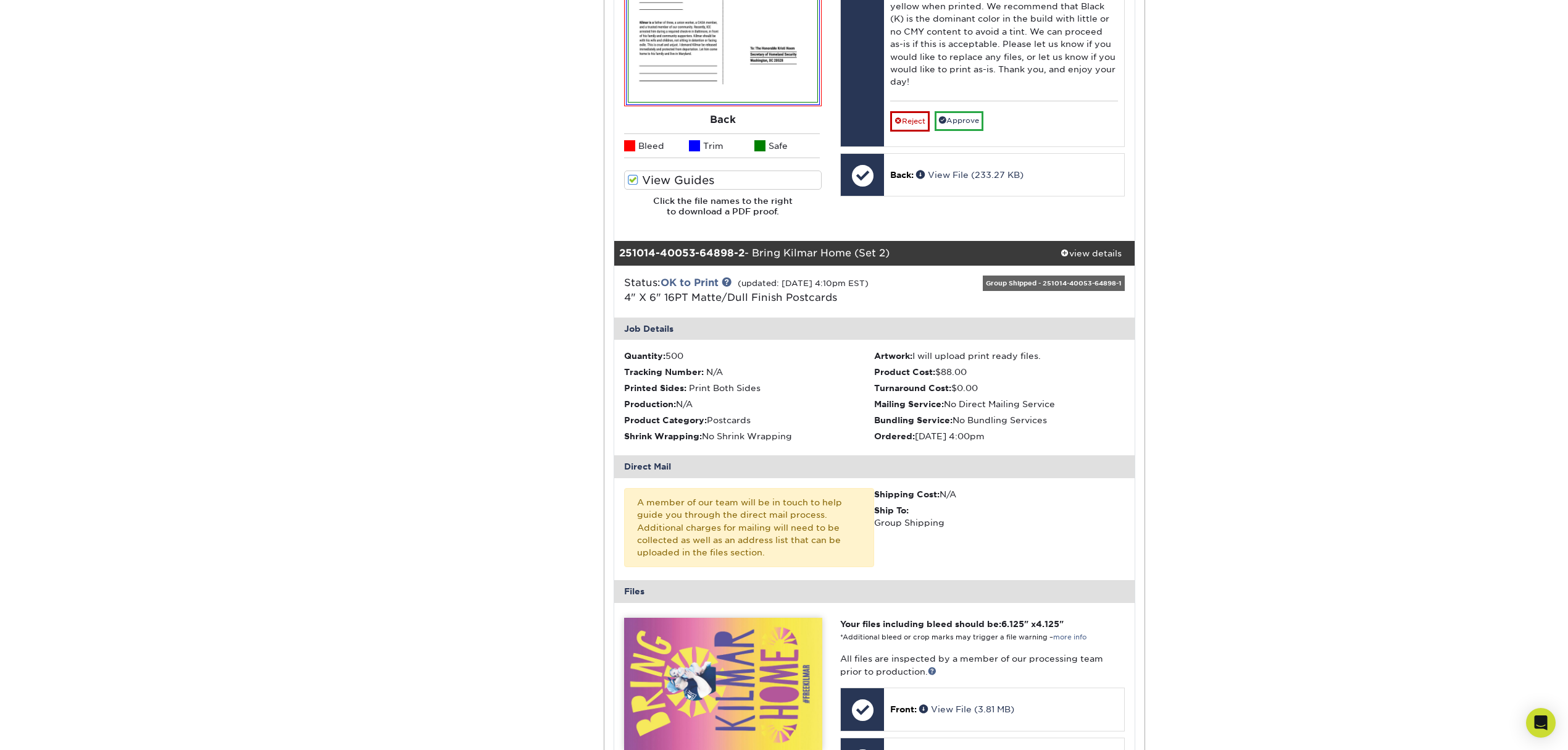
scroll to position [906, 0]
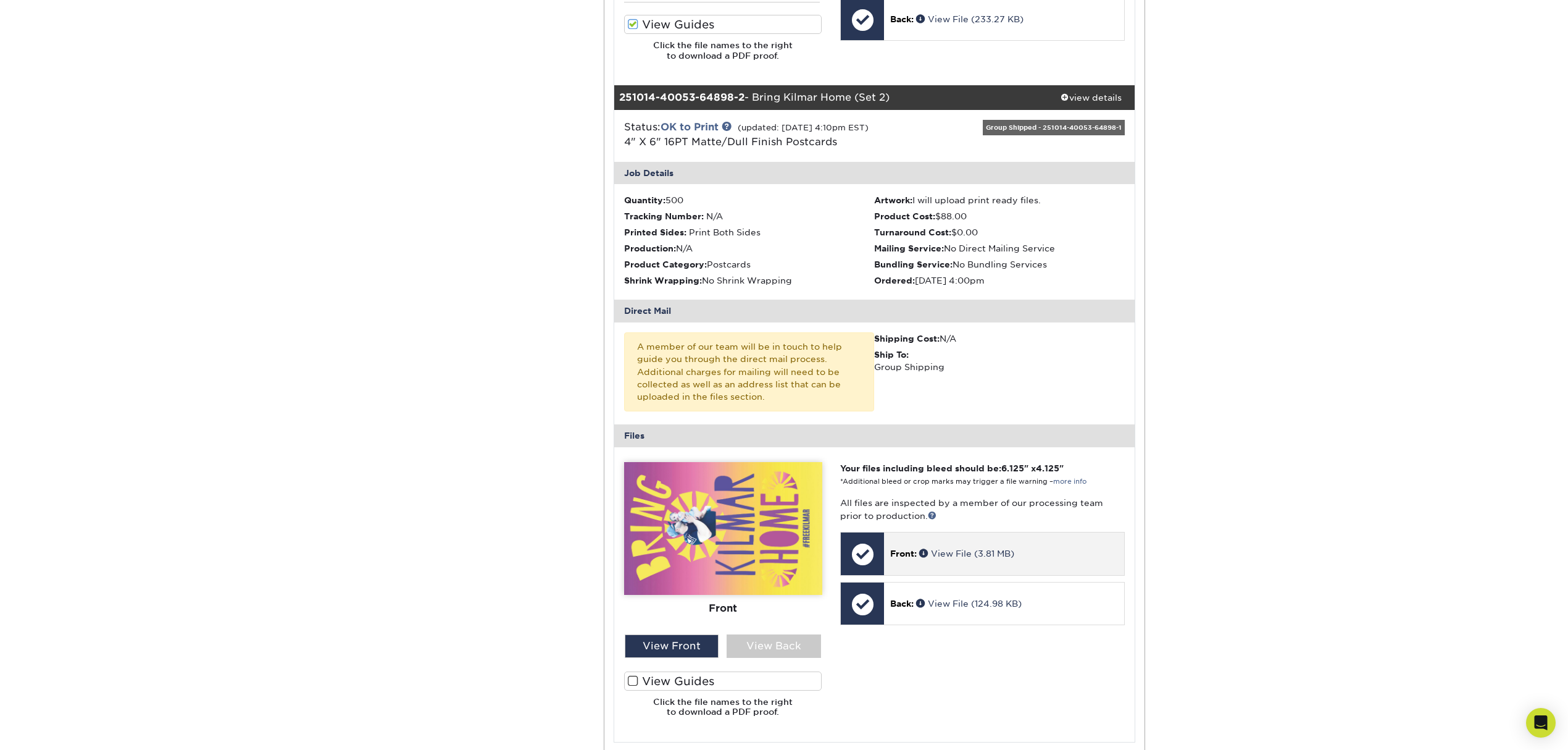
click at [1050, 537] on div "Front: View File (3.81 MB)" at bounding box center [1005, 553] width 240 height 42
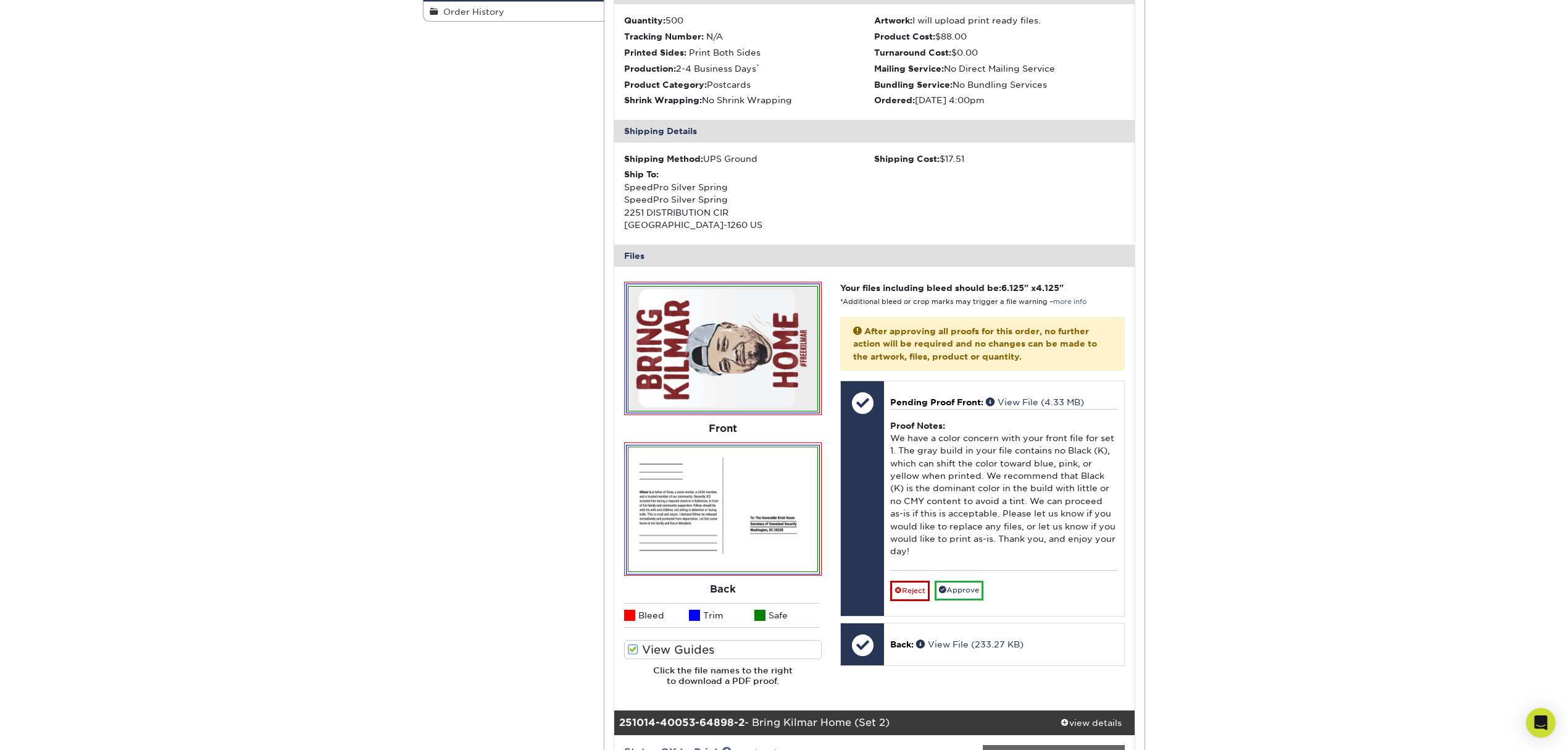
scroll to position [247, 0]
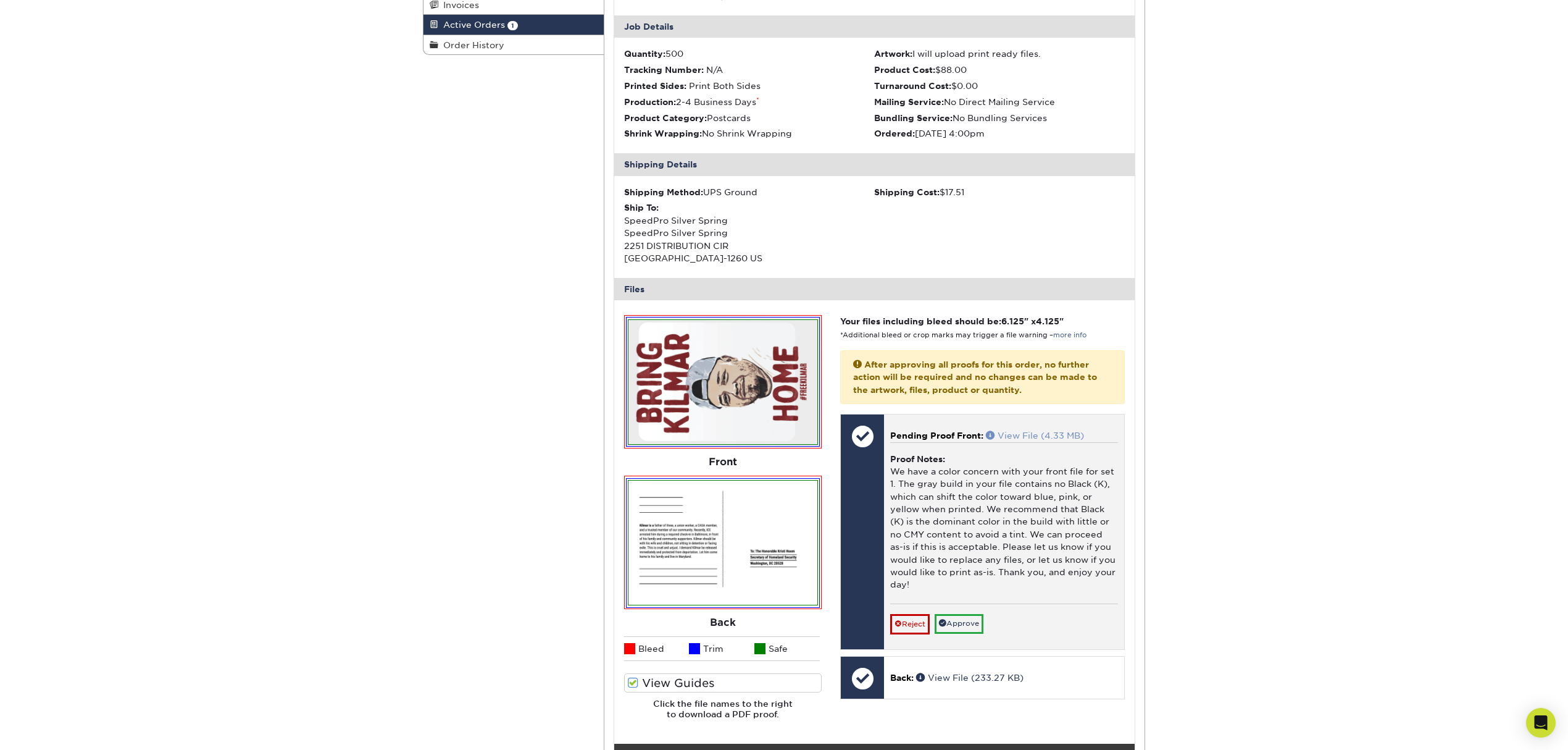
click at [1013, 436] on link "View File (4.33 MB)" at bounding box center [1035, 435] width 98 height 10
click at [1069, 512] on div "Proof Notes: We have a color concern with your front file for set 1. The gray b…" at bounding box center [1004, 523] width 228 height 162
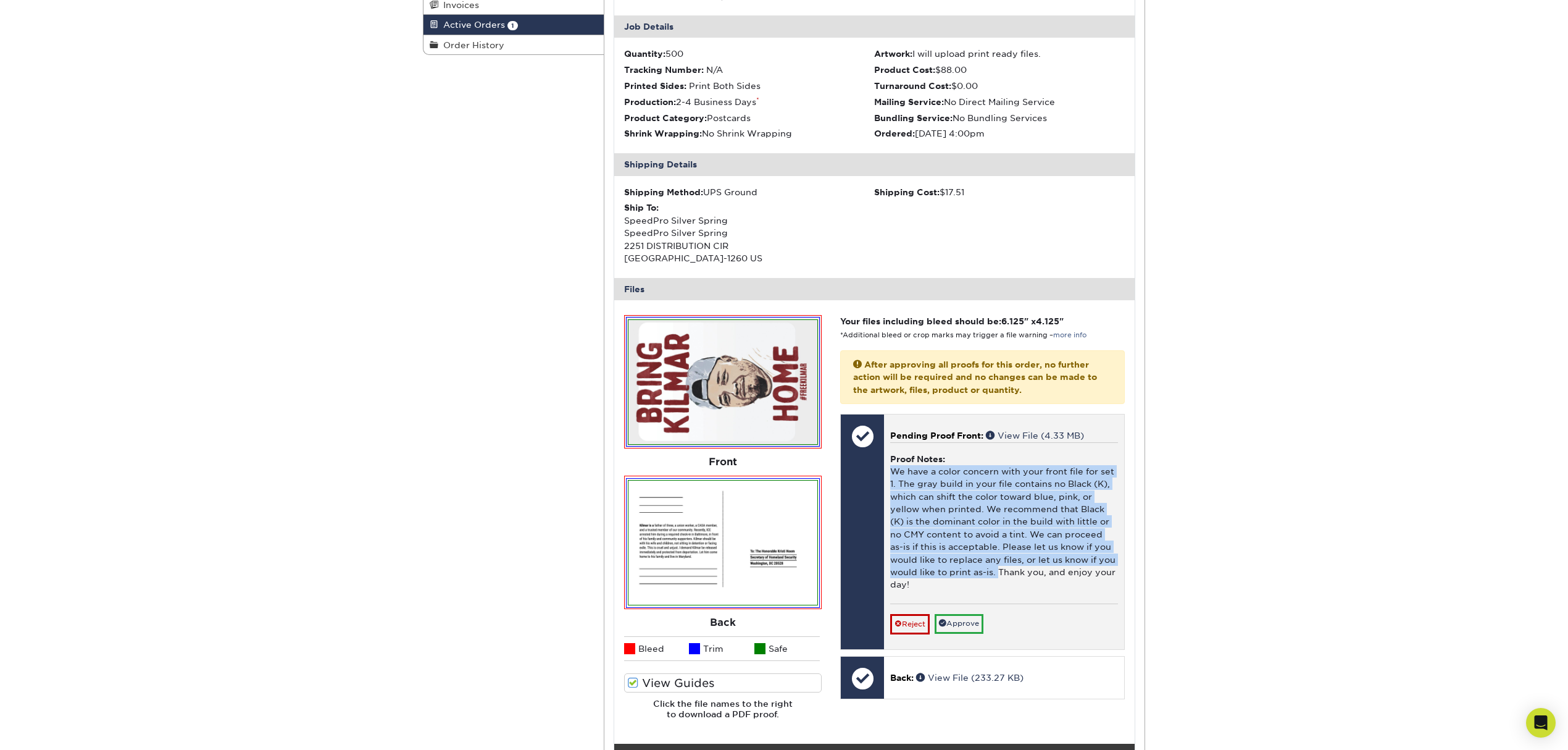
drag, startPoint x: 892, startPoint y: 471, endPoint x: 1001, endPoint y: 578, distance: 152.7
click at [1001, 578] on div "Proof Notes: We have a color concern with your front file for set 1. The gray b…" at bounding box center [1004, 523] width 228 height 162
copy div "We have a color concern with your front file for set 1. The gray build in your …"
click at [903, 623] on link "Reject" at bounding box center [909, 623] width 39 height 20
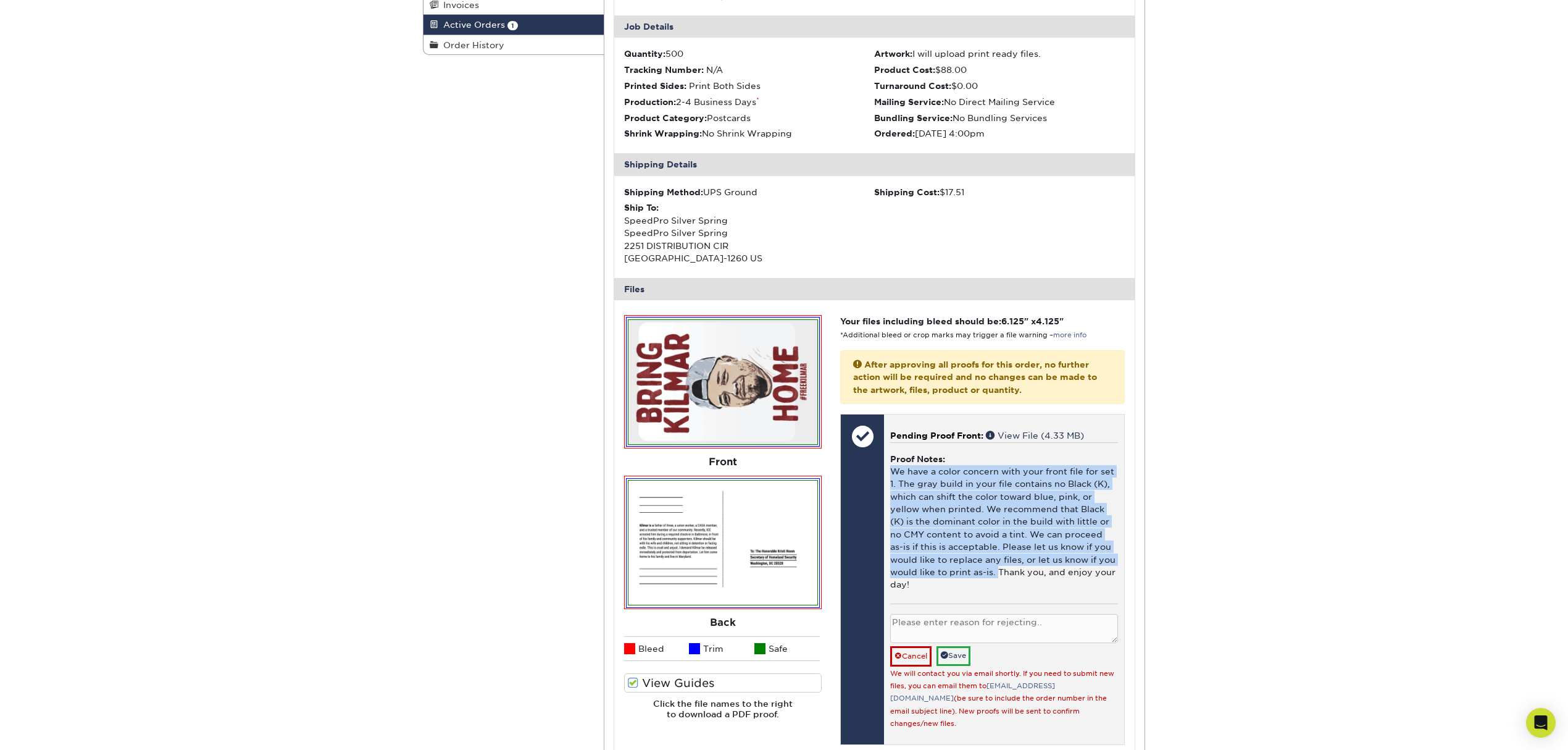
scroll to position [329, 0]
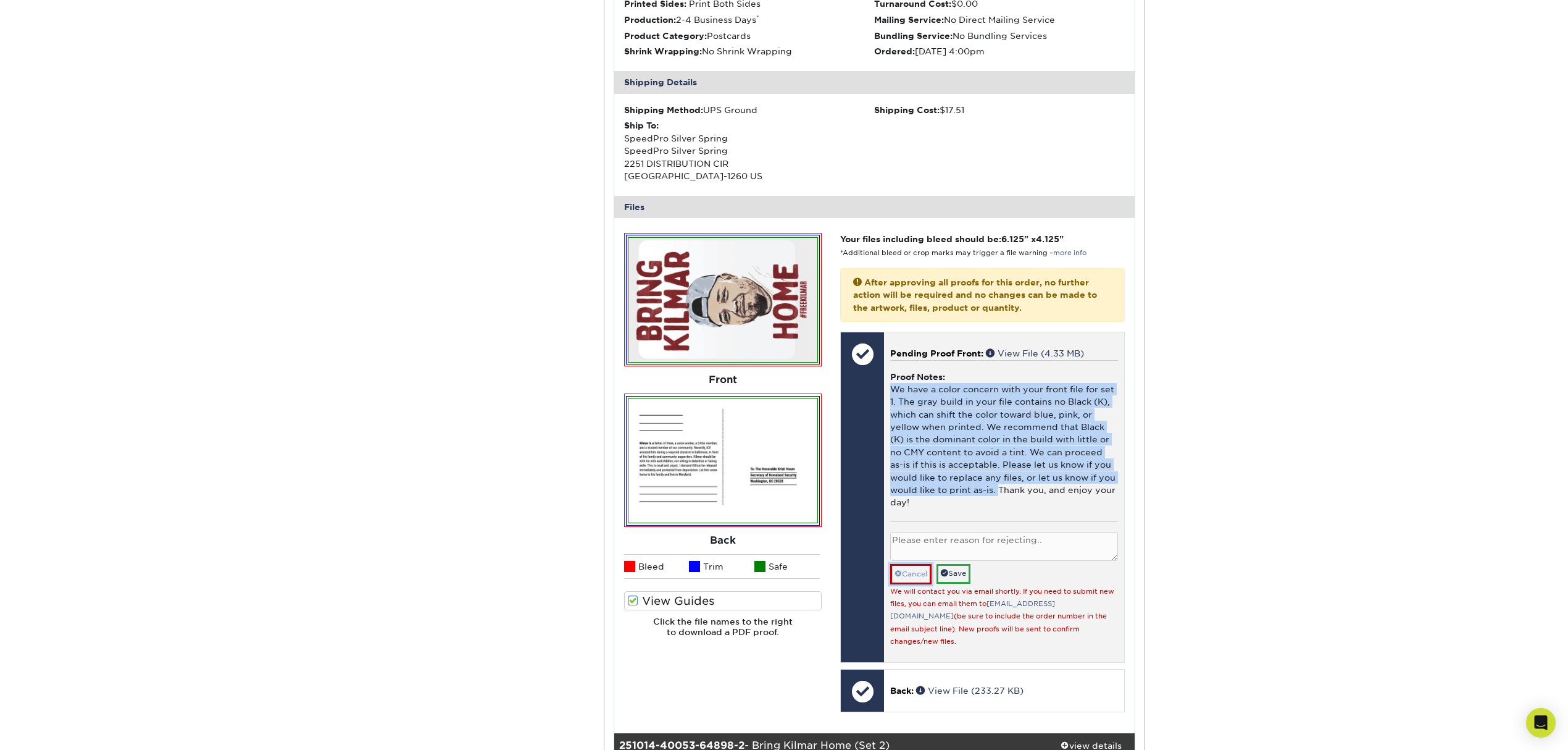
click at [910, 582] on link "Cancel" at bounding box center [910, 573] width 41 height 20
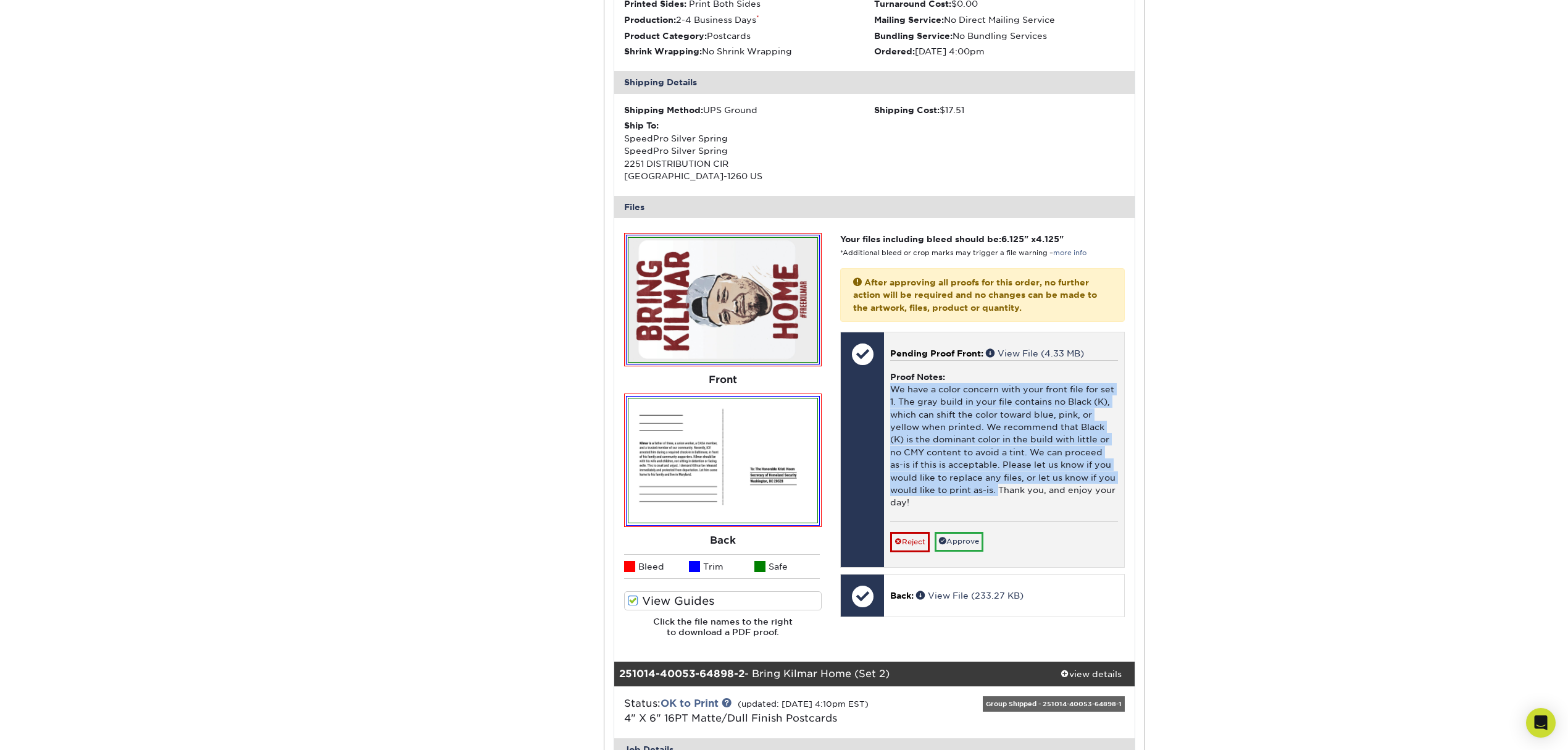
click at [993, 441] on div "Proof Notes: We have a color concern with your front file for set 1. The gray b…" at bounding box center [1004, 441] width 228 height 162
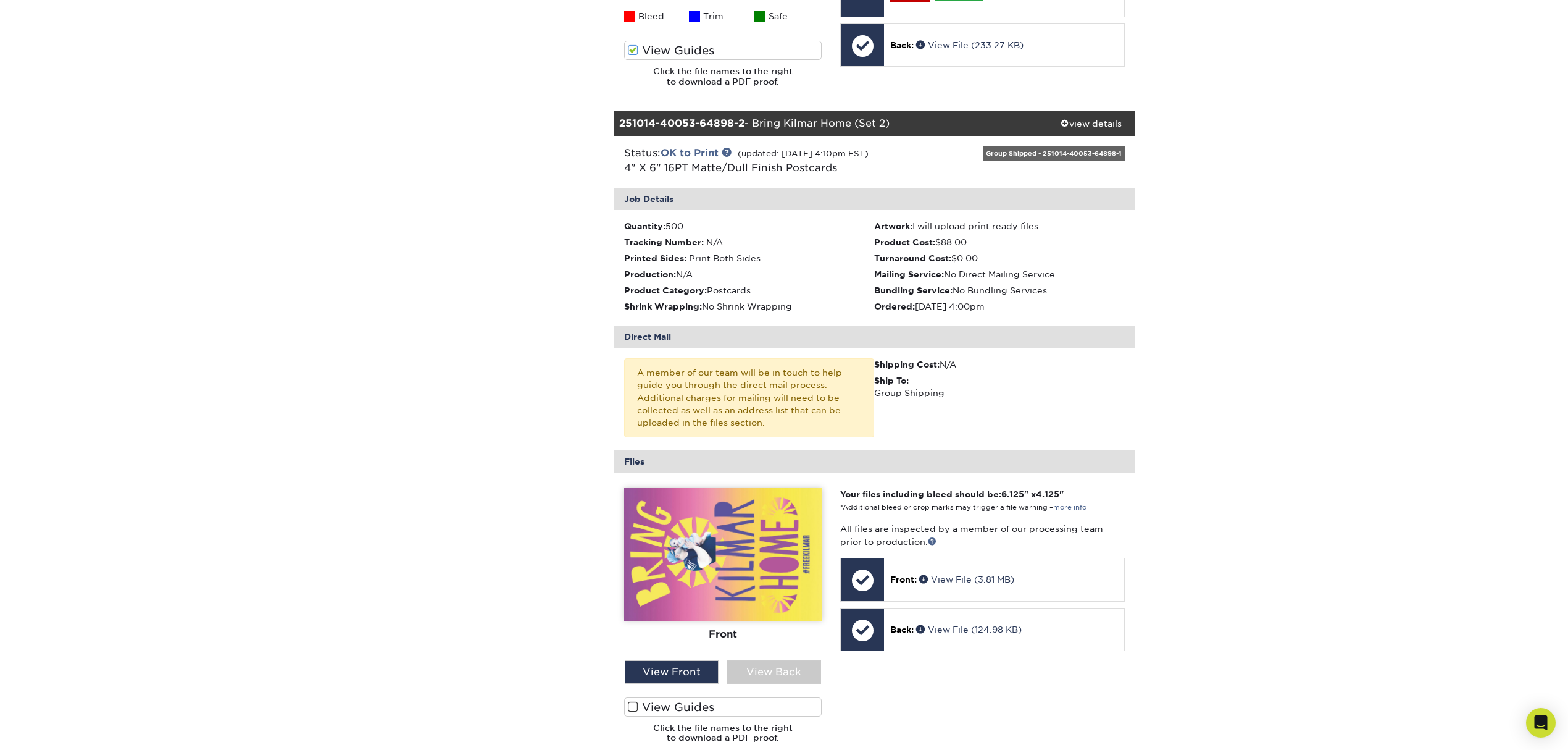
scroll to position [906, 0]
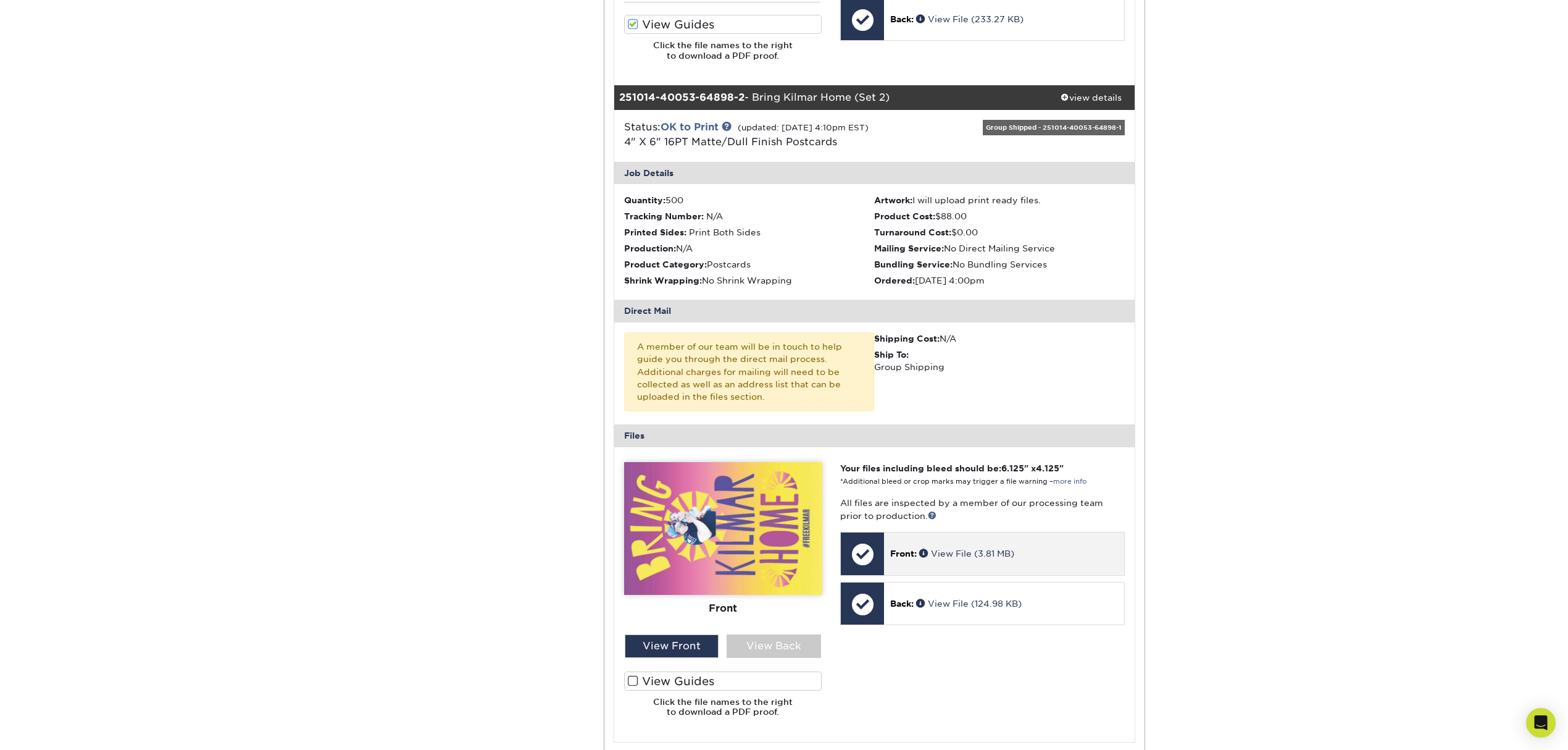
click at [969, 568] on div "Front: View File (3.81 MB)" at bounding box center [1005, 553] width 240 height 42
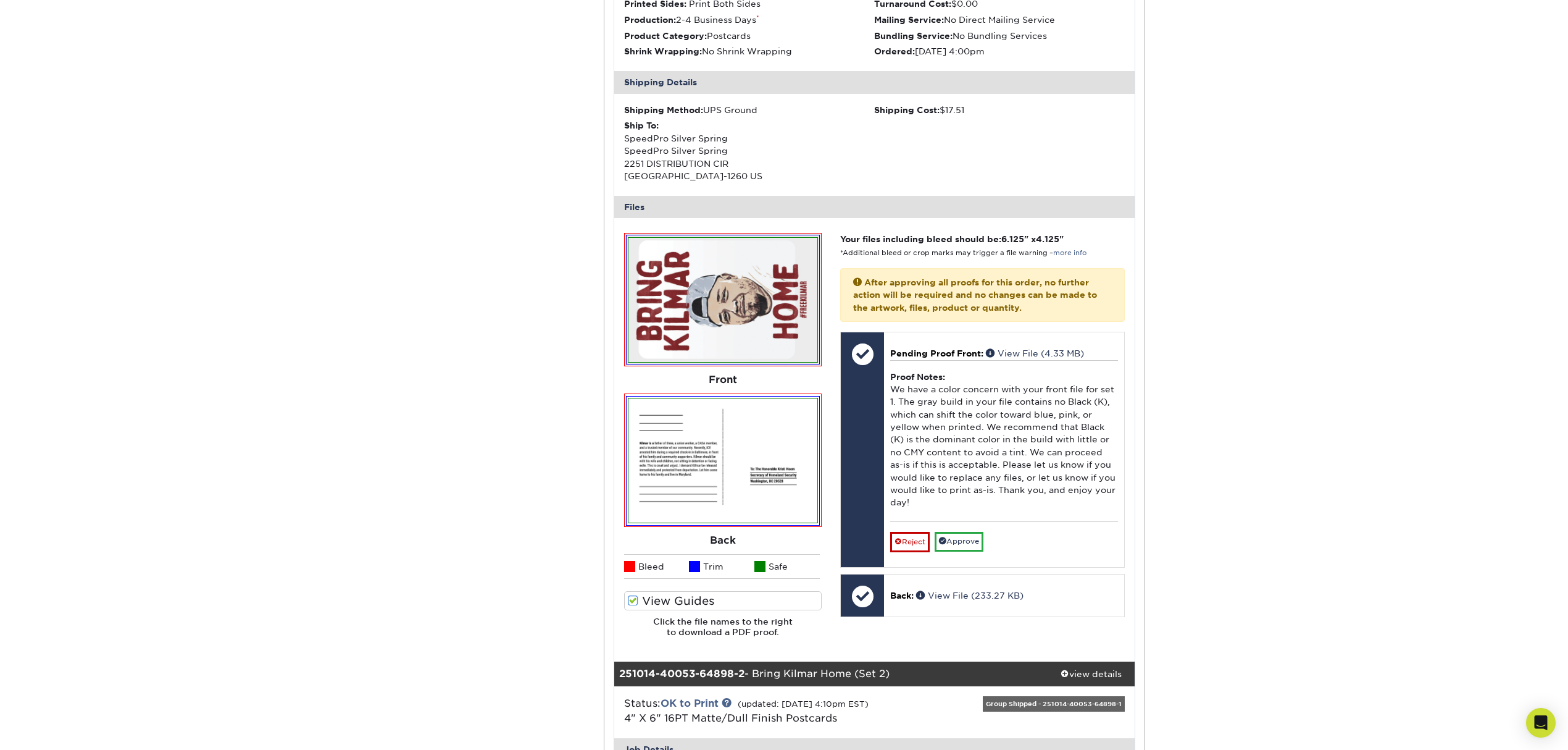
scroll to position [411, 0]
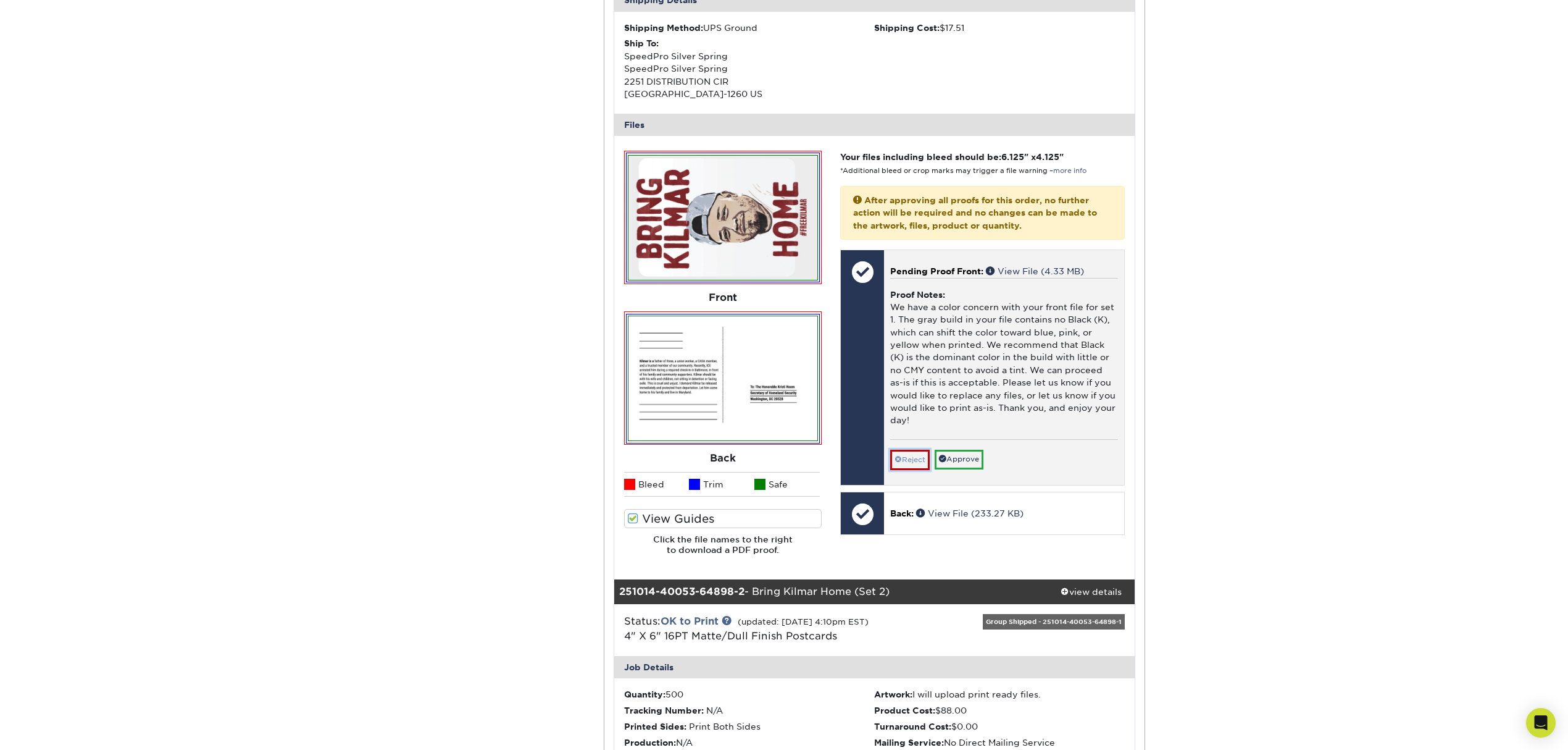
click at [897, 453] on link "Reject" at bounding box center [909, 460] width 39 height 20
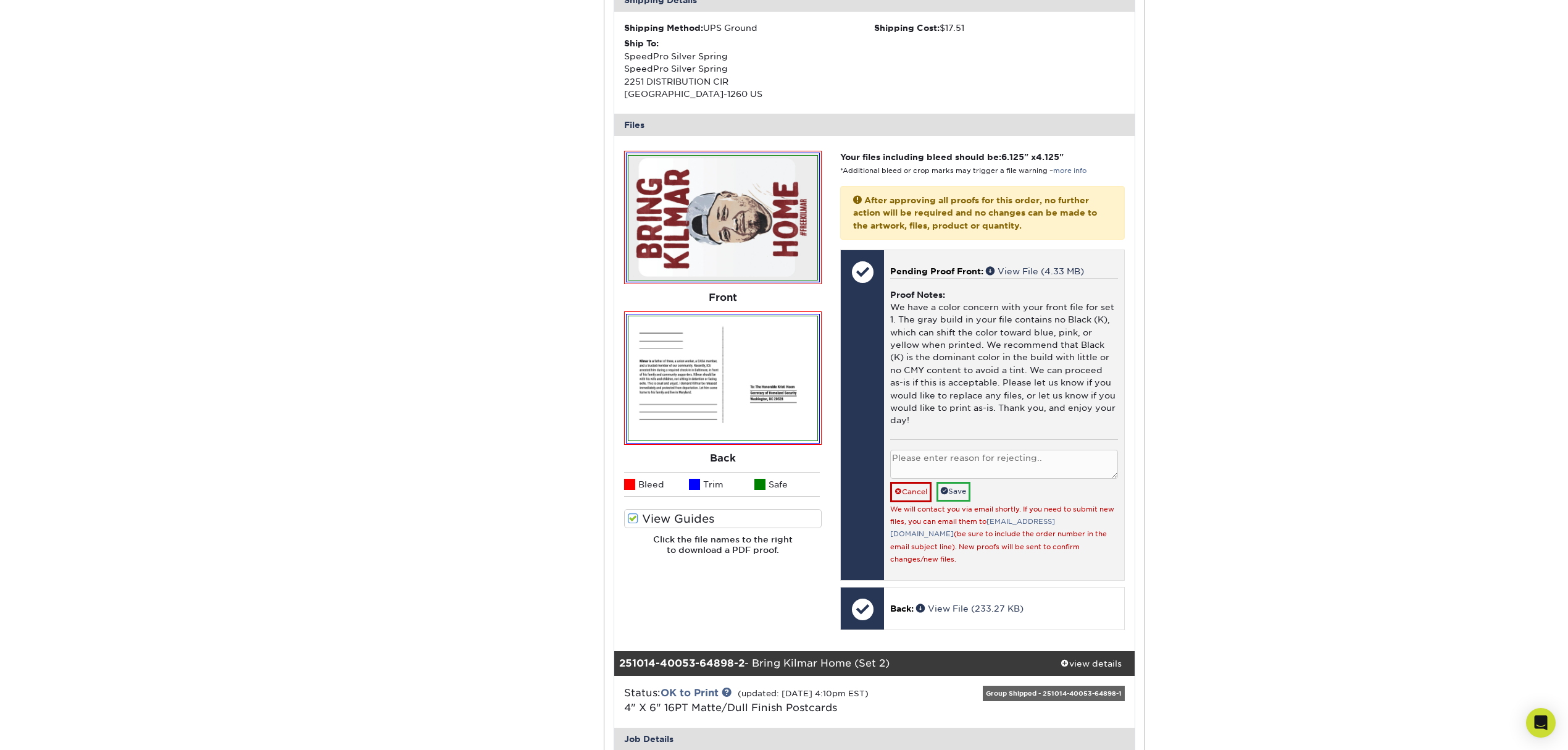
click at [1089, 460] on textarea at bounding box center [1004, 464] width 228 height 29
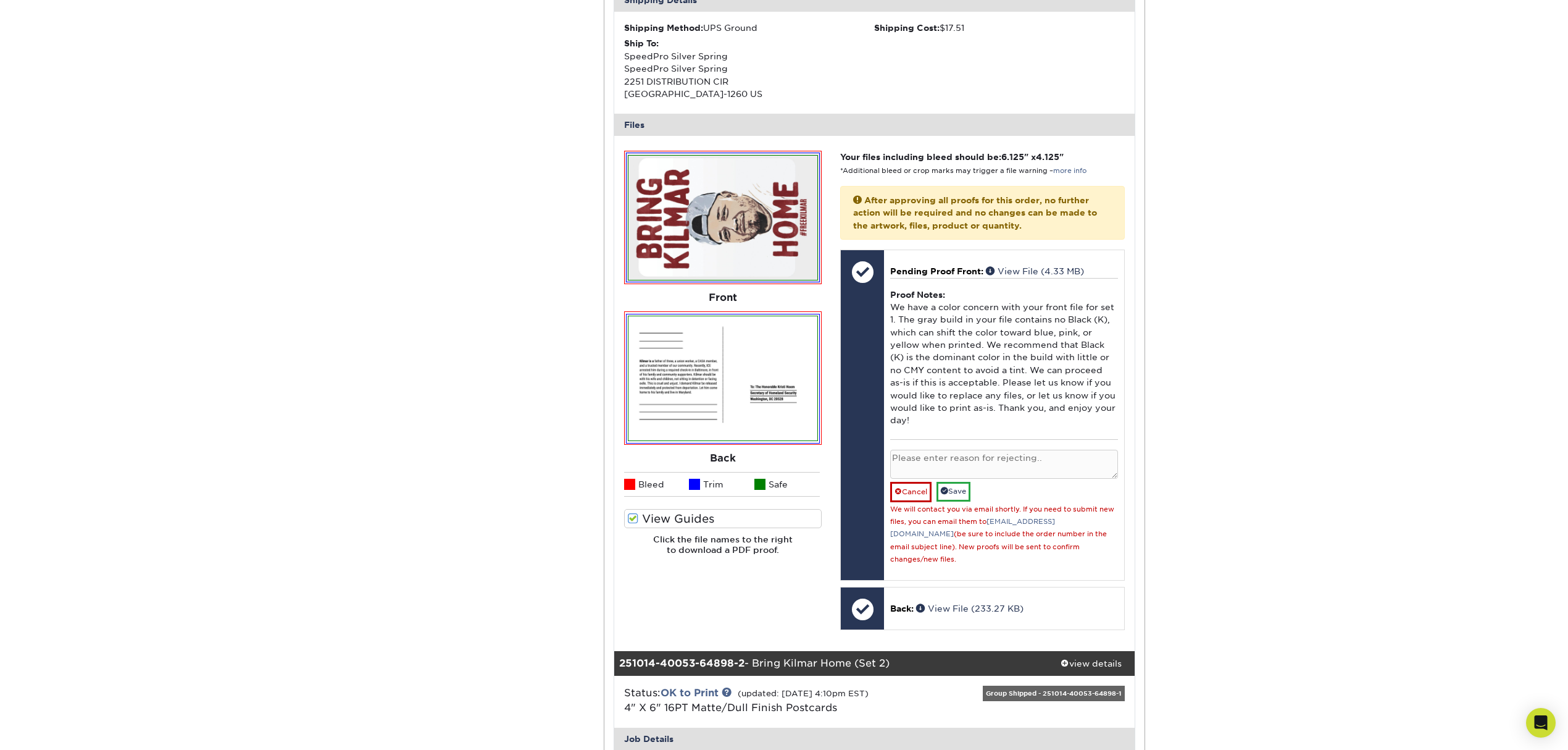
click at [456, 295] on div "Active Orders Account Overview Contact Information Change Password Address Book…" at bounding box center [784, 583] width 741 height 1764
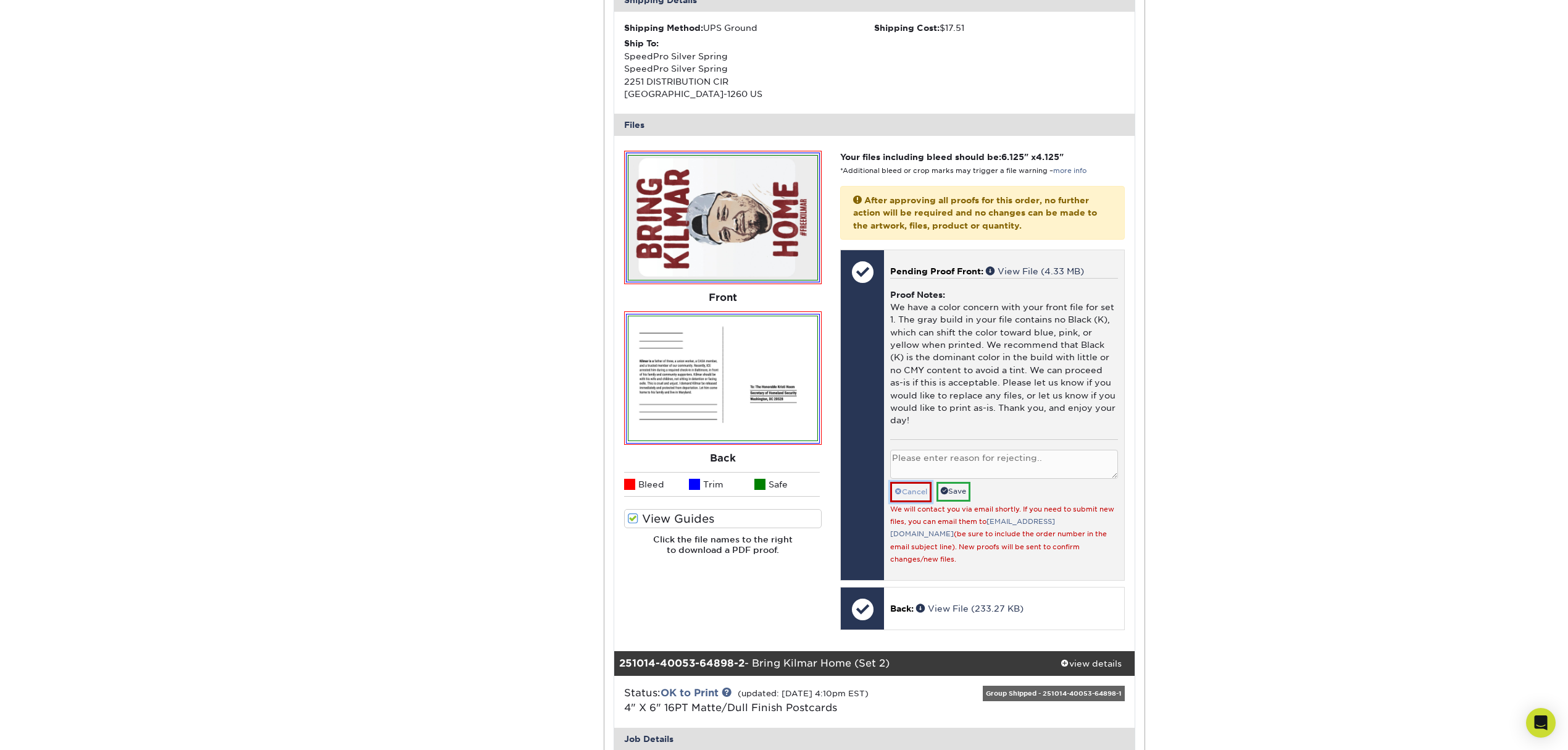
click at [911, 498] on link "Cancel" at bounding box center [910, 492] width 41 height 20
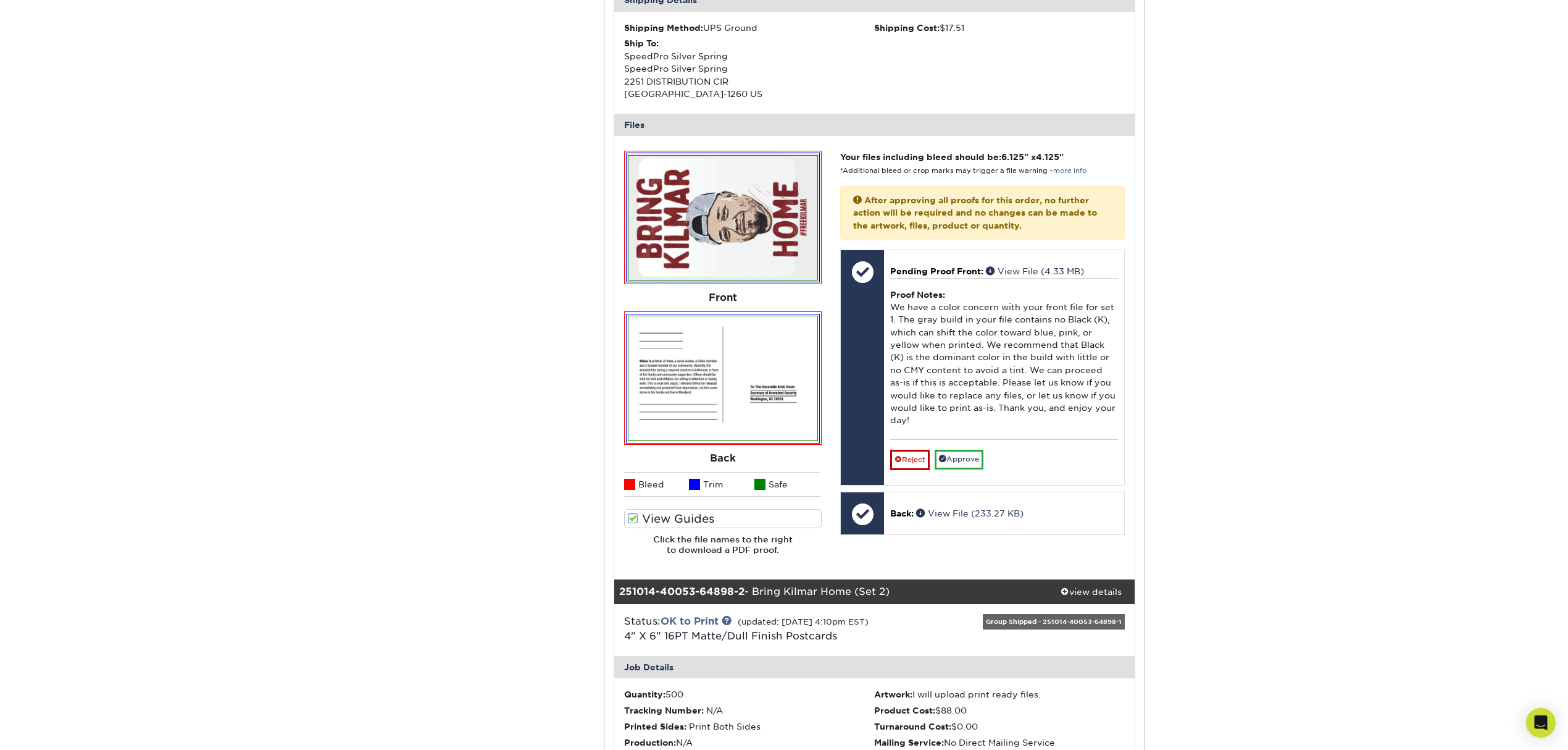
scroll to position [247, 0]
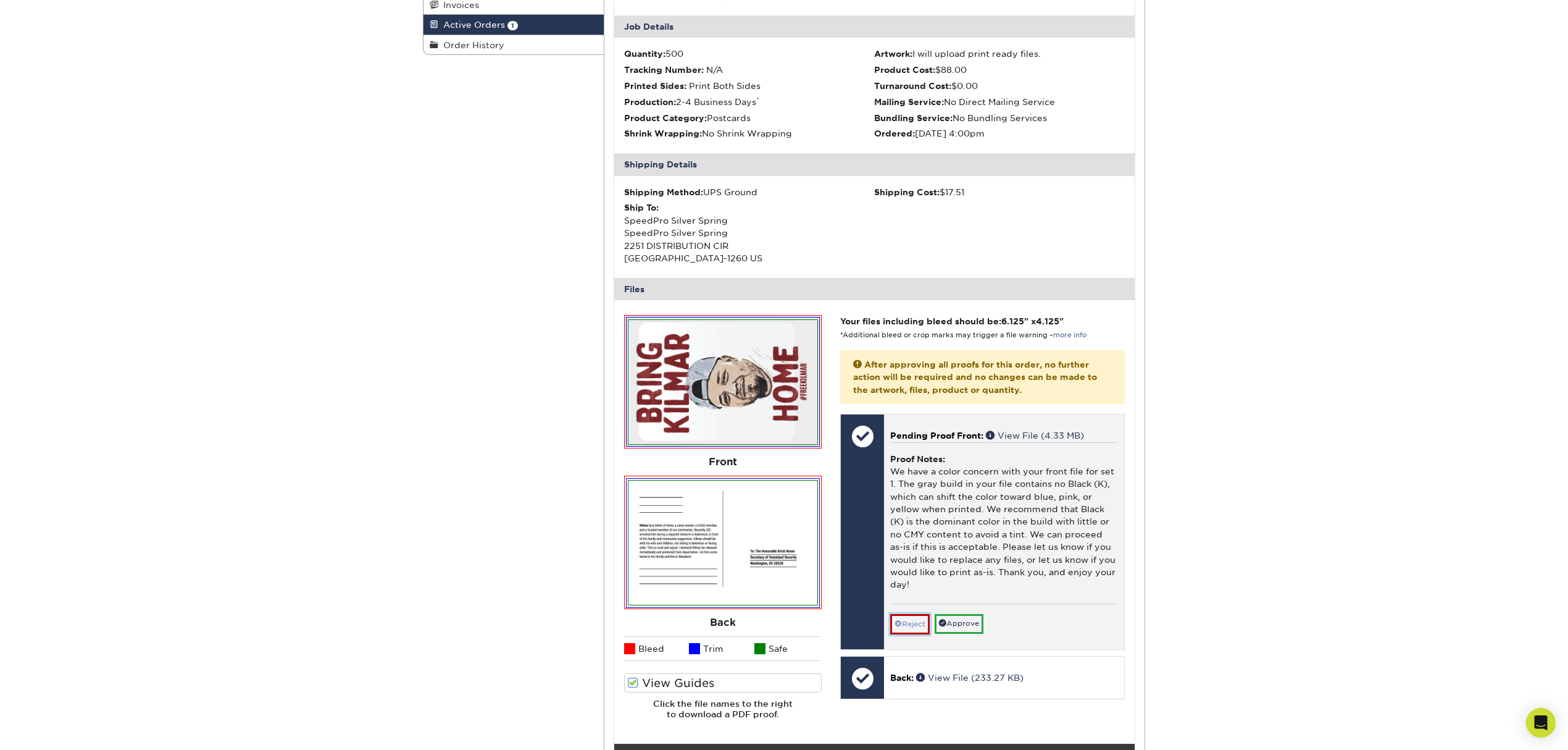
click at [911, 626] on link "Reject" at bounding box center [909, 623] width 39 height 20
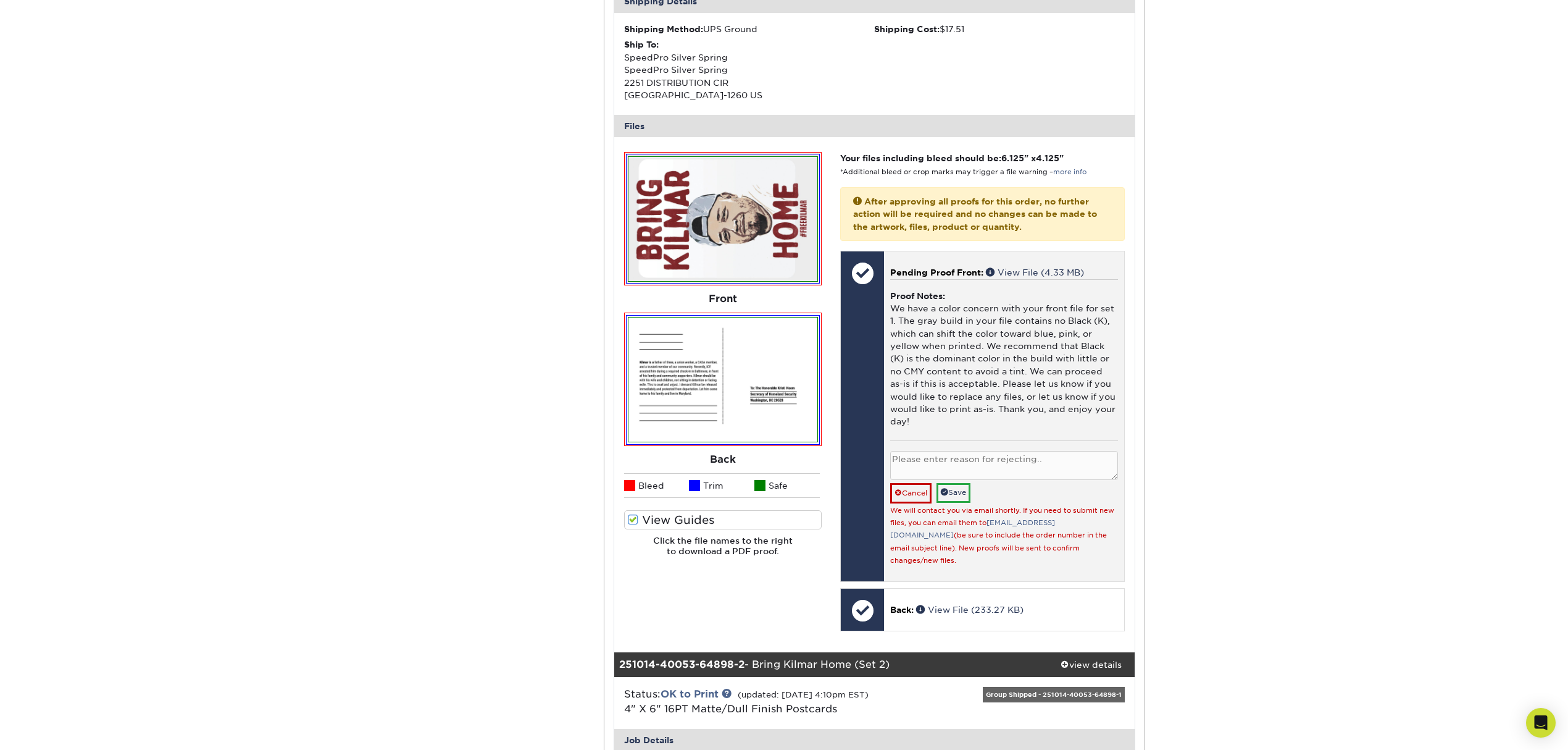
scroll to position [411, 0]
click at [948, 468] on textarea at bounding box center [1004, 464] width 228 height 29
type textarea "Customer is sending me a new"
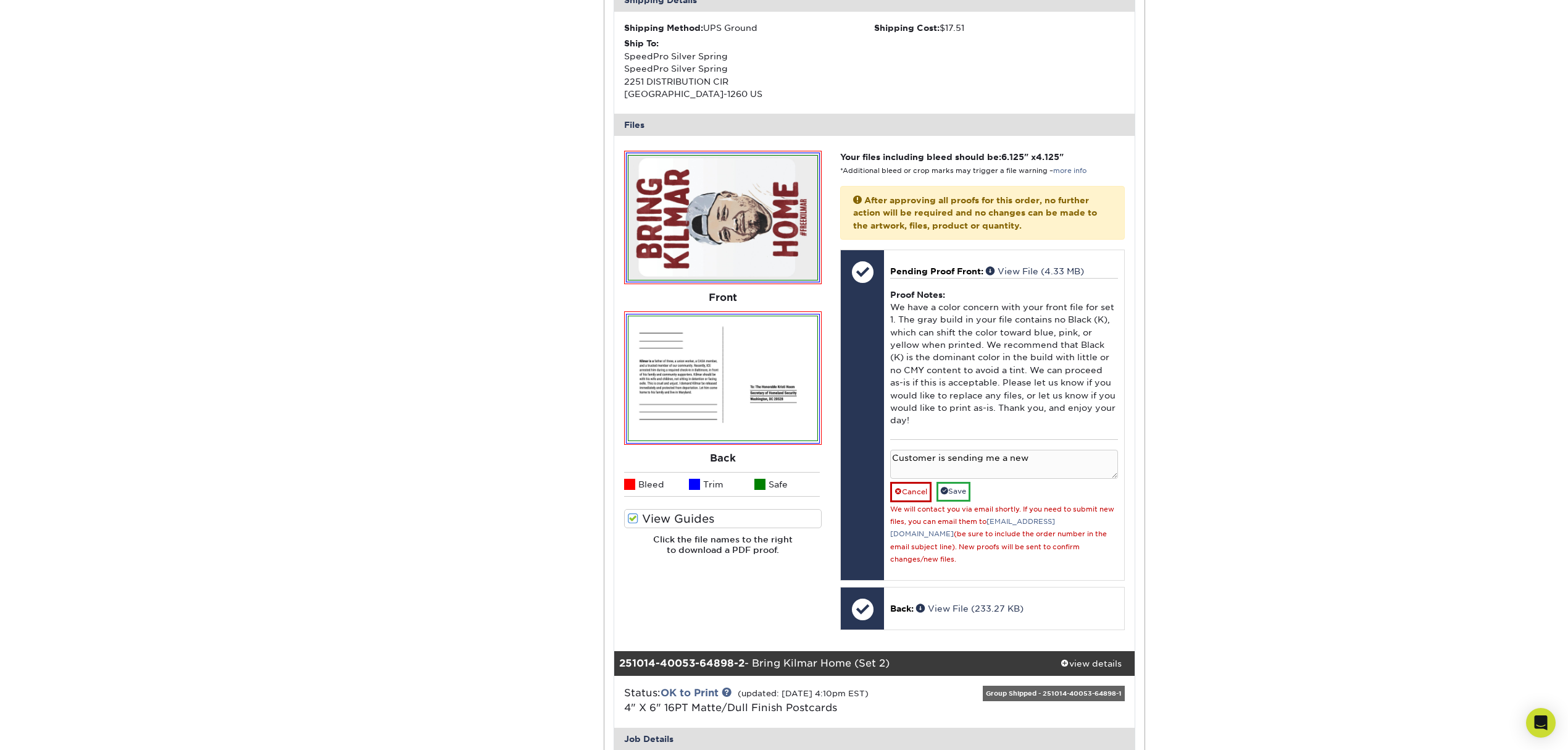
click at [1238, 460] on div "Active Orders Account Overview Contact Information Change Password Address Book…" at bounding box center [784, 583] width 1568 height 1764
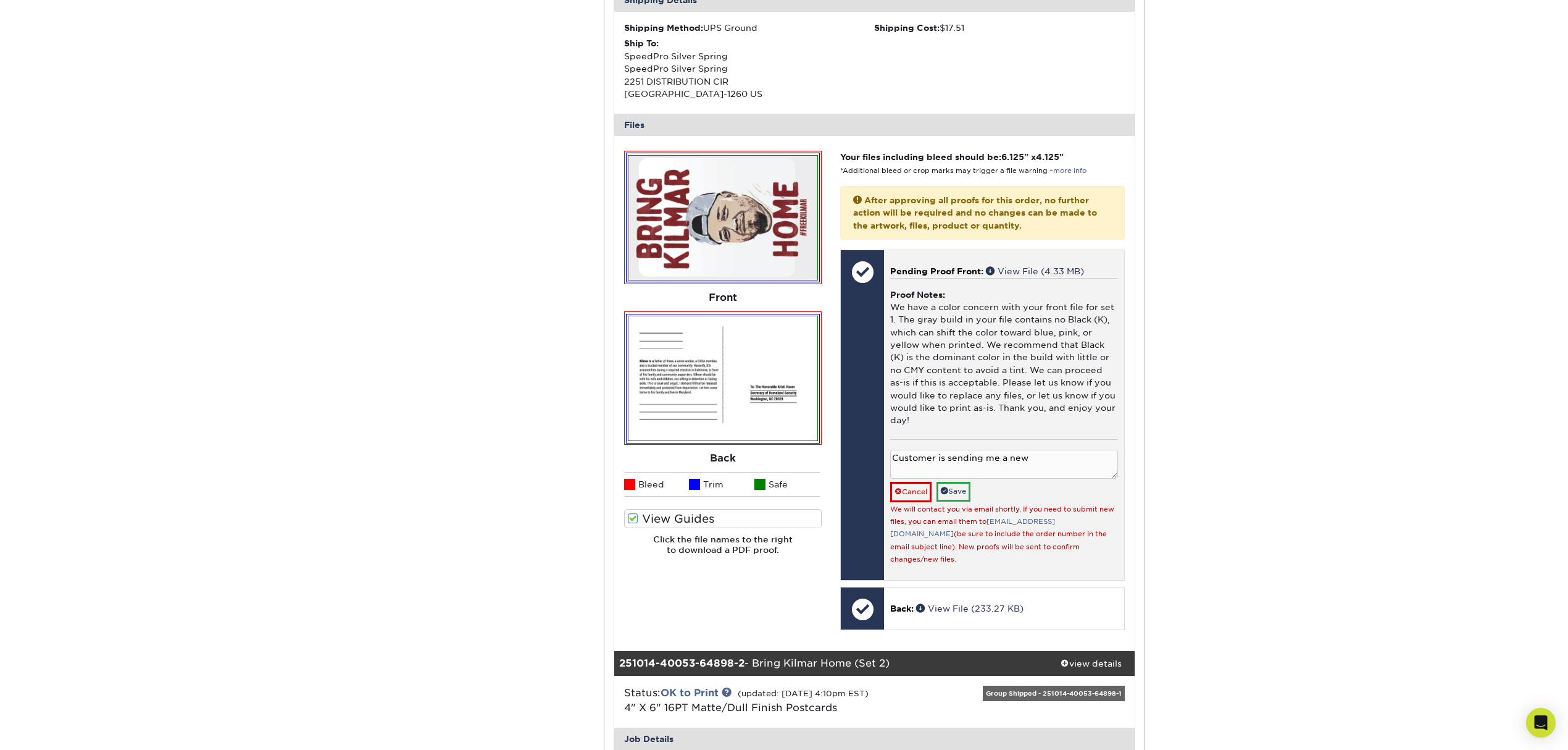
click at [1026, 461] on textarea "Customer is sending me a new" at bounding box center [1004, 464] width 228 height 29
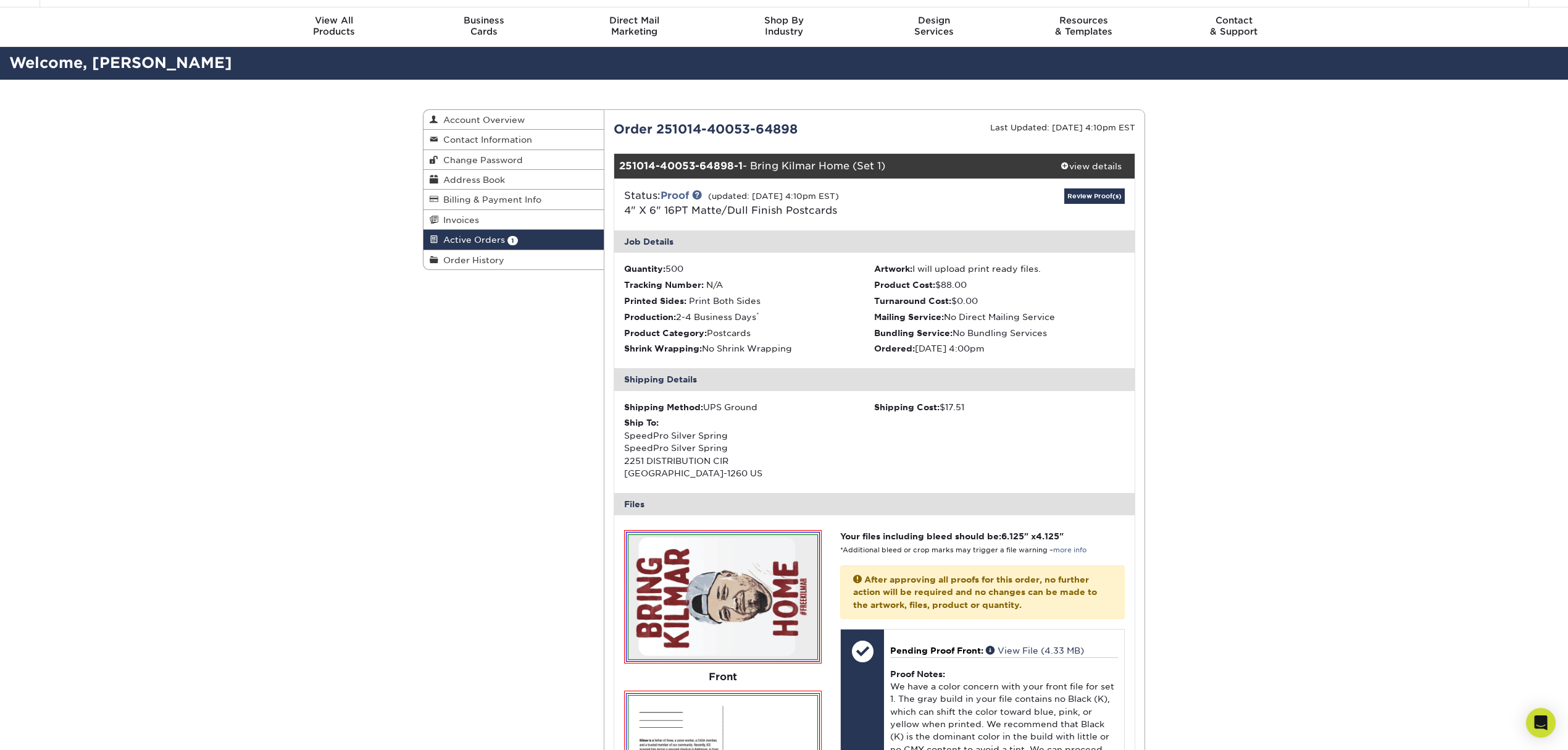
scroll to position [0, 0]
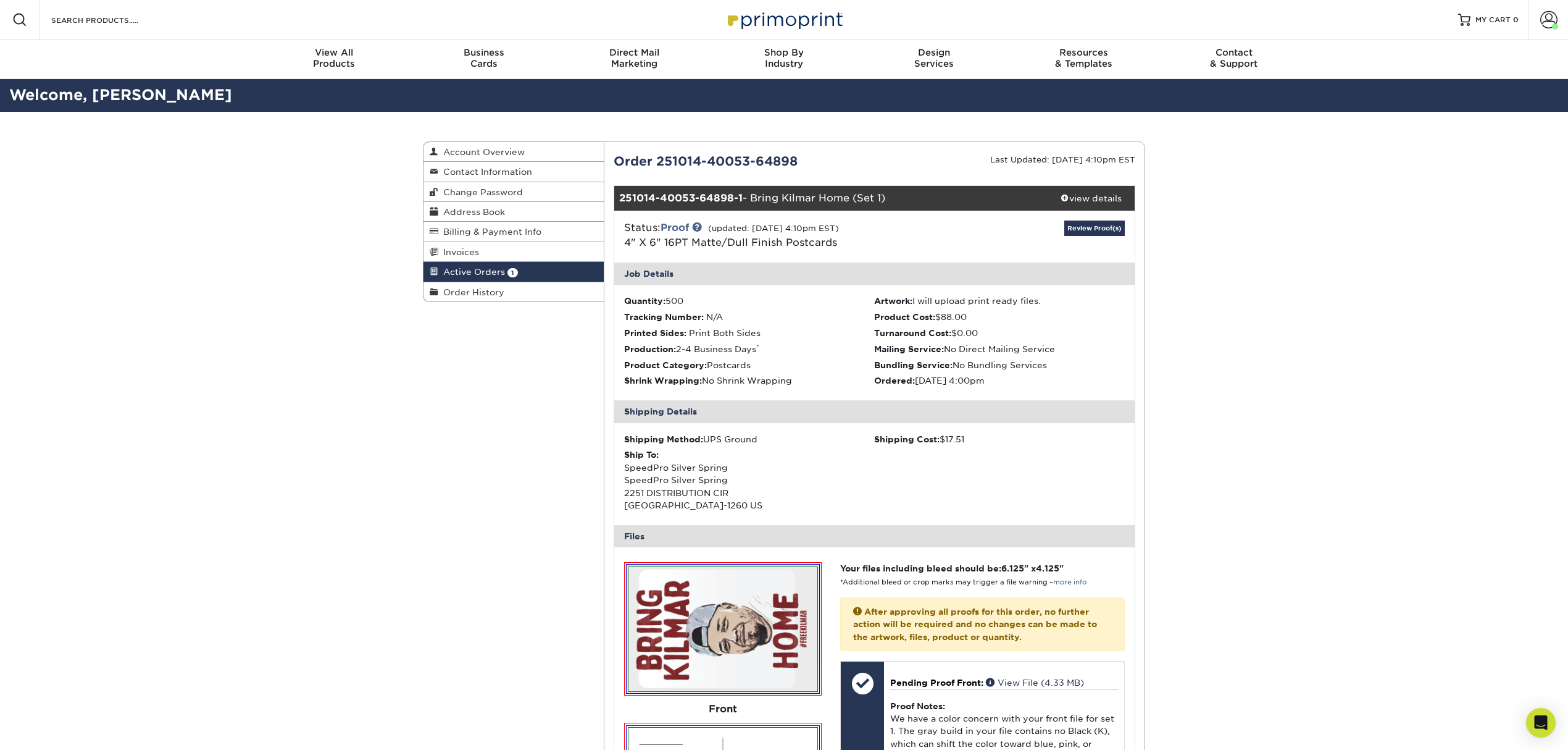
drag, startPoint x: 656, startPoint y: 158, endPoint x: 843, endPoint y: 168, distance: 187.3
click at [843, 168] on div "Order 251014-40053-64898" at bounding box center [739, 161] width 270 height 18
copy div "251014-40053-64898"
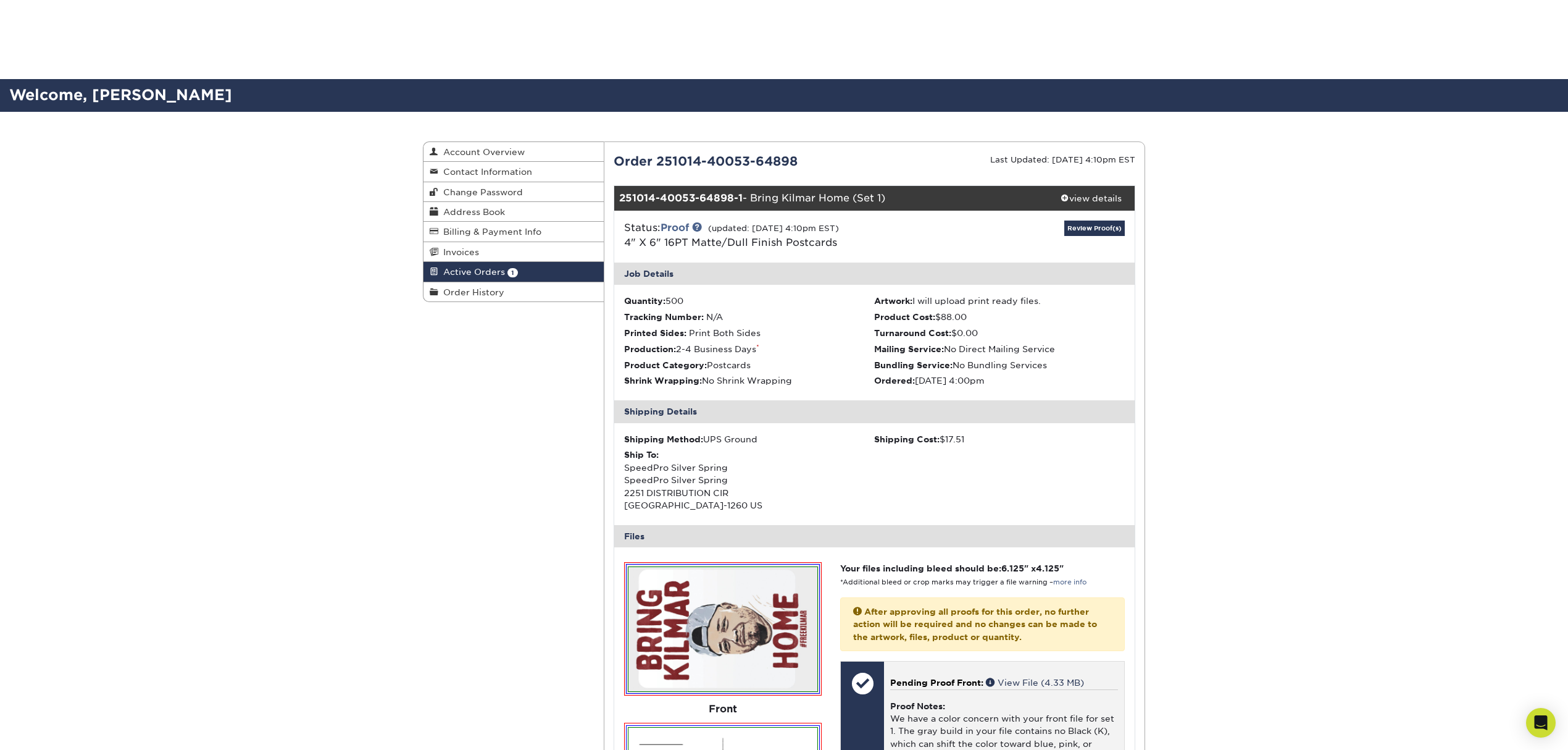
scroll to position [247, 0]
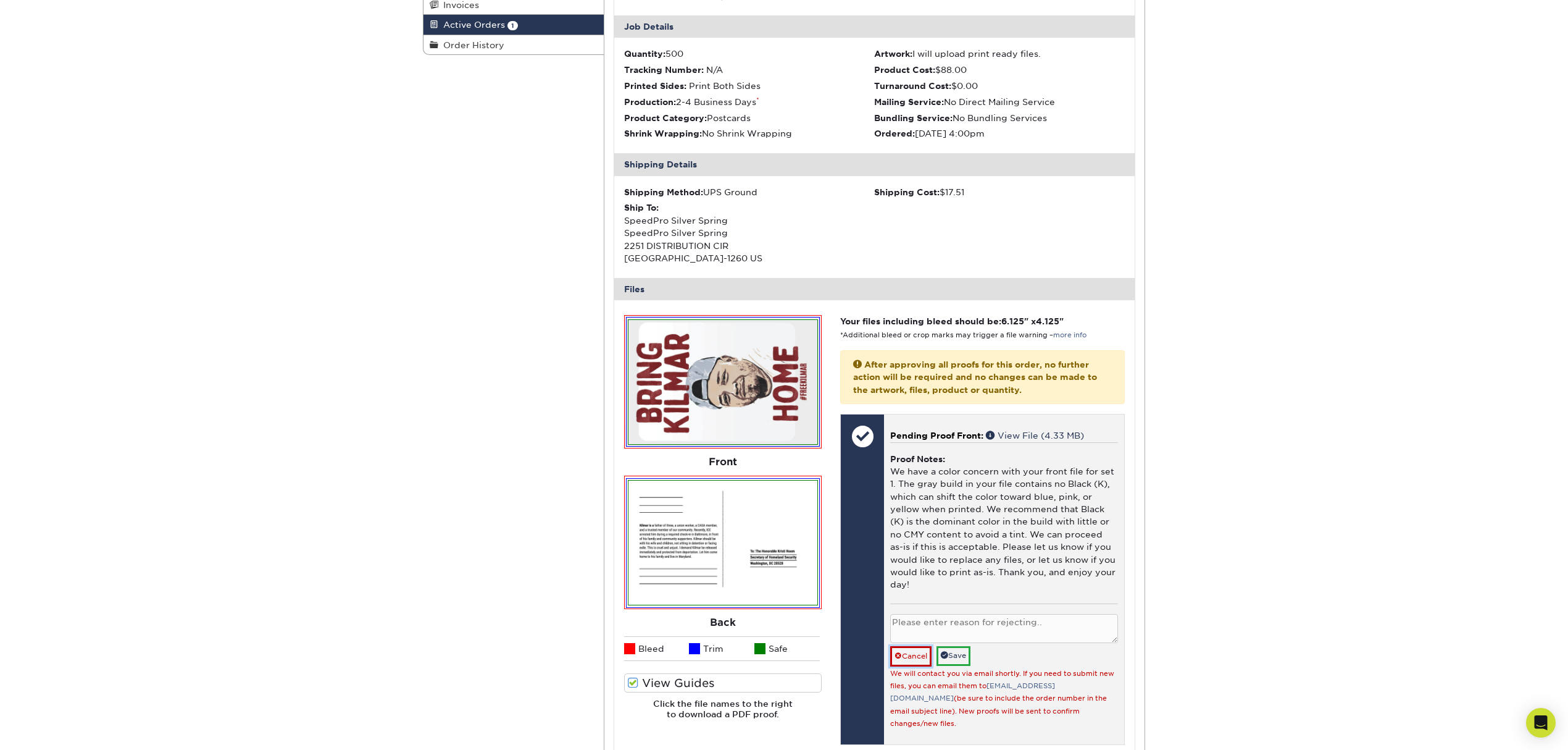
click at [913, 654] on link "Cancel" at bounding box center [910, 656] width 41 height 20
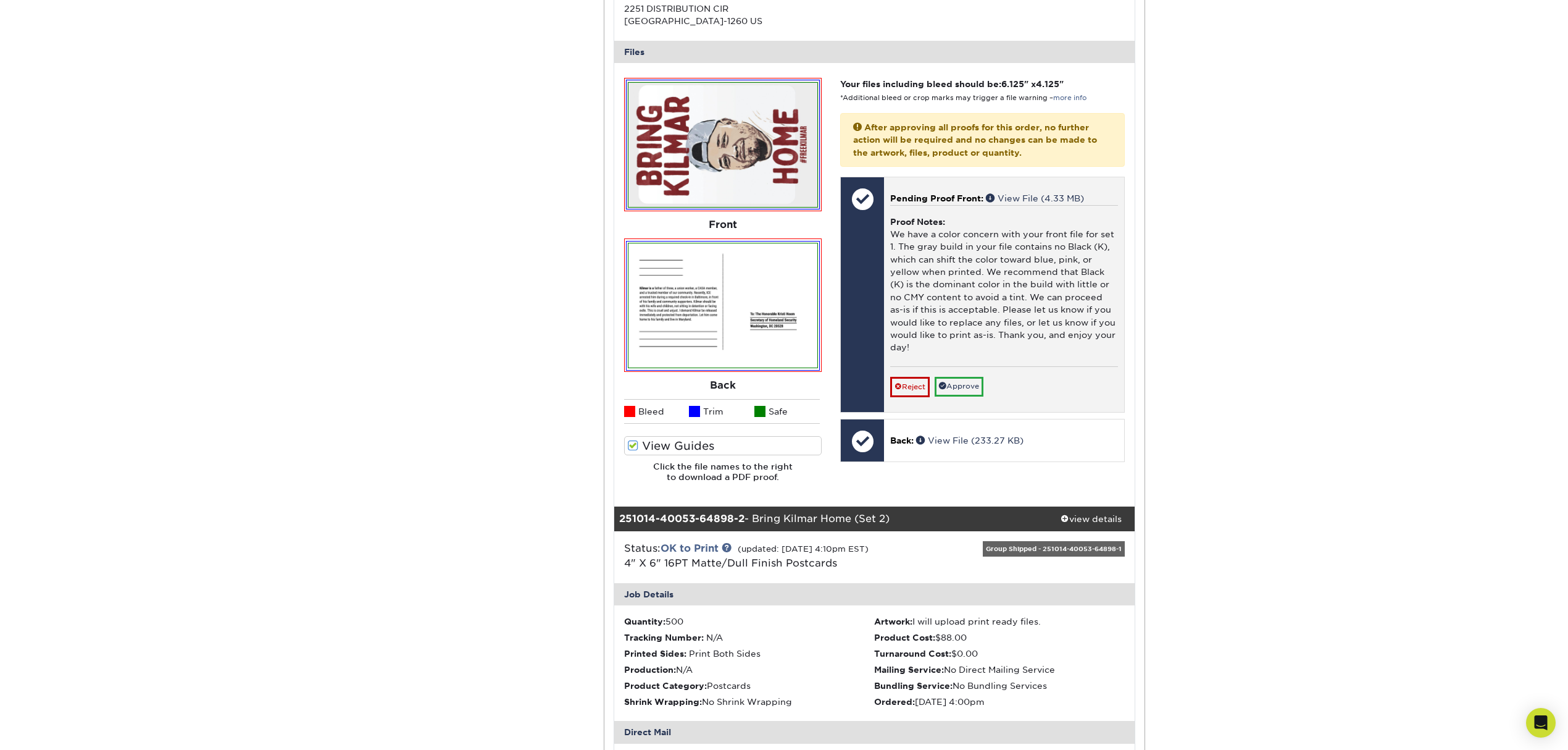
scroll to position [411, 0]
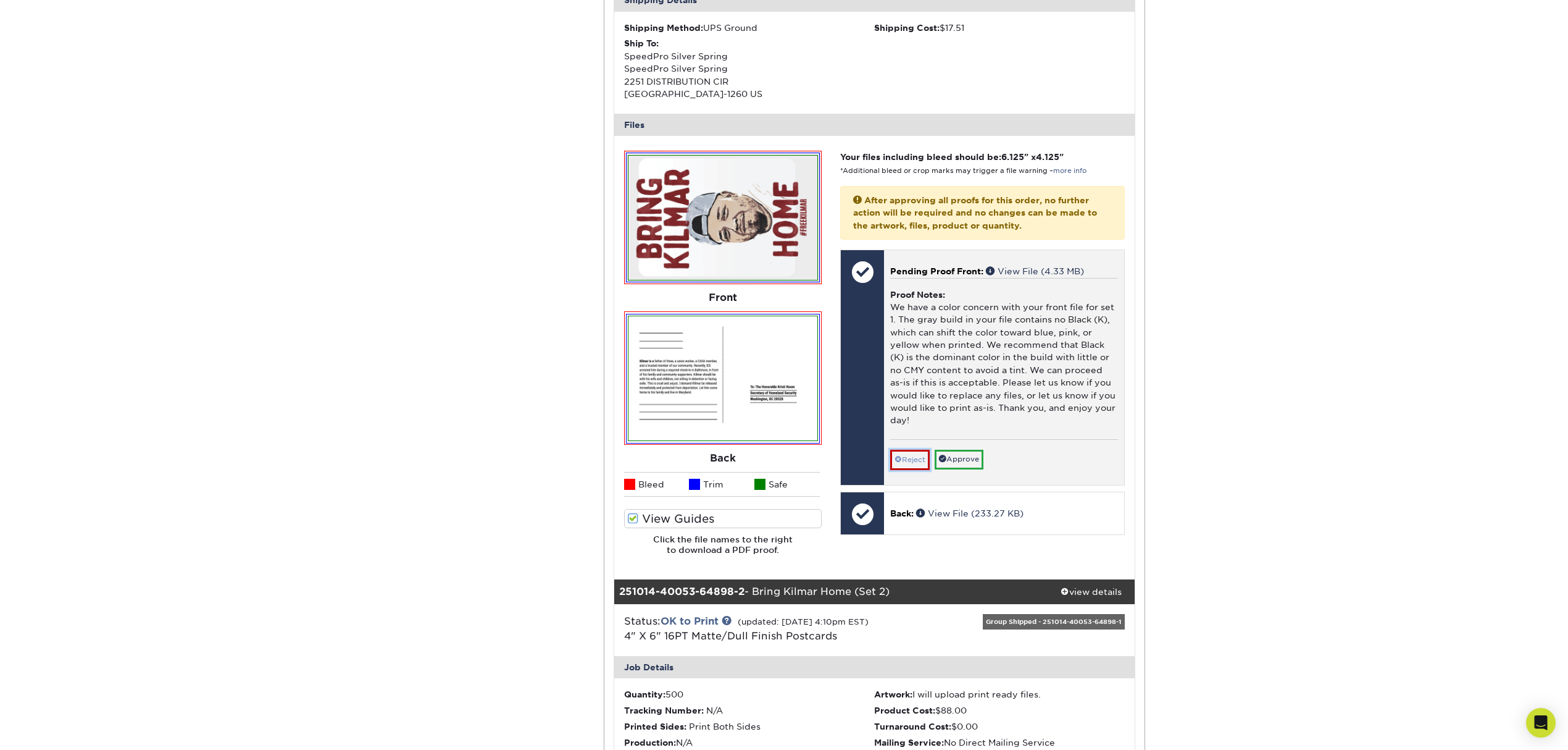
click at [907, 454] on link "Reject" at bounding box center [909, 460] width 39 height 20
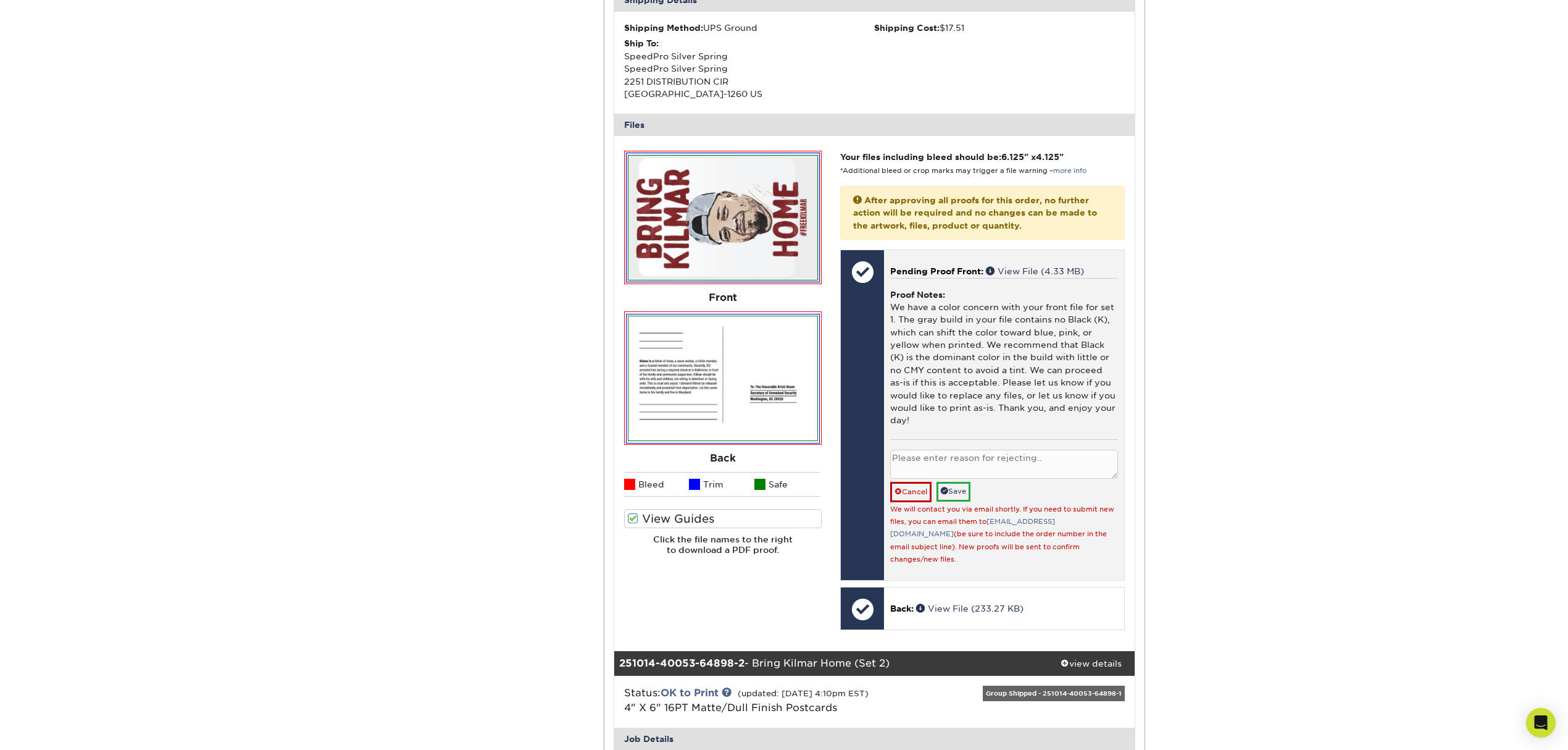
click at [907, 454] on textarea at bounding box center [1004, 464] width 228 height 29
click at [907, 470] on textarea at bounding box center [1004, 464] width 228 height 29
type textarea "Customer is changing the design"
click at [961, 497] on link "Save" at bounding box center [953, 491] width 34 height 19
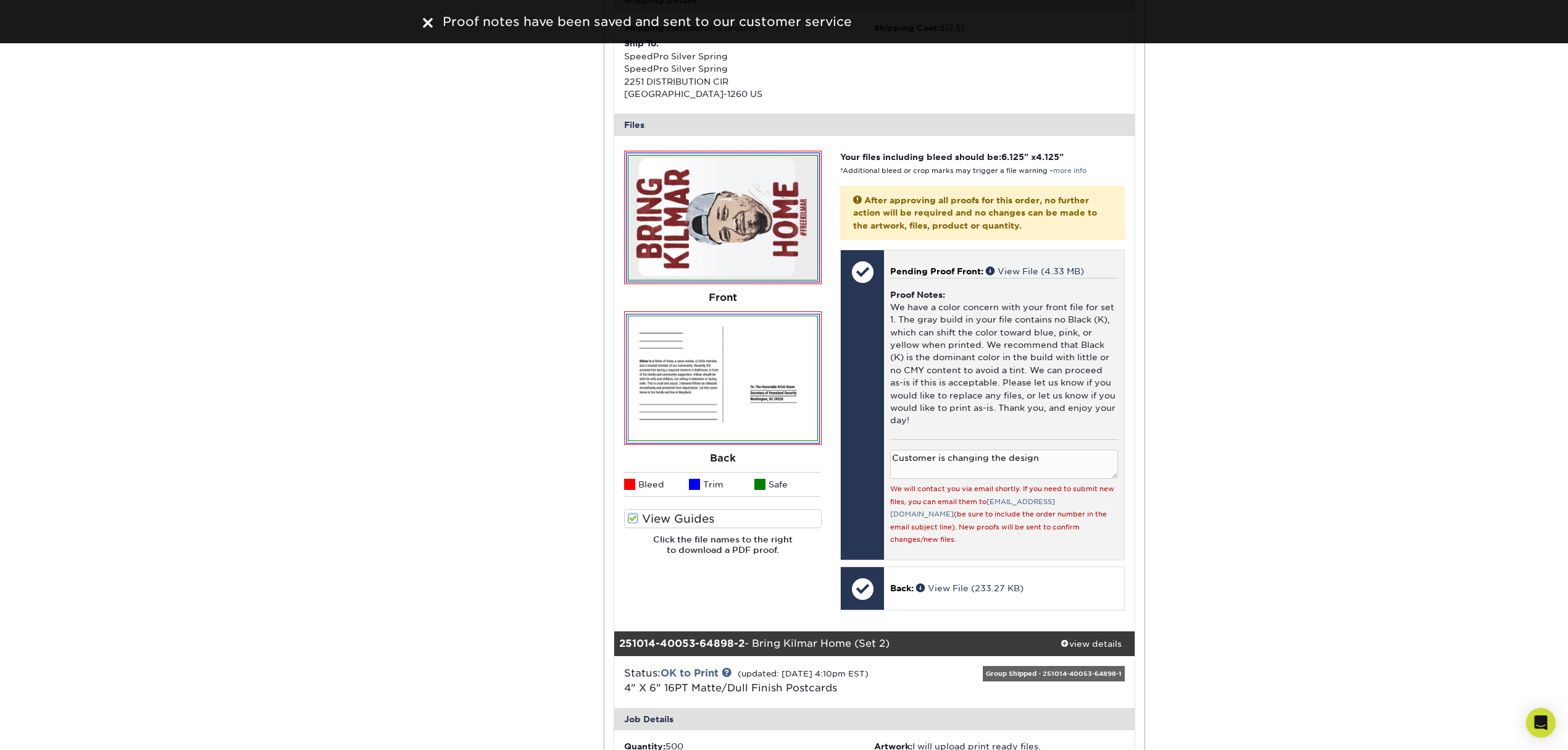
click at [1011, 458] on textarea "Customer is changing the design" at bounding box center [1004, 464] width 228 height 29
click at [1053, 460] on textarea "Customer is changing the design" at bounding box center [1004, 464] width 228 height 29
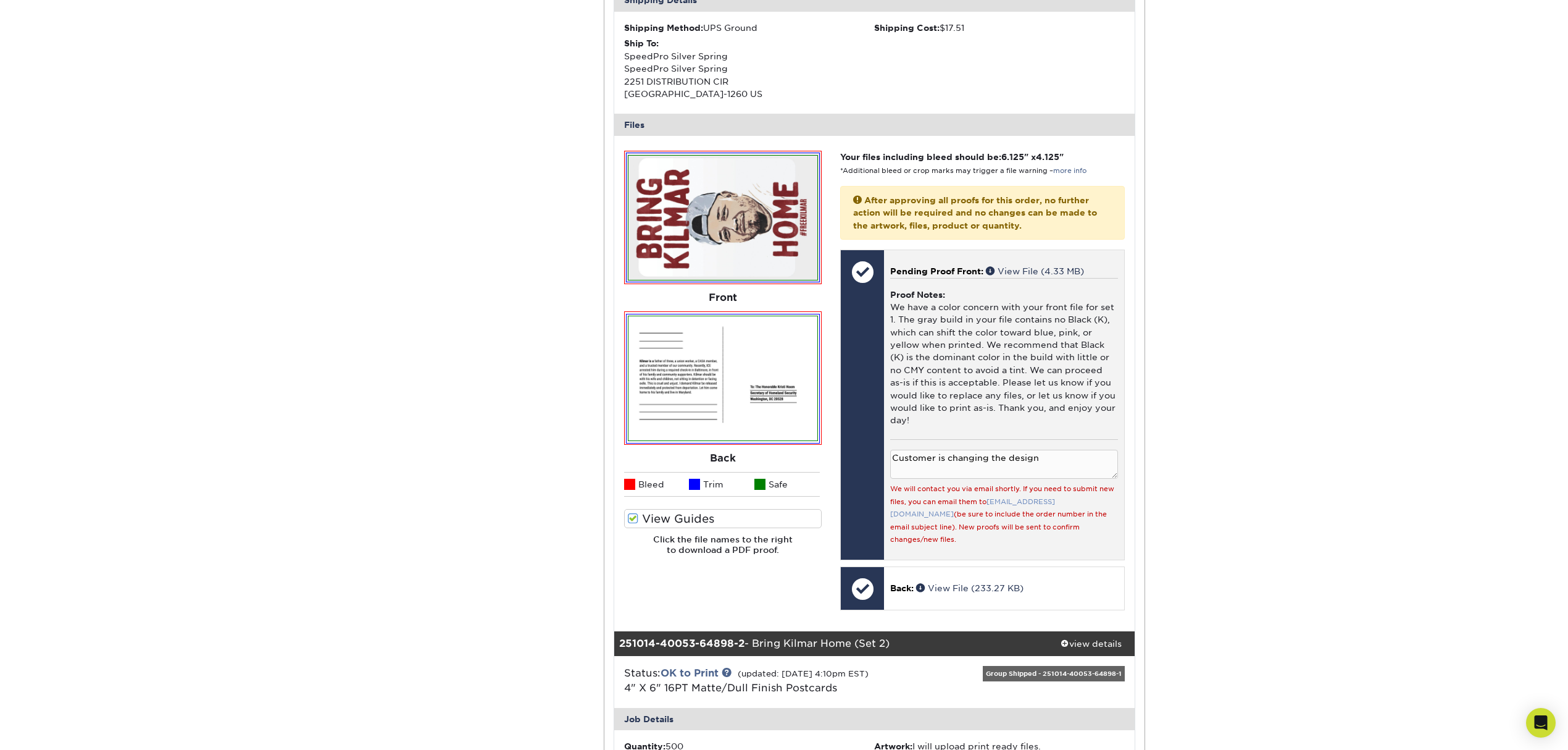
drag, startPoint x: 1030, startPoint y: 497, endPoint x: 1011, endPoint y: 502, distance: 19.6
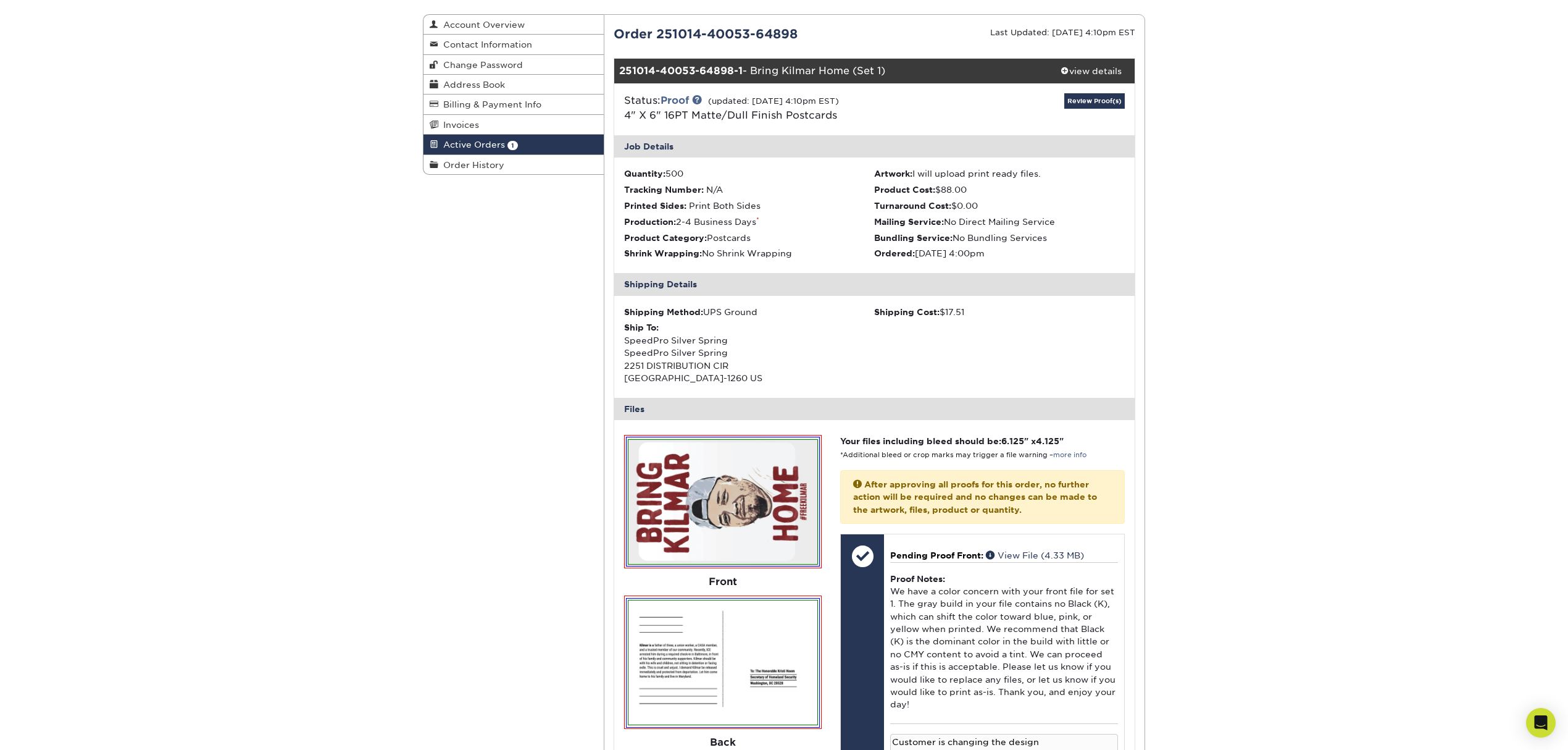
scroll to position [0, 0]
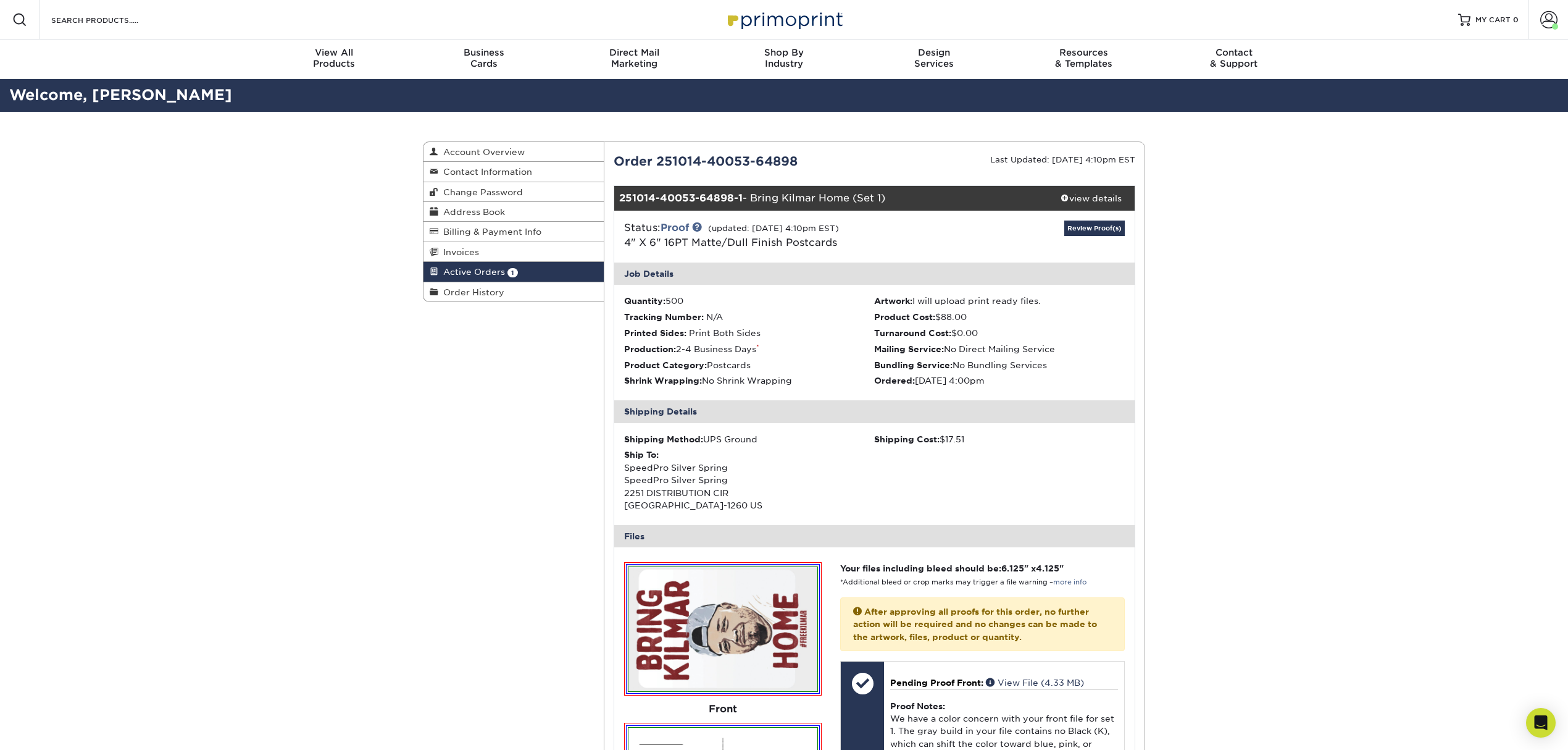
click at [661, 163] on div "Order 251014-40053-64898" at bounding box center [739, 161] width 270 height 18
copy div "Order 251014-40053-64898"
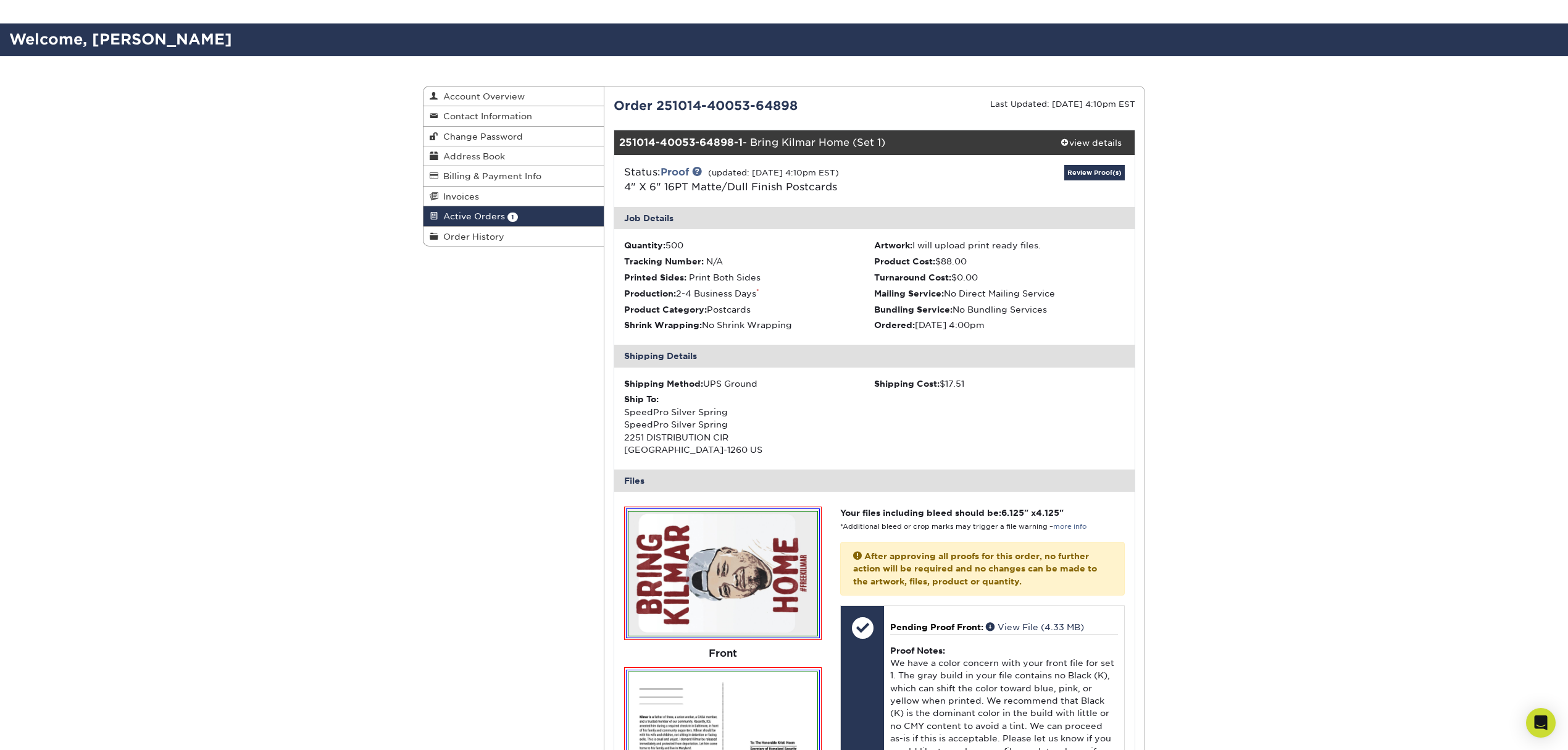
scroll to position [82, 0]
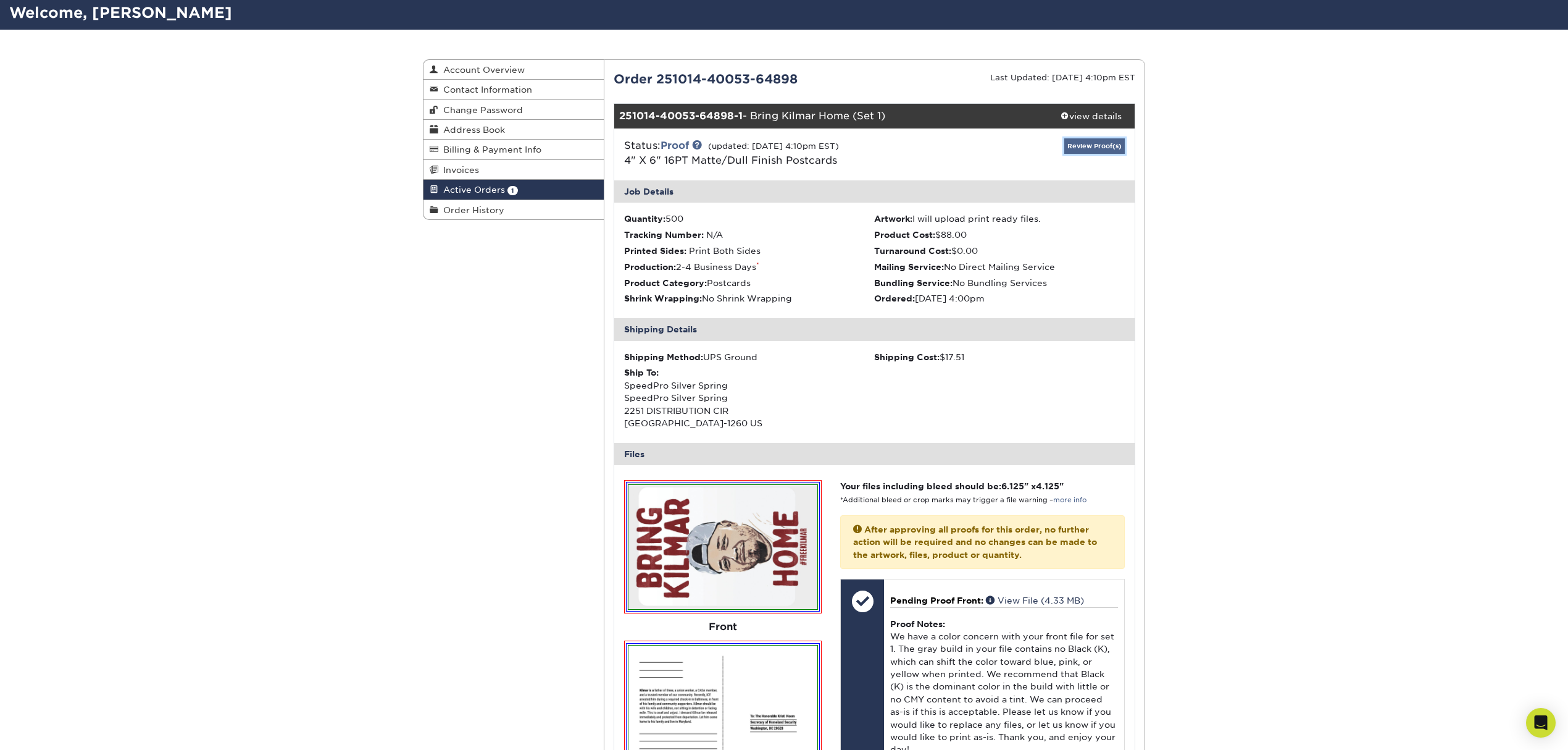
click at [1107, 141] on link "Review Proof(s)" at bounding box center [1095, 146] width 60 height 15
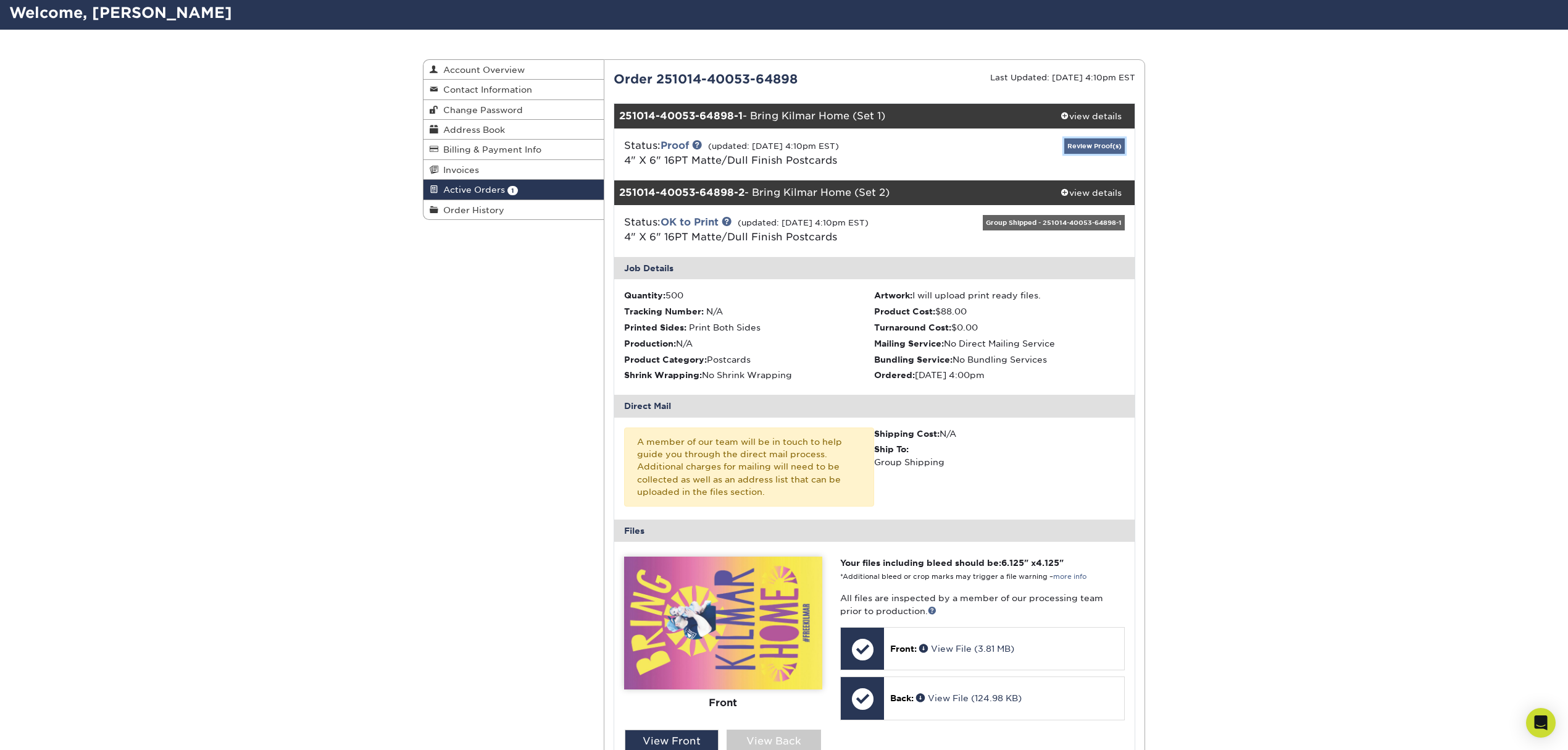
click at [1107, 141] on link "Review Proof(s)" at bounding box center [1095, 146] width 60 height 15
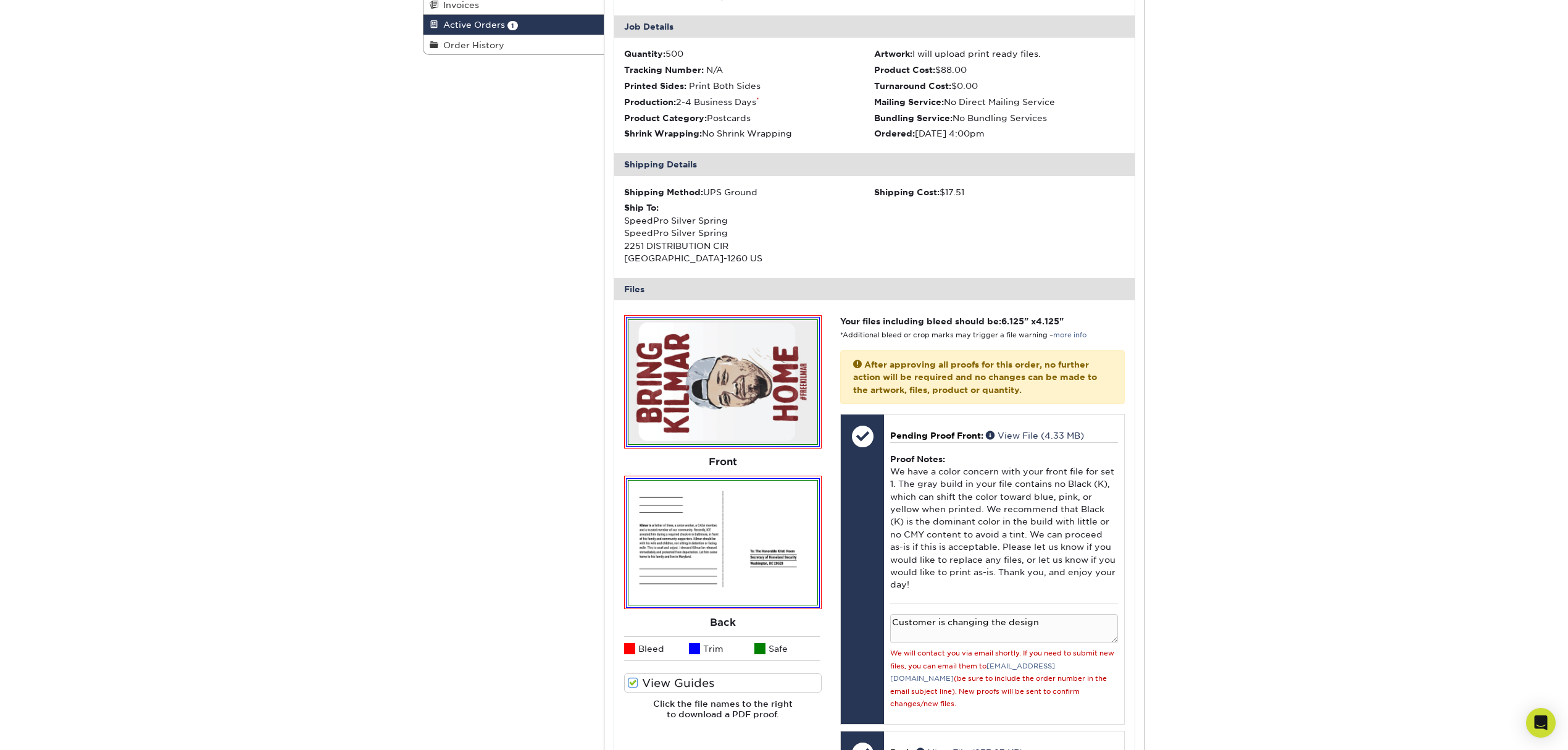
scroll to position [329, 0]
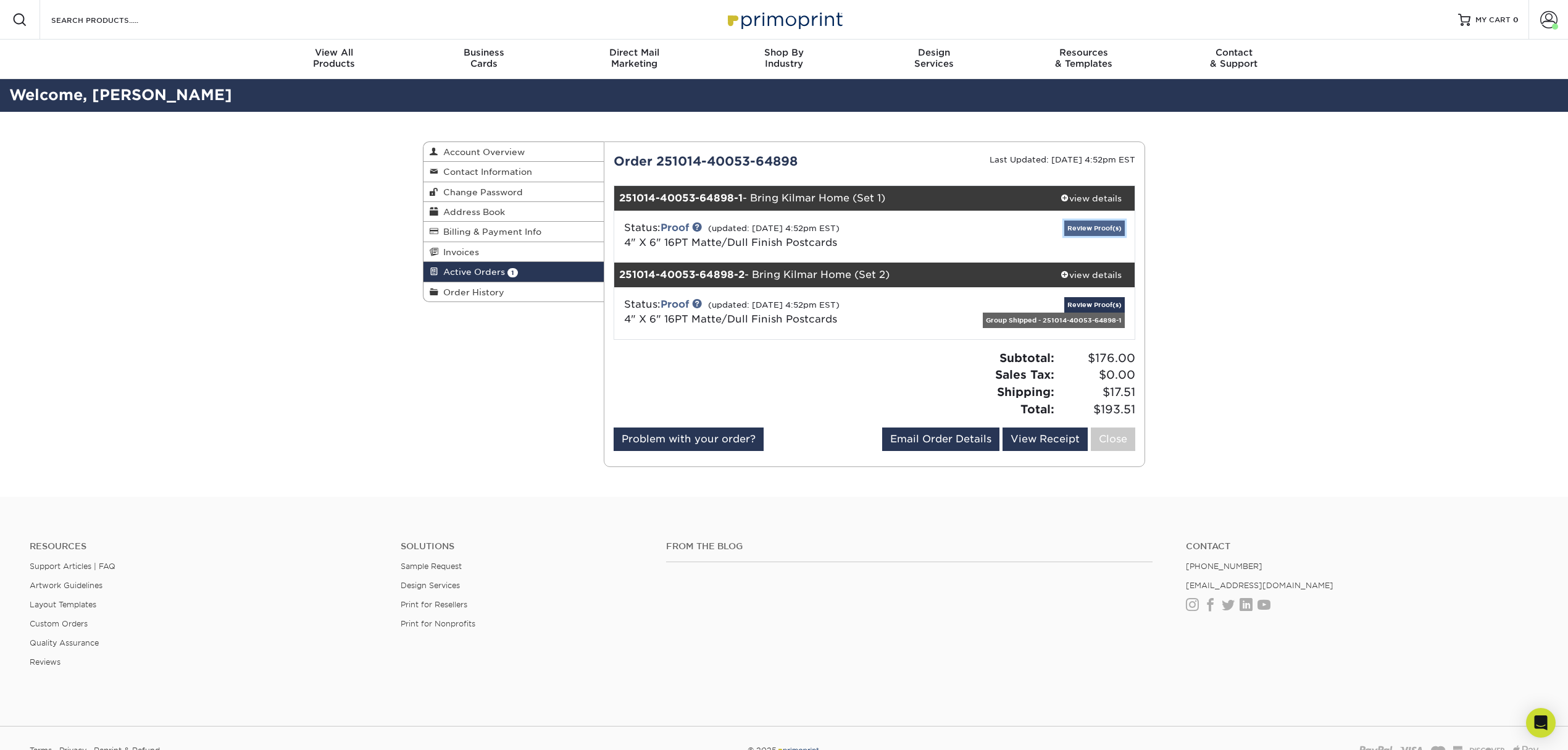
click at [1087, 232] on link "Review Proof(s)" at bounding box center [1095, 228] width 60 height 15
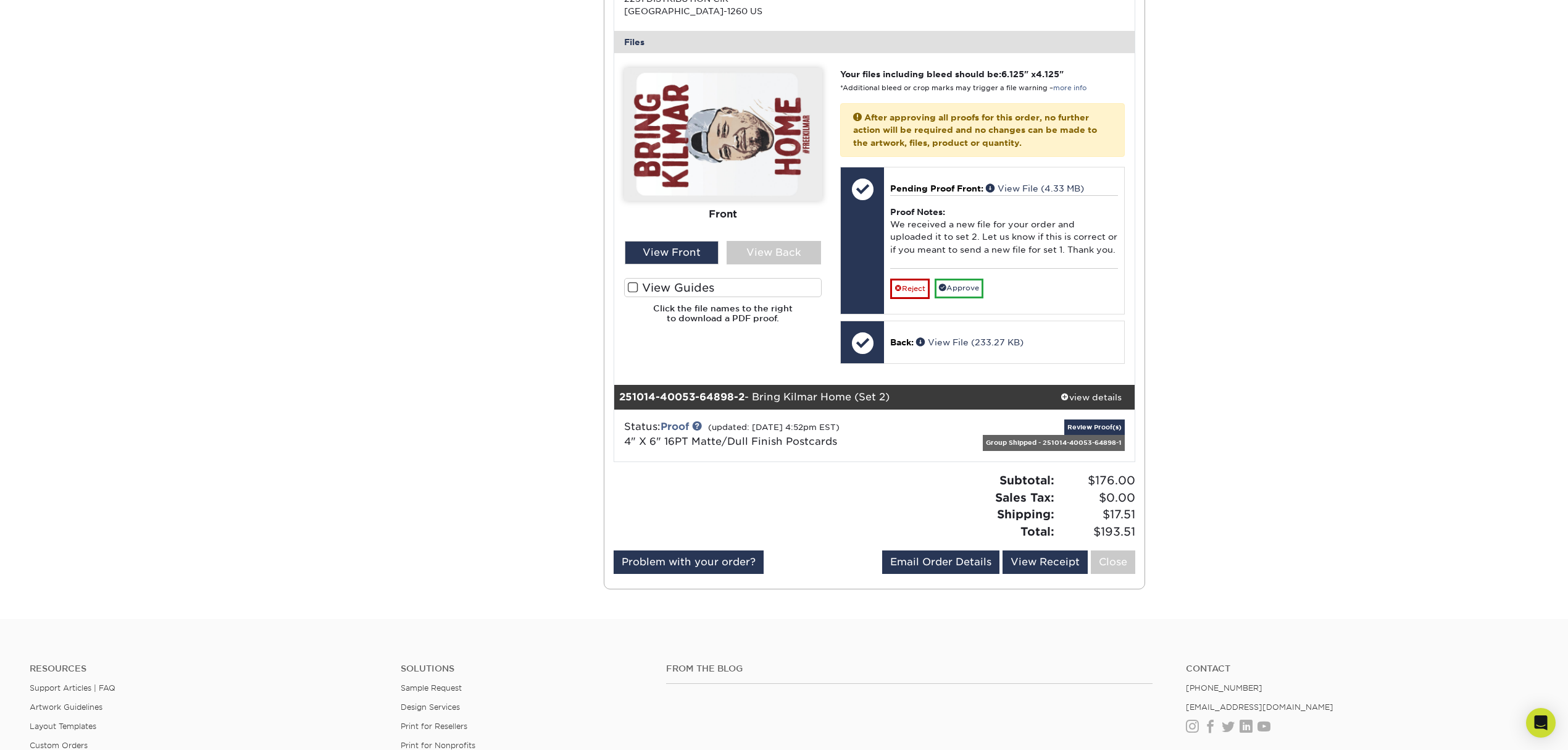
scroll to position [329, 0]
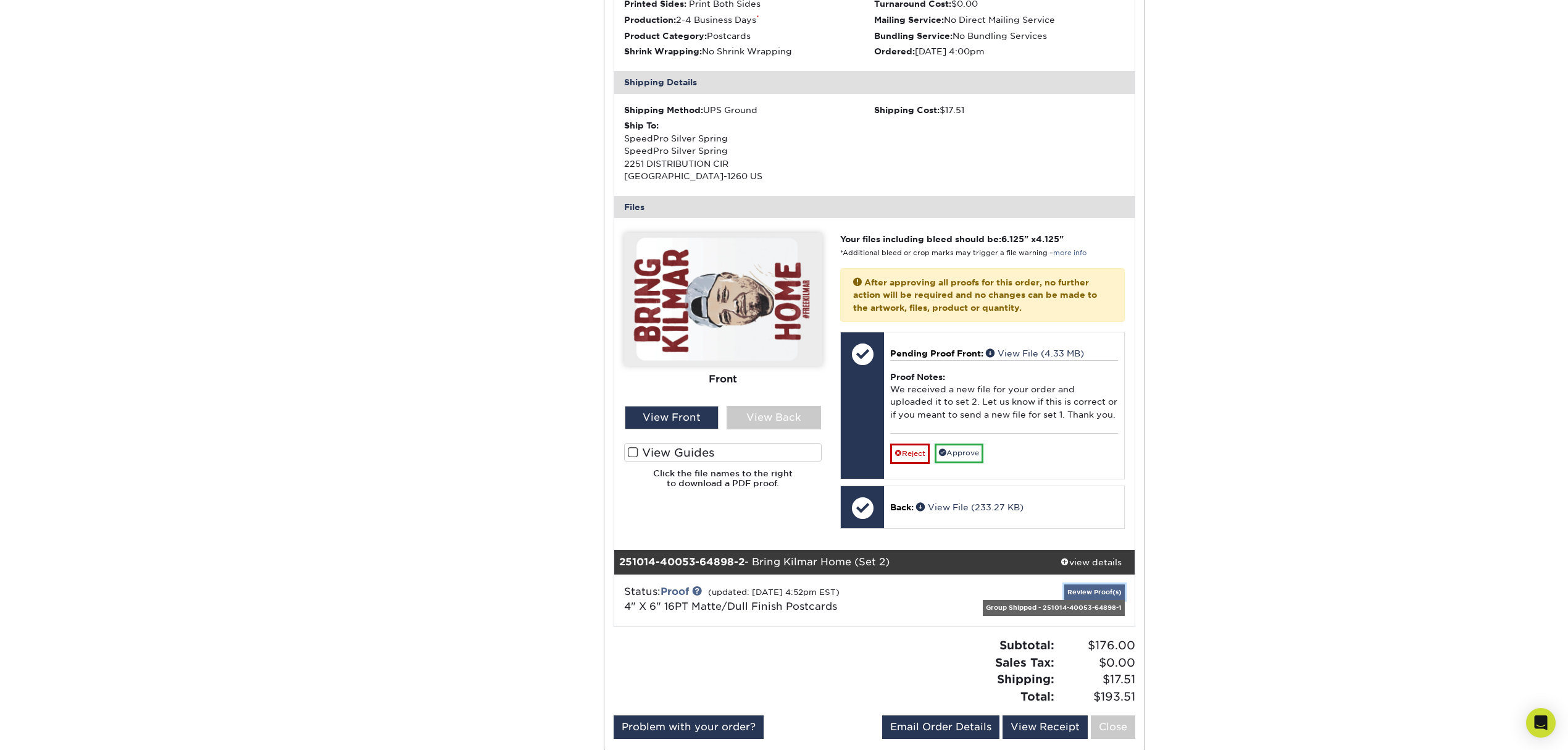
click at [1083, 600] on link "Review Proof(s)" at bounding box center [1095, 592] width 60 height 15
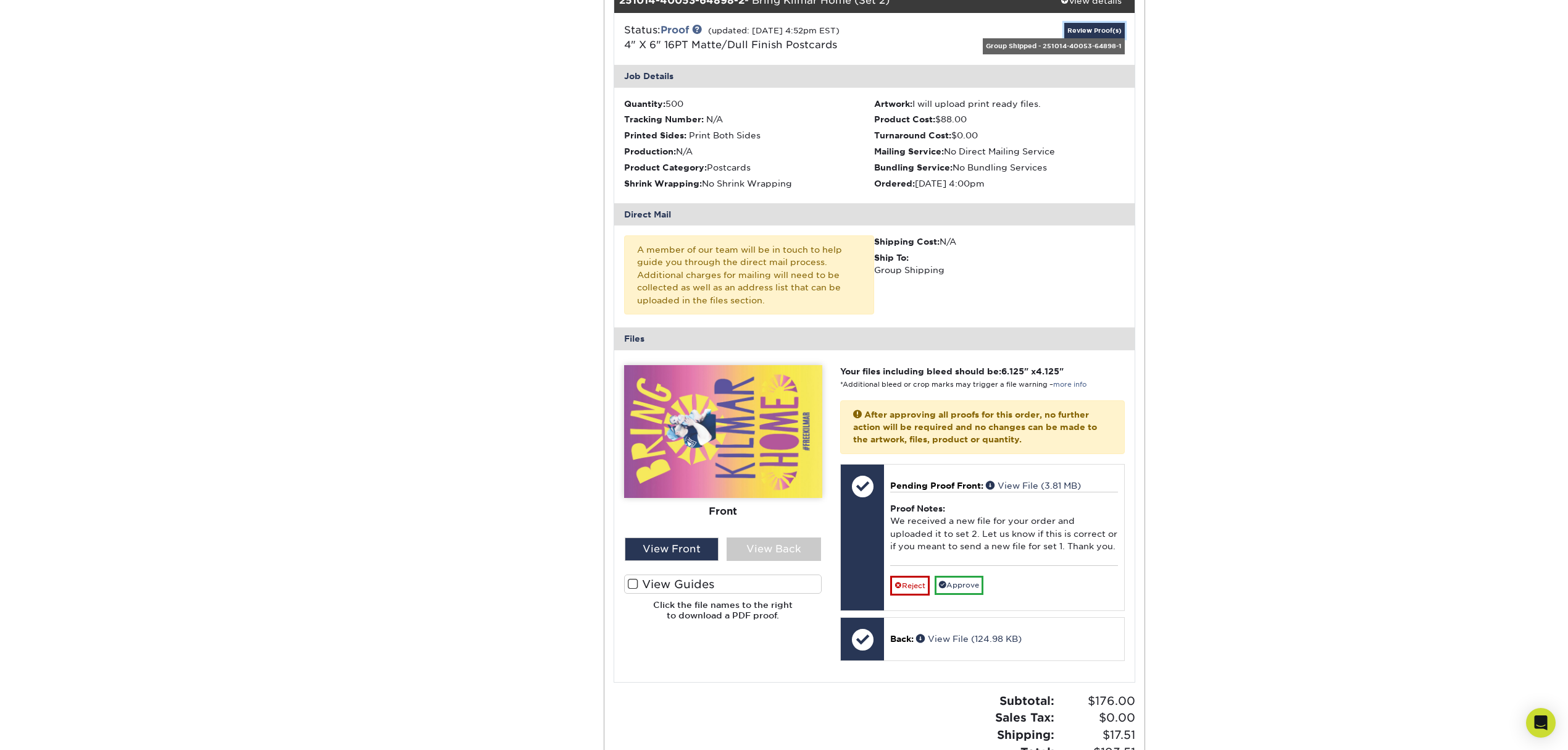
scroll to position [906, 0]
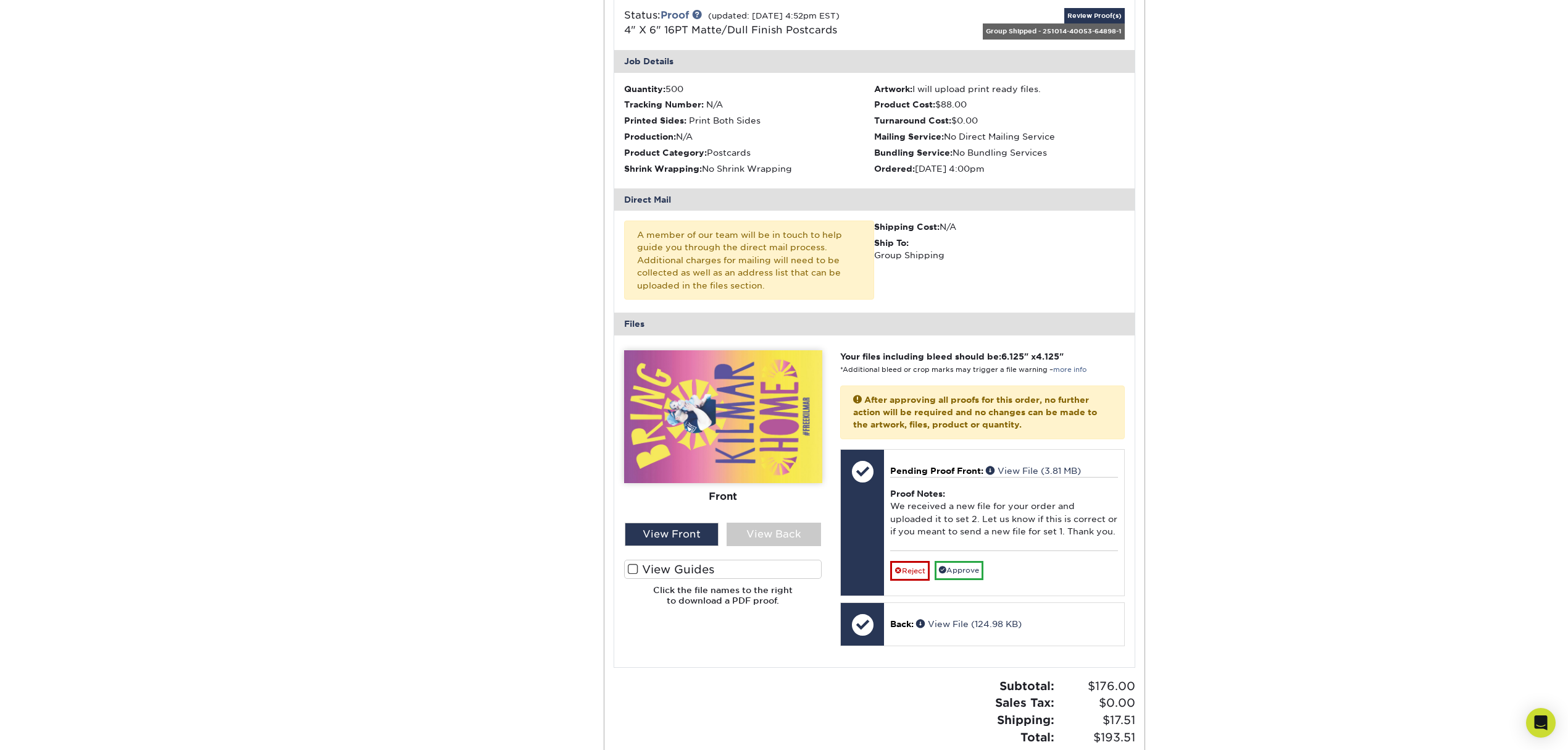
click at [729, 453] on img at bounding box center [723, 417] width 198 height 133
click at [684, 546] on div "View Front" at bounding box center [673, 534] width 95 height 24
click at [756, 546] on div "View Back" at bounding box center [774, 534] width 95 height 24
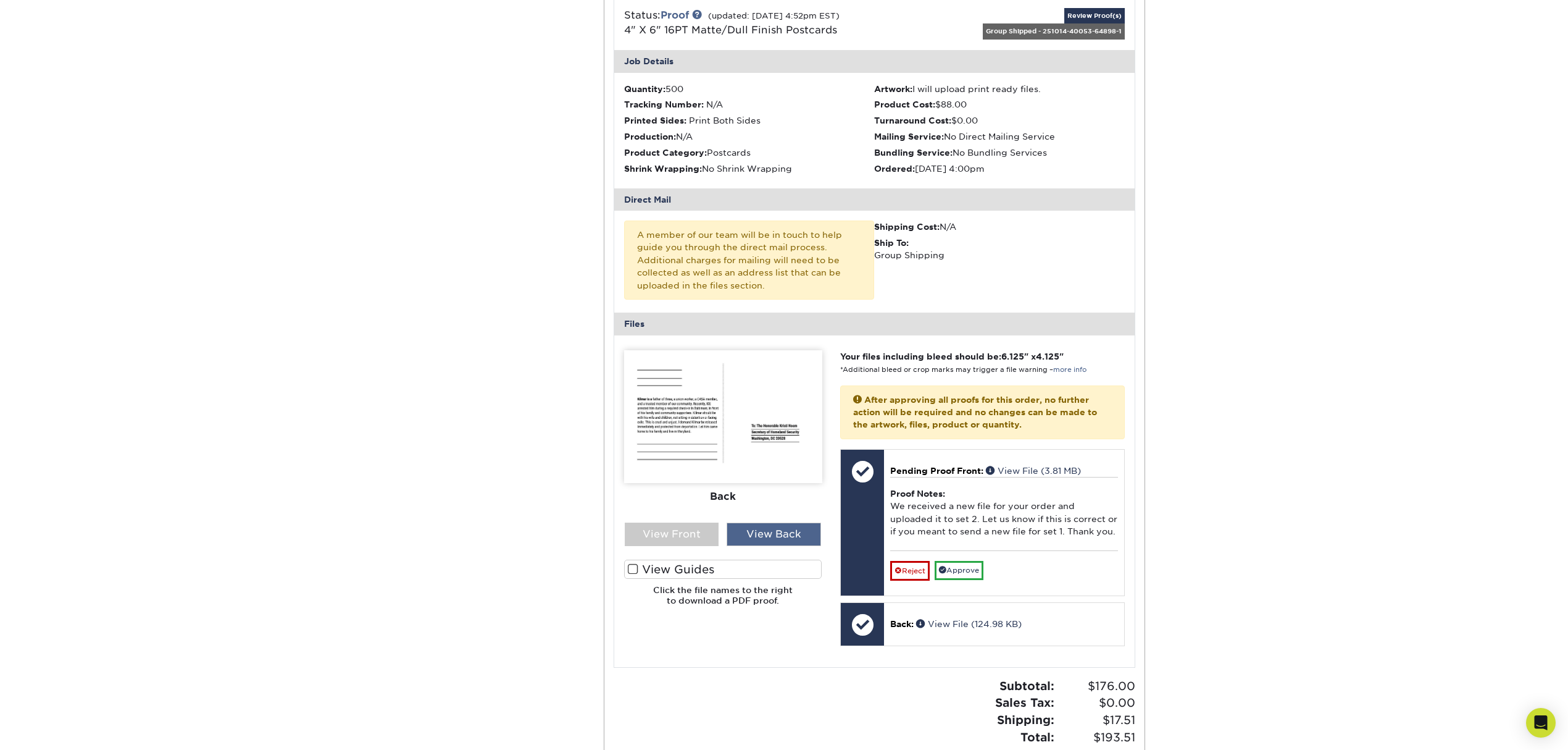
click at [756, 546] on div "View Back" at bounding box center [774, 534] width 95 height 24
click at [749, 542] on div "View Back" at bounding box center [774, 534] width 95 height 24
click at [710, 542] on div "View Front" at bounding box center [673, 534] width 95 height 24
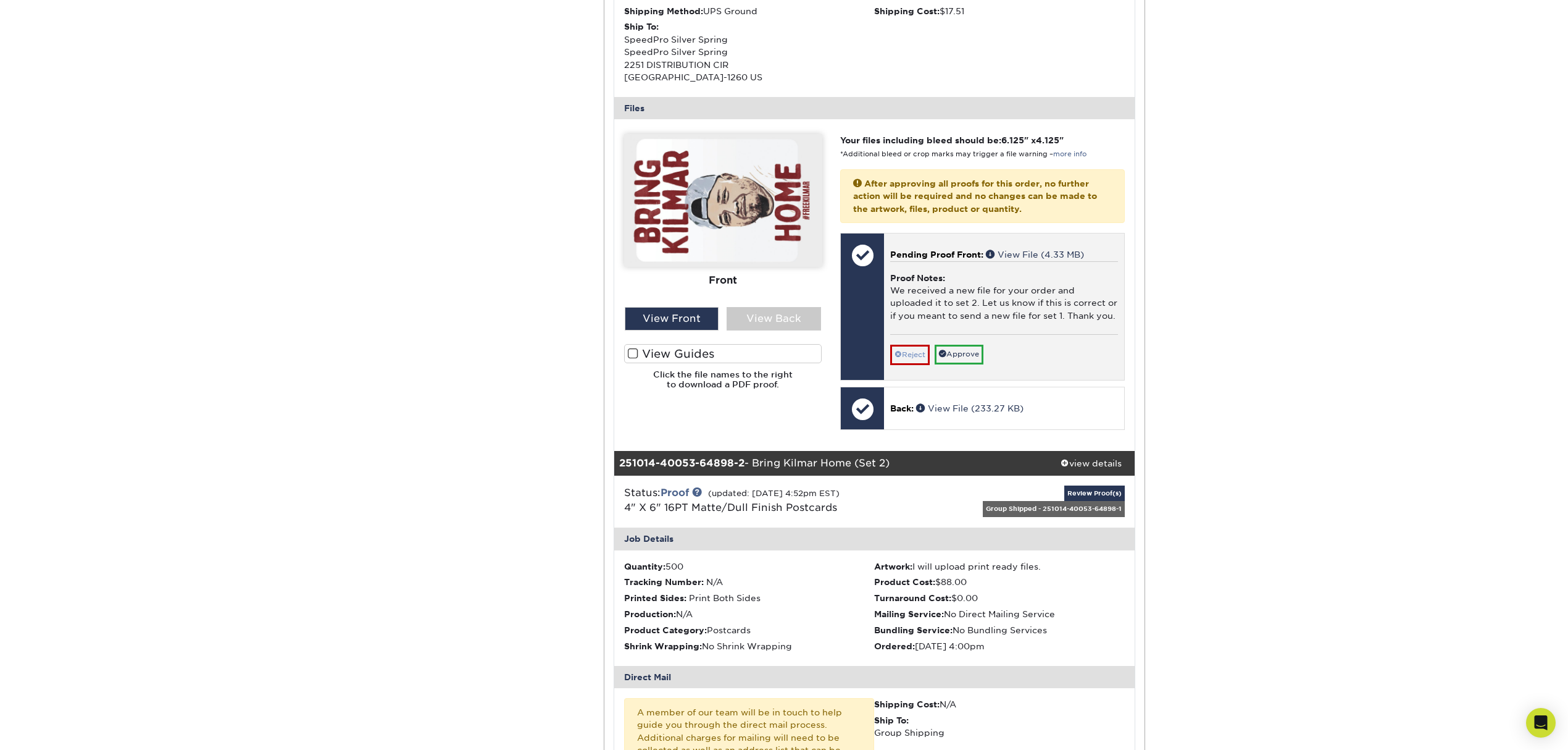
scroll to position [411, 0]
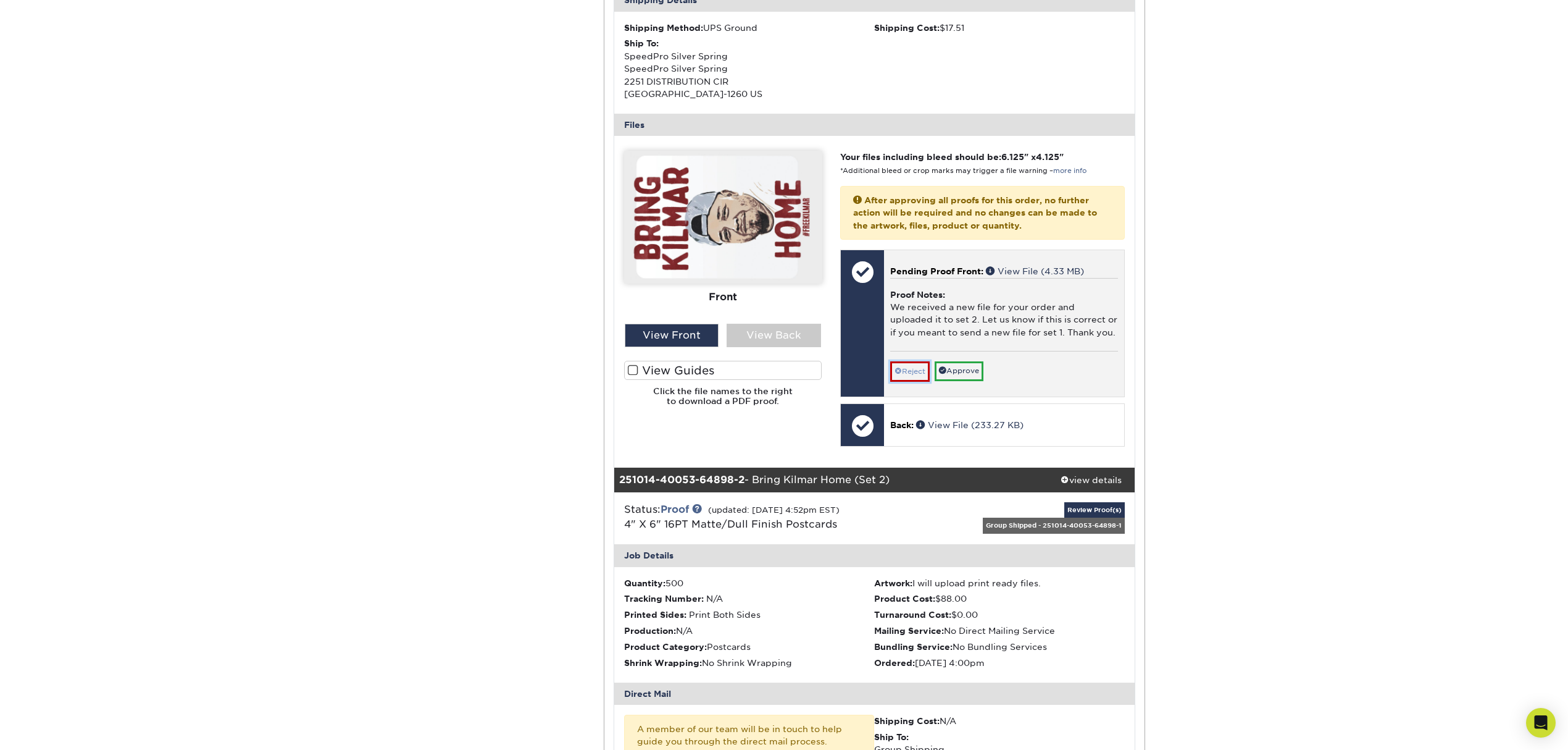
click at [902, 381] on link "Reject" at bounding box center [909, 371] width 39 height 20
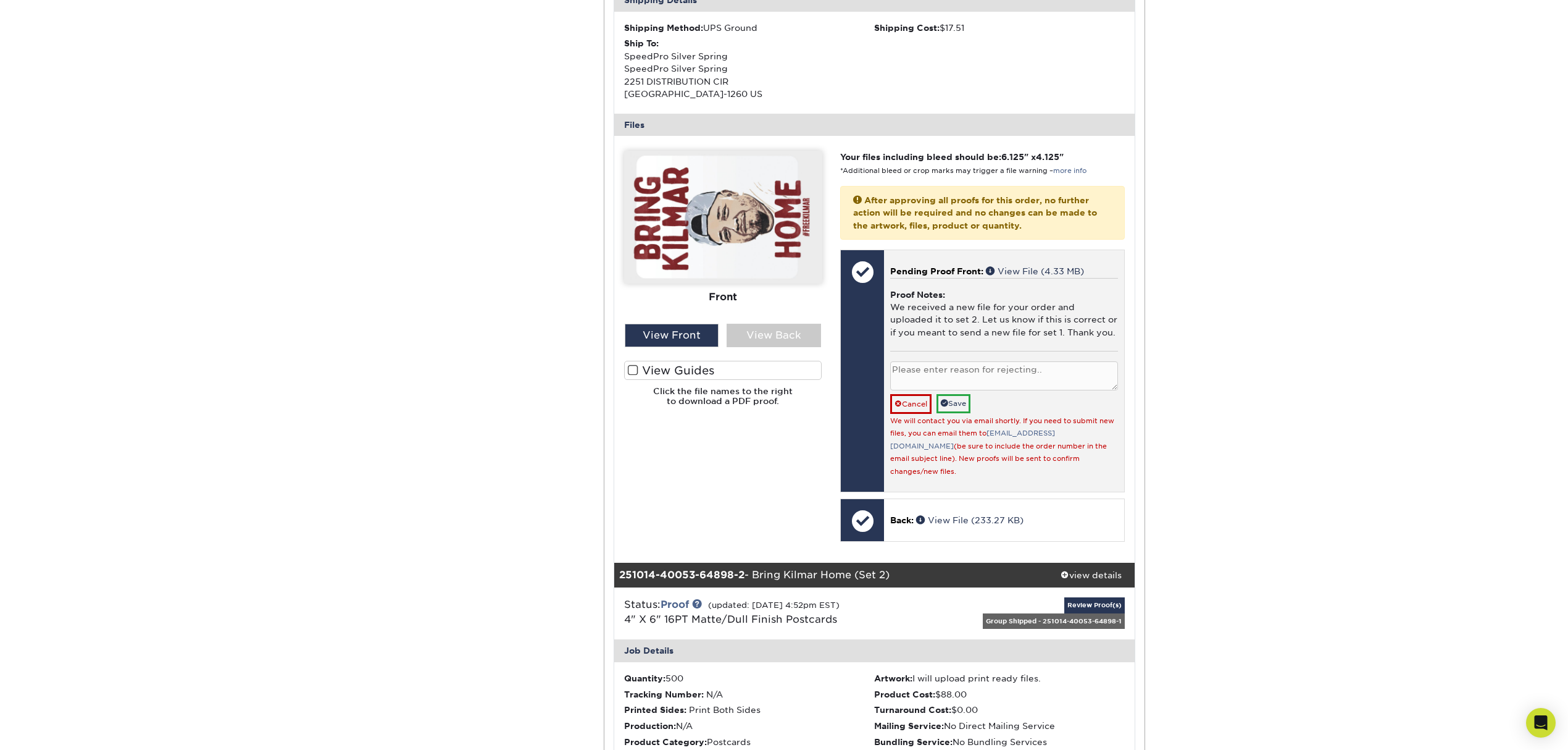
click at [942, 380] on textarea at bounding box center [1004, 376] width 228 height 29
type textarea "P"
type textarea "It was the new file for set 1"
click at [961, 413] on link "Save" at bounding box center [953, 403] width 34 height 19
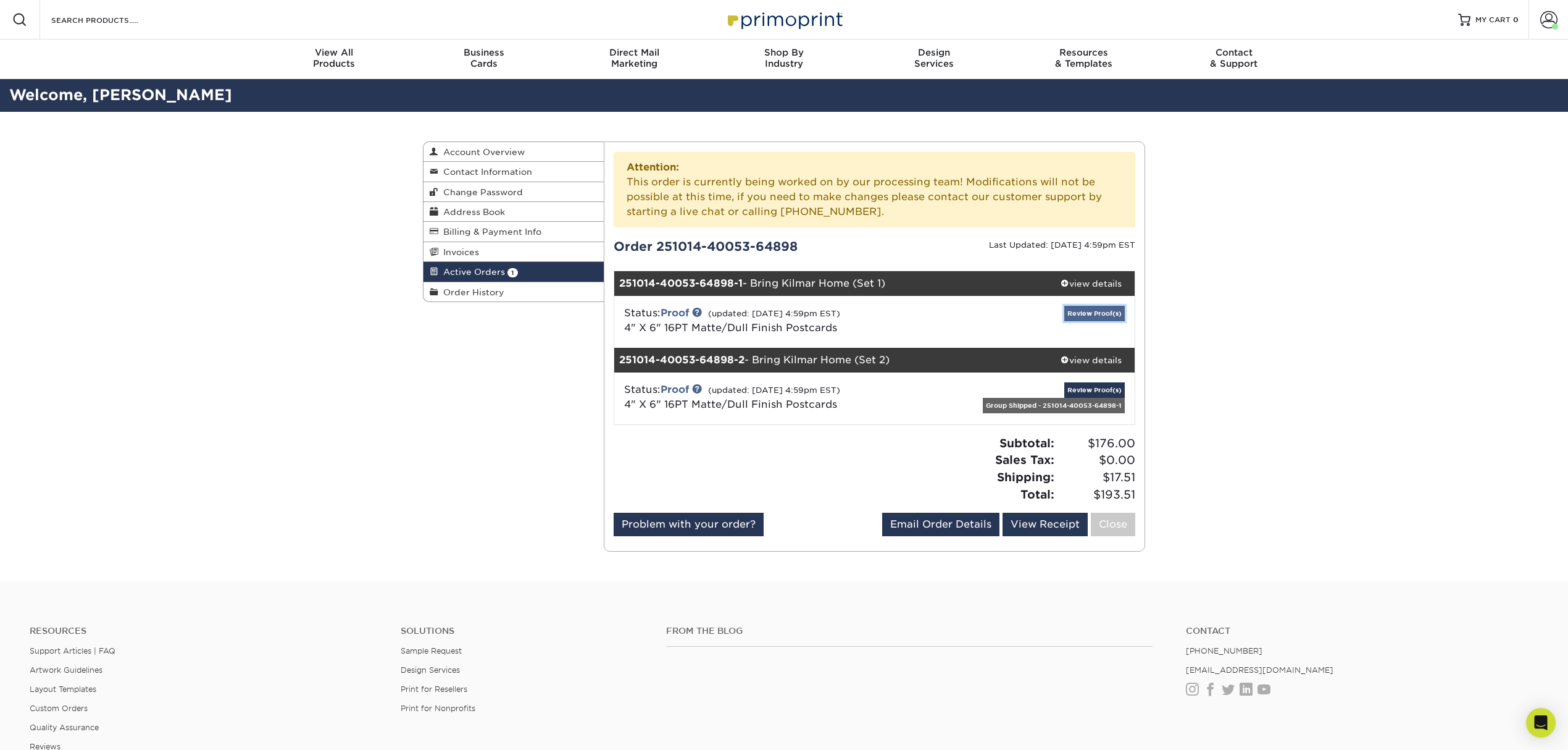
click at [1090, 311] on link "Review Proof(s)" at bounding box center [1095, 313] width 60 height 15
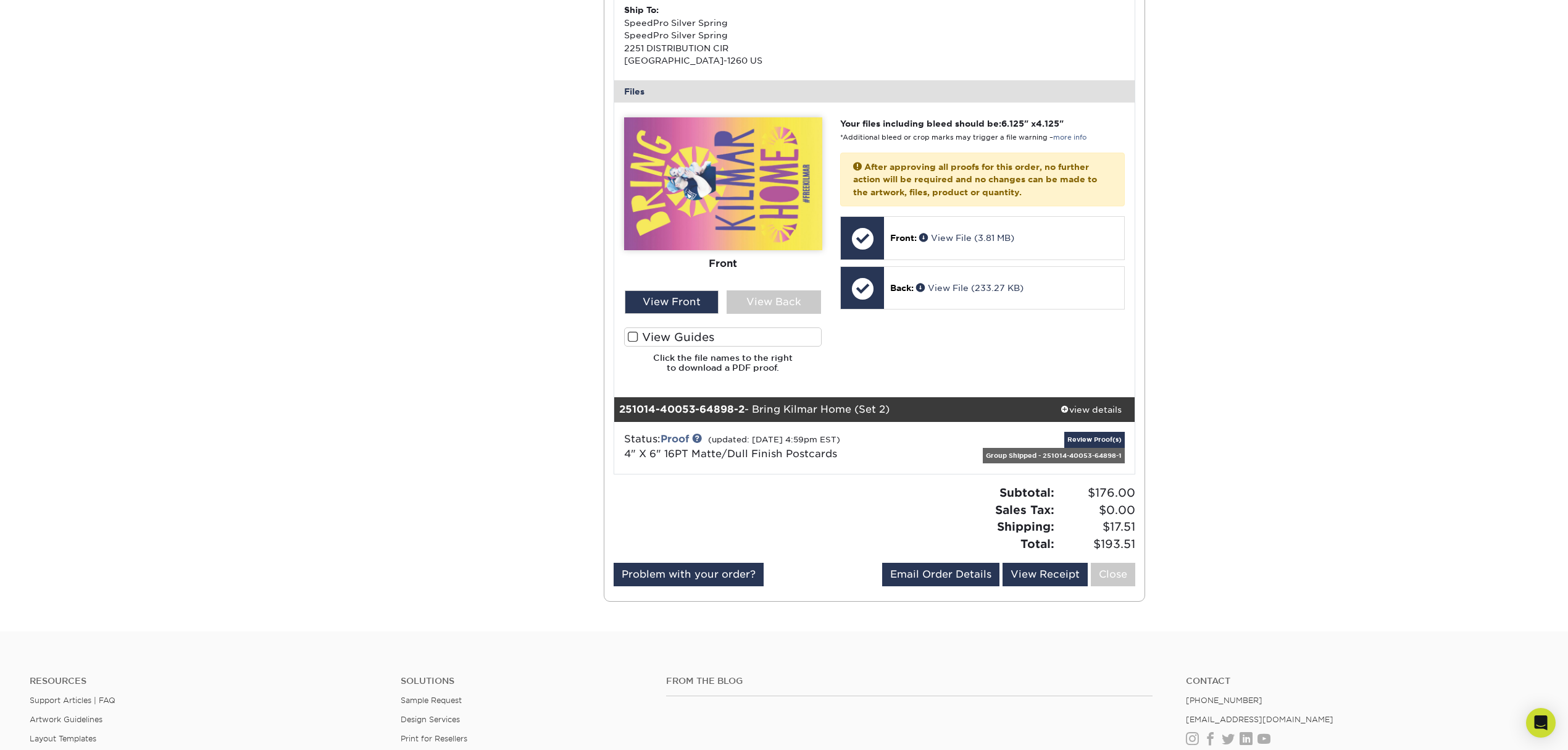
scroll to position [576, 0]
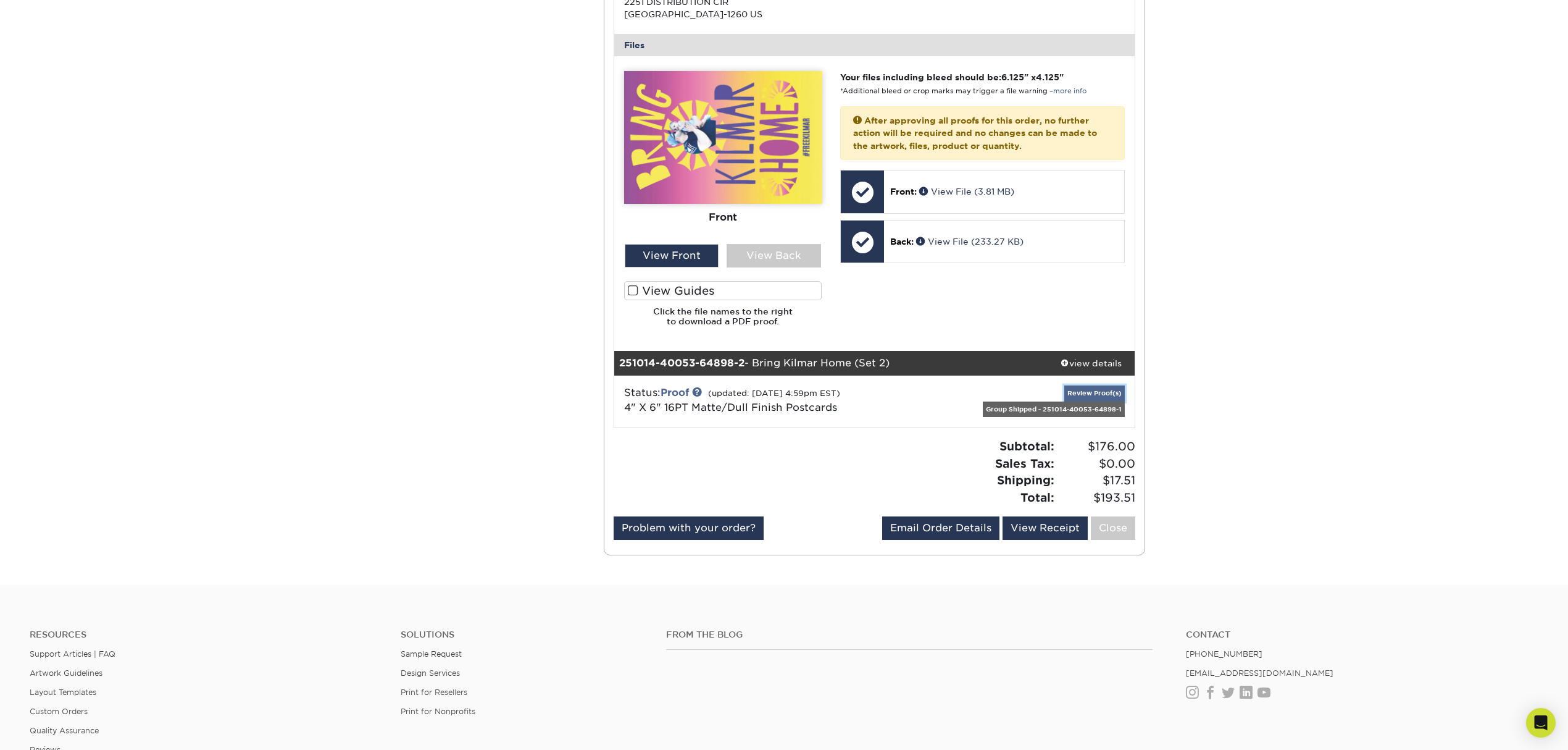
click at [1087, 386] on link "Review Proof(s)" at bounding box center [1095, 392] width 60 height 15
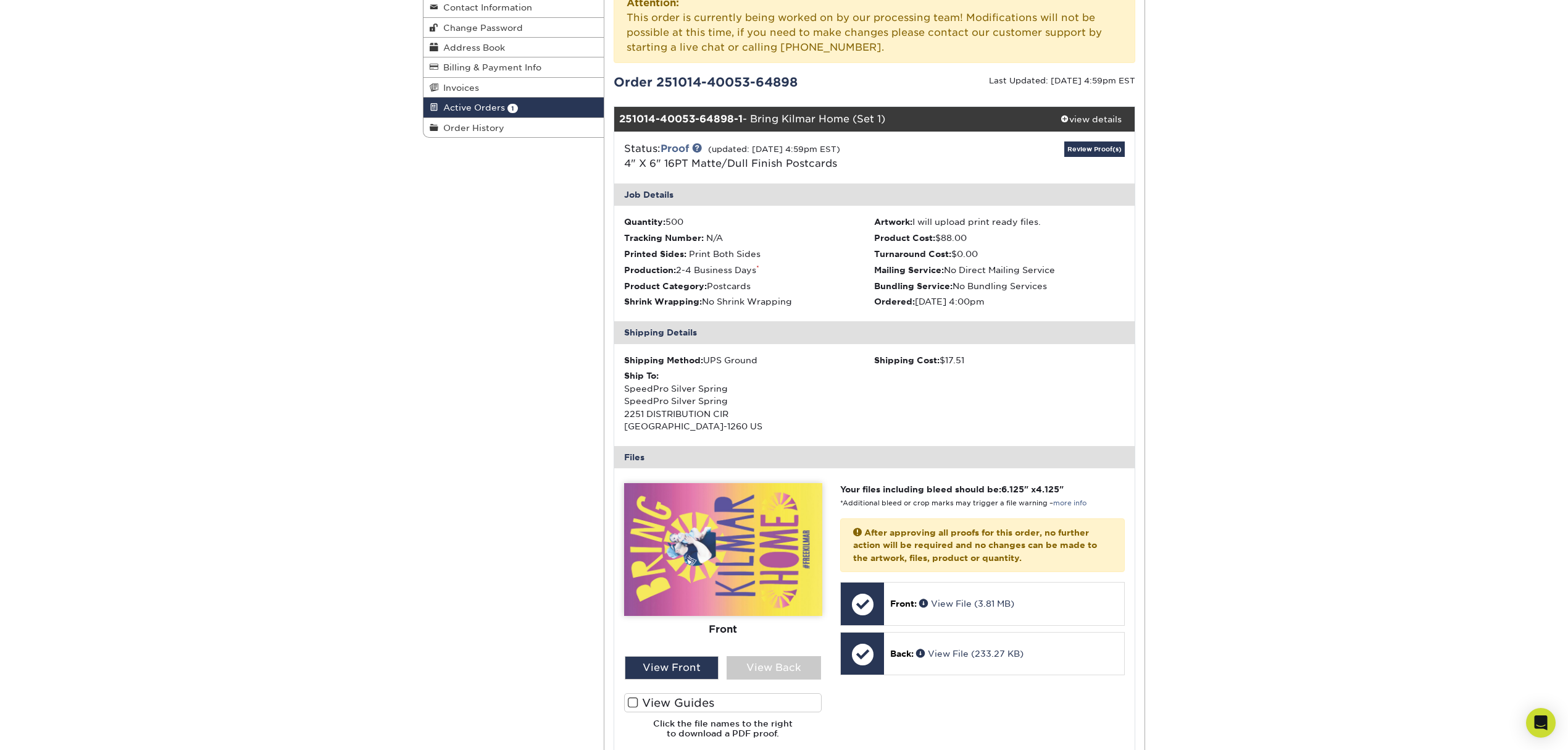
scroll to position [0, 0]
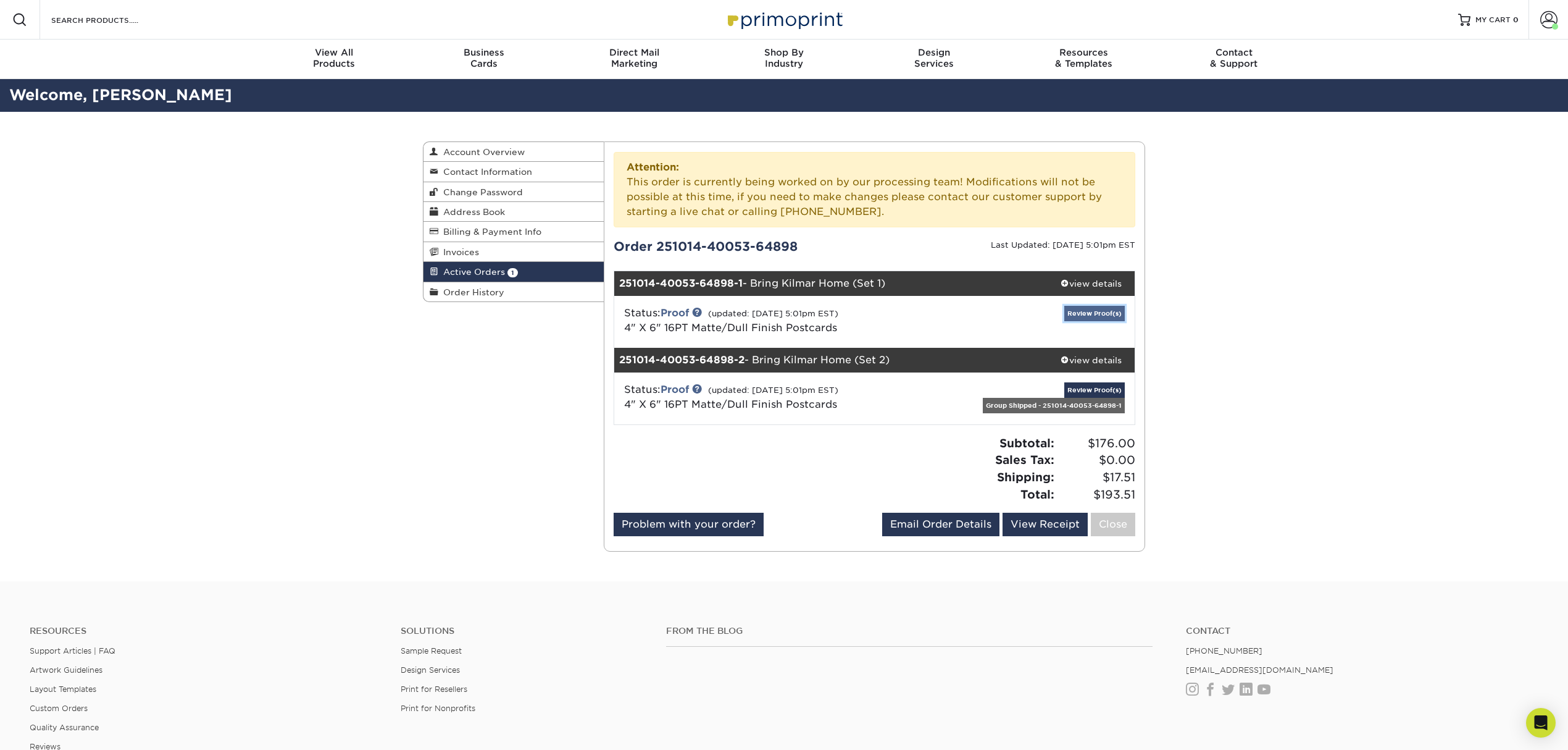
click at [1077, 314] on link "Review Proof(s)" at bounding box center [1095, 313] width 60 height 15
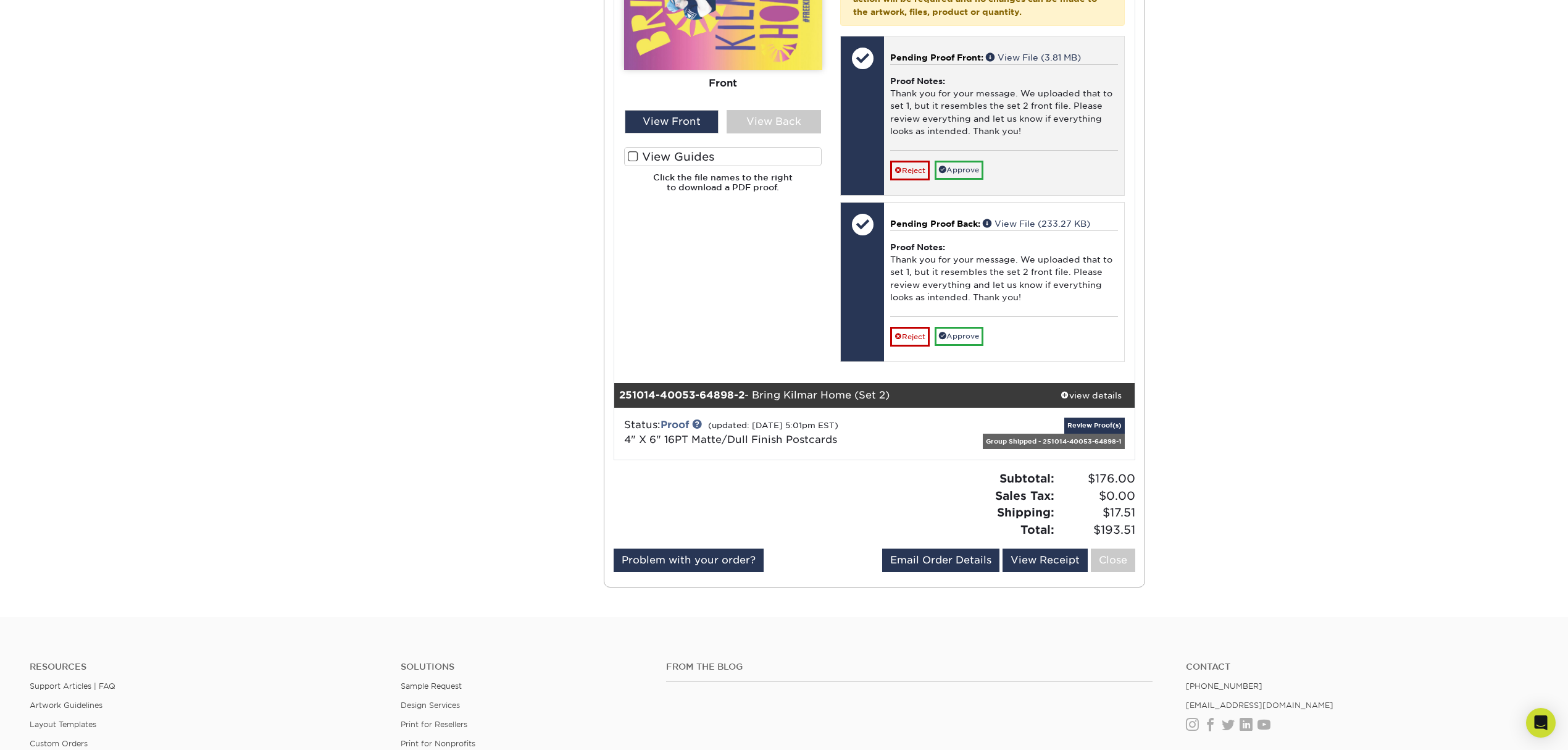
scroll to position [741, 0]
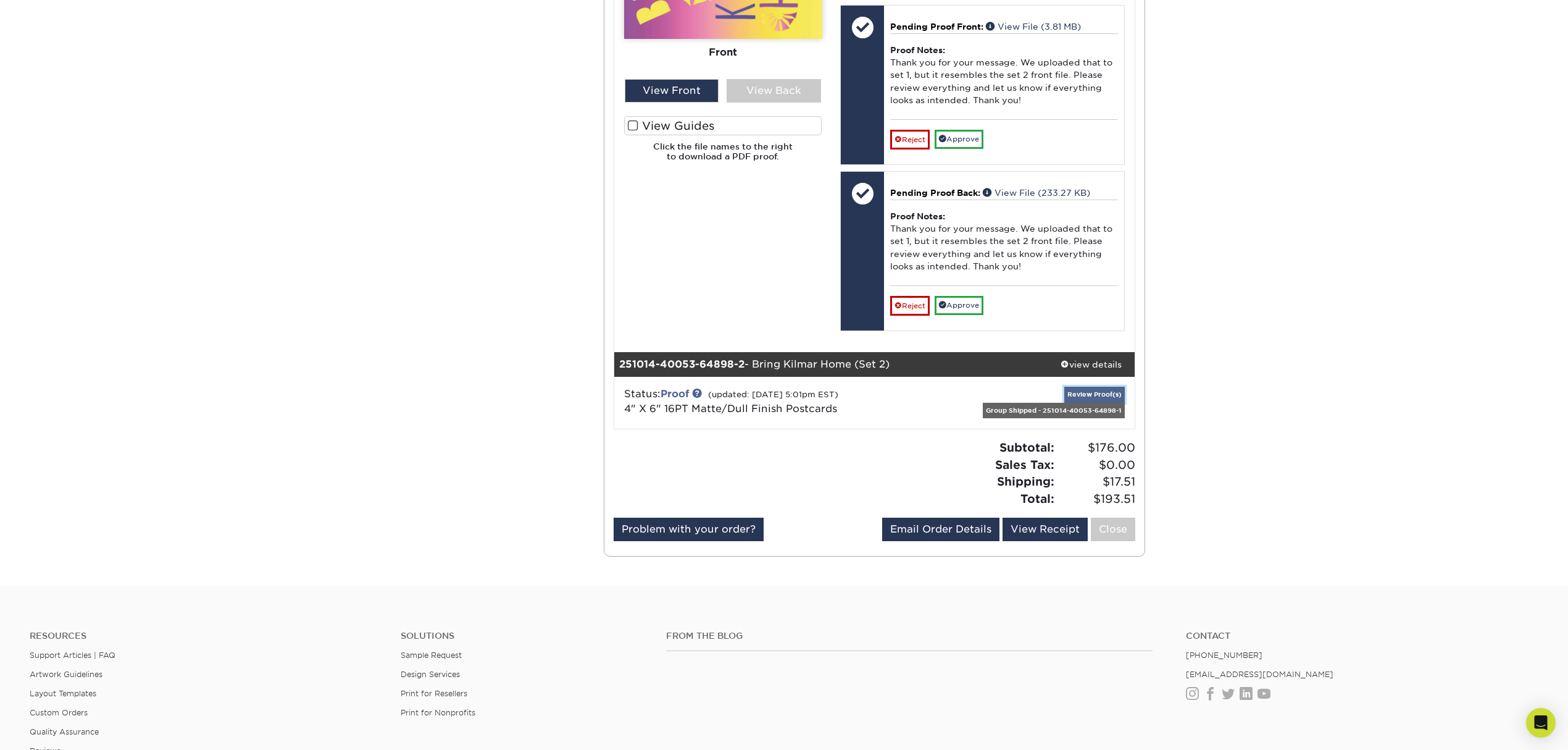
click at [1105, 395] on link "Review Proof(s)" at bounding box center [1095, 394] width 60 height 15
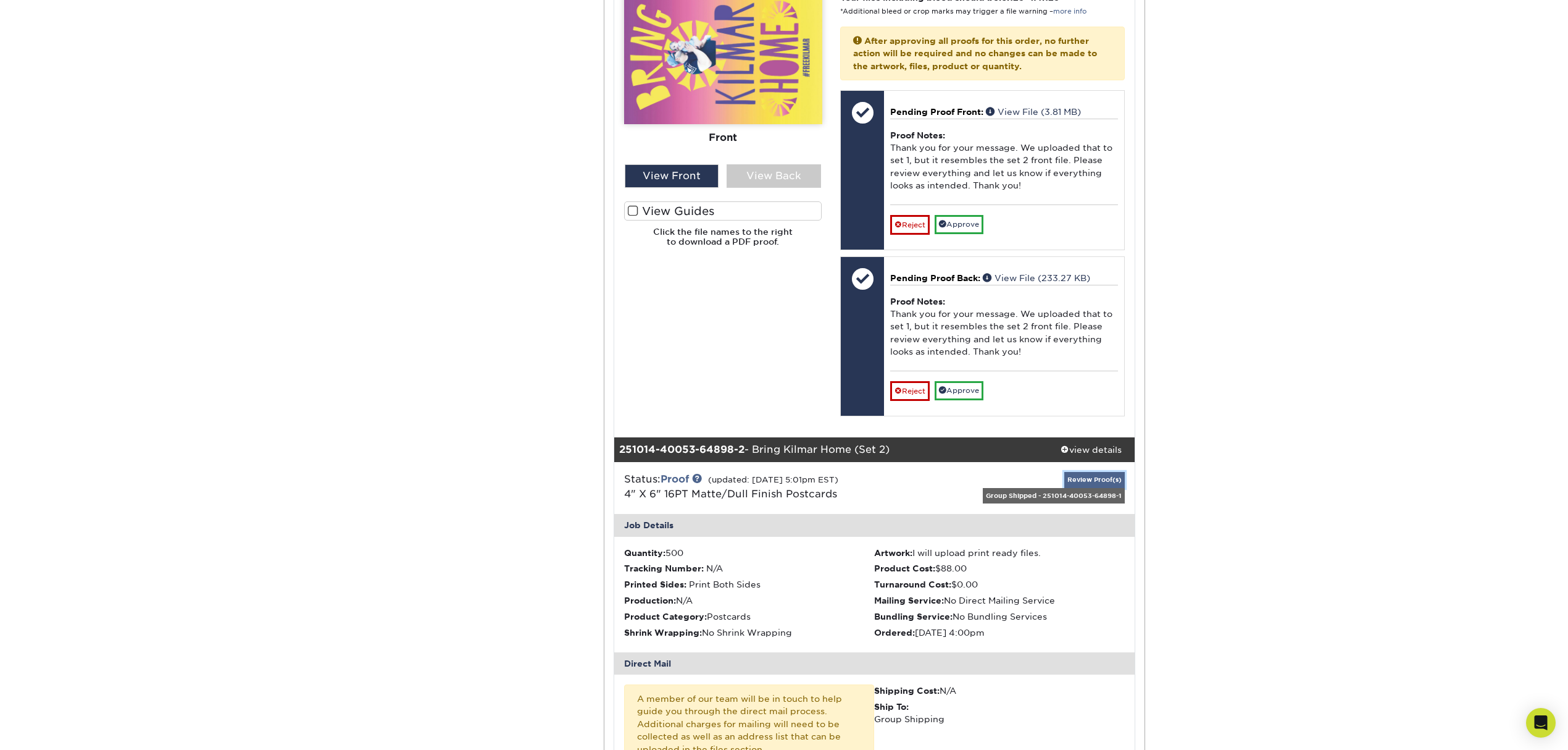
scroll to position [494, 0]
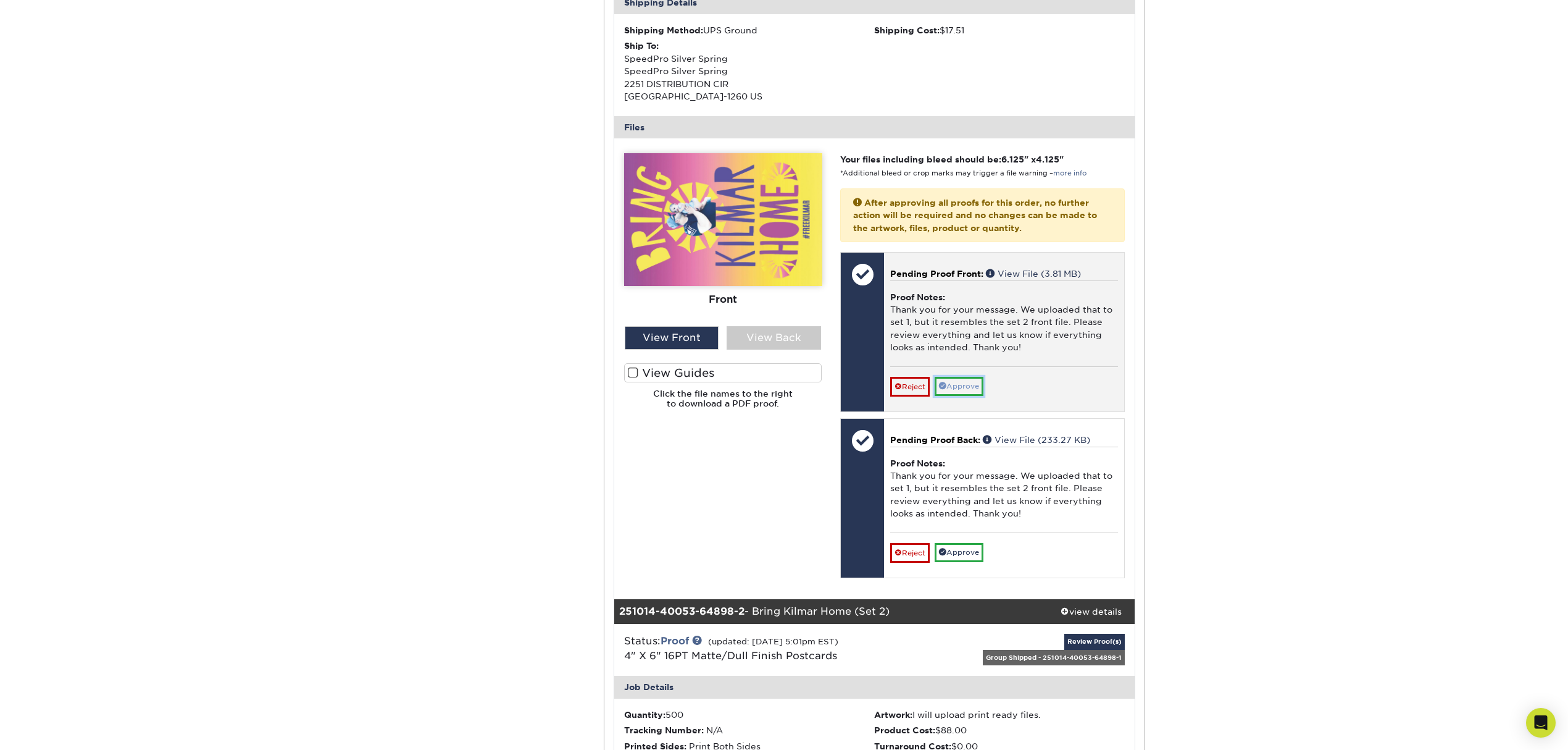
click at [976, 389] on link "Approve" at bounding box center [959, 386] width 49 height 19
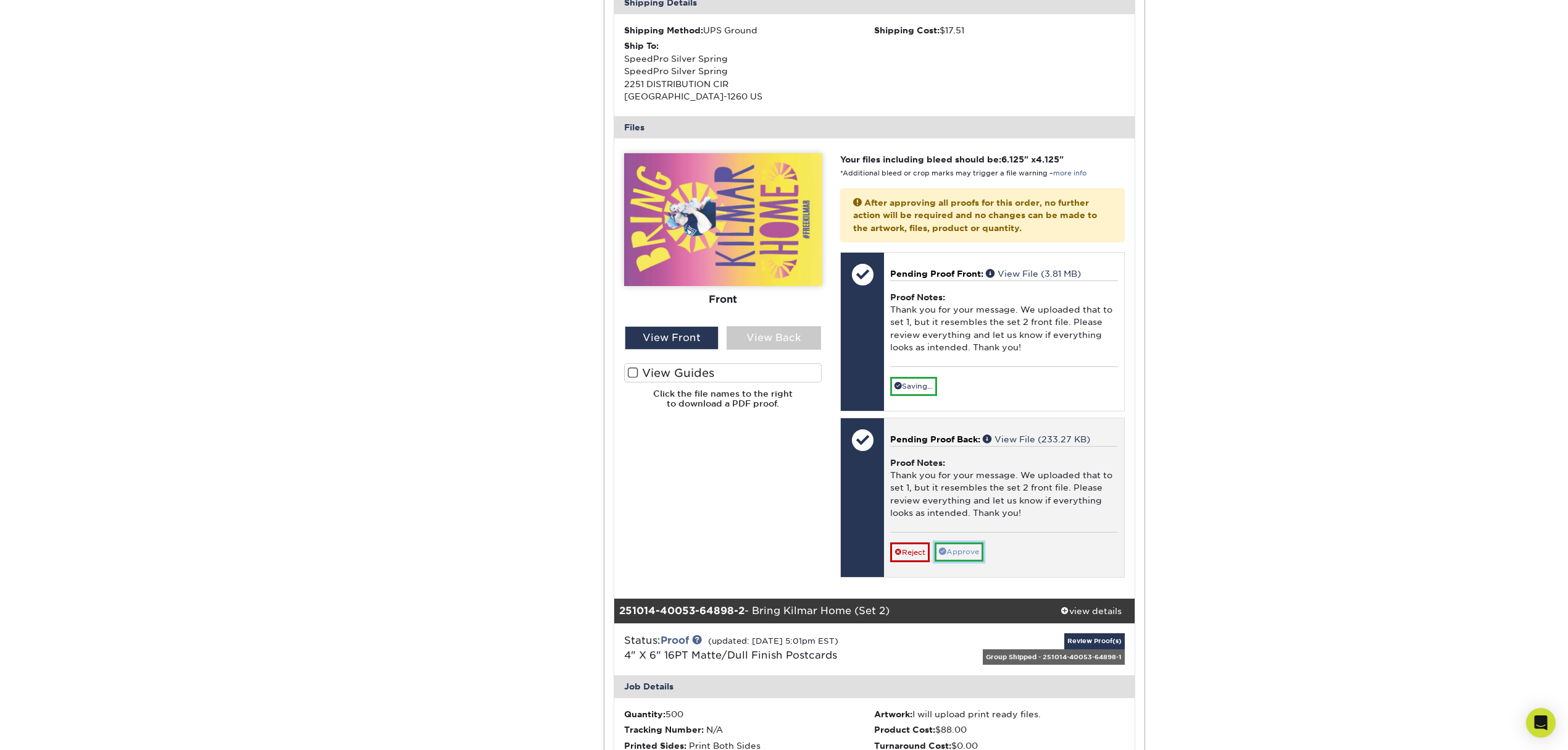
click at [959, 546] on link "Approve" at bounding box center [959, 552] width 49 height 19
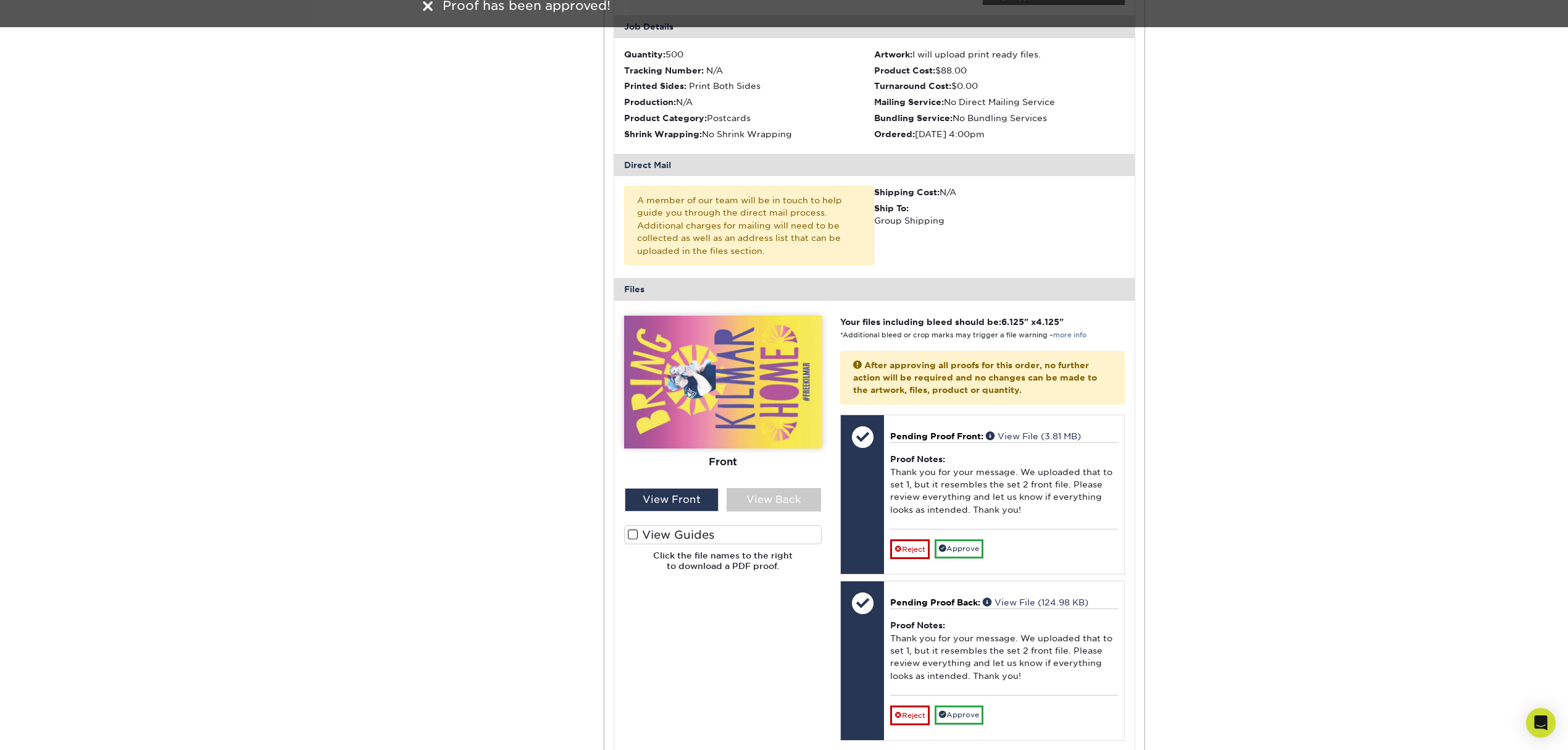
scroll to position [1134, 0]
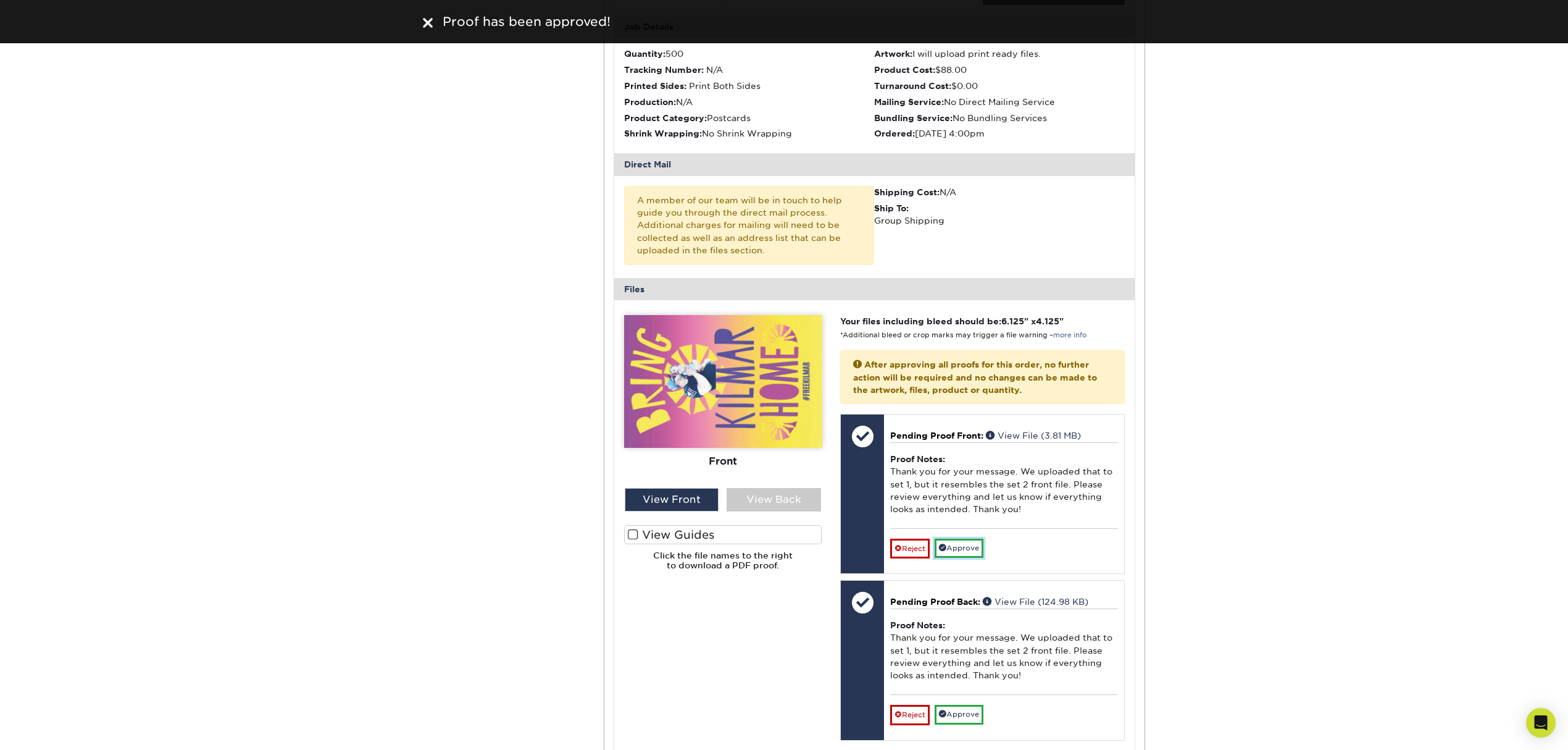
click at [959, 546] on link "Approve" at bounding box center [959, 548] width 49 height 19
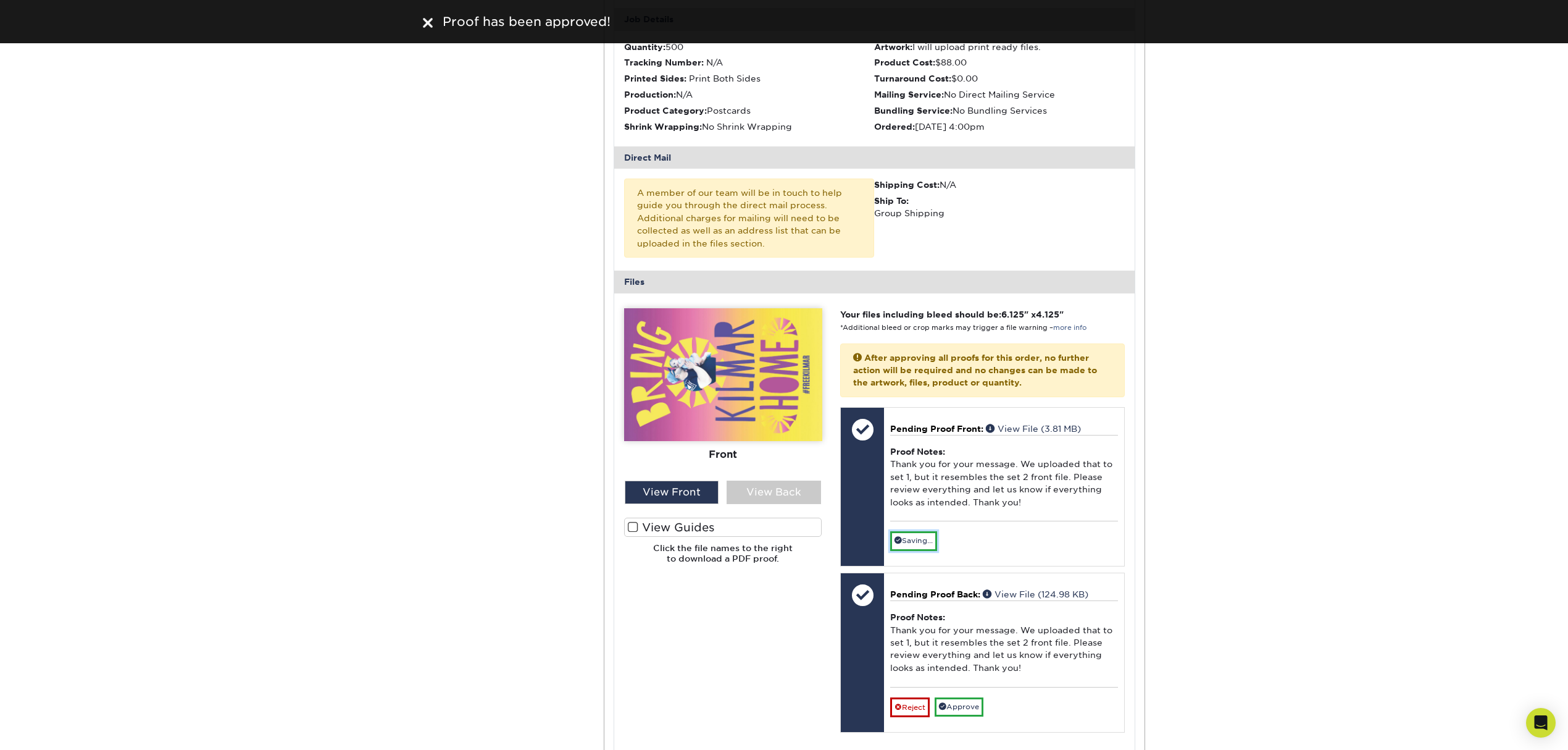
scroll to position [1115, 0]
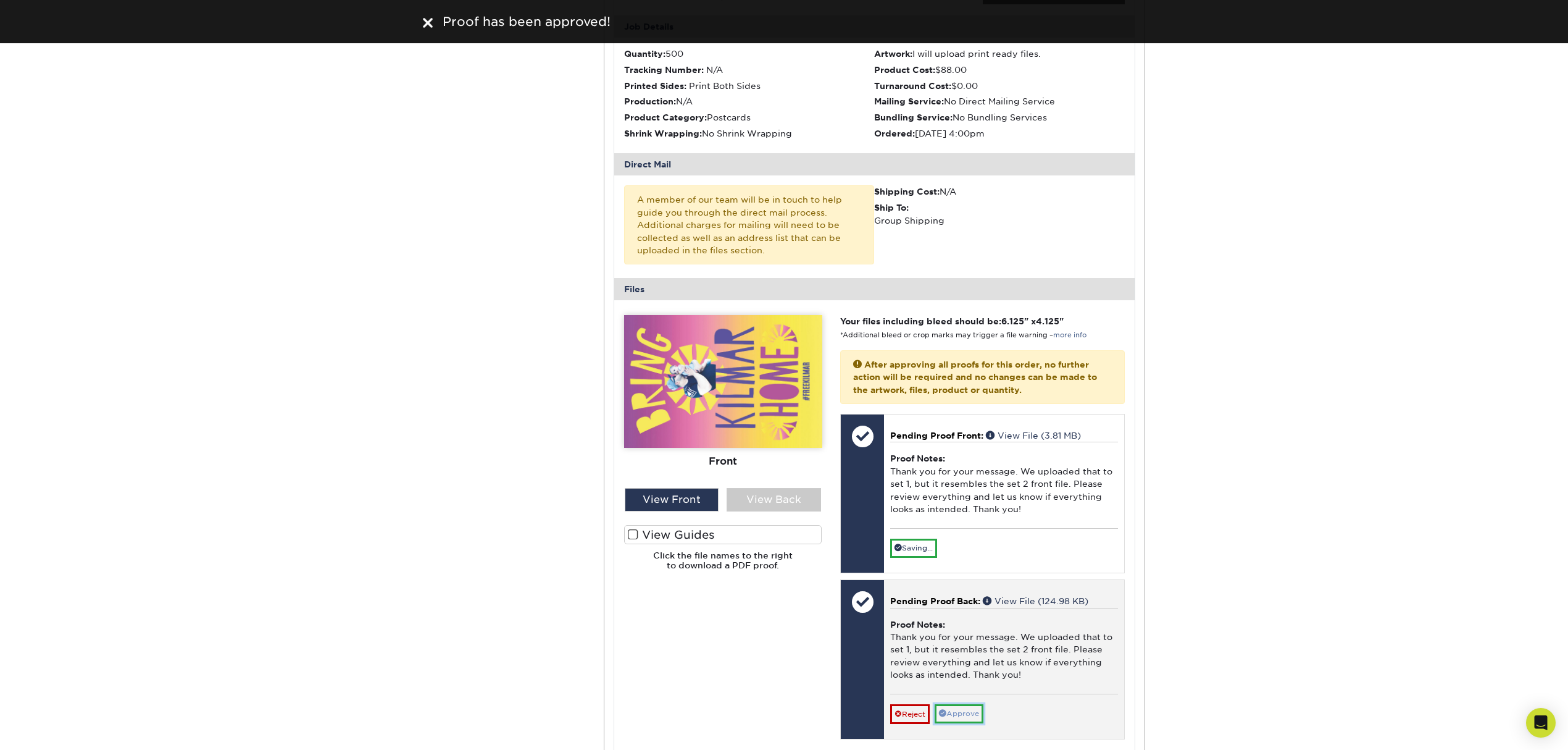
click at [976, 562] on link "Approve" at bounding box center [959, 713] width 49 height 19
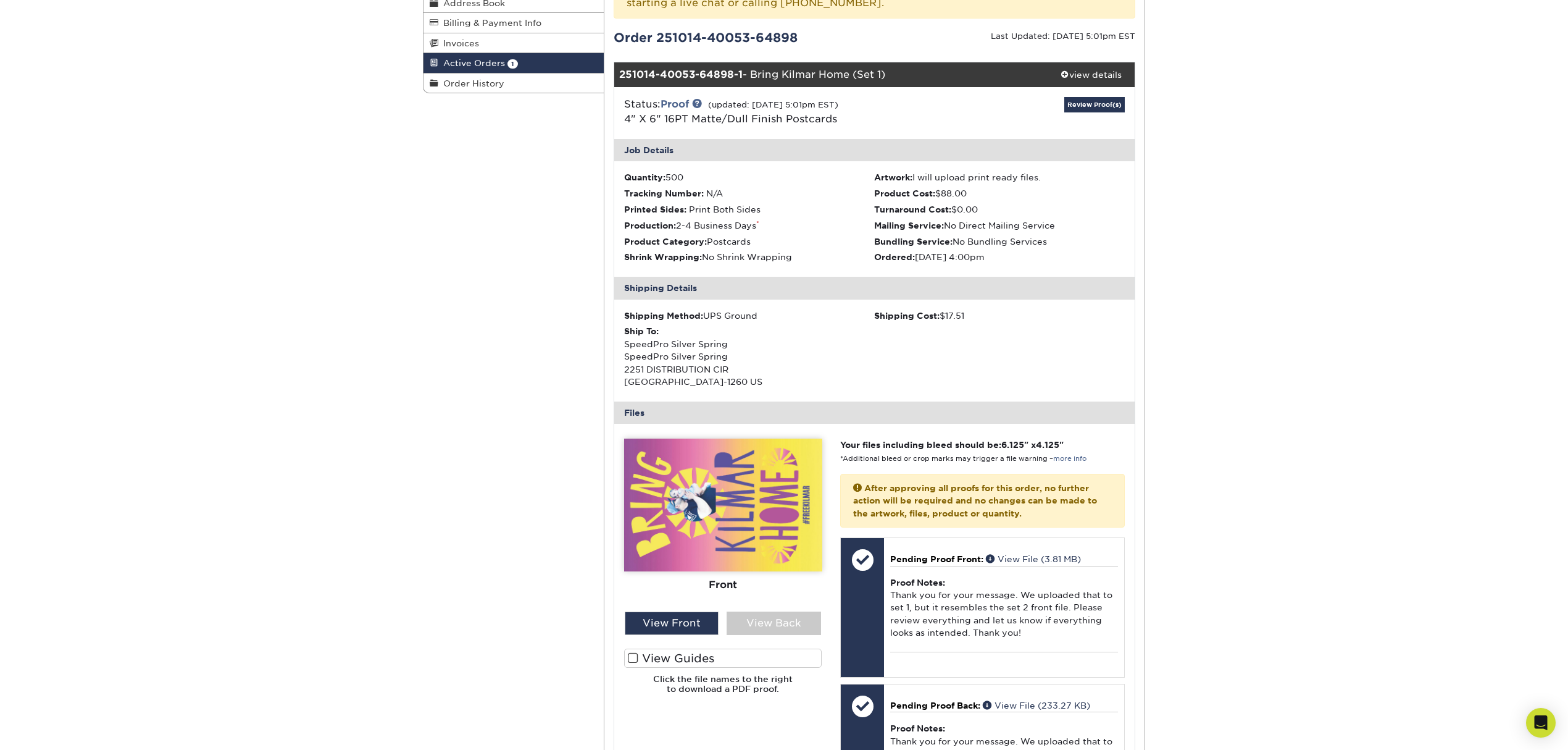
scroll to position [621, 0]
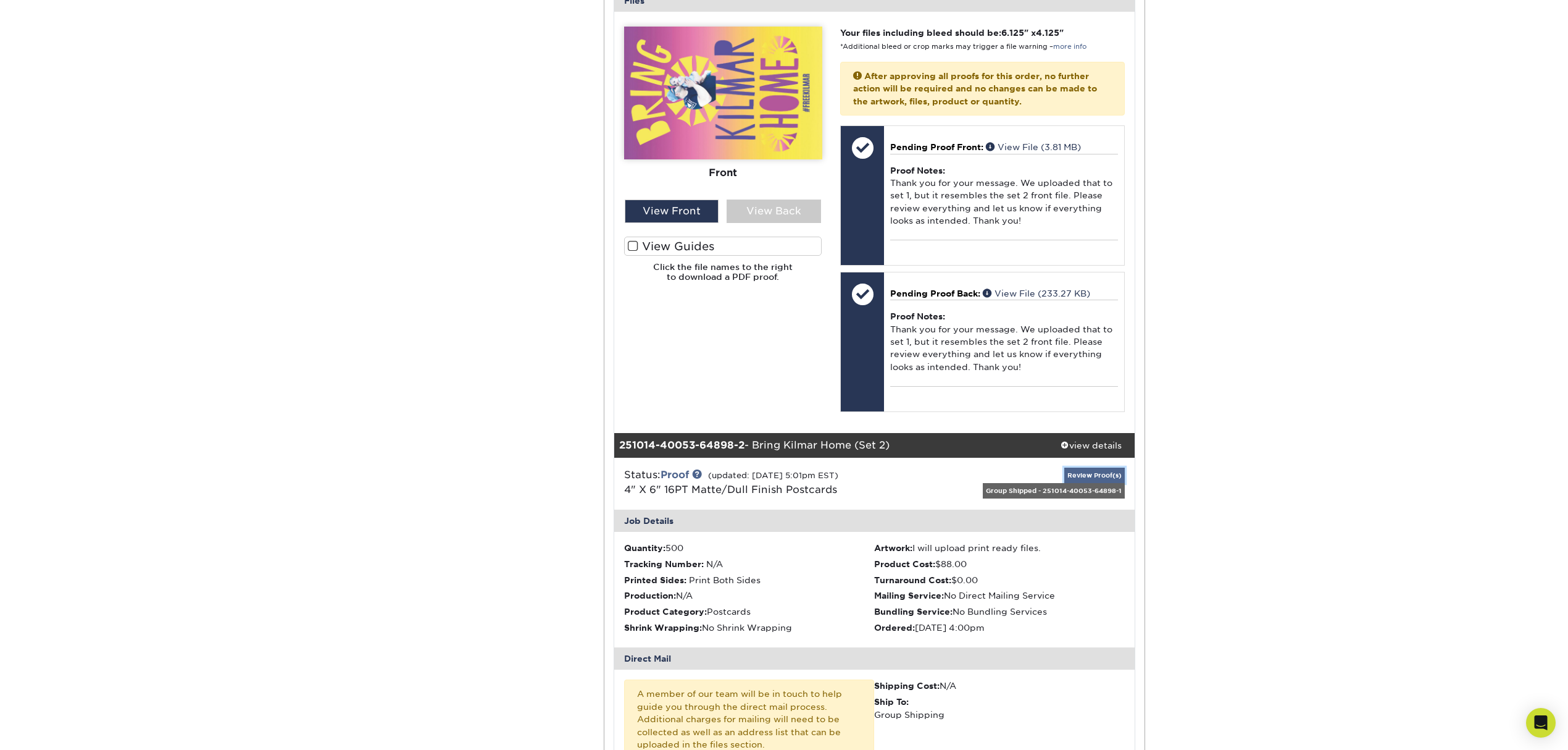
click at [1084, 477] on link "Review Proof(s)" at bounding box center [1095, 475] width 60 height 15
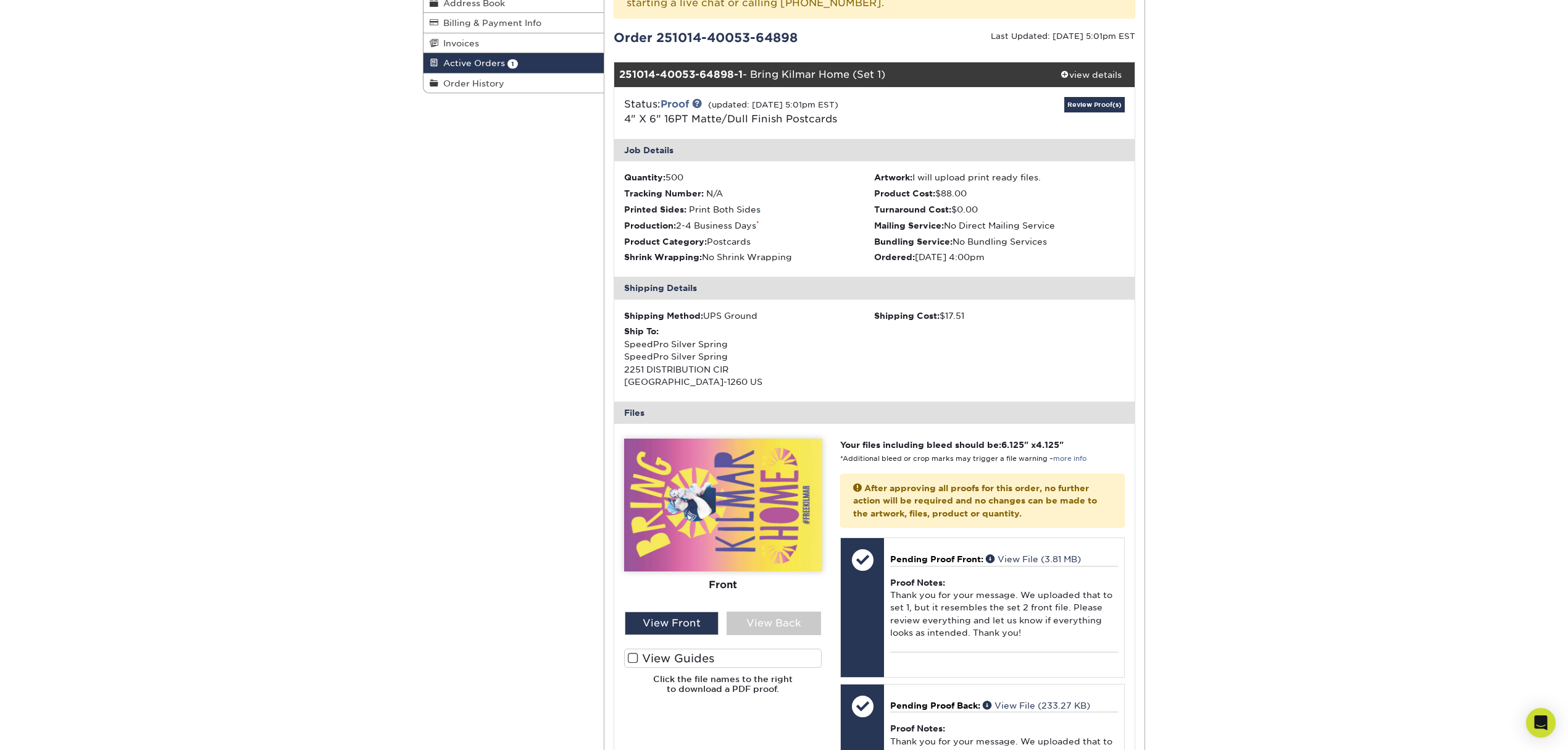
scroll to position [0, 0]
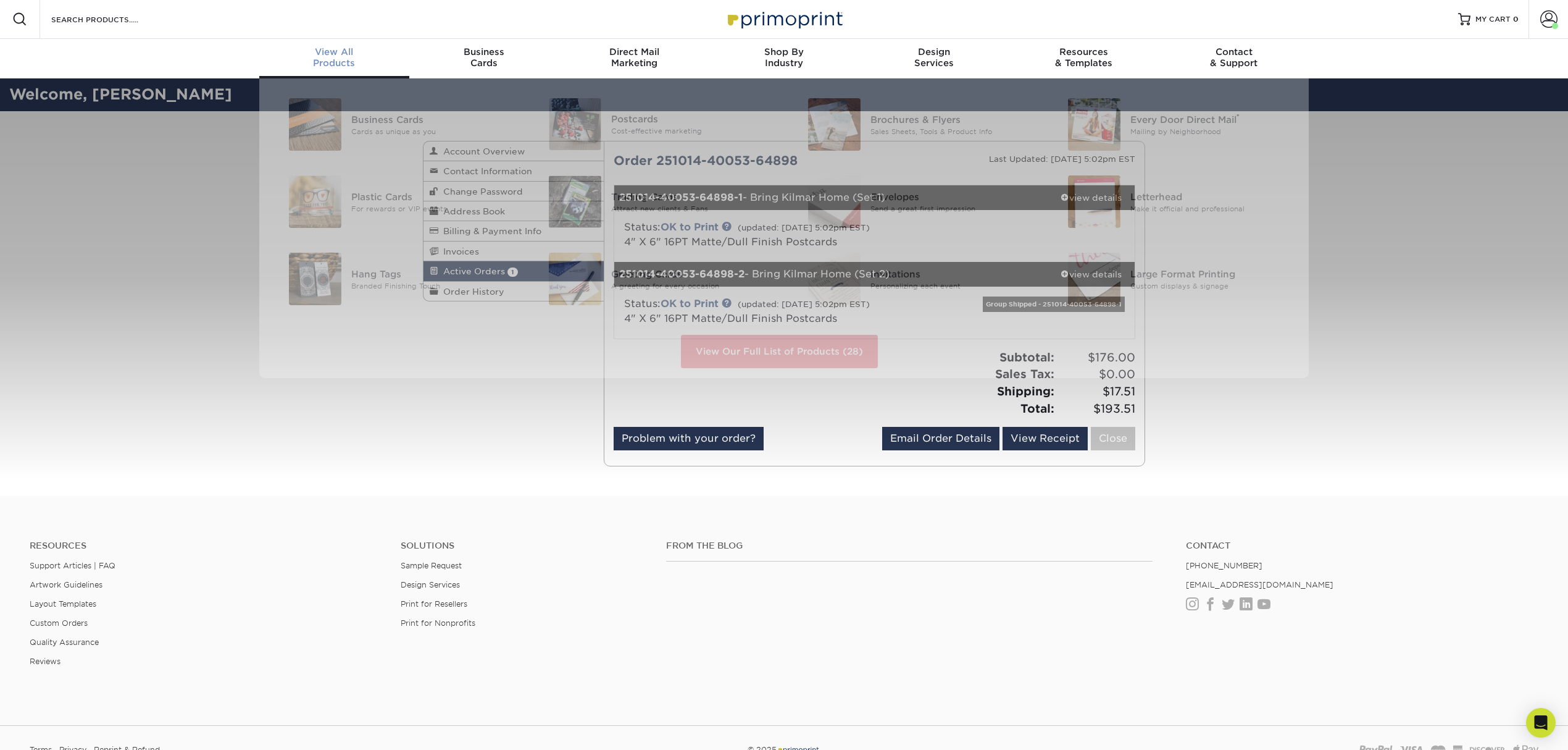
scroll to position [1, 0]
